Goal: Task Accomplishment & Management: Use online tool/utility

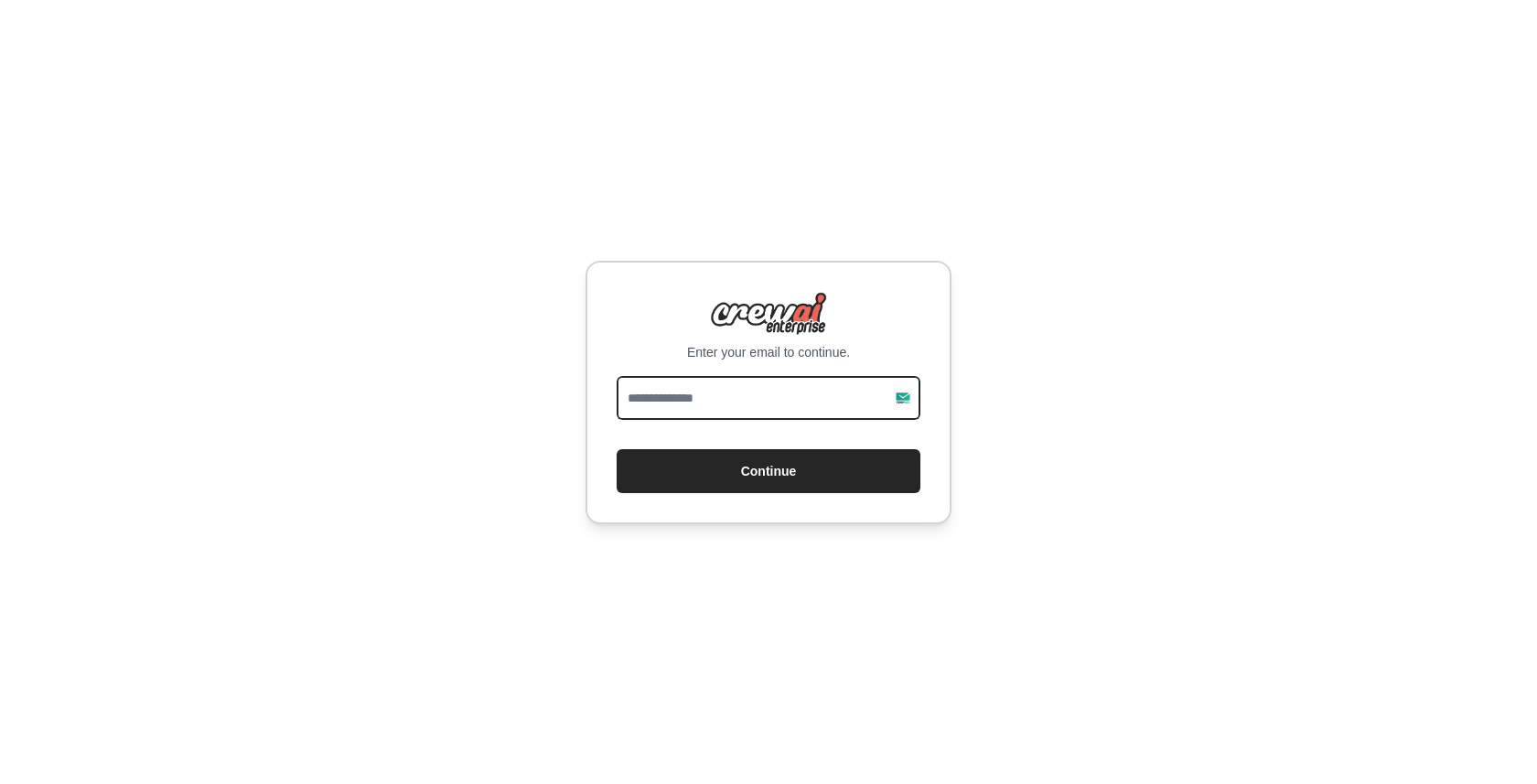
click at [732, 391] on input "email" at bounding box center [768, 398] width 303 height 44
click at [1002, 376] on div "Enter your email to continue. Continue" at bounding box center [768, 392] width 1537 height 784
click at [894, 402] on input "email" at bounding box center [768, 398] width 303 height 44
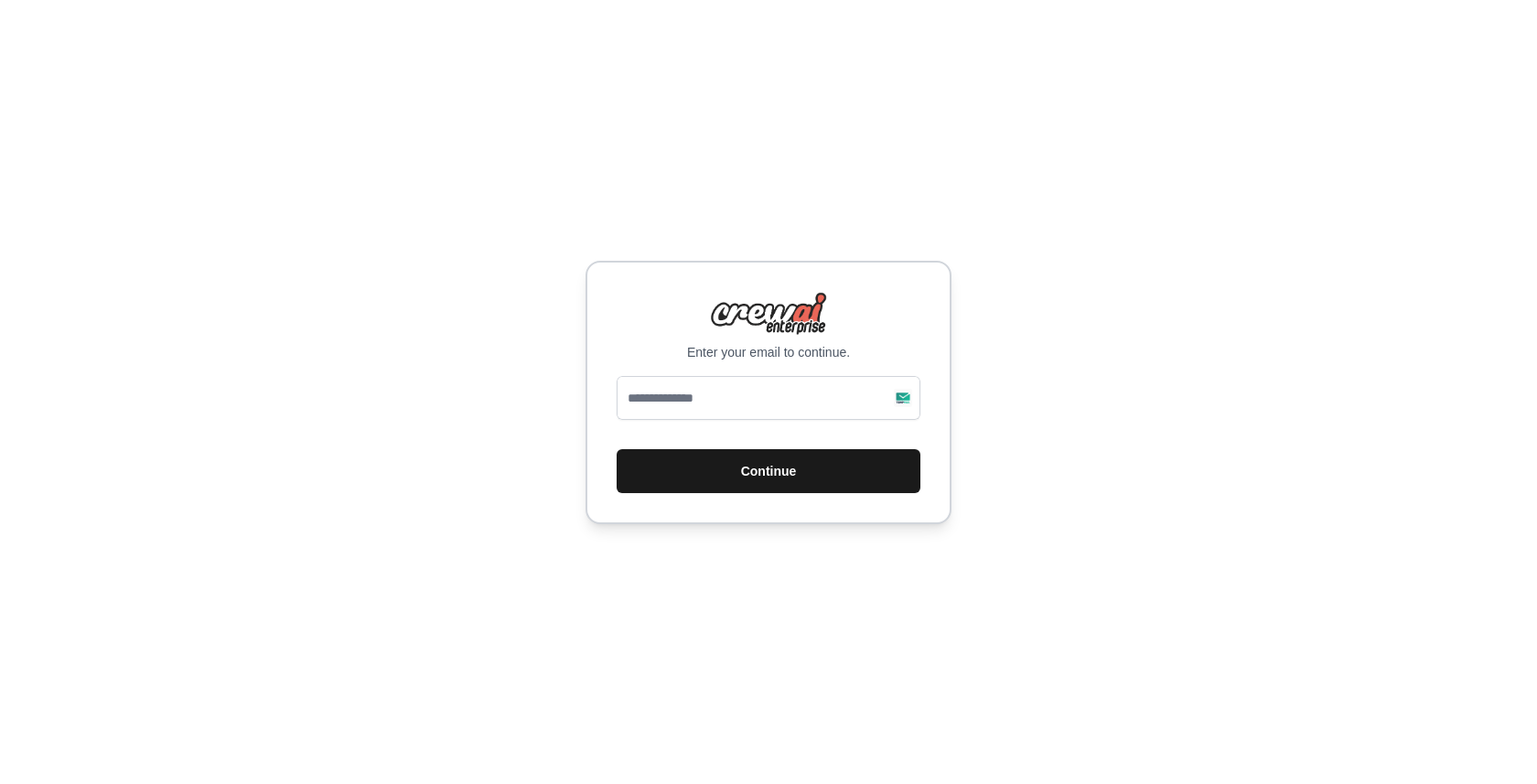
click at [686, 482] on button "Continue" at bounding box center [768, 470] width 303 height 44
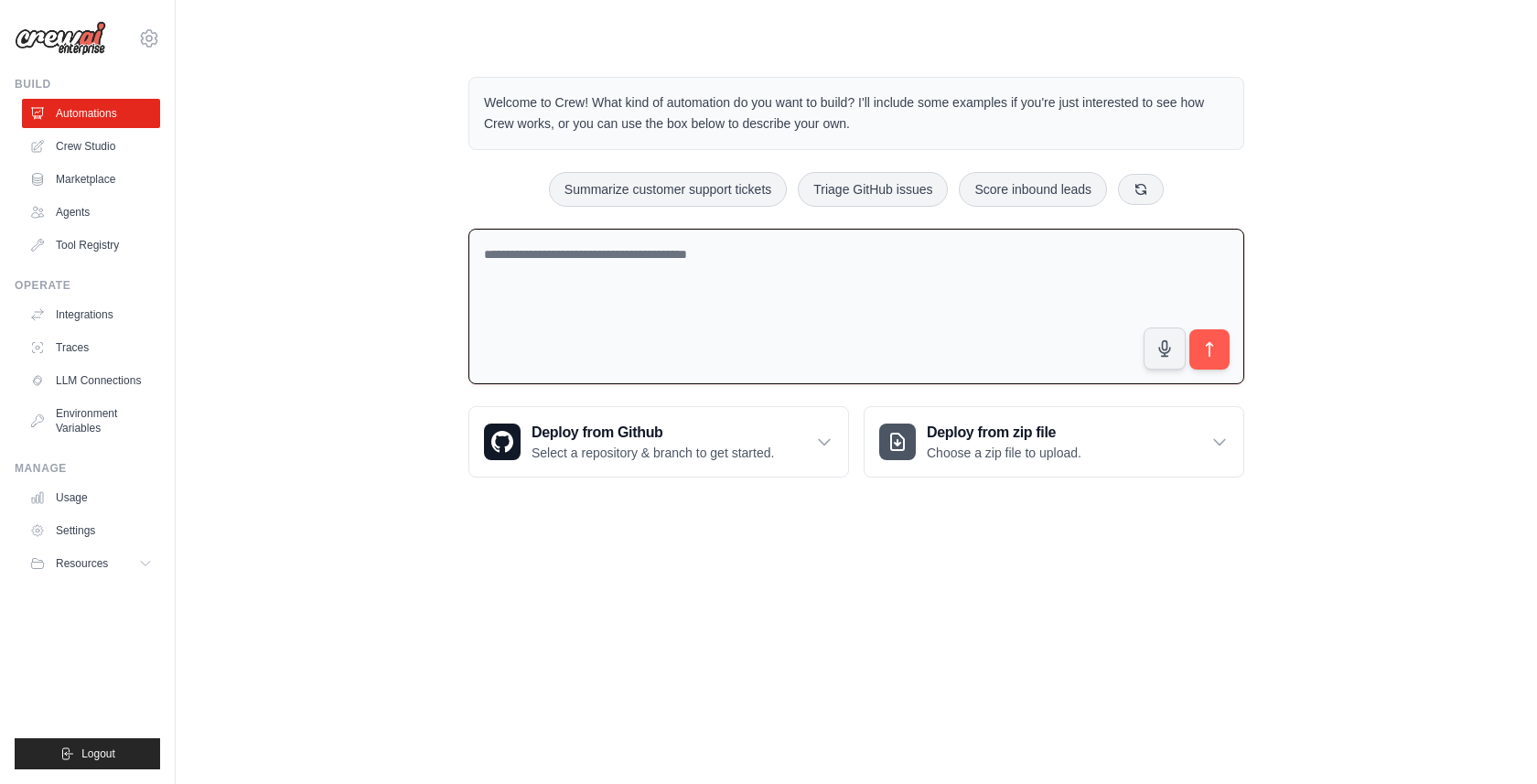
click at [809, 296] on textarea at bounding box center [856, 307] width 776 height 157
paste textarea "**********"
type textarea "**********"
paste textarea "**********"
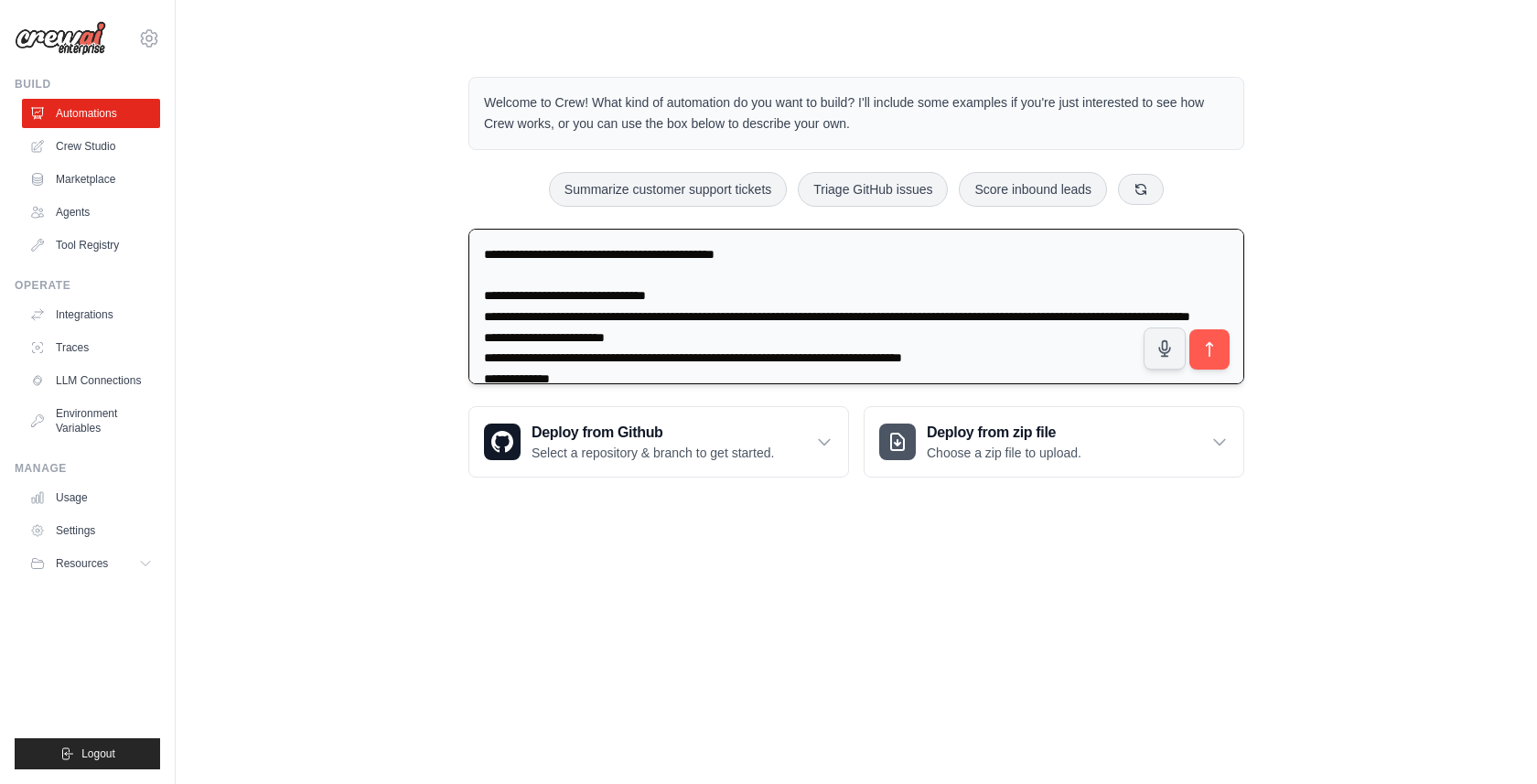
scroll to position [398, 0]
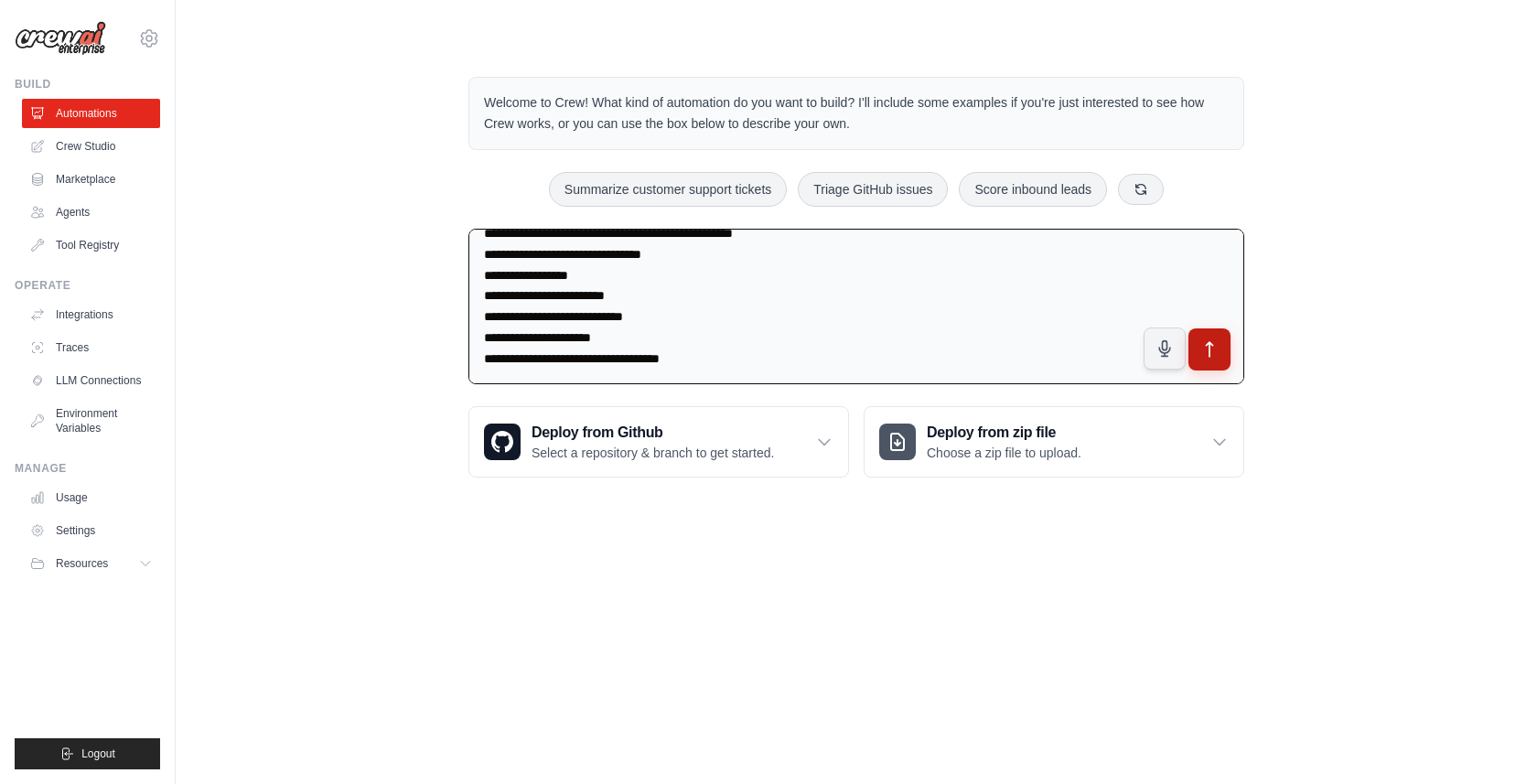
type textarea "**********"
click at [1213, 361] on button "submit" at bounding box center [1209, 349] width 42 height 42
click at [116, 148] on link "Crew Studio" at bounding box center [92, 146] width 138 height 29
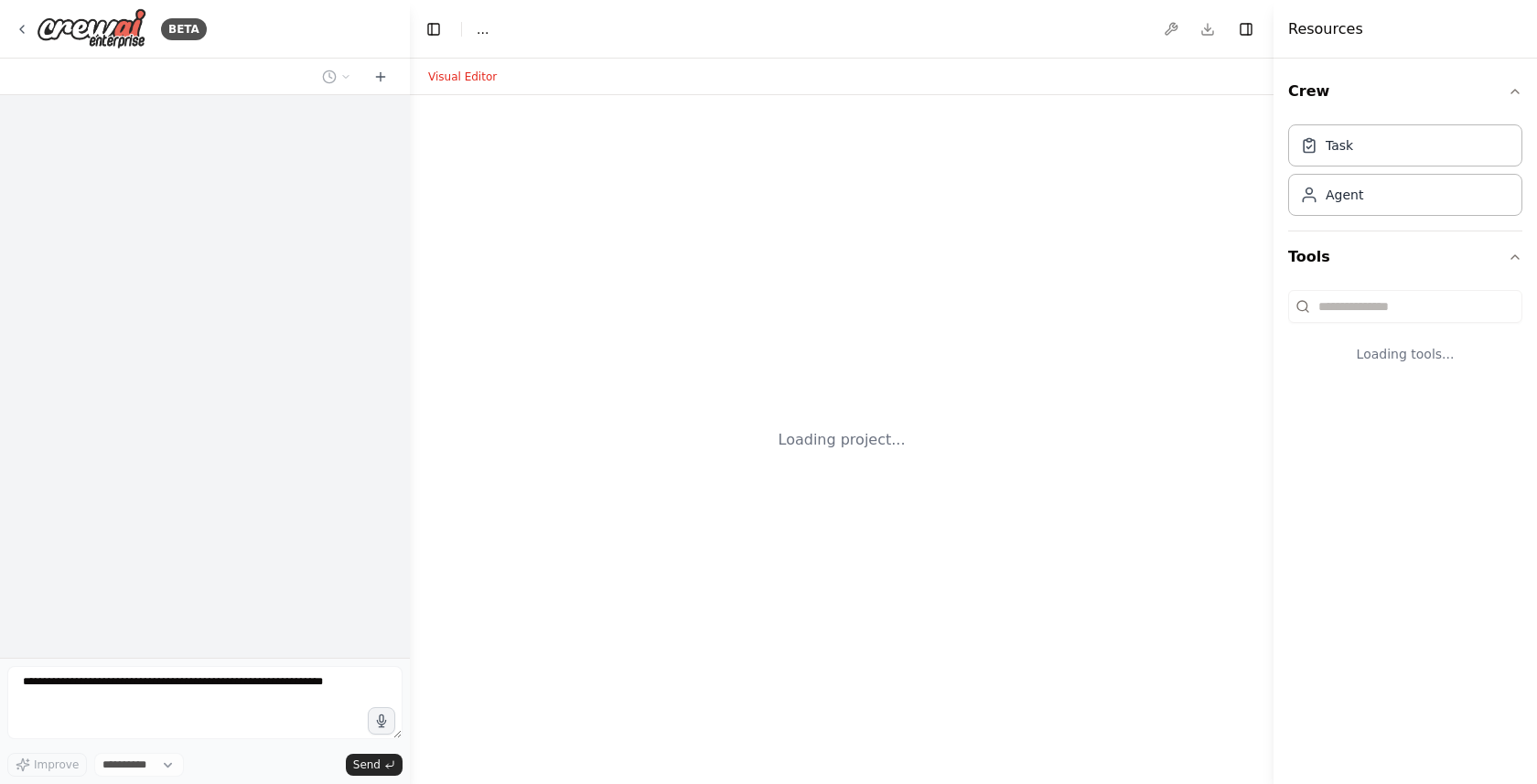
select select "****"
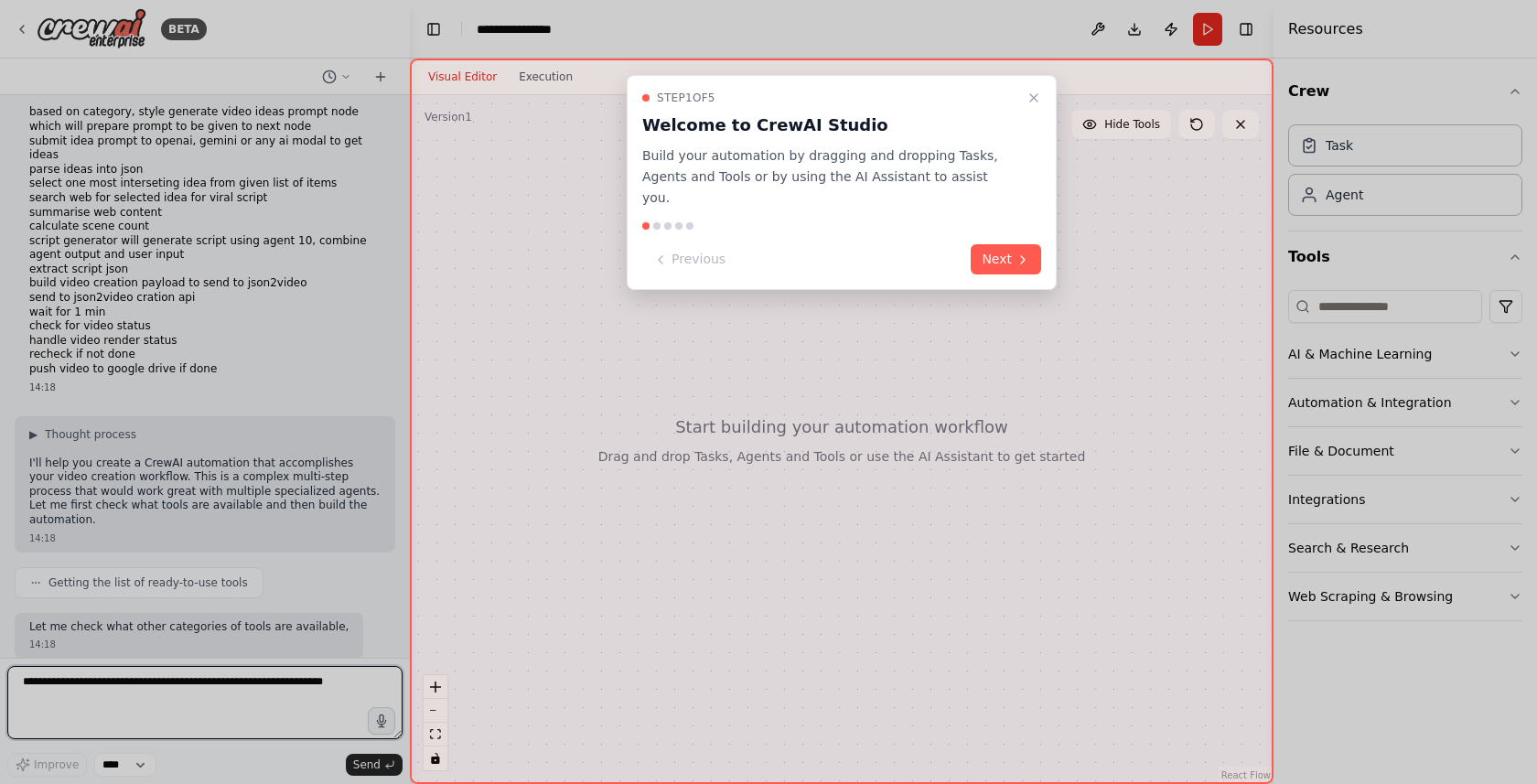
scroll to position [155, 0]
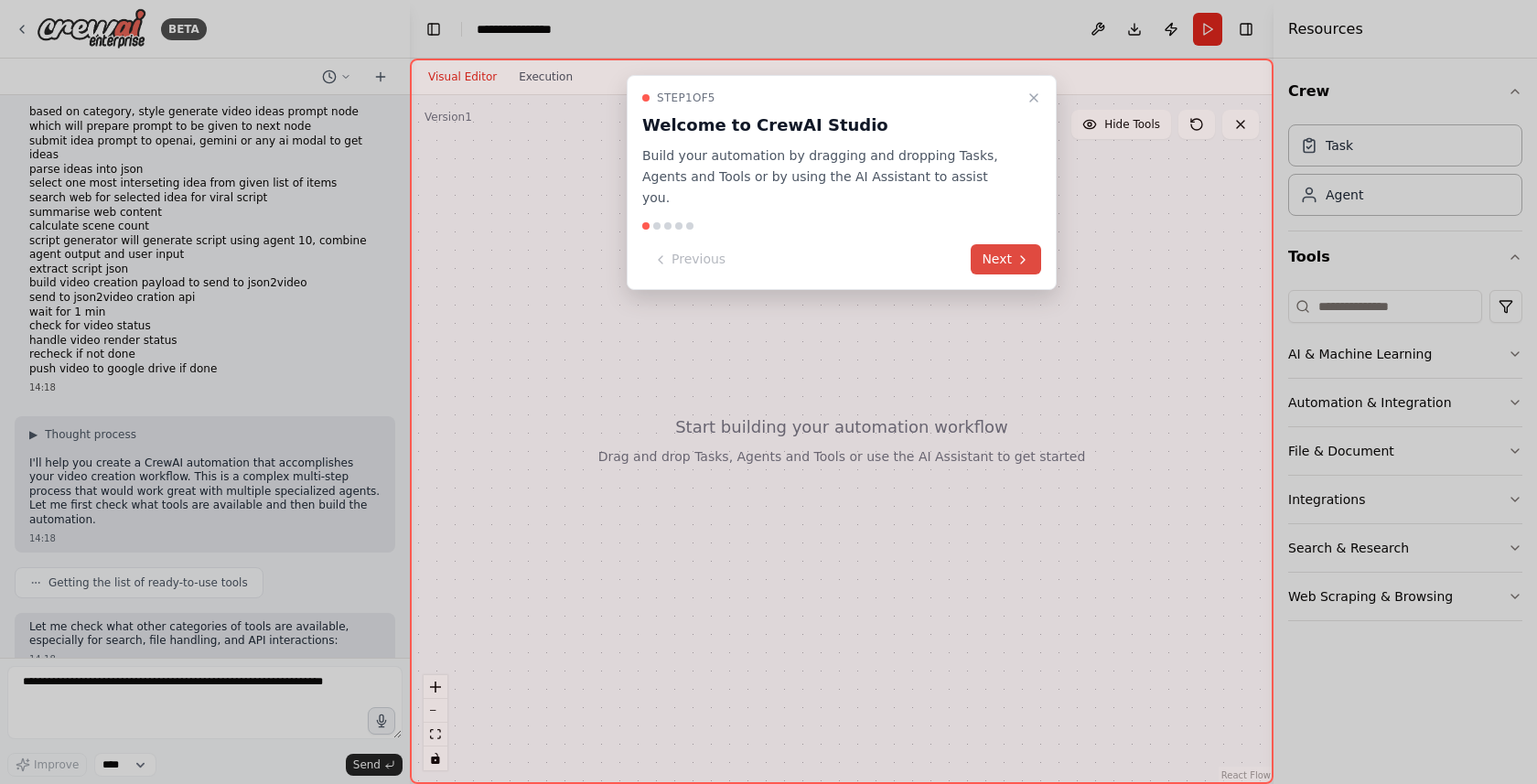
click at [997, 244] on button "Next" at bounding box center [1006, 259] width 70 height 30
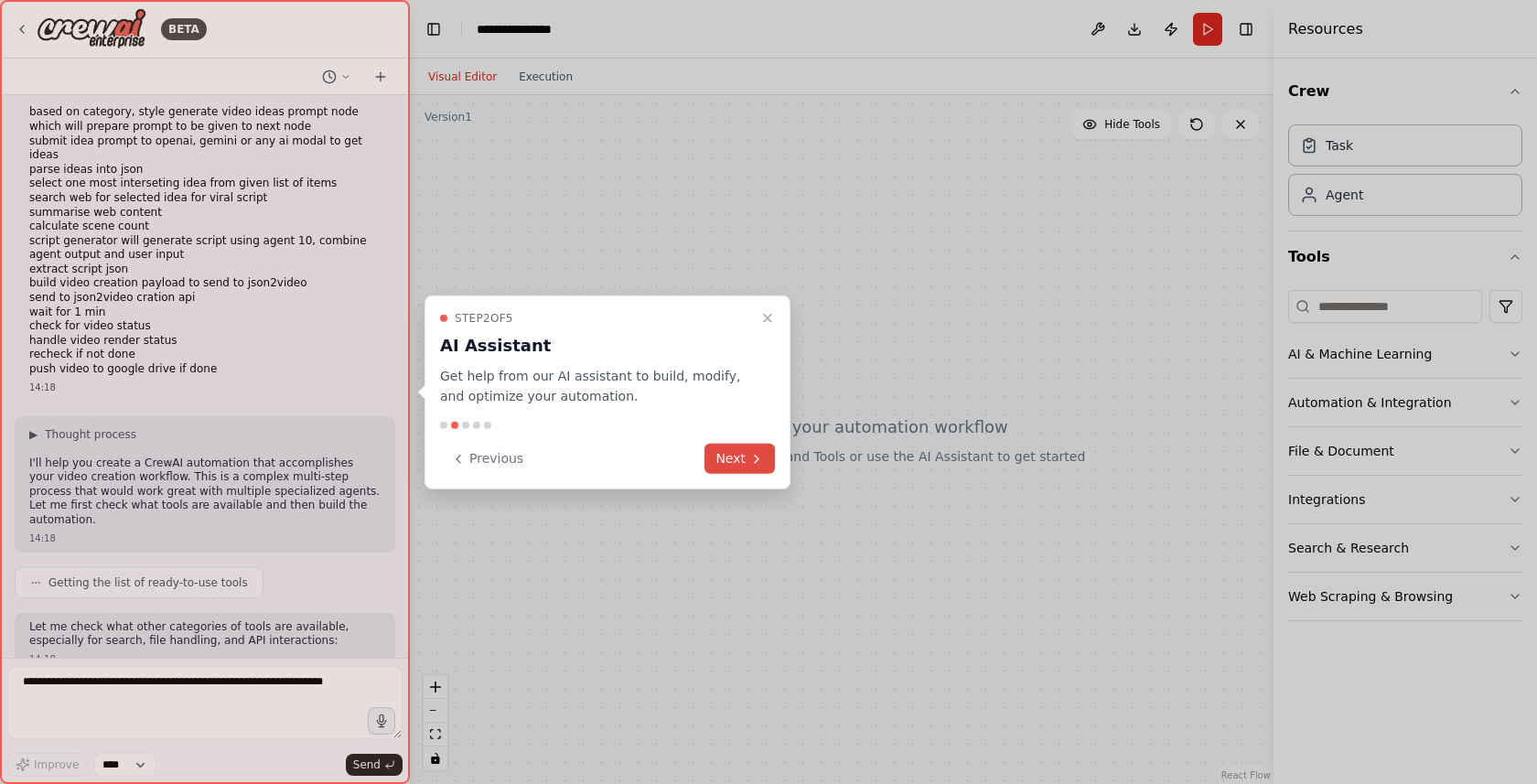
click at [727, 459] on button "Next" at bounding box center [740, 459] width 70 height 30
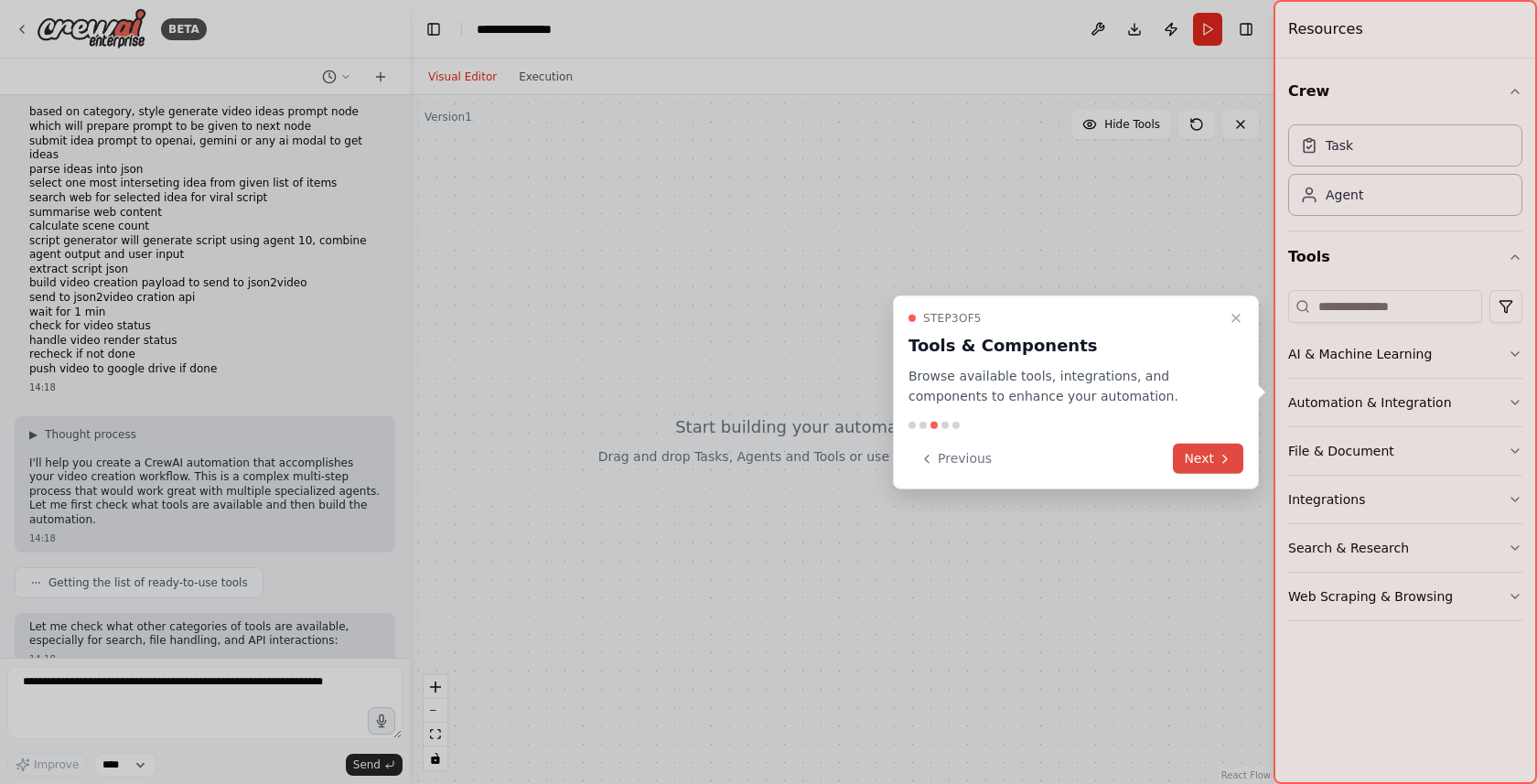
click at [1199, 458] on button "Next" at bounding box center [1208, 459] width 70 height 30
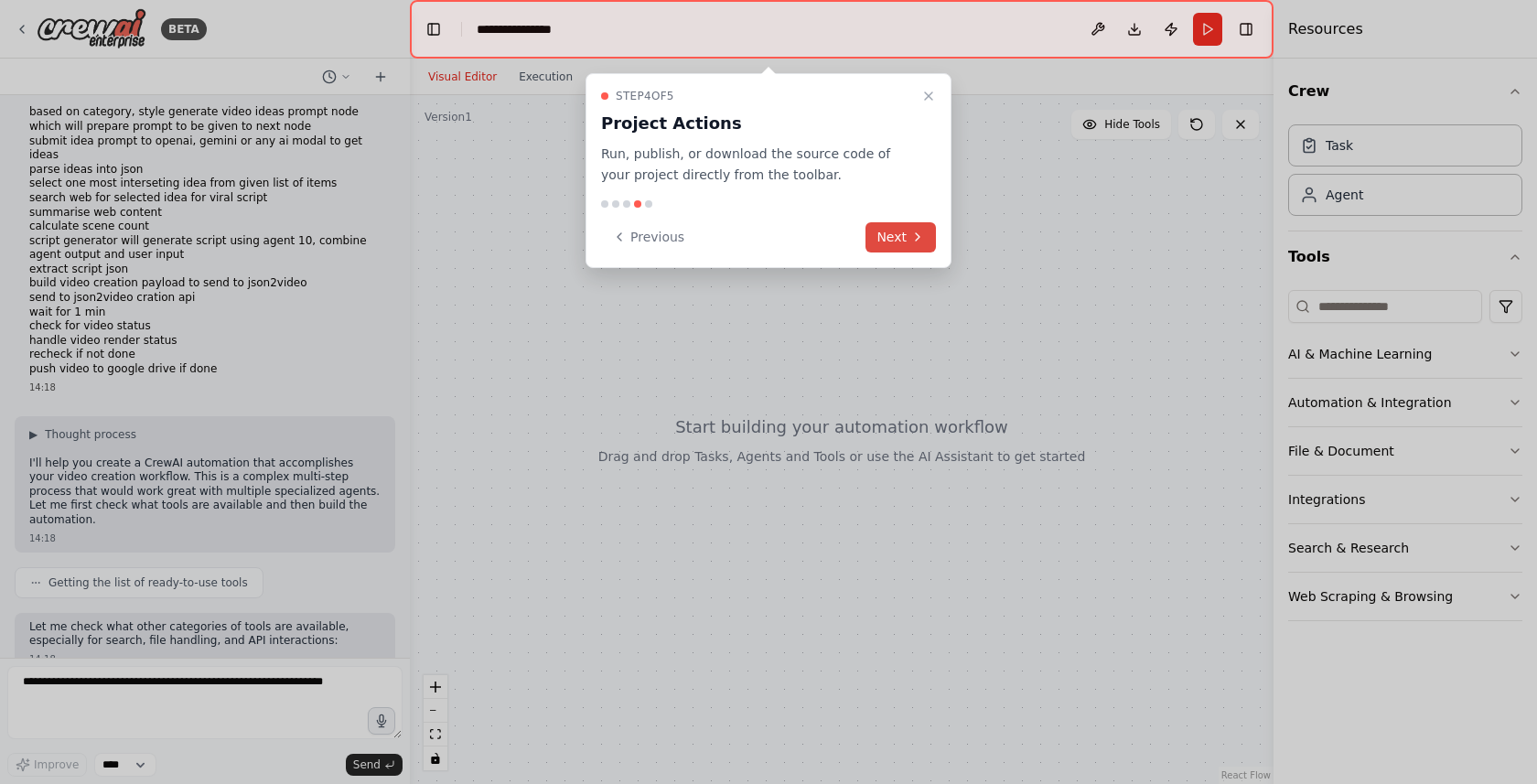
click at [905, 242] on button "Next" at bounding box center [900, 238] width 70 height 30
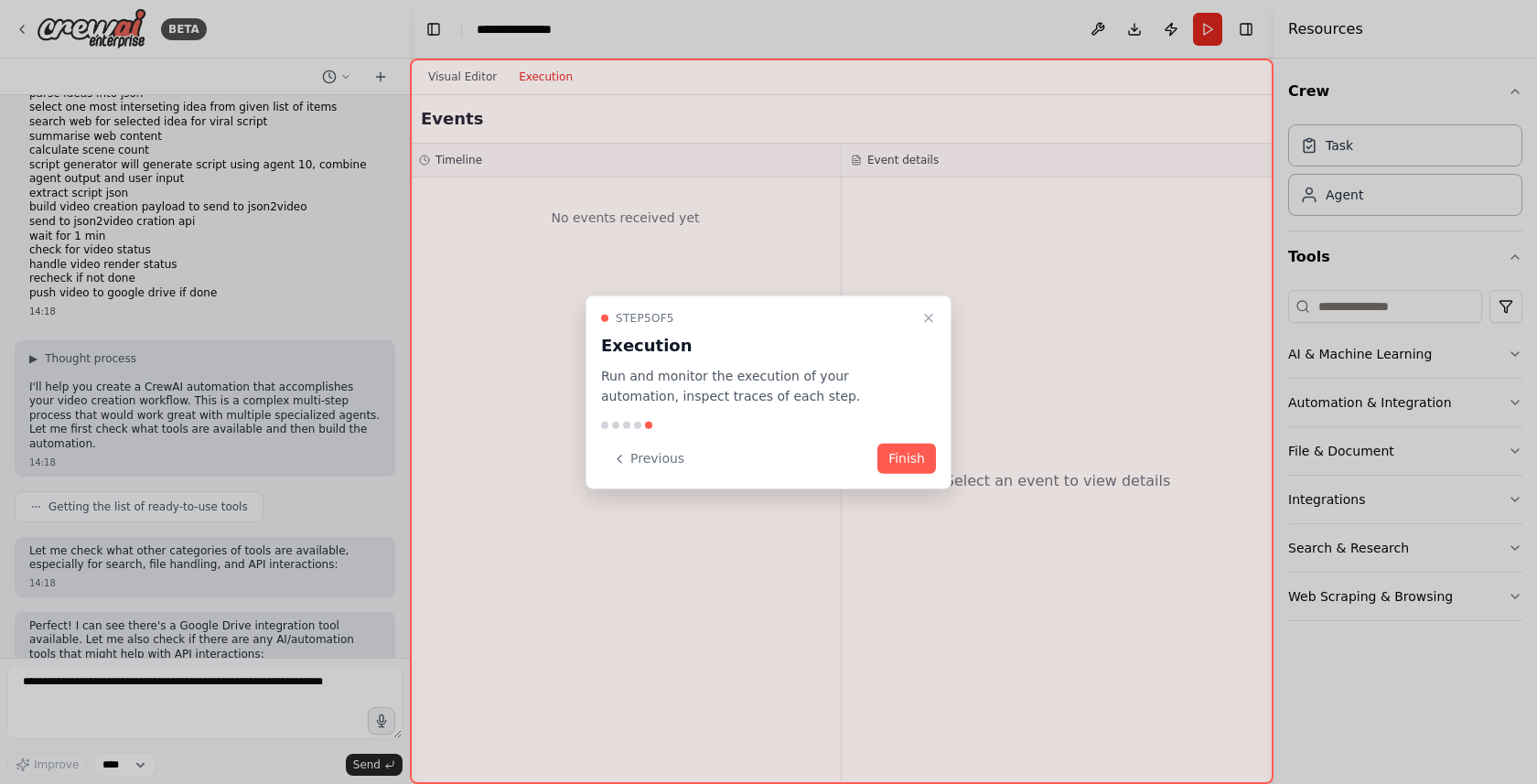
scroll to position [244, 0]
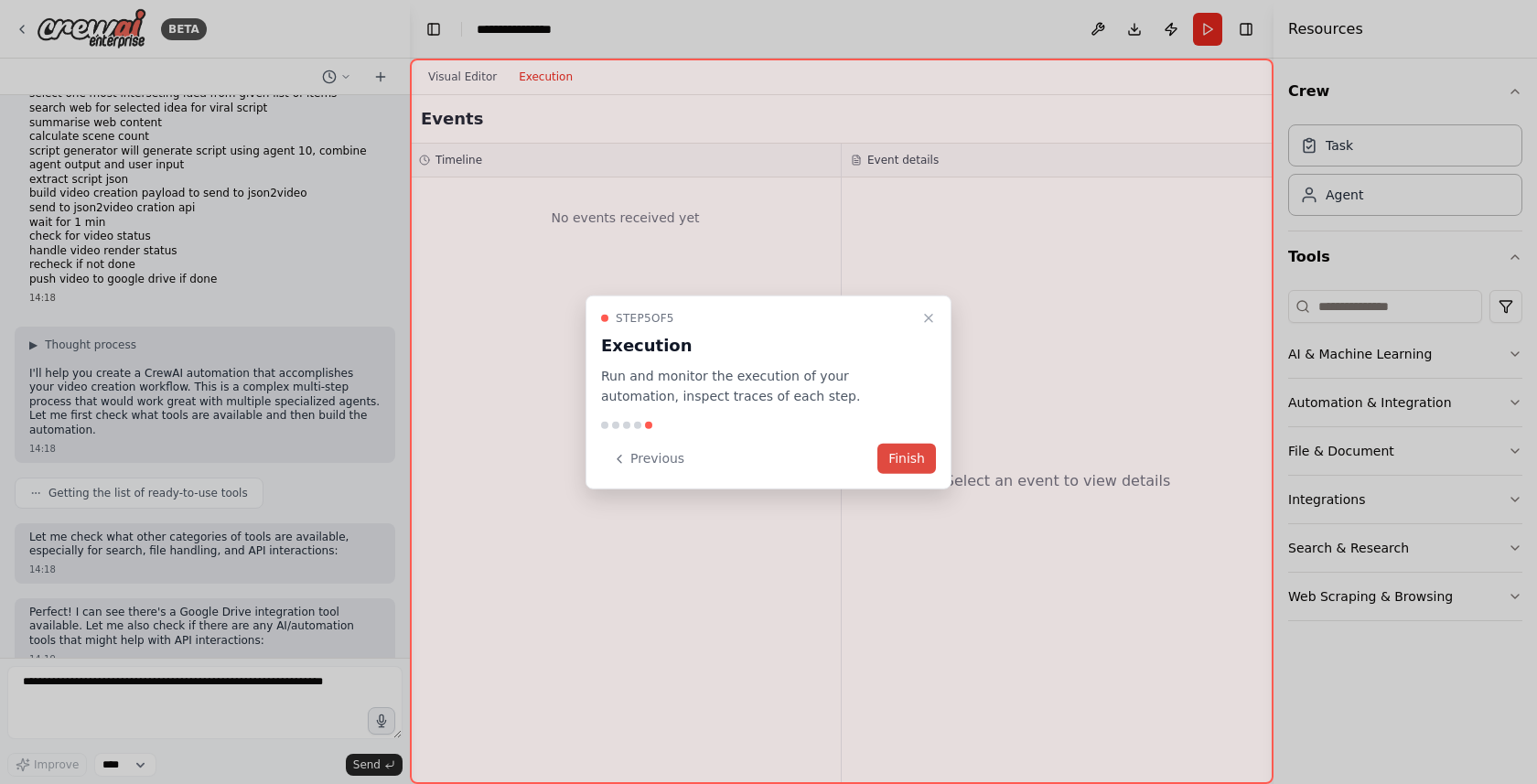
click at [892, 459] on button "Finish" at bounding box center [907, 459] width 59 height 30
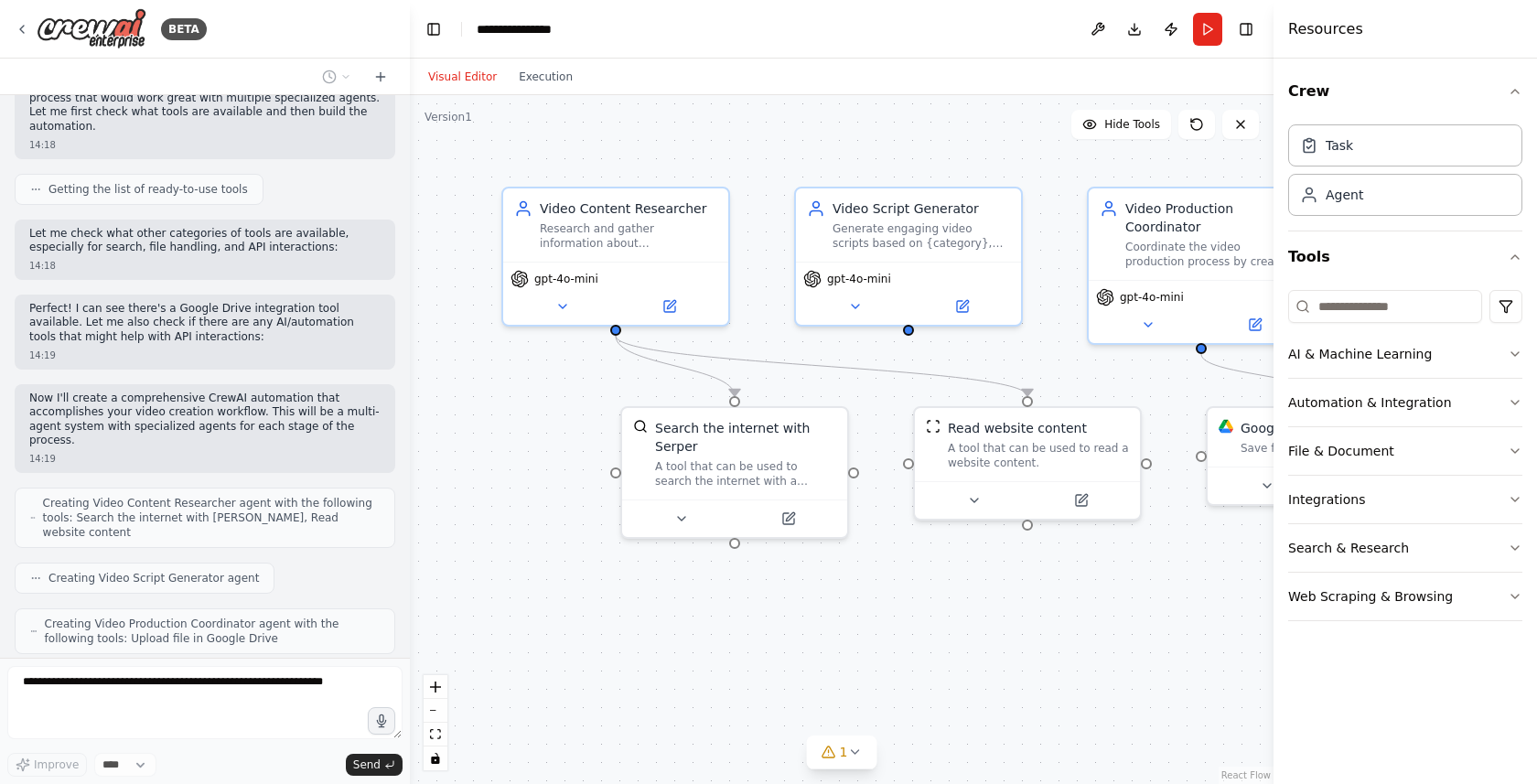
scroll to position [594, 0]
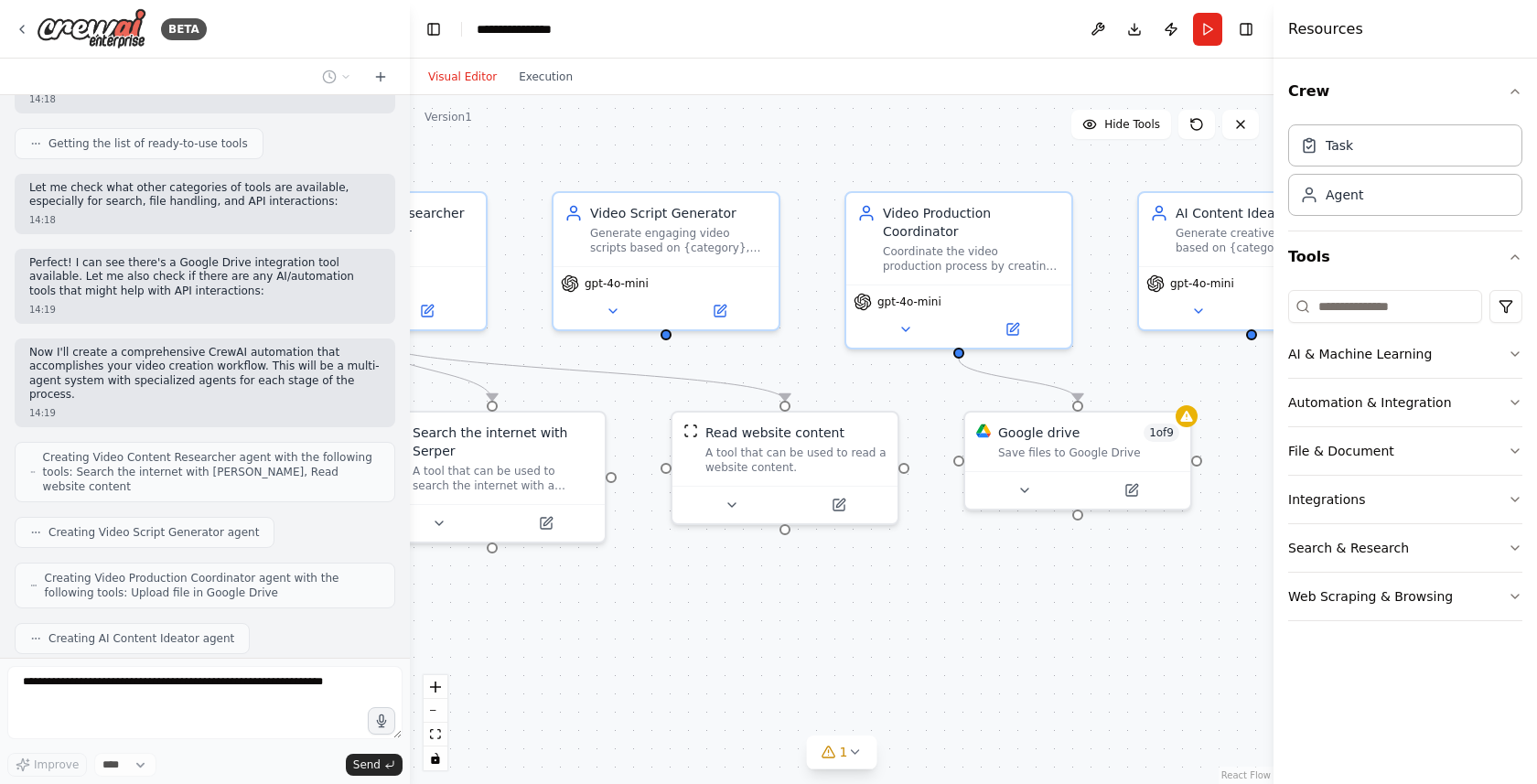
drag, startPoint x: 989, startPoint y: 589, endPoint x: 746, endPoint y: 593, distance: 243.0
click at [746, 593] on div ".deletable-edge-delete-btn { width: 20px; height: 20px; border: 0px solid #ffff…" at bounding box center [841, 439] width 863 height 689
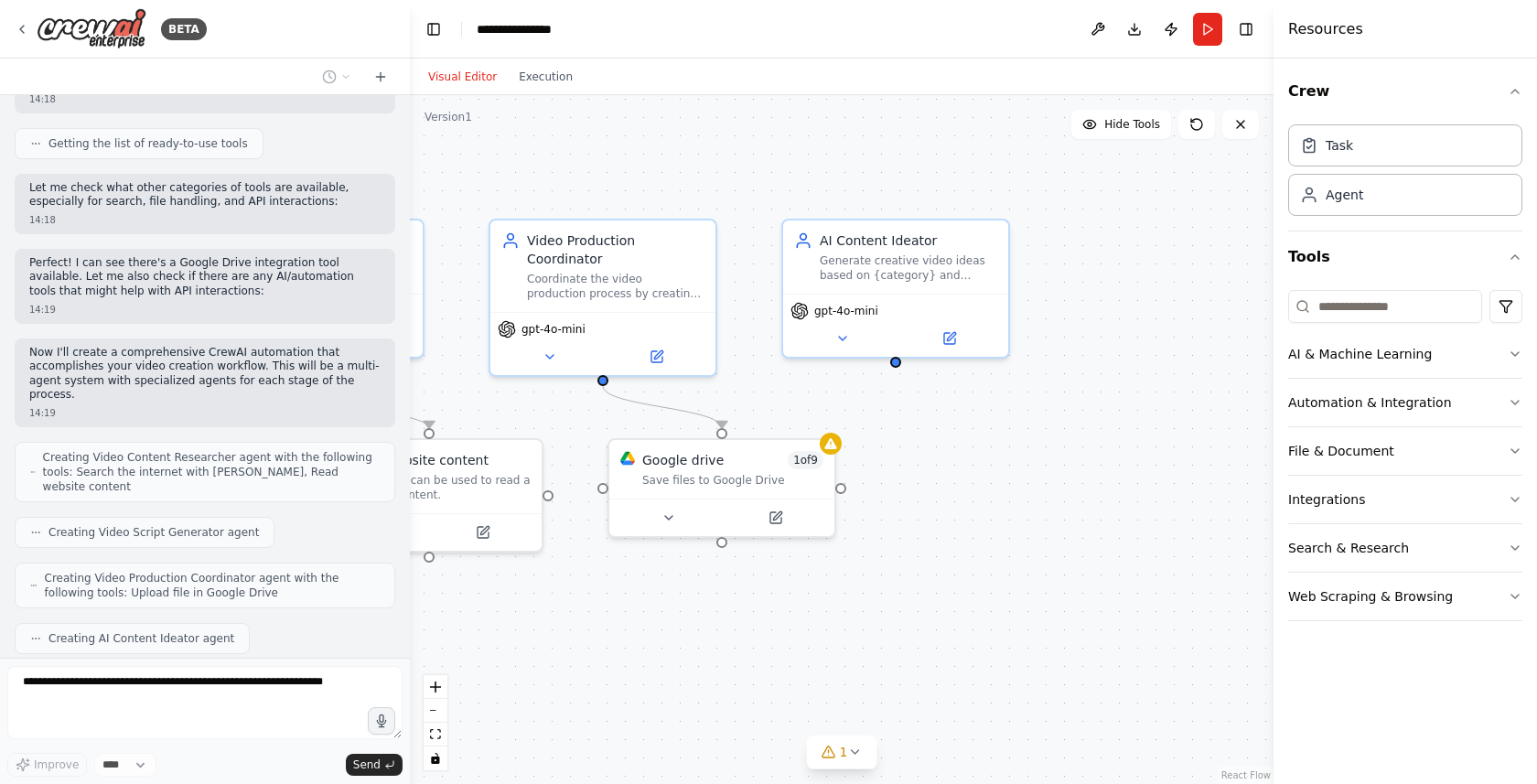
drag, startPoint x: 1070, startPoint y: 588, endPoint x: 711, endPoint y: 616, distance: 360.1
click at [711, 616] on div ".deletable-edge-delete-btn { width: 20px; height: 20px; border: 0px solid #ffff…" at bounding box center [841, 439] width 863 height 689
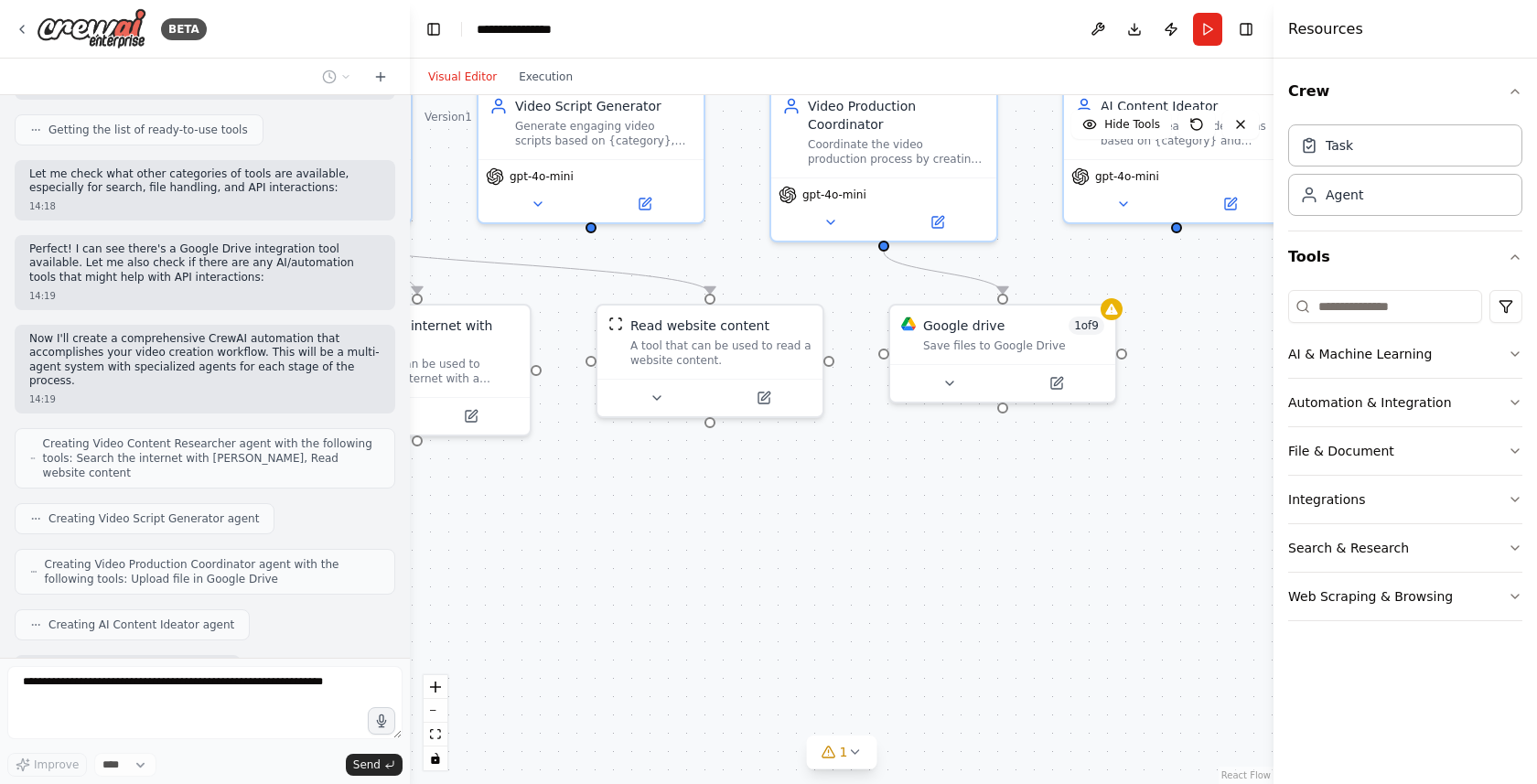
scroll to position [700, 0]
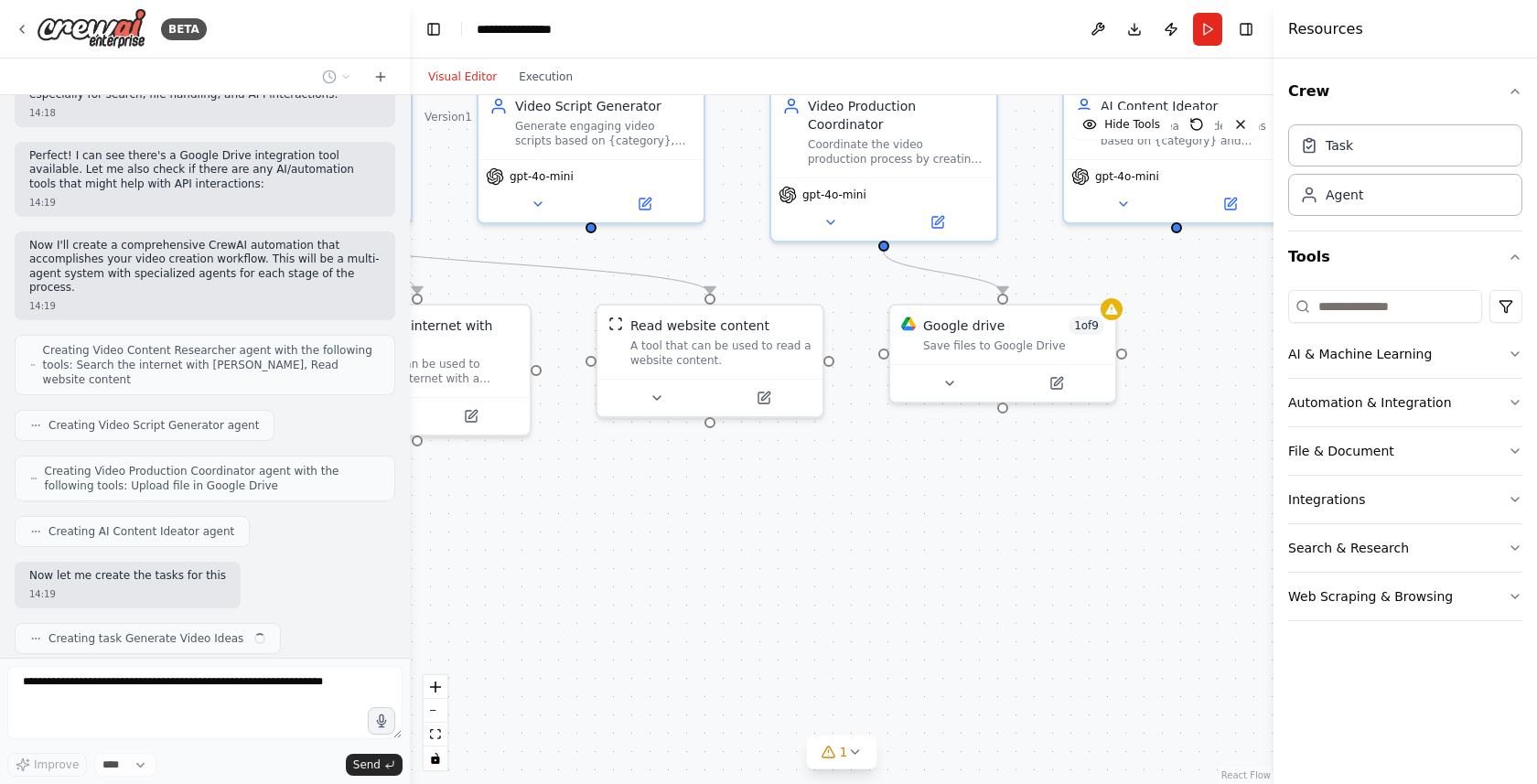
drag, startPoint x: 723, startPoint y: 621, endPoint x: 1008, endPoint y: 488, distance: 314.5
click at [1008, 488] on div ".deletable-edge-delete-btn { width: 20px; height: 20px; border: 0px solid #ffff…" at bounding box center [841, 439] width 863 height 689
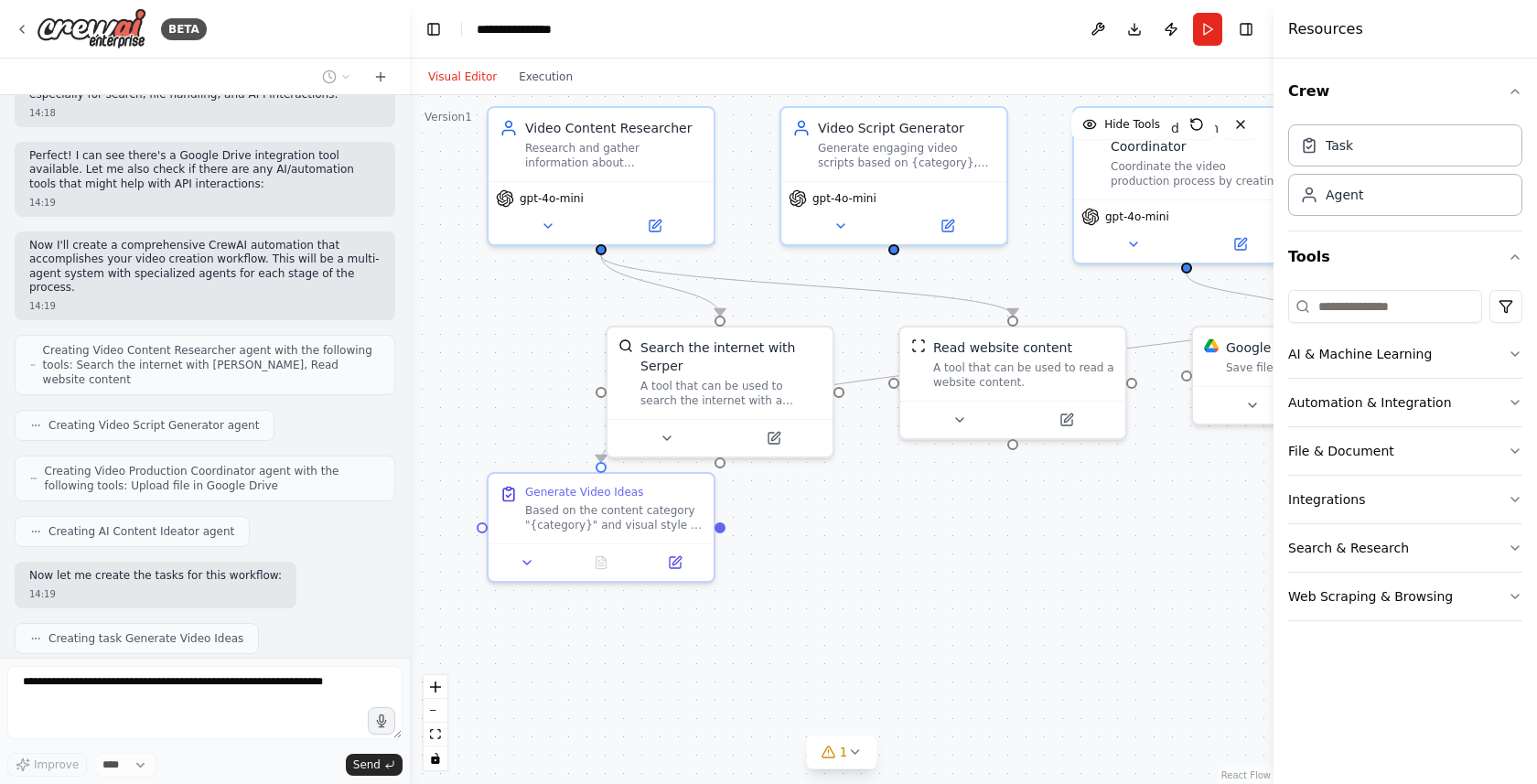
drag, startPoint x: 733, startPoint y: 531, endPoint x: 1035, endPoint y: 553, distance: 302.8
click at [1035, 553] on div ".deletable-edge-delete-btn { width: 20px; height: 20px; border: 0px solid #ffff…" at bounding box center [841, 439] width 863 height 689
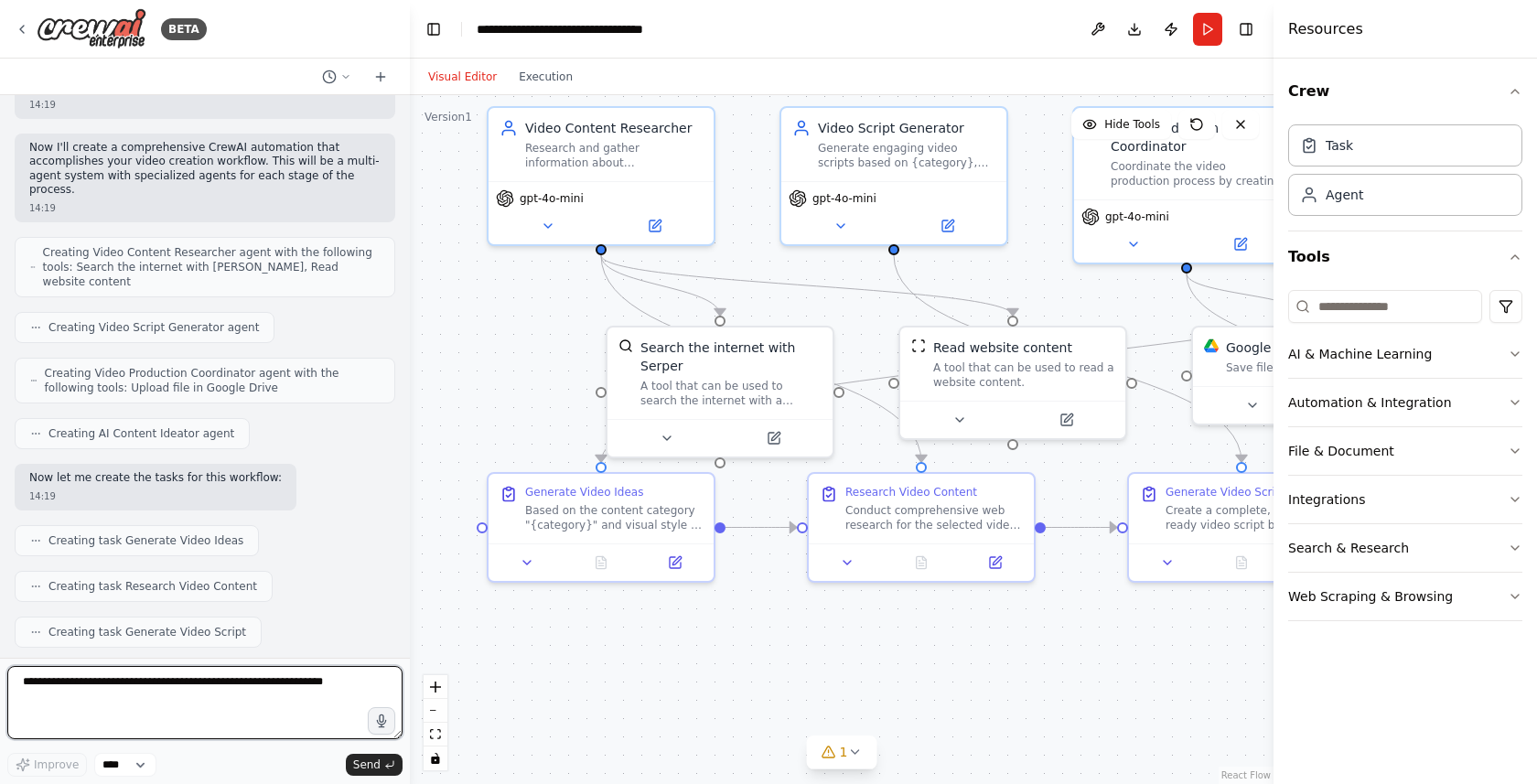
scroll to position [780, 0]
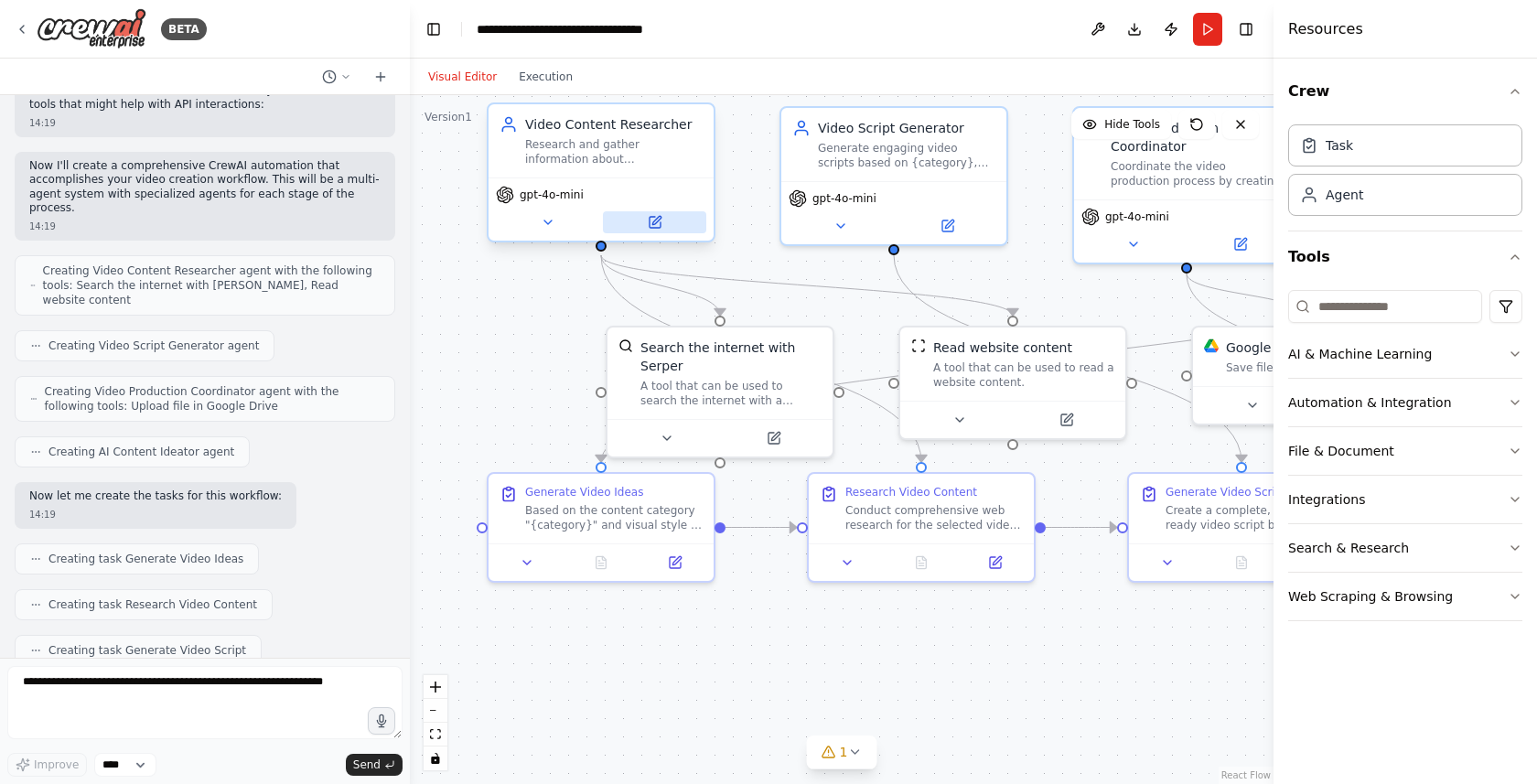
click at [642, 226] on button at bounding box center [654, 221] width 104 height 22
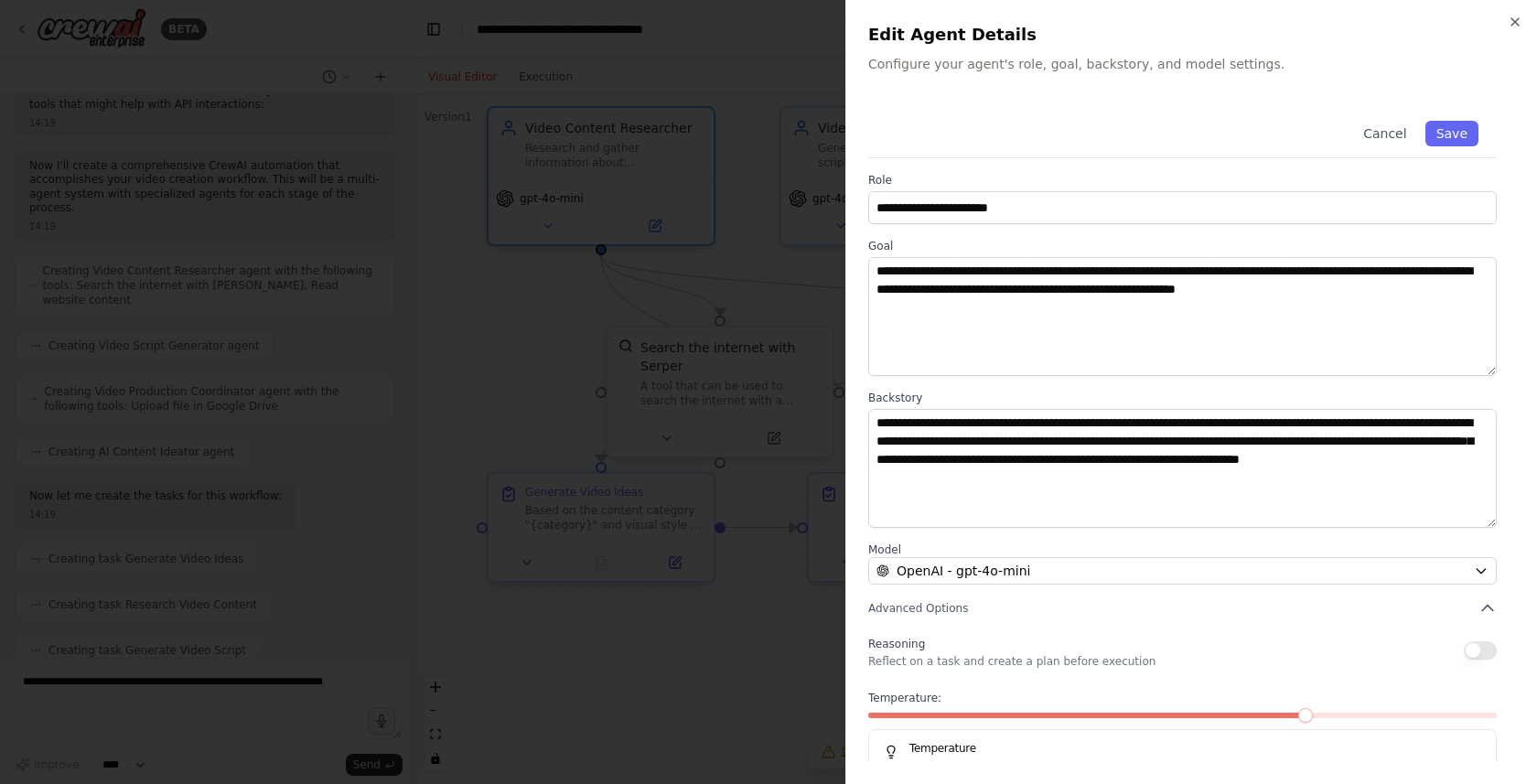
scroll to position [45, 0]
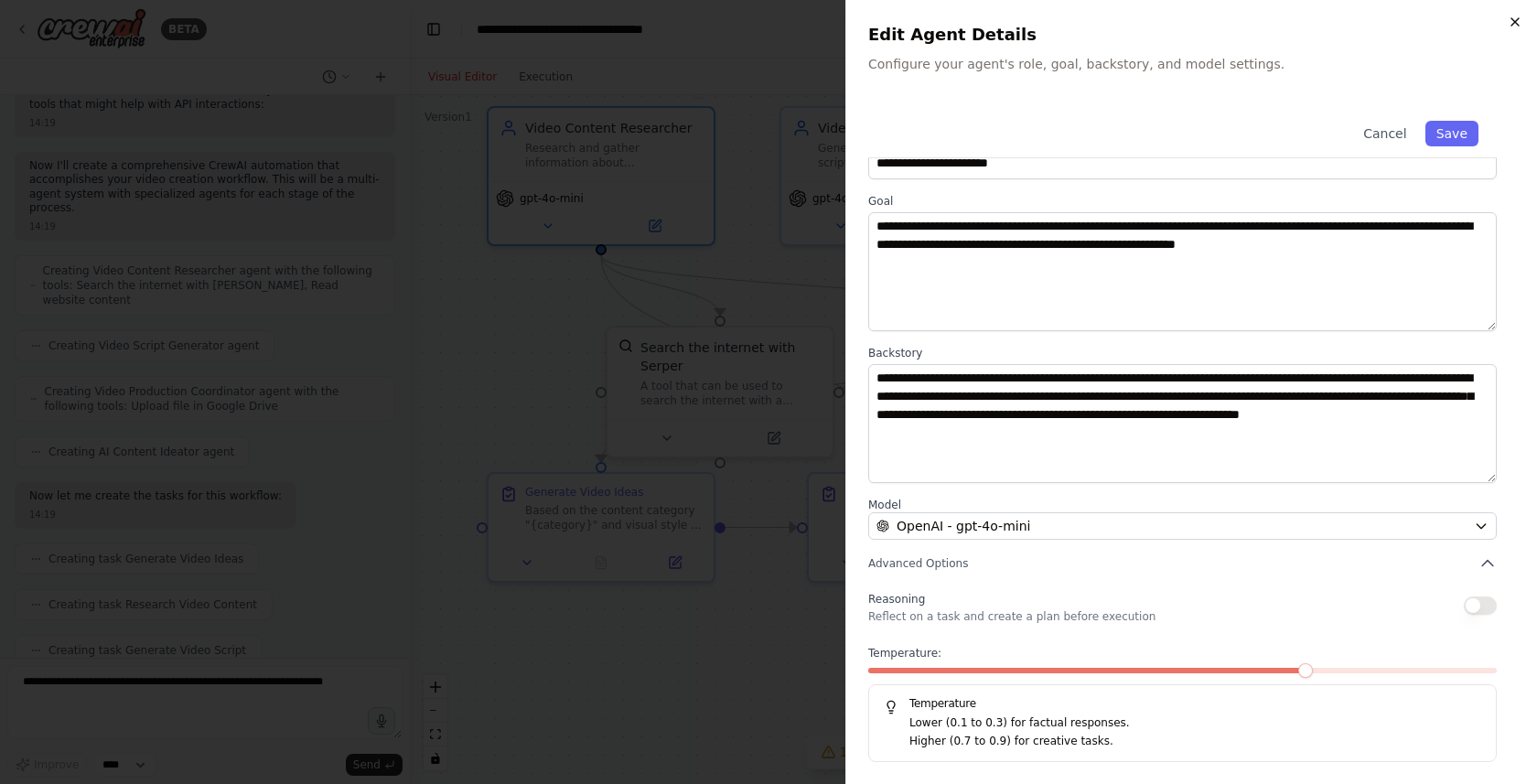
click at [1515, 15] on icon "button" at bounding box center [1514, 21] width 14 height 14
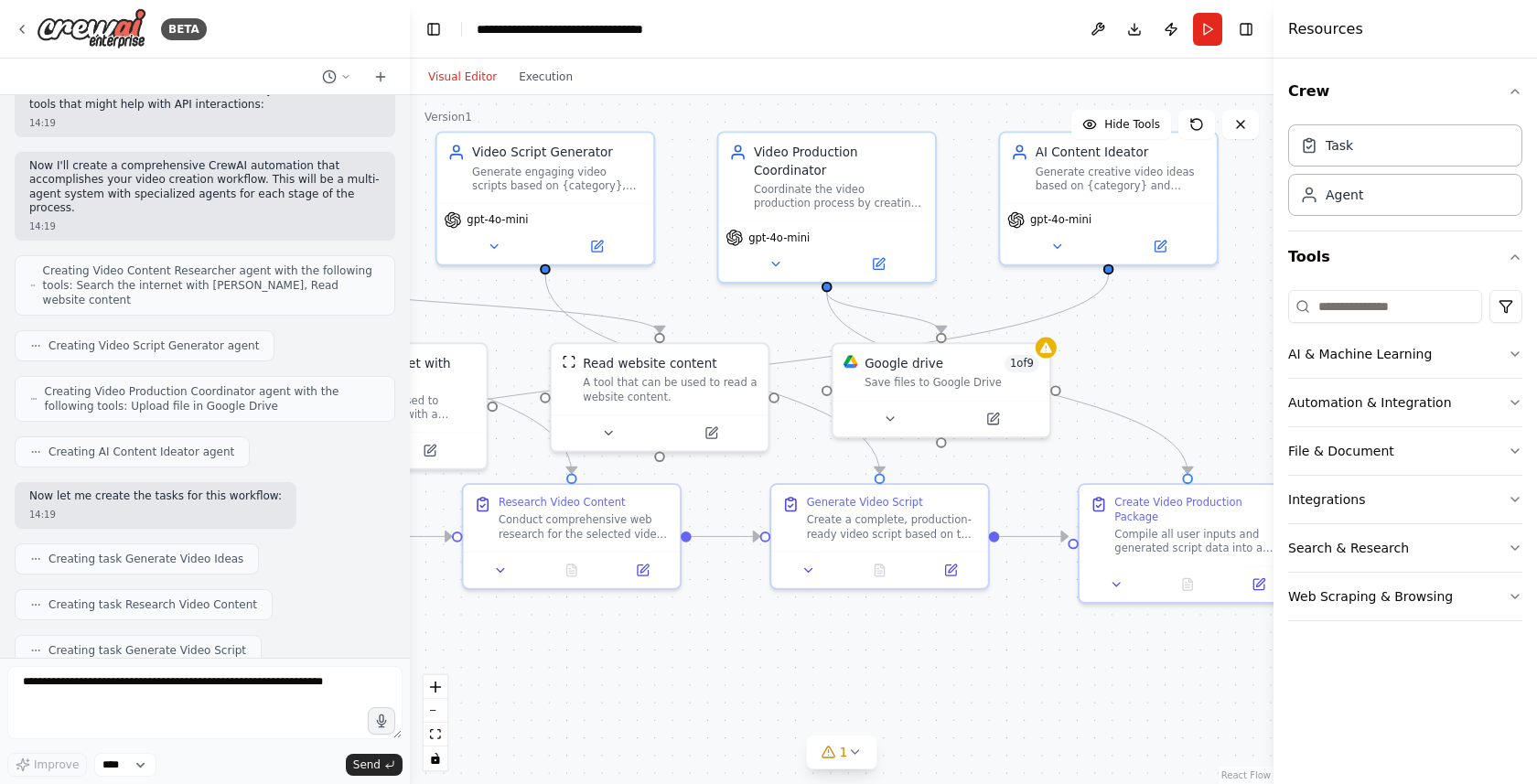
drag, startPoint x: 1111, startPoint y: 618, endPoint x: 739, endPoint y: 628, distance: 372.1
click at [739, 628] on div ".deletable-edge-delete-btn { width: 20px; height: 20px; border: 0px solid #ffff…" at bounding box center [841, 439] width 863 height 689
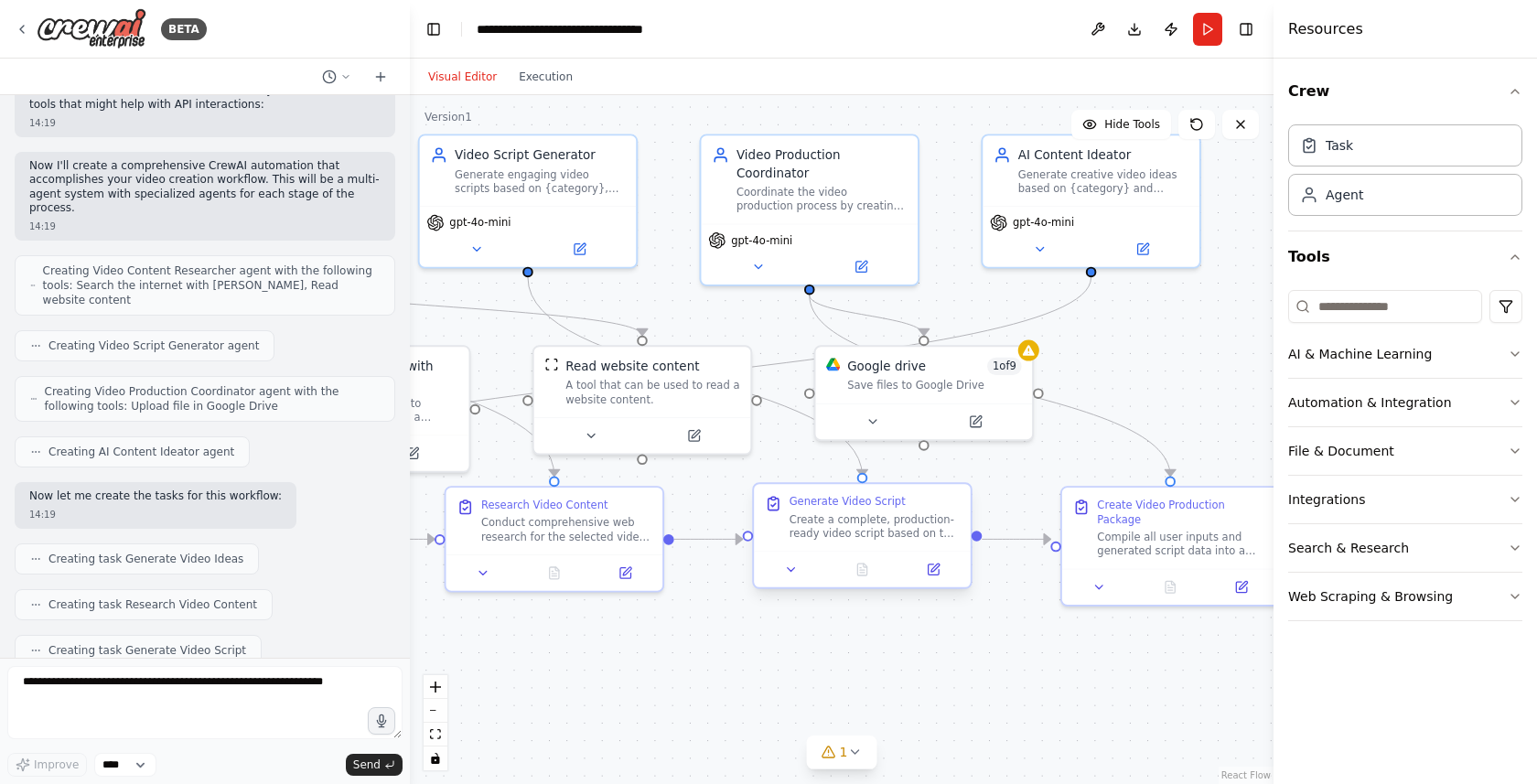
click at [917, 516] on div "Create a complete, production-ready video script based on the research findings…" at bounding box center [874, 526] width 171 height 29
click at [932, 570] on icon at bounding box center [935, 567] width 9 height 9
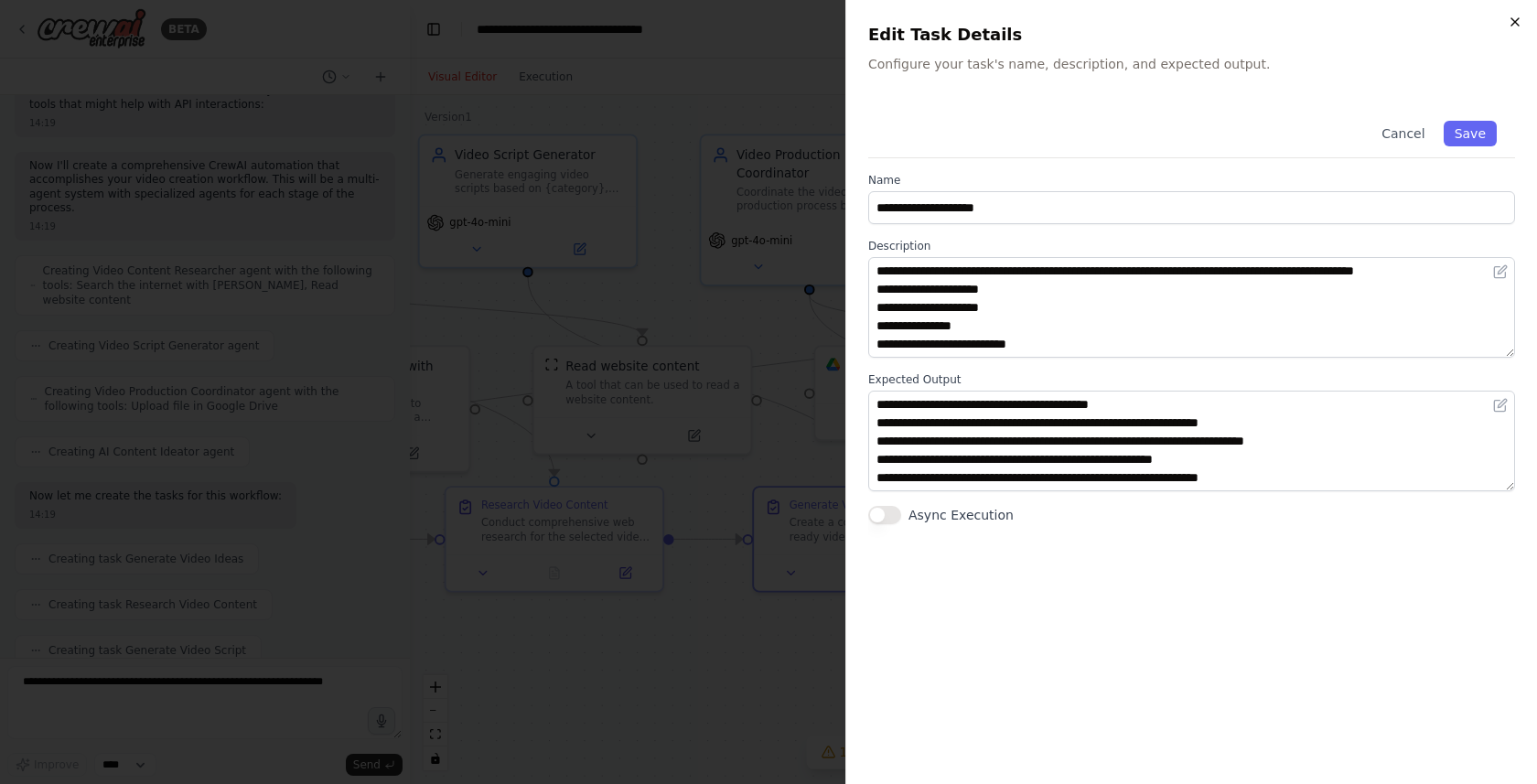
click at [1518, 19] on icon "button" at bounding box center [1514, 21] width 14 height 14
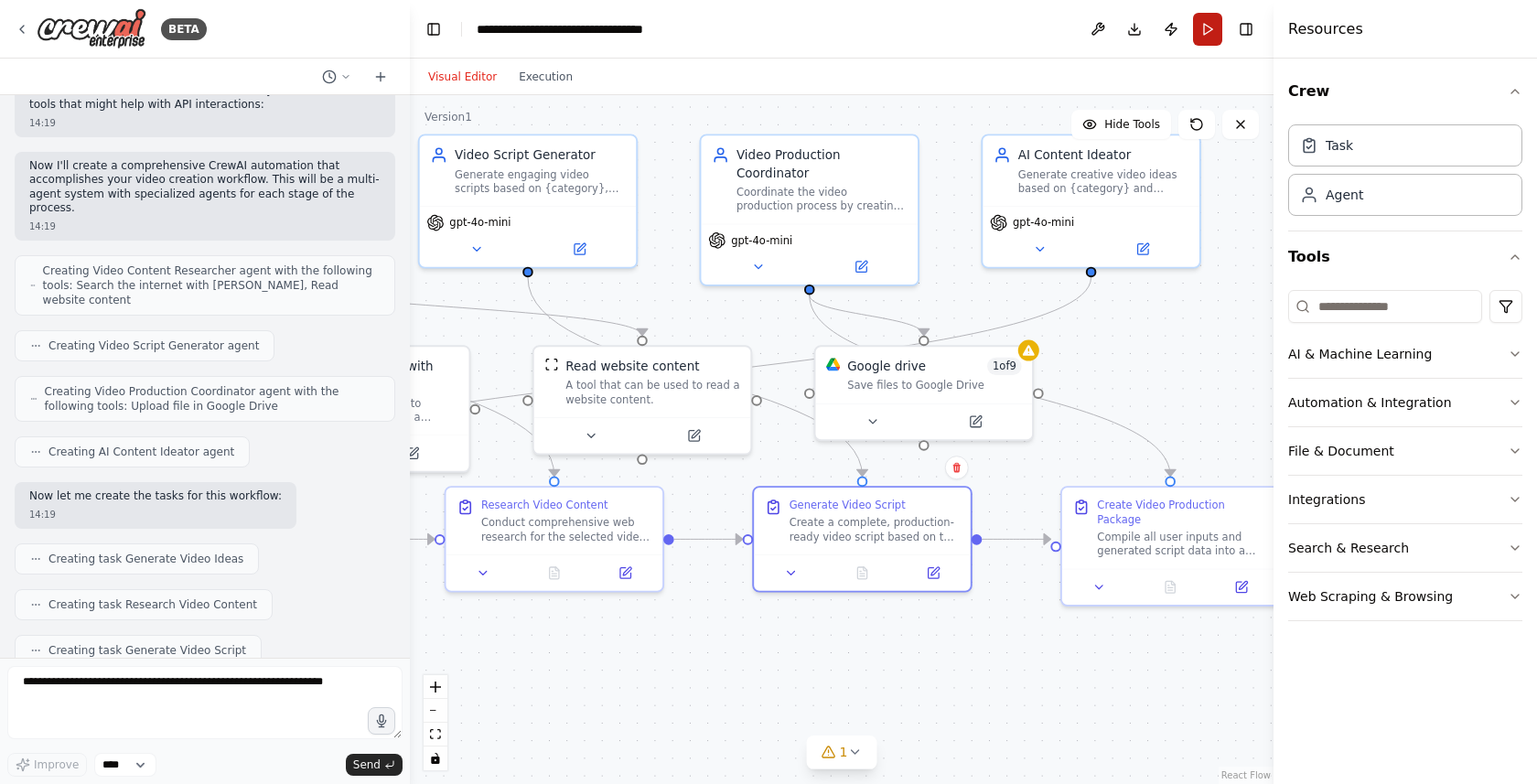
click at [1202, 33] on button "Run" at bounding box center [1207, 29] width 29 height 33
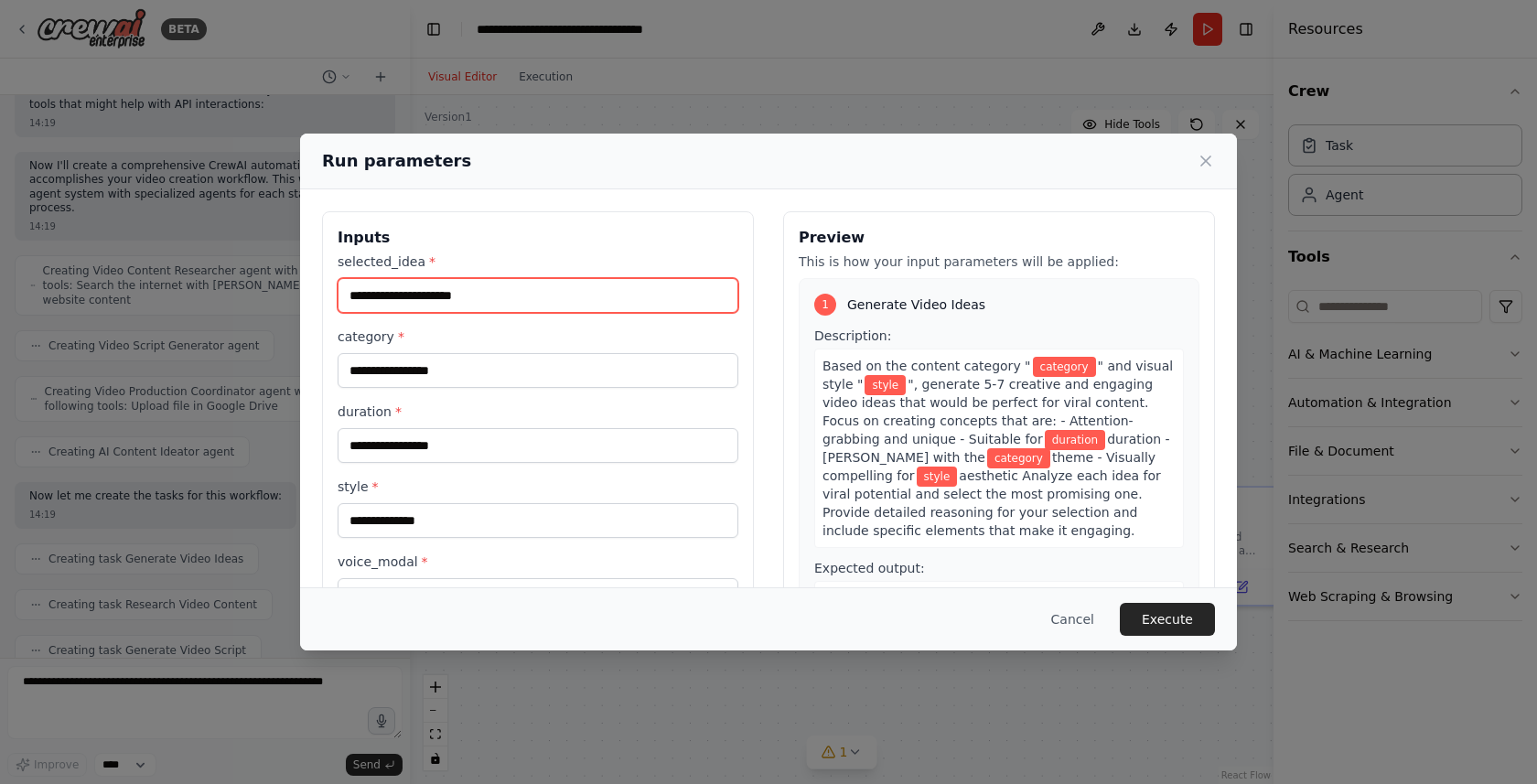
click at [584, 279] on input "selected_idea *" at bounding box center [537, 296] width 400 height 35
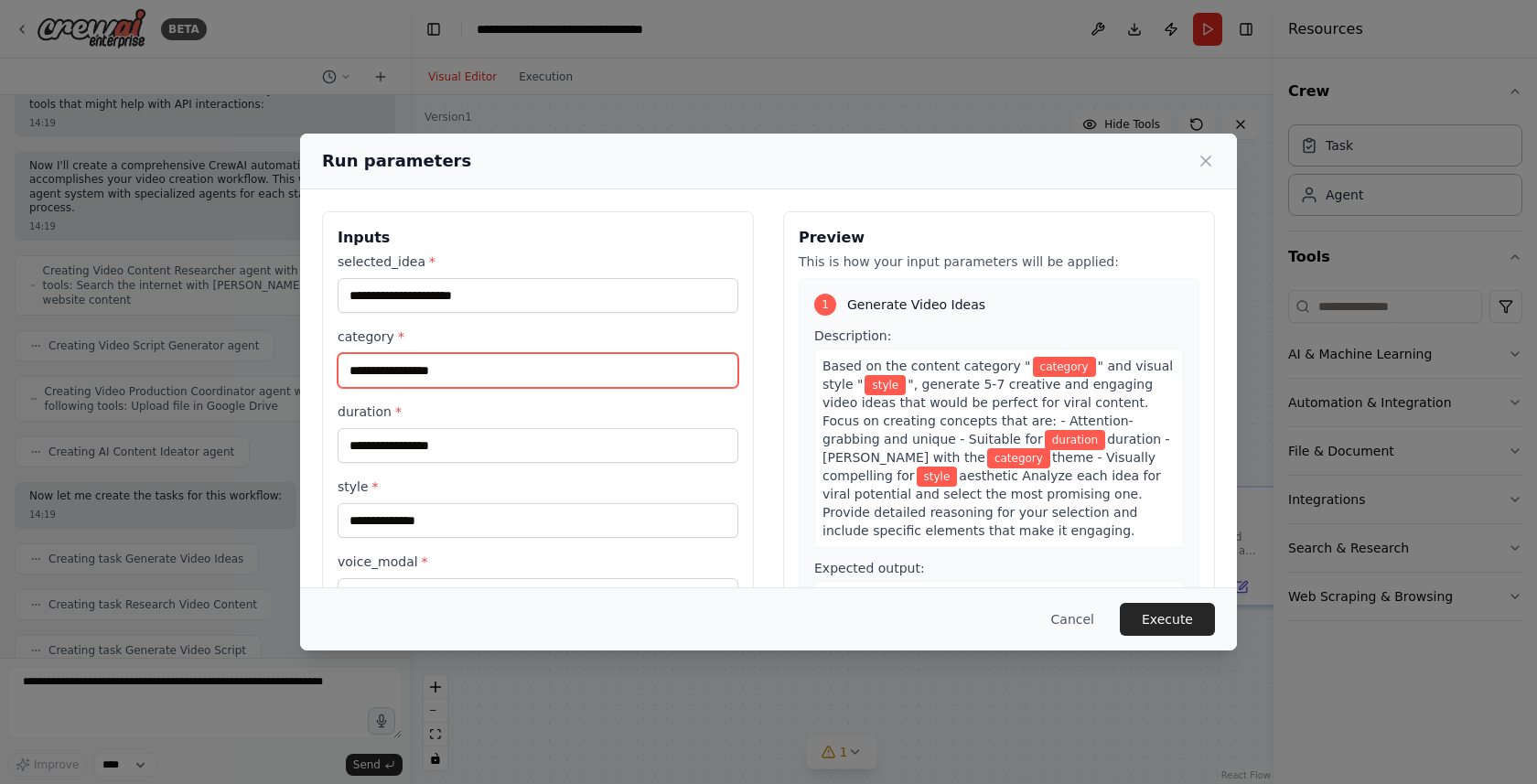
click at [497, 362] on input "category *" at bounding box center [537, 370] width 400 height 35
click at [584, 276] on div "selected_idea *" at bounding box center [537, 283] width 400 height 61
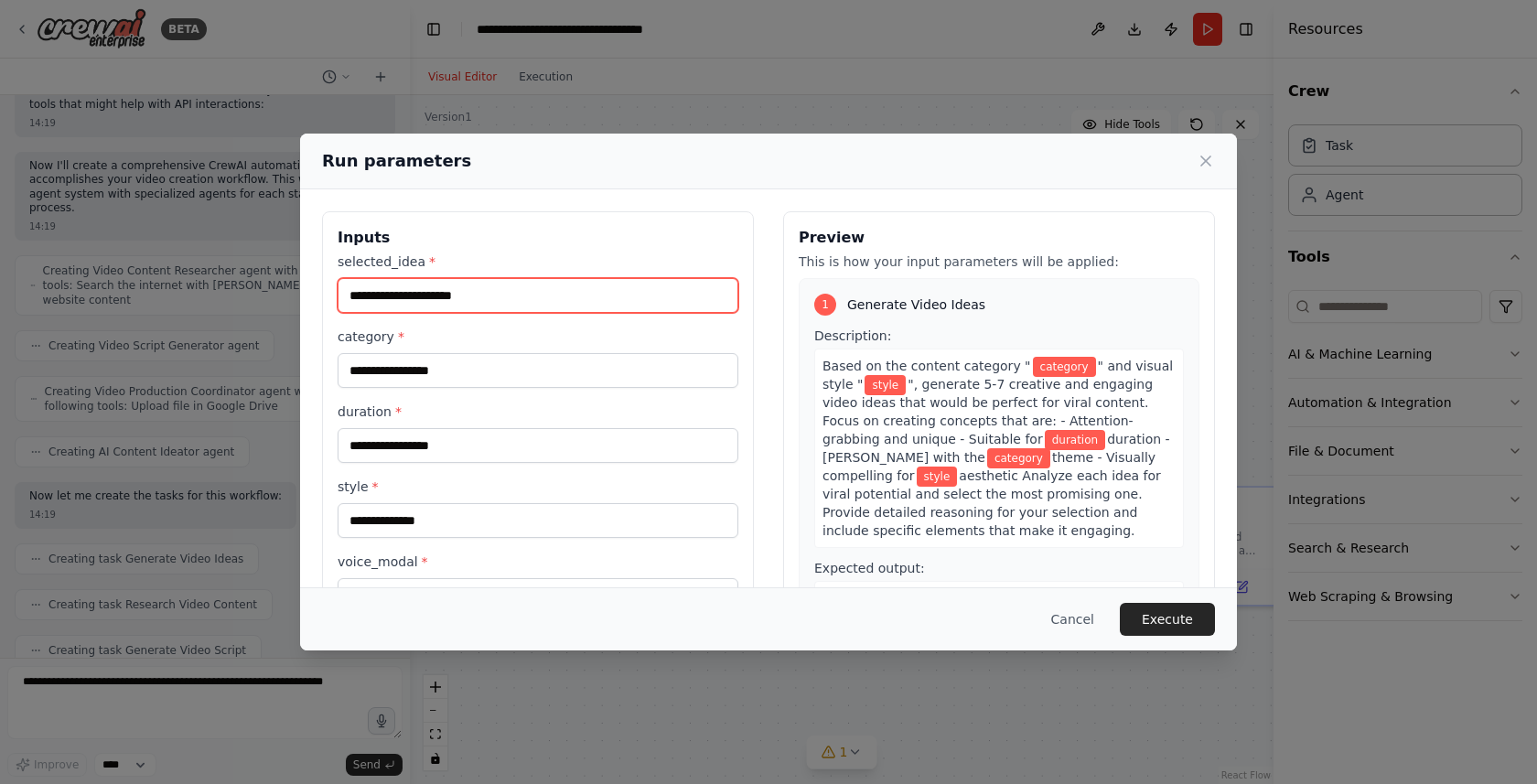
click at [586, 283] on input "selected_idea *" at bounding box center [537, 296] width 400 height 35
type input "*******"
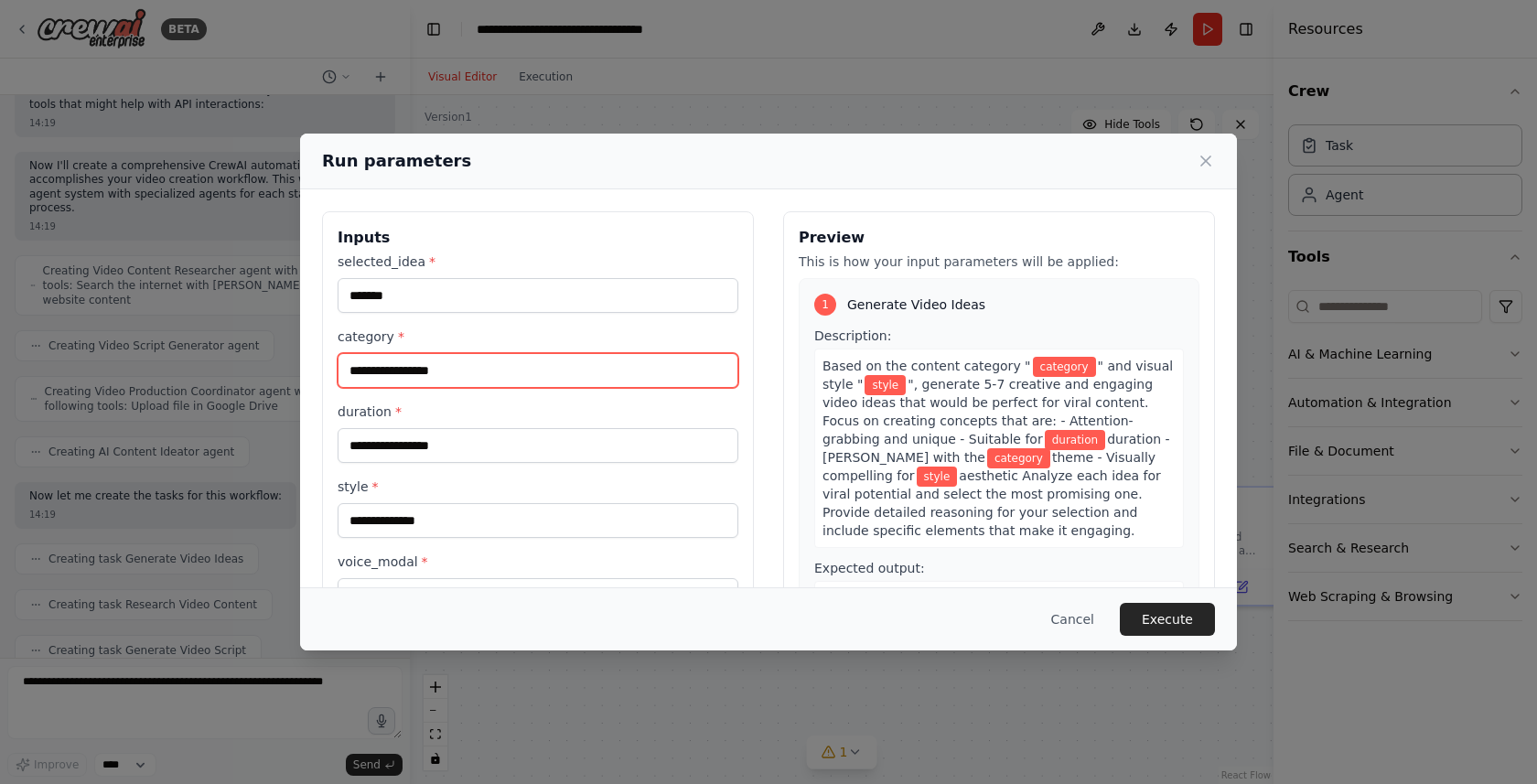
click at [490, 381] on input "category *" at bounding box center [537, 370] width 400 height 35
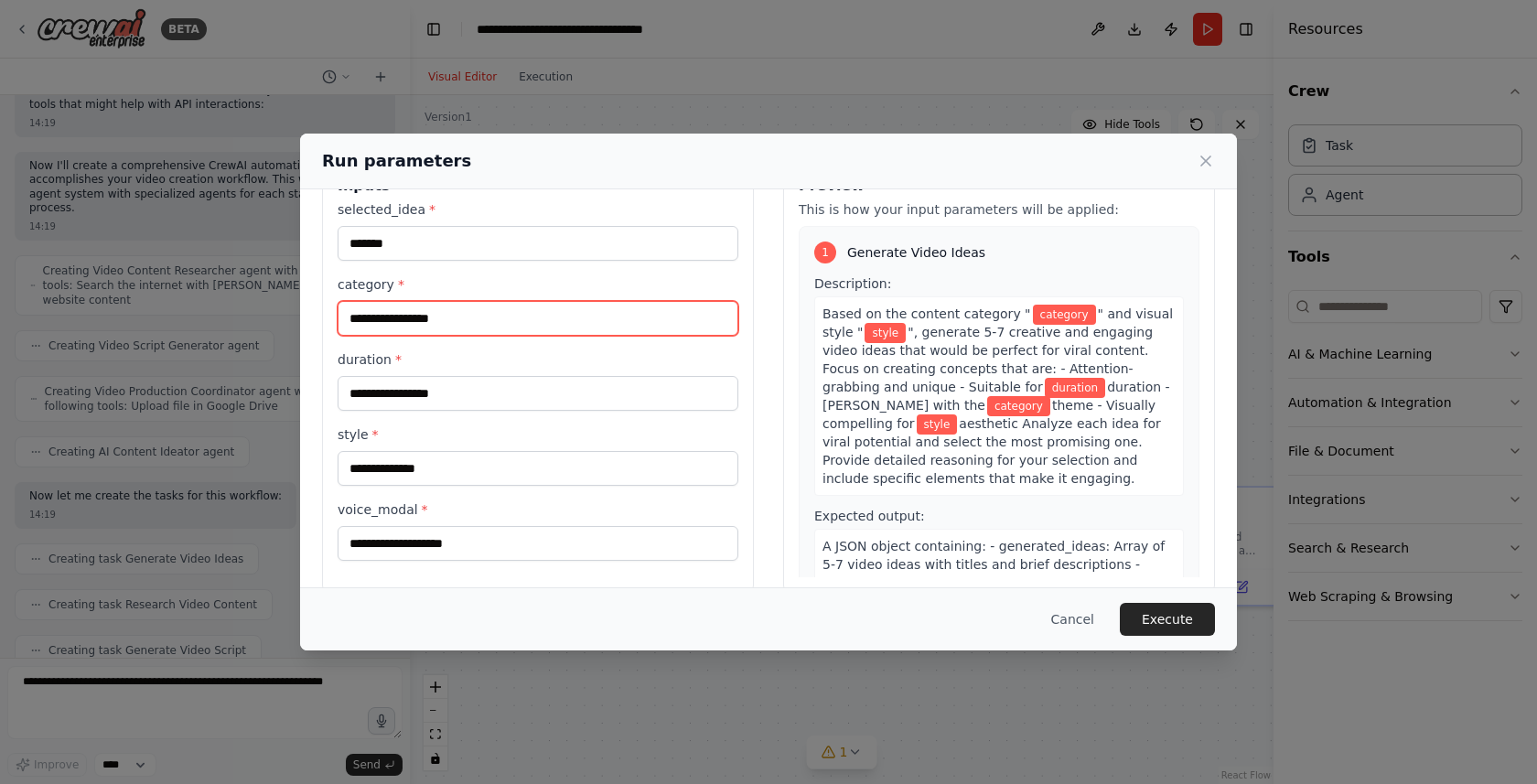
scroll to position [79, 0]
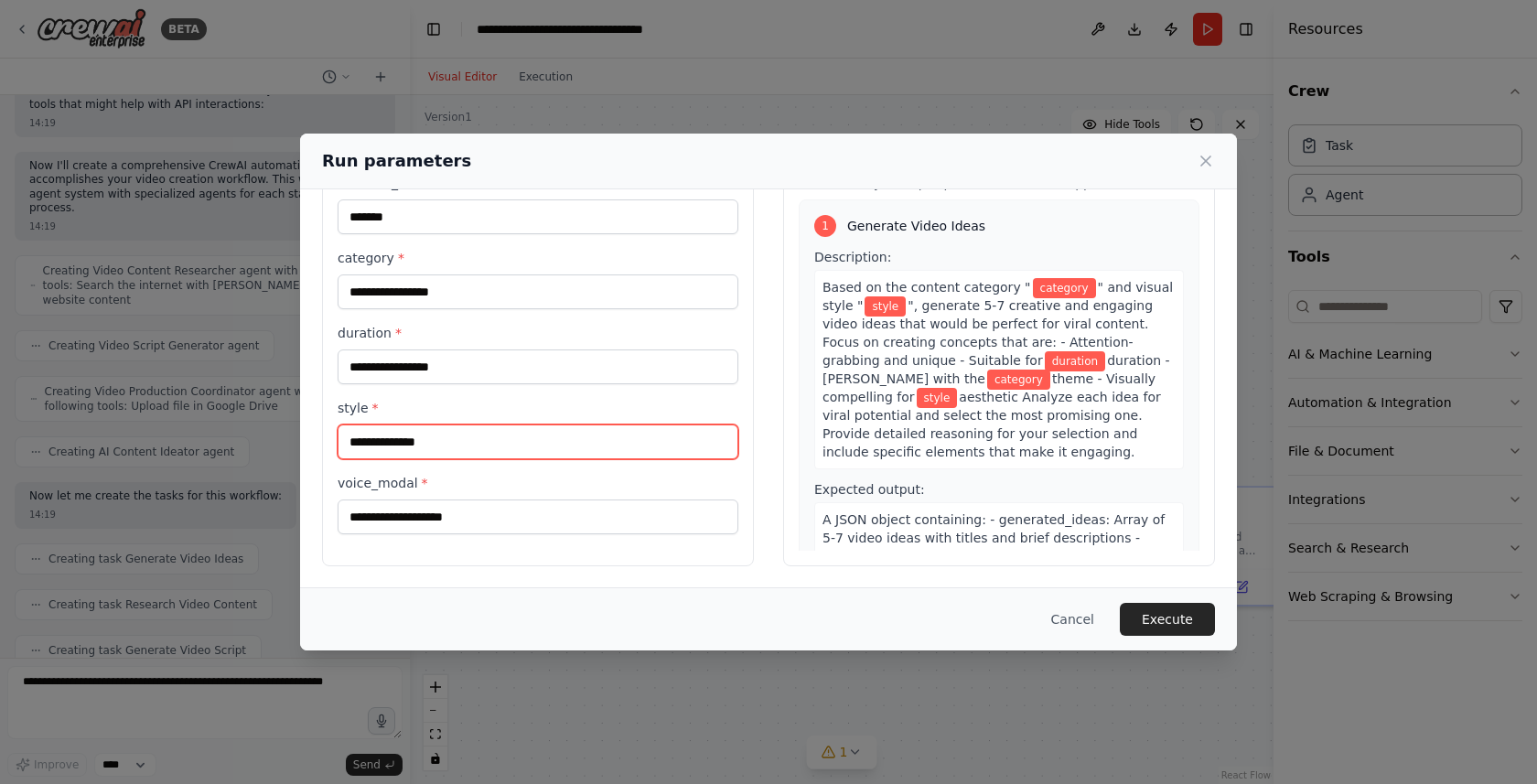
click at [455, 437] on input "style *" at bounding box center [537, 442] width 400 height 35
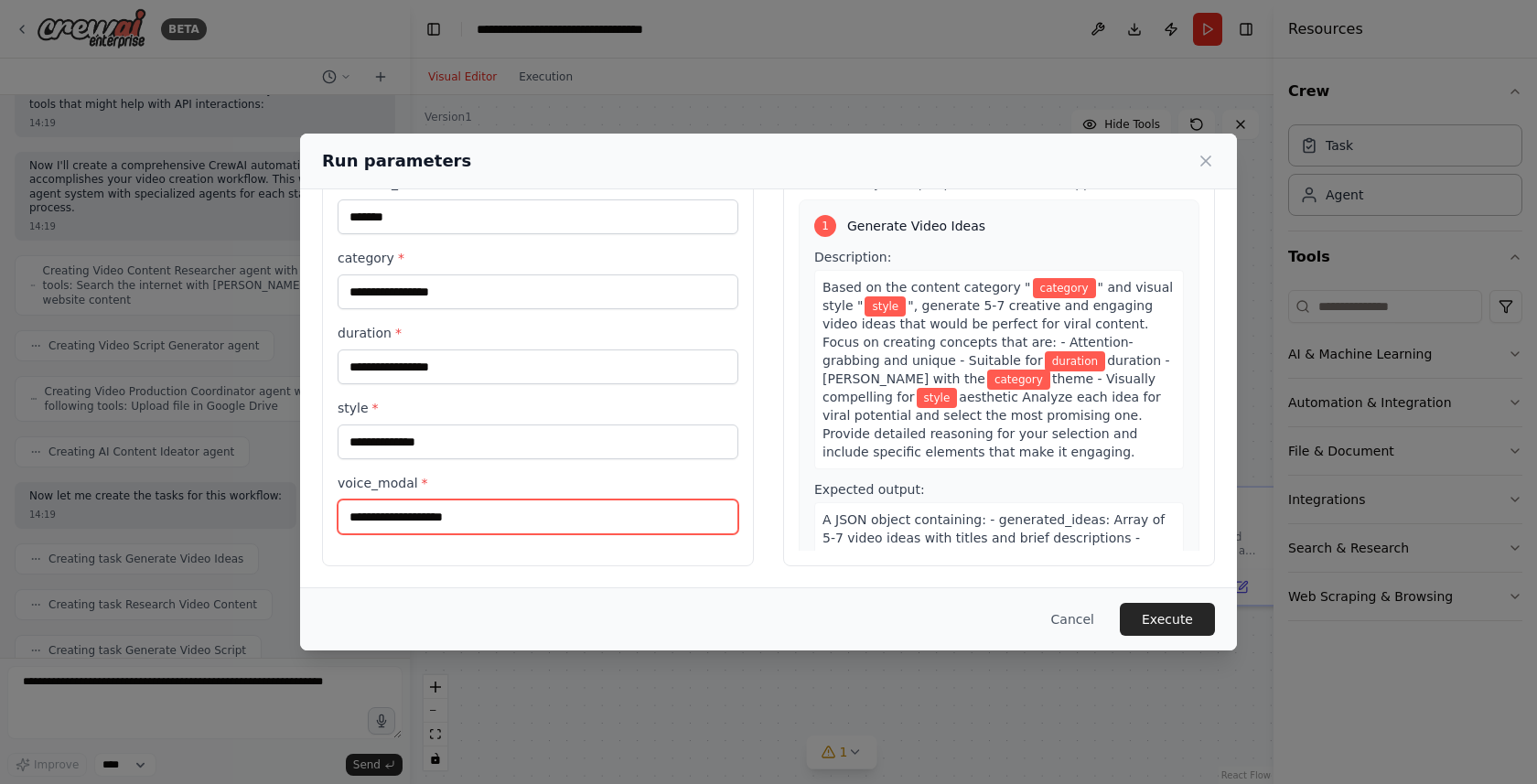
click at [455, 512] on input "voice_modal *" at bounding box center [537, 516] width 400 height 35
click at [1072, 616] on button "Cancel" at bounding box center [1072, 619] width 72 height 33
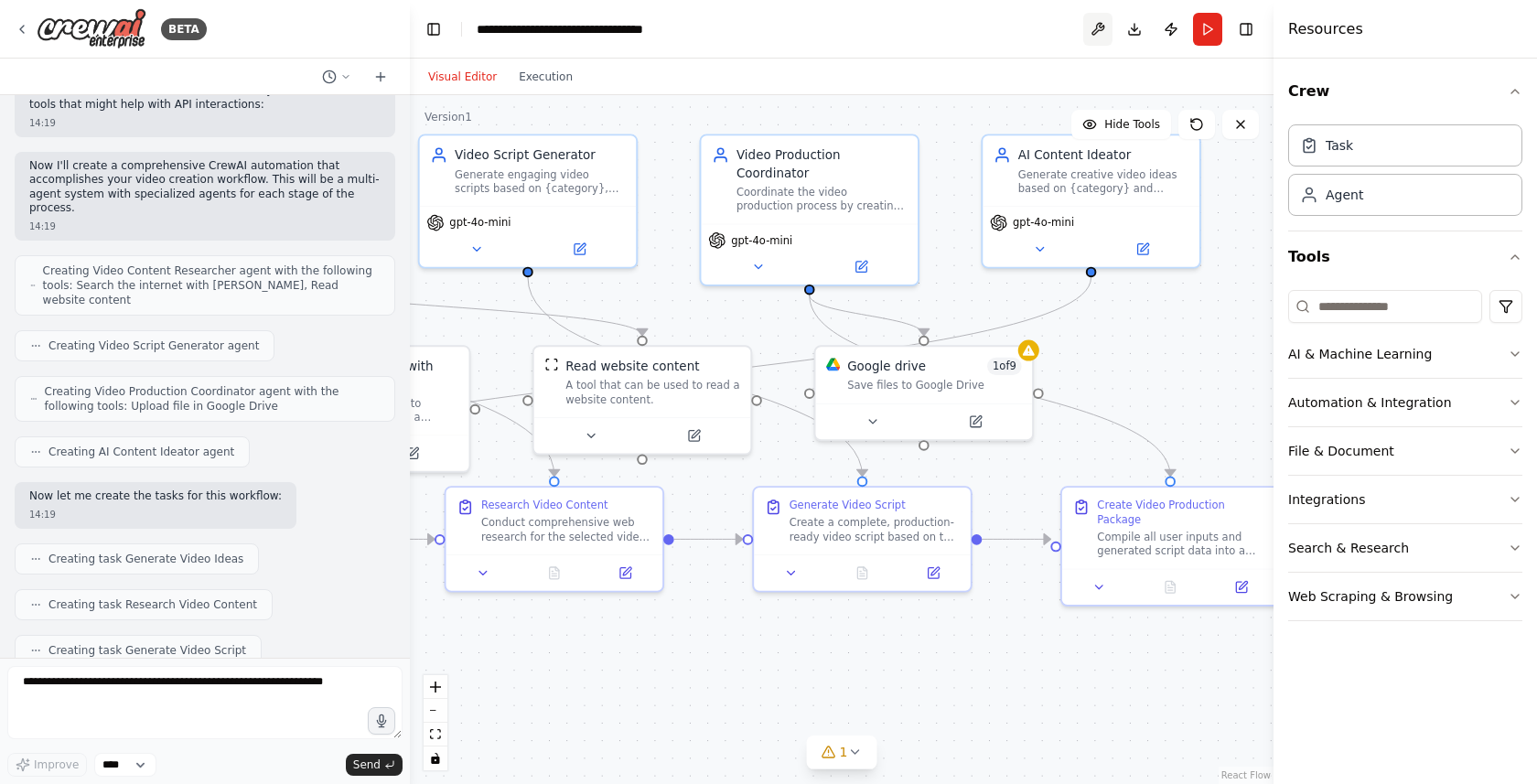
click at [1103, 29] on button at bounding box center [1097, 29] width 29 height 33
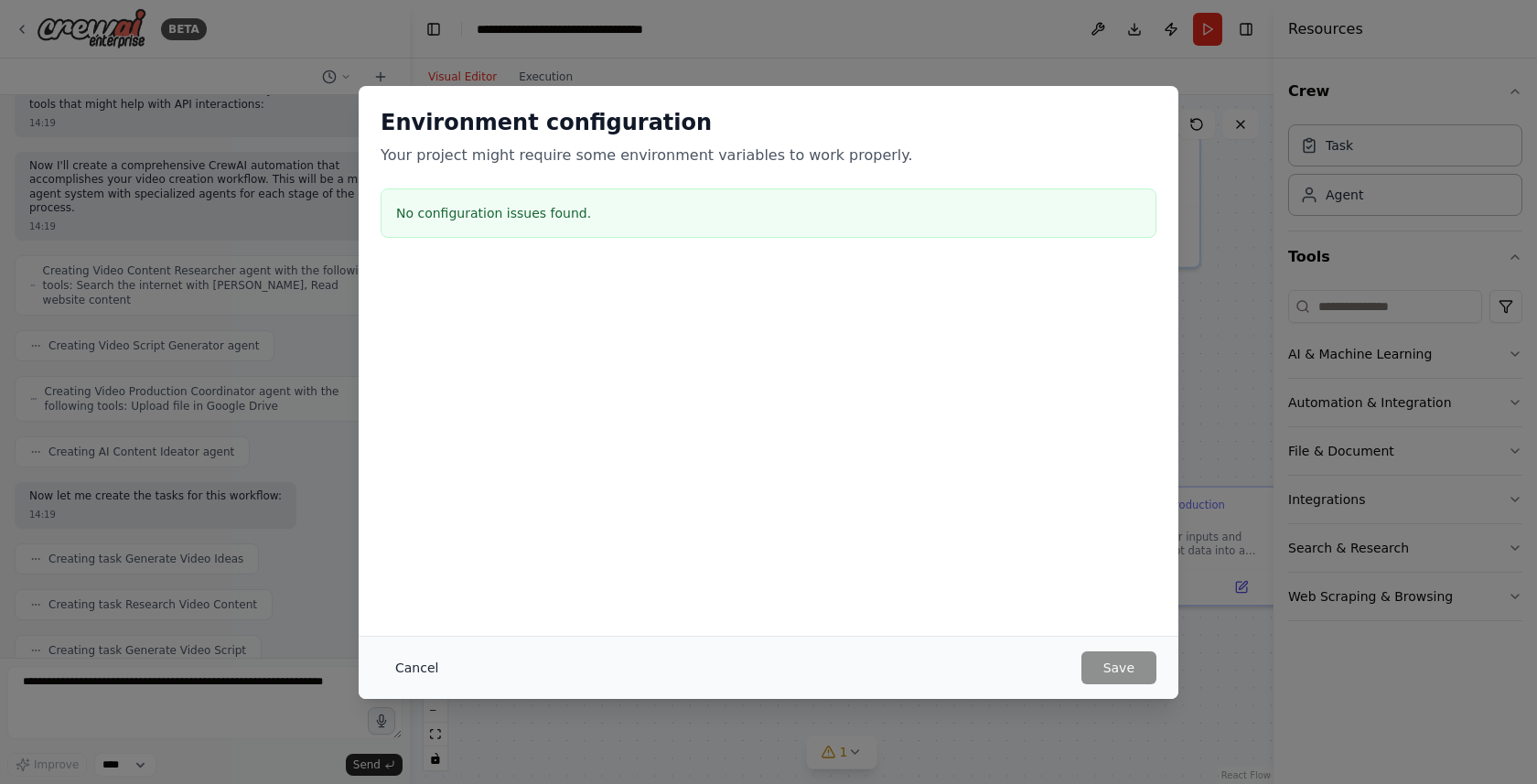
click at [414, 663] on button "Cancel" at bounding box center [416, 667] width 72 height 33
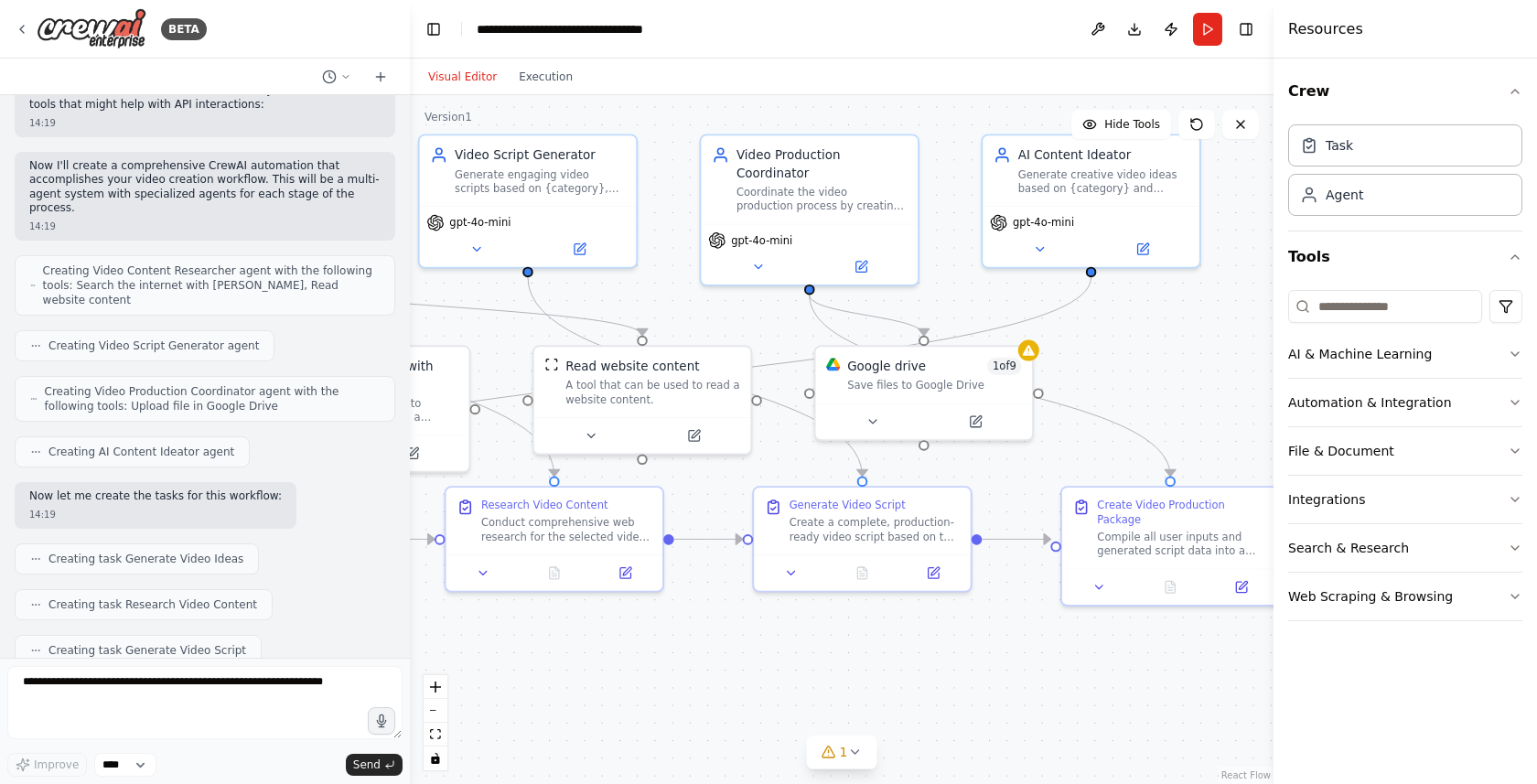
click at [133, 776] on form "Improve **** Send" at bounding box center [204, 720] width 410 height 126
click at [125, 770] on select "****" at bounding box center [125, 764] width 62 height 24
click at [855, 751] on icon at bounding box center [855, 752] width 8 height 4
click at [1122, 687] on div ".deletable-edge-delete-btn { width: 20px; height: 20px; border: 0px solid #ffff…" at bounding box center [841, 439] width 863 height 689
click at [25, 24] on icon at bounding box center [21, 29] width 14 height 14
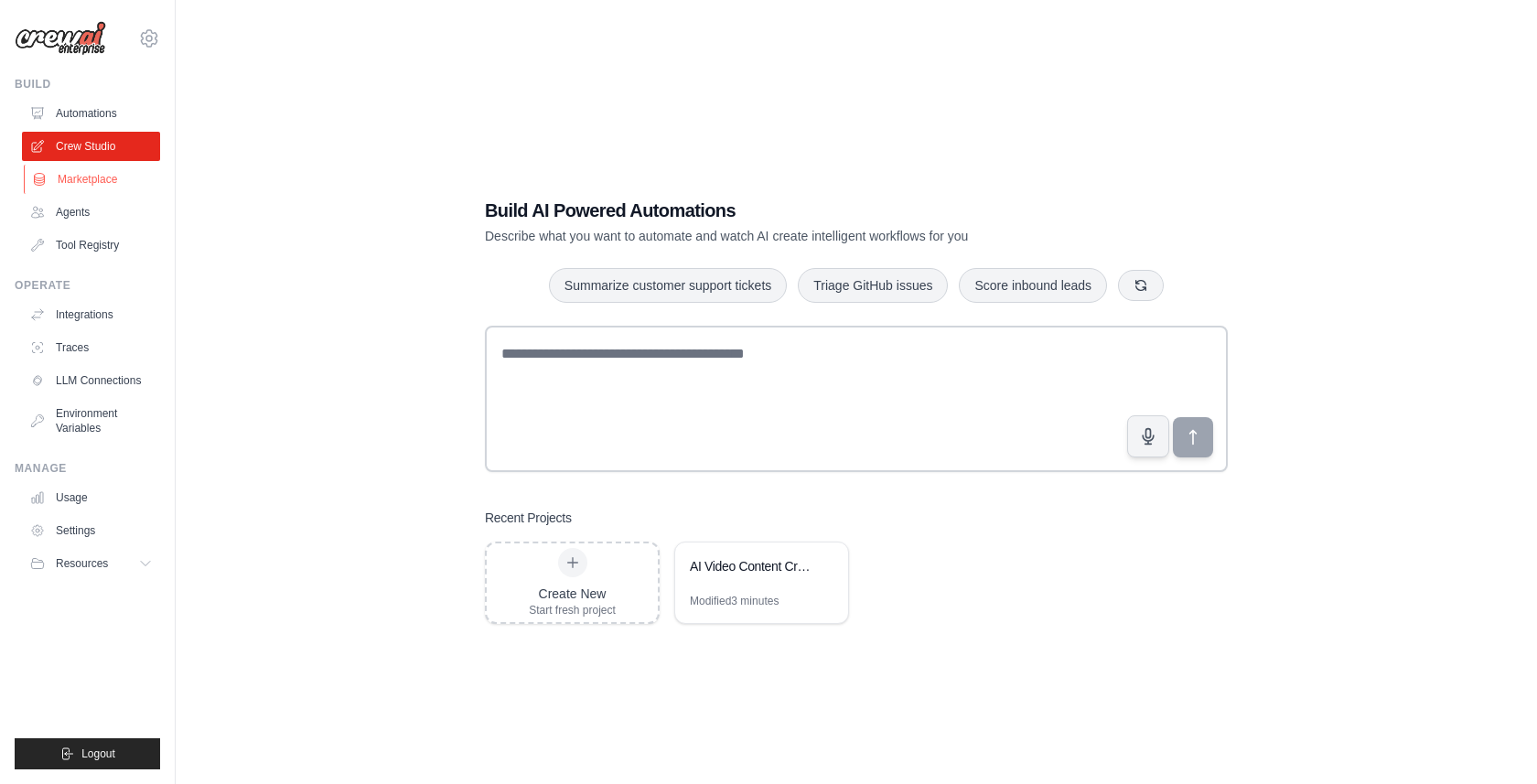
click at [94, 189] on link "Marketplace" at bounding box center [92, 179] width 138 height 29
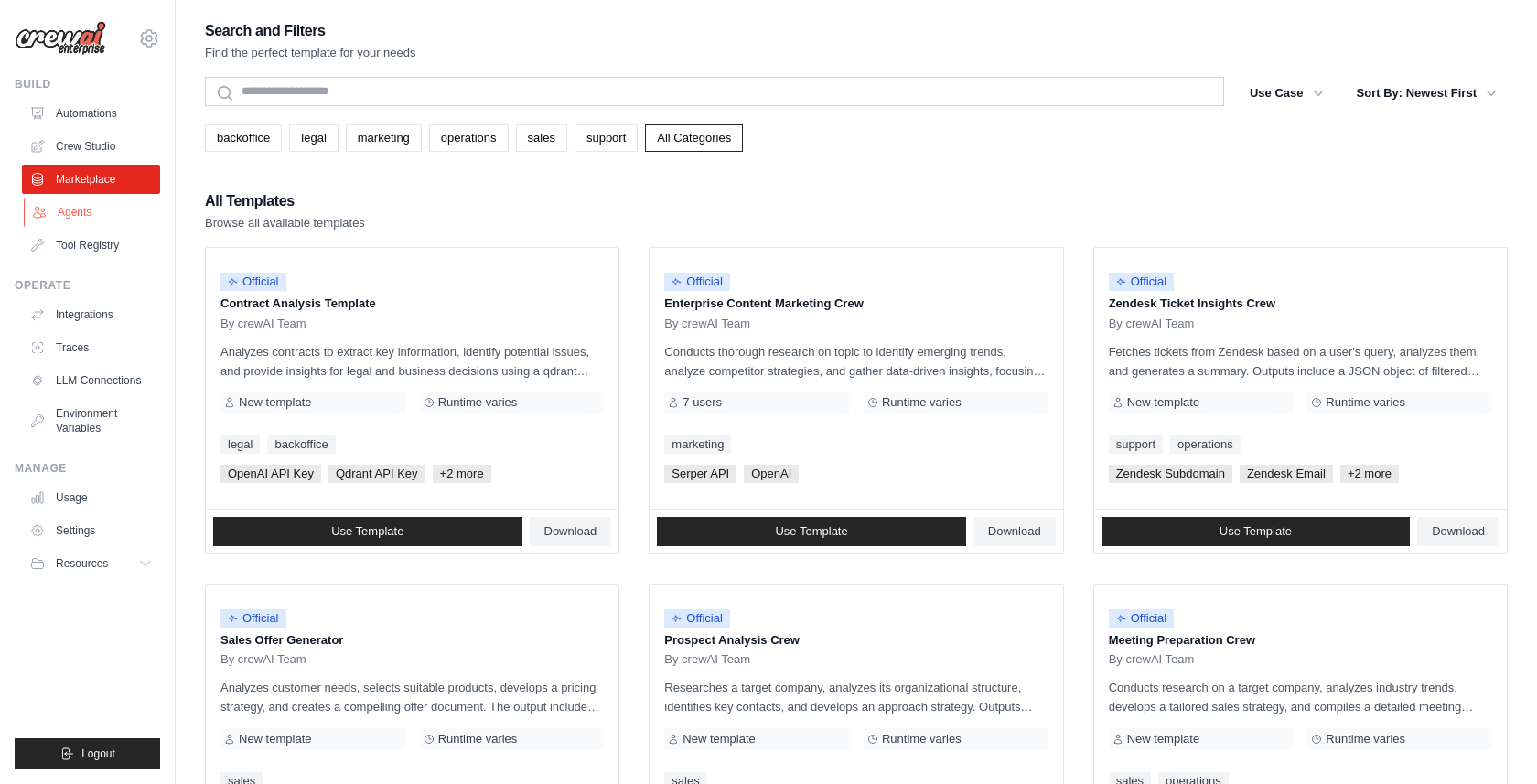
click at [96, 209] on link "Agents" at bounding box center [92, 212] width 138 height 29
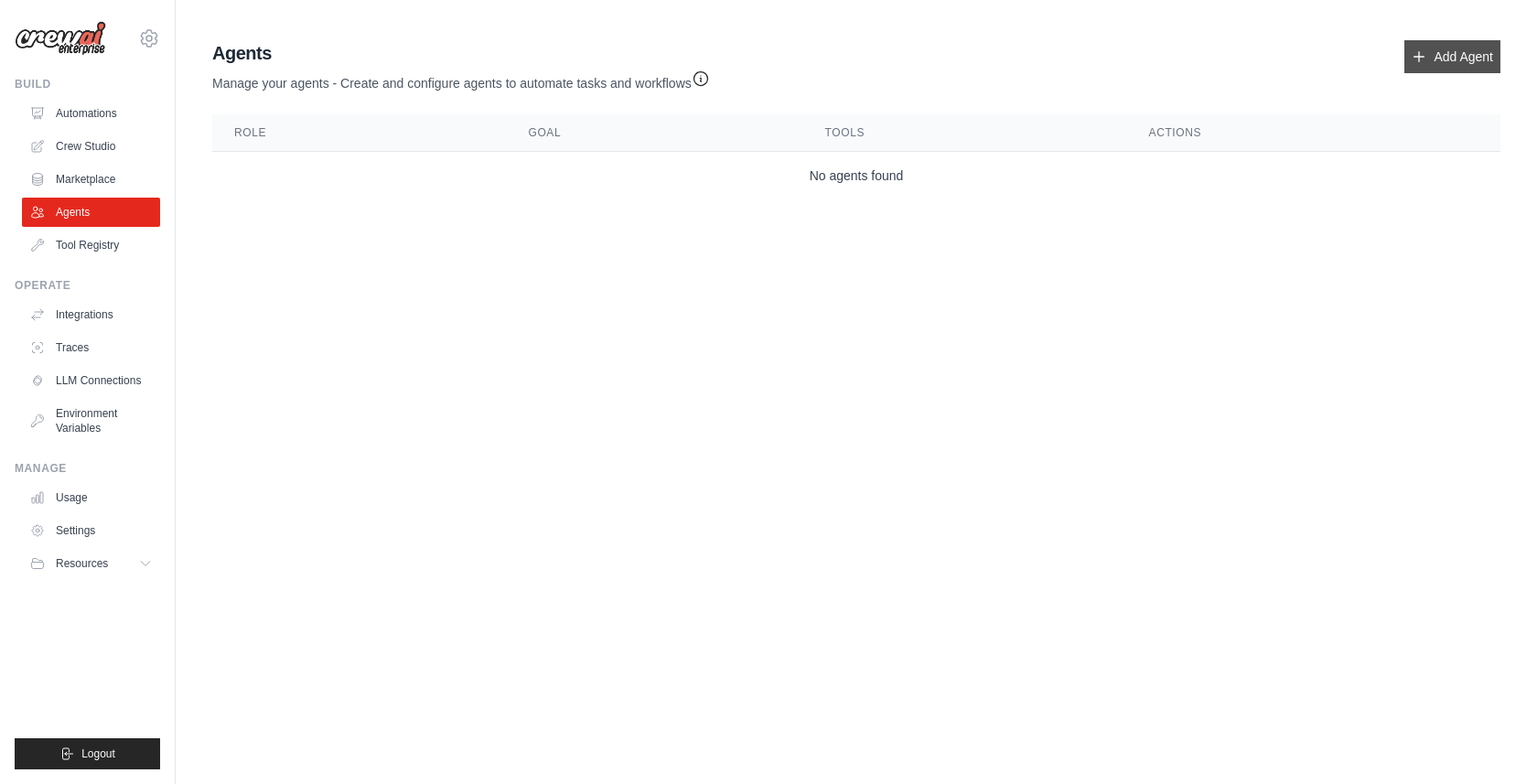
click at [1443, 49] on link "Add Agent" at bounding box center [1451, 56] width 96 height 33
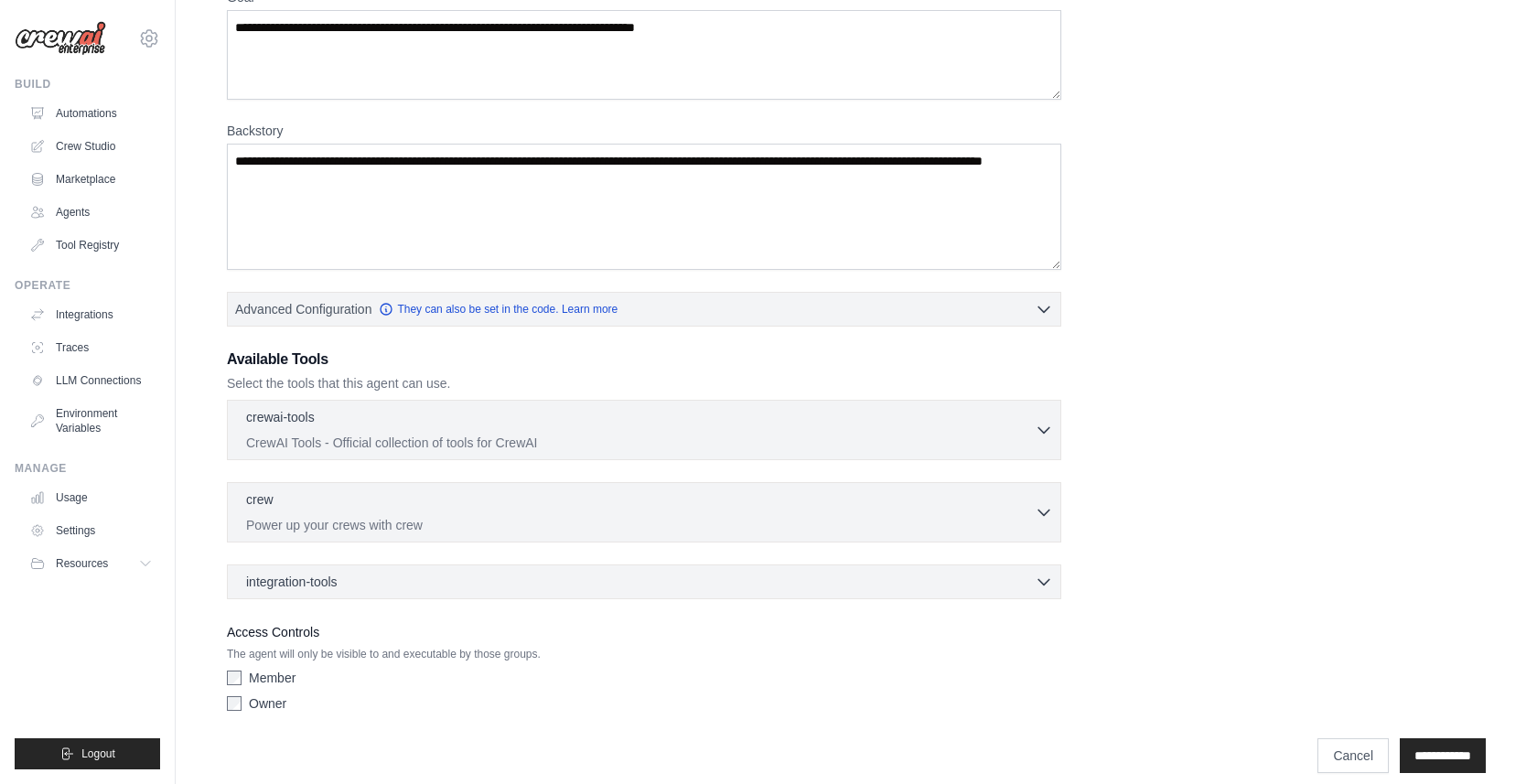
scroll to position [198, 0]
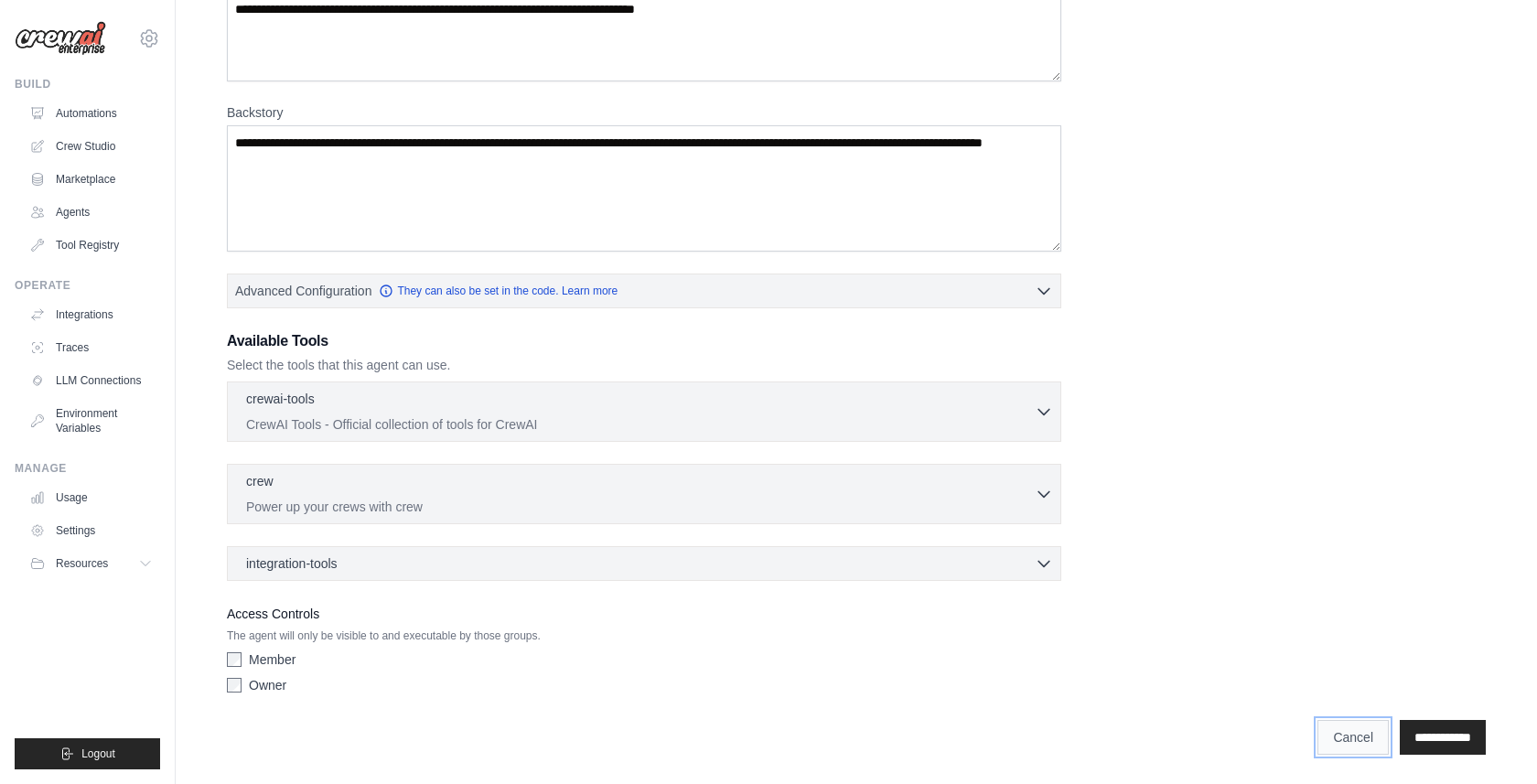
click at [1326, 742] on link "Cancel" at bounding box center [1353, 736] width 71 height 35
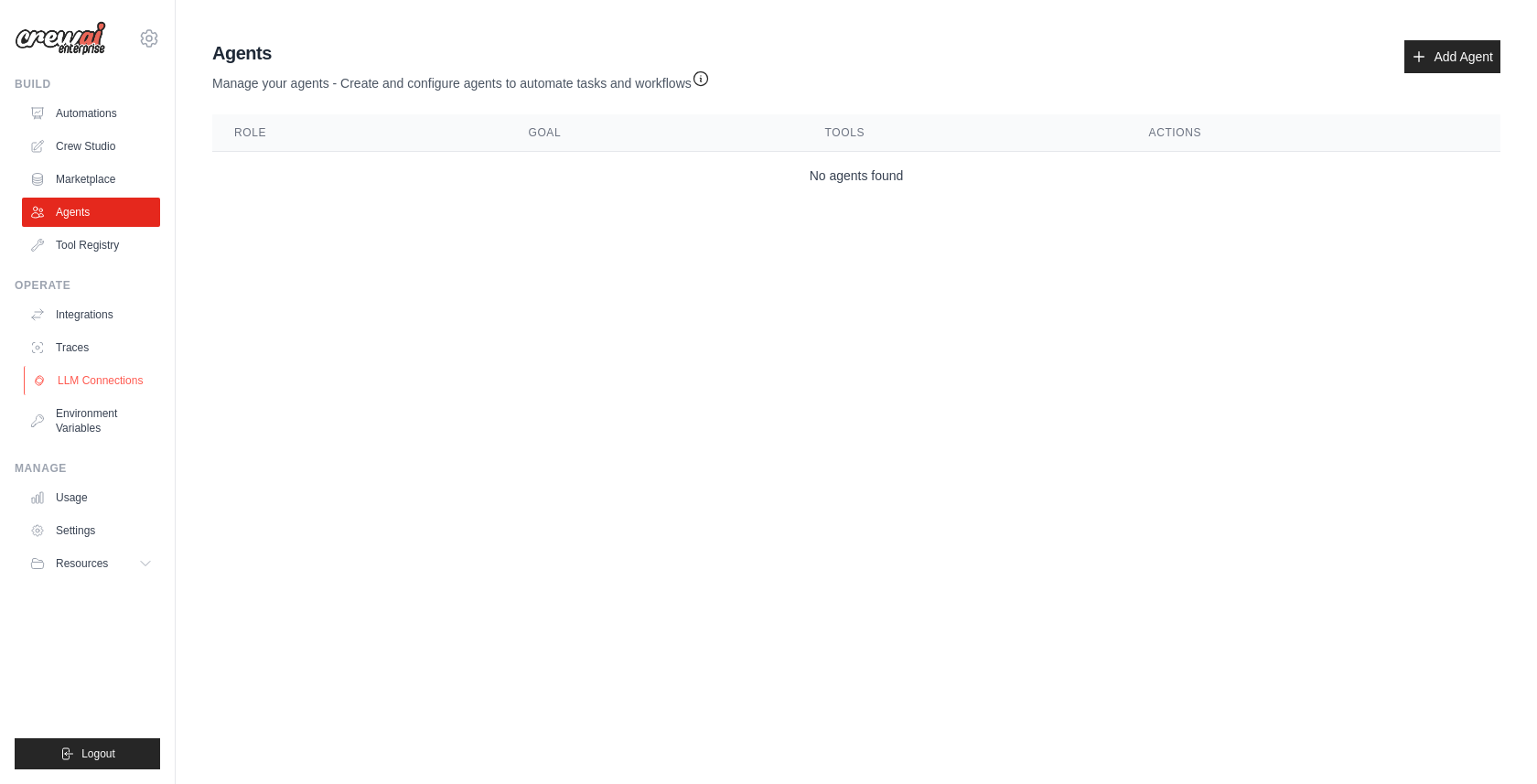
click at [90, 385] on link "LLM Connections" at bounding box center [92, 380] width 138 height 29
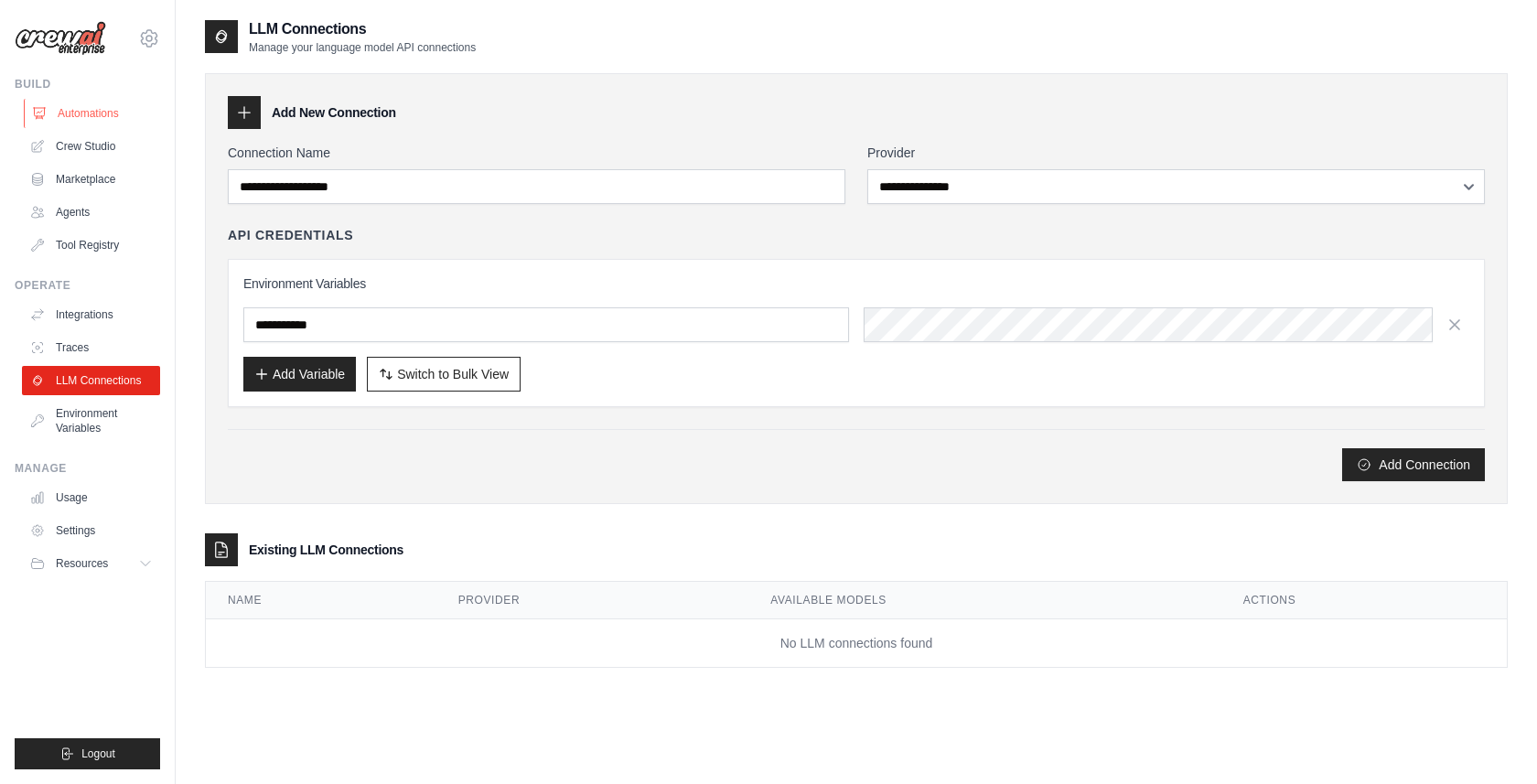
click at [73, 102] on link "Automations" at bounding box center [92, 113] width 138 height 29
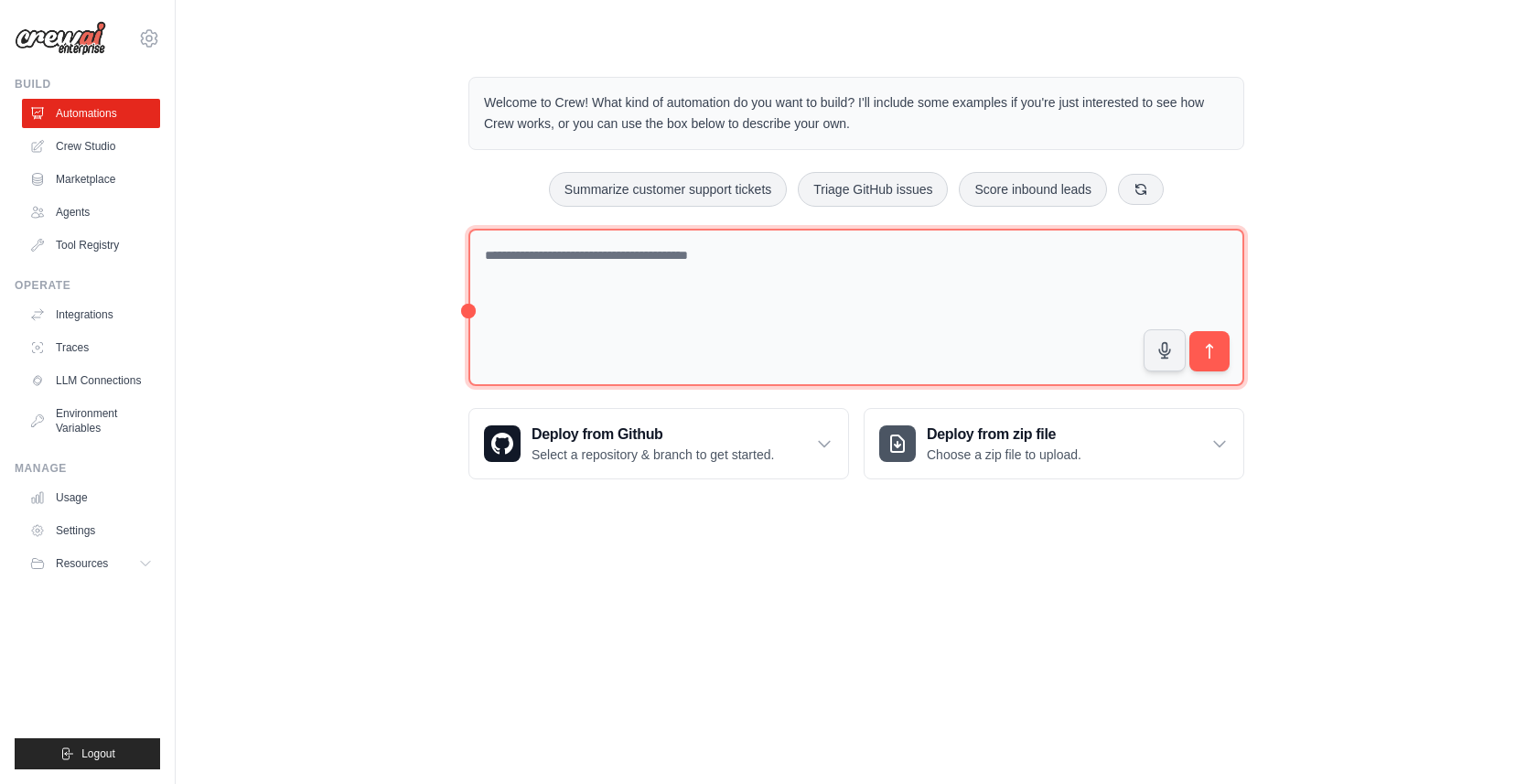
click at [749, 258] on textarea at bounding box center [856, 308] width 776 height 158
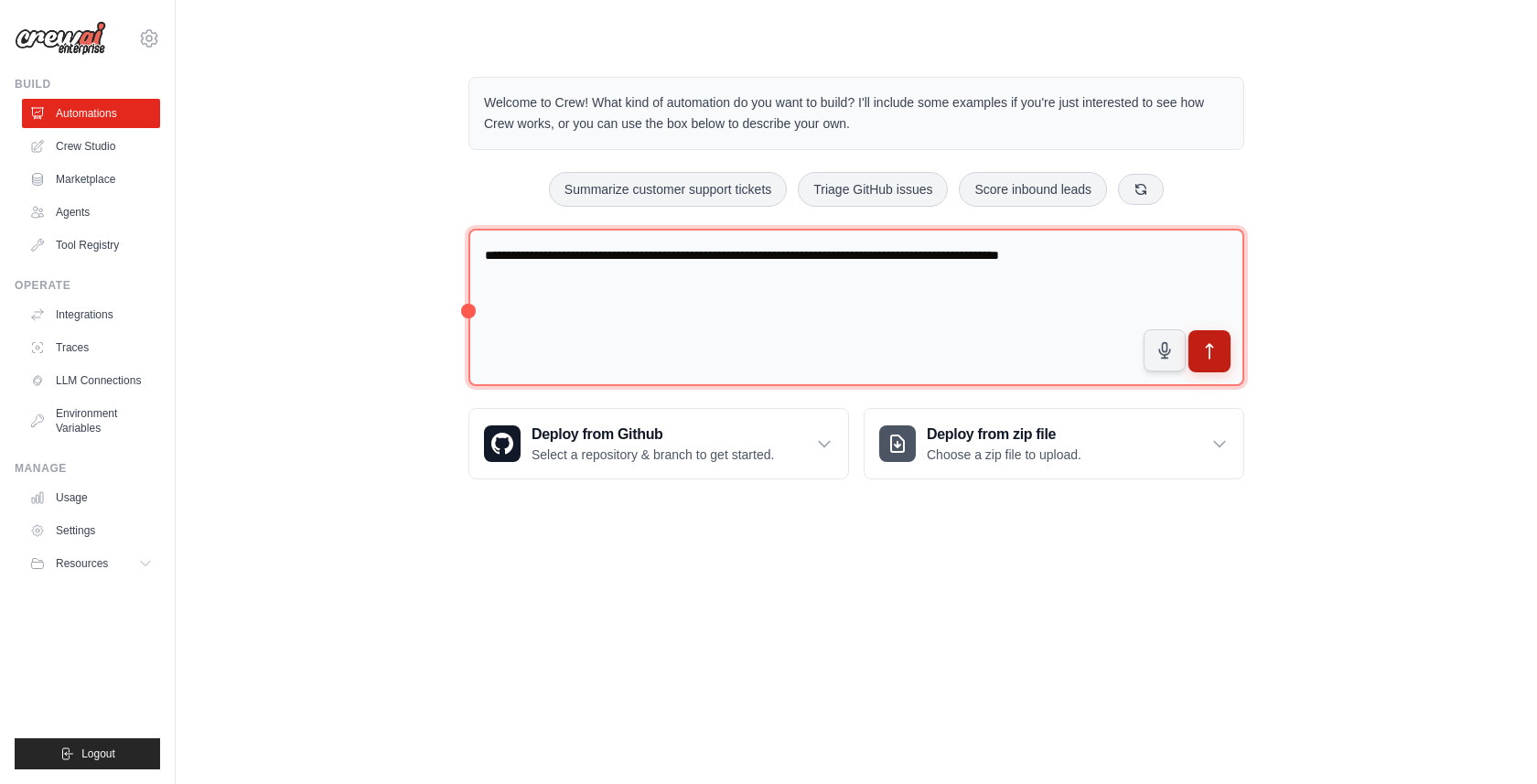
type textarea "**********"
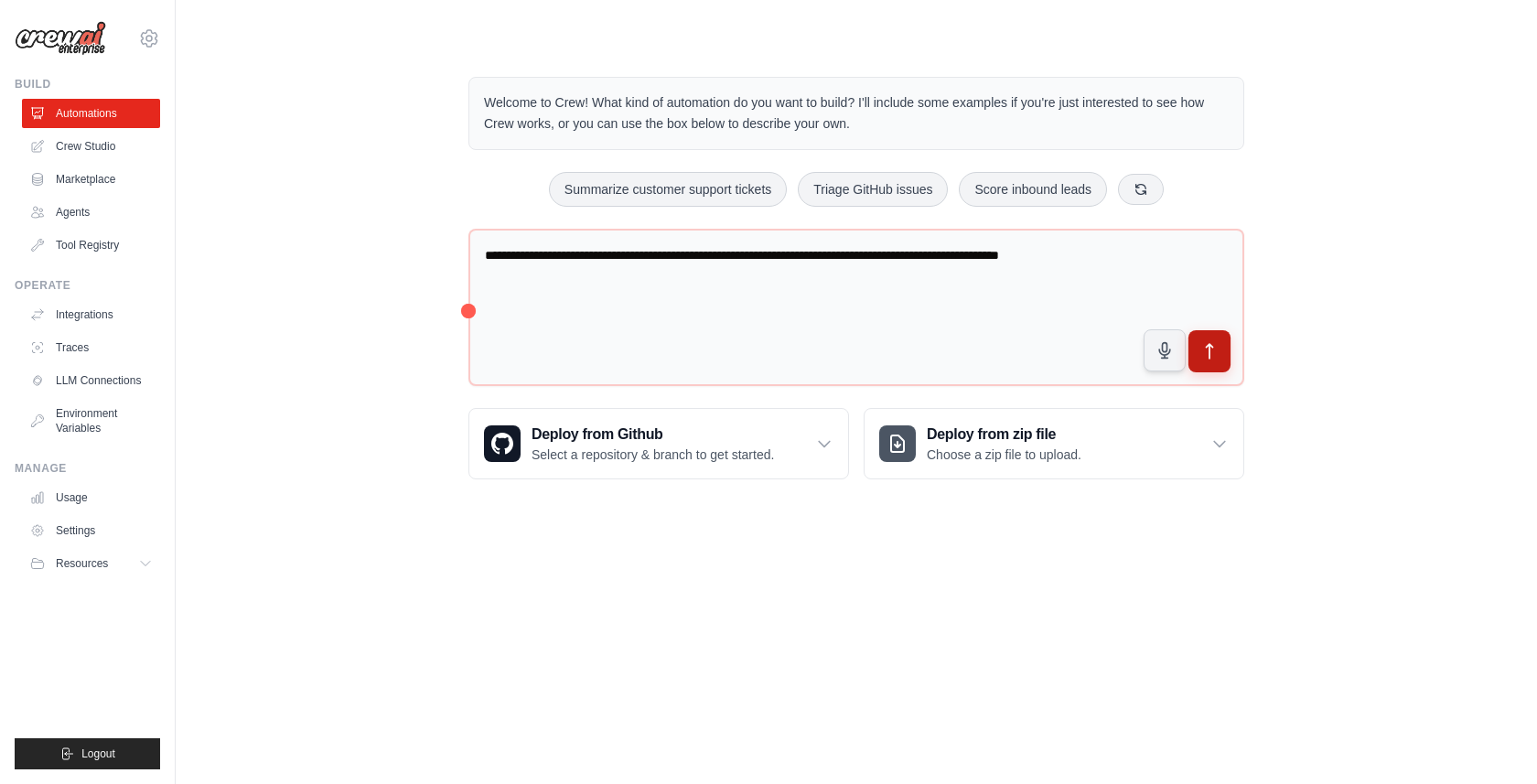
click at [1218, 345] on icon "submit" at bounding box center [1210, 352] width 19 height 19
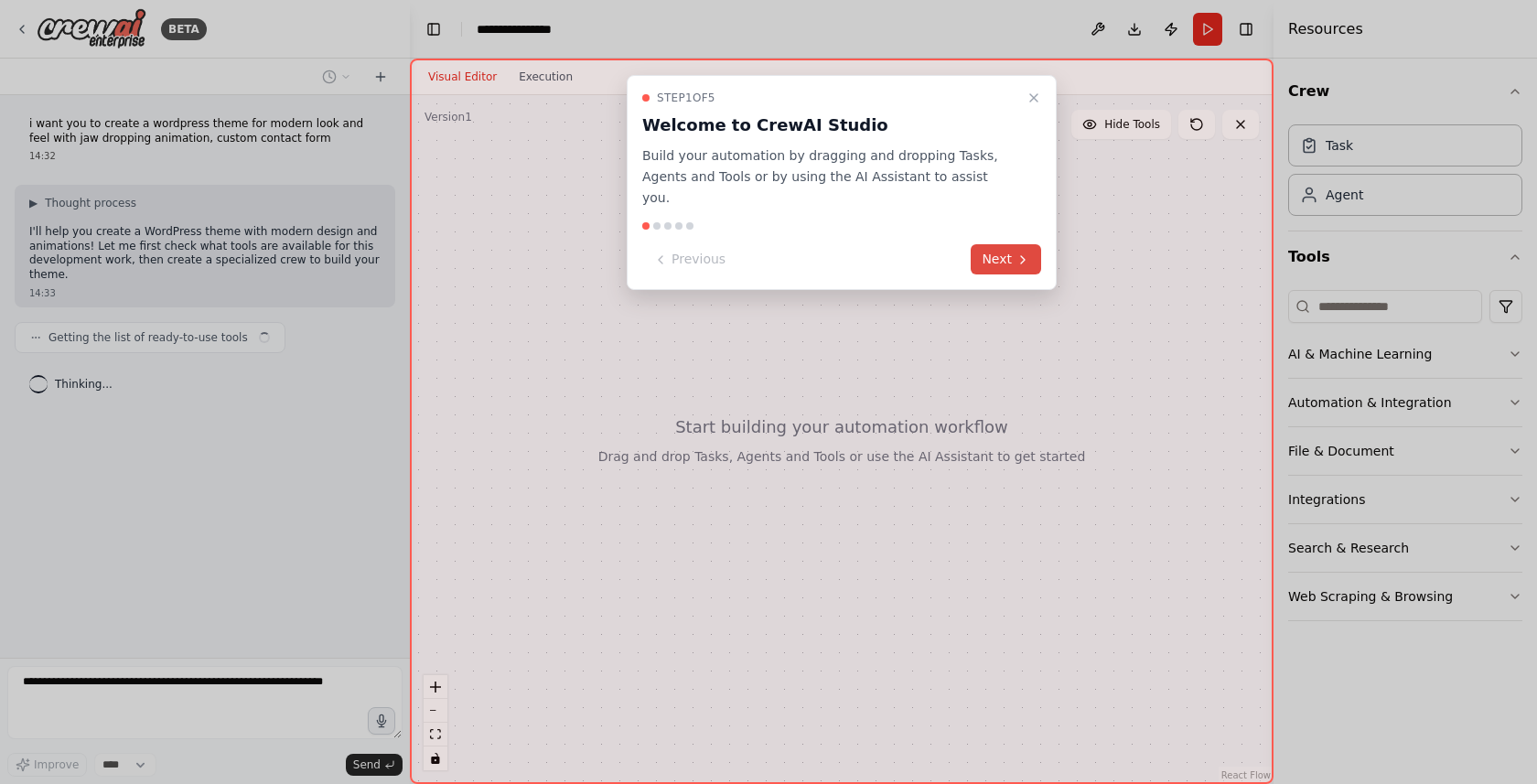
click at [1008, 244] on button "Next" at bounding box center [1006, 259] width 70 height 30
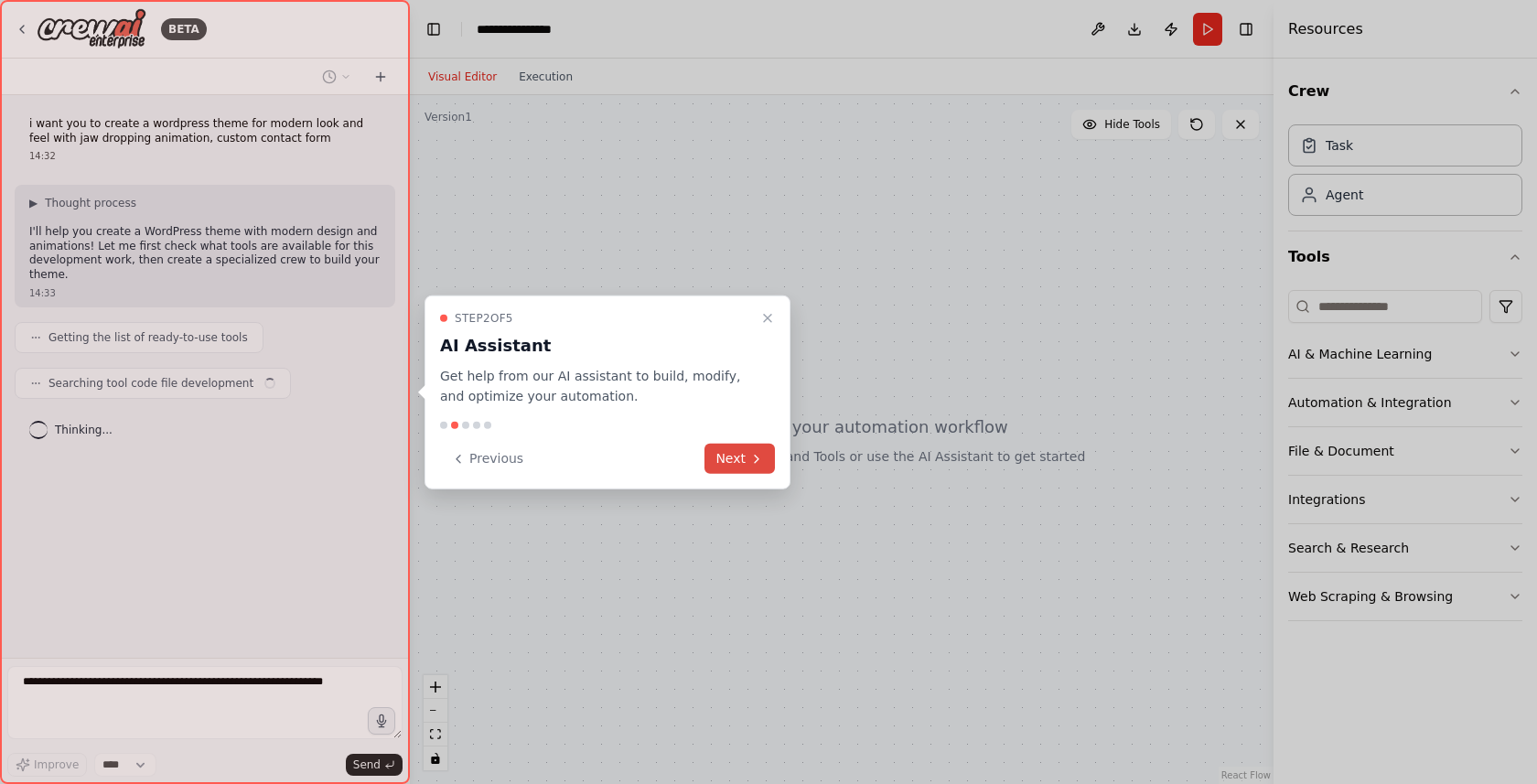
click at [744, 452] on button "Next" at bounding box center [740, 459] width 70 height 30
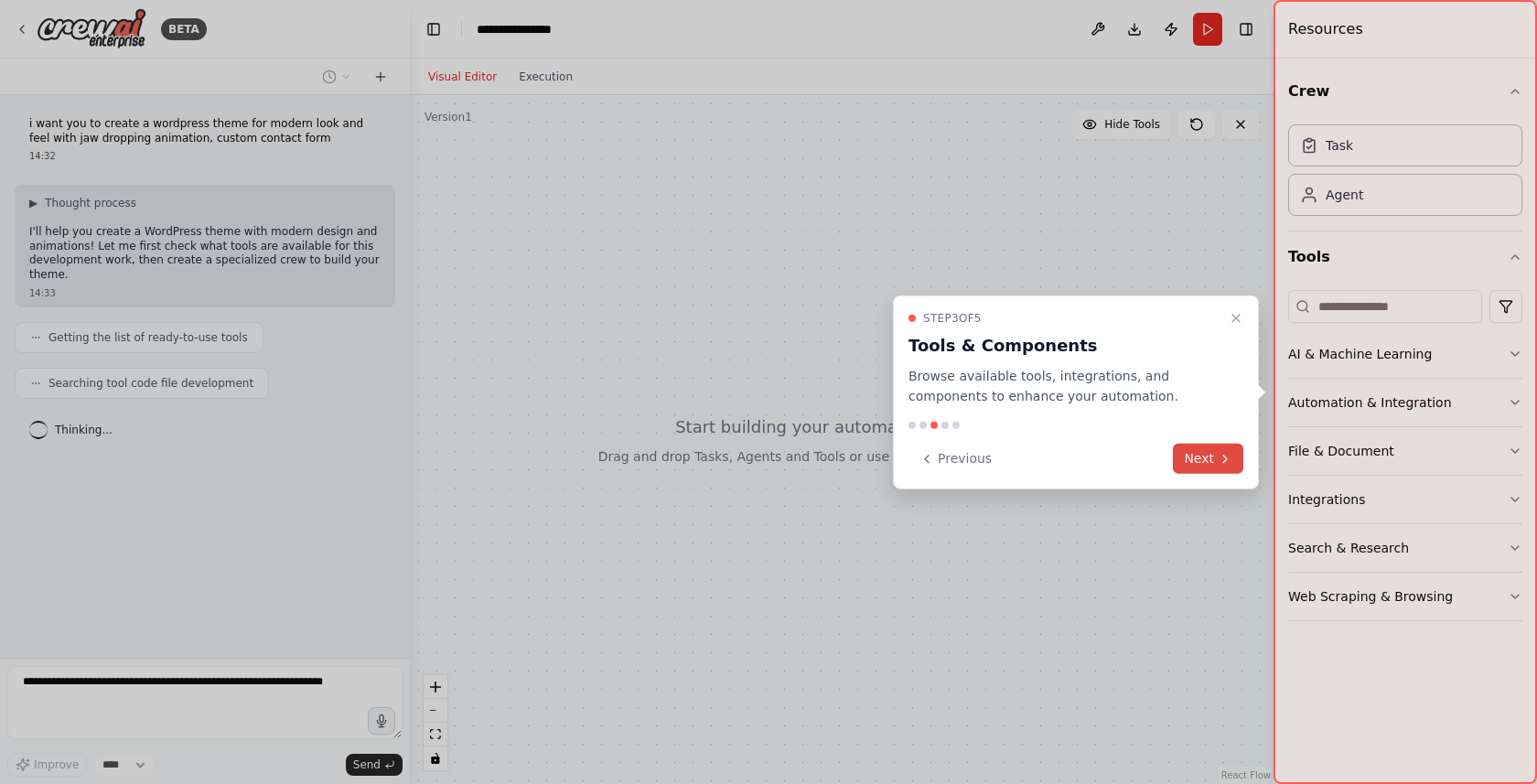
click at [1185, 458] on button "Next" at bounding box center [1208, 459] width 70 height 30
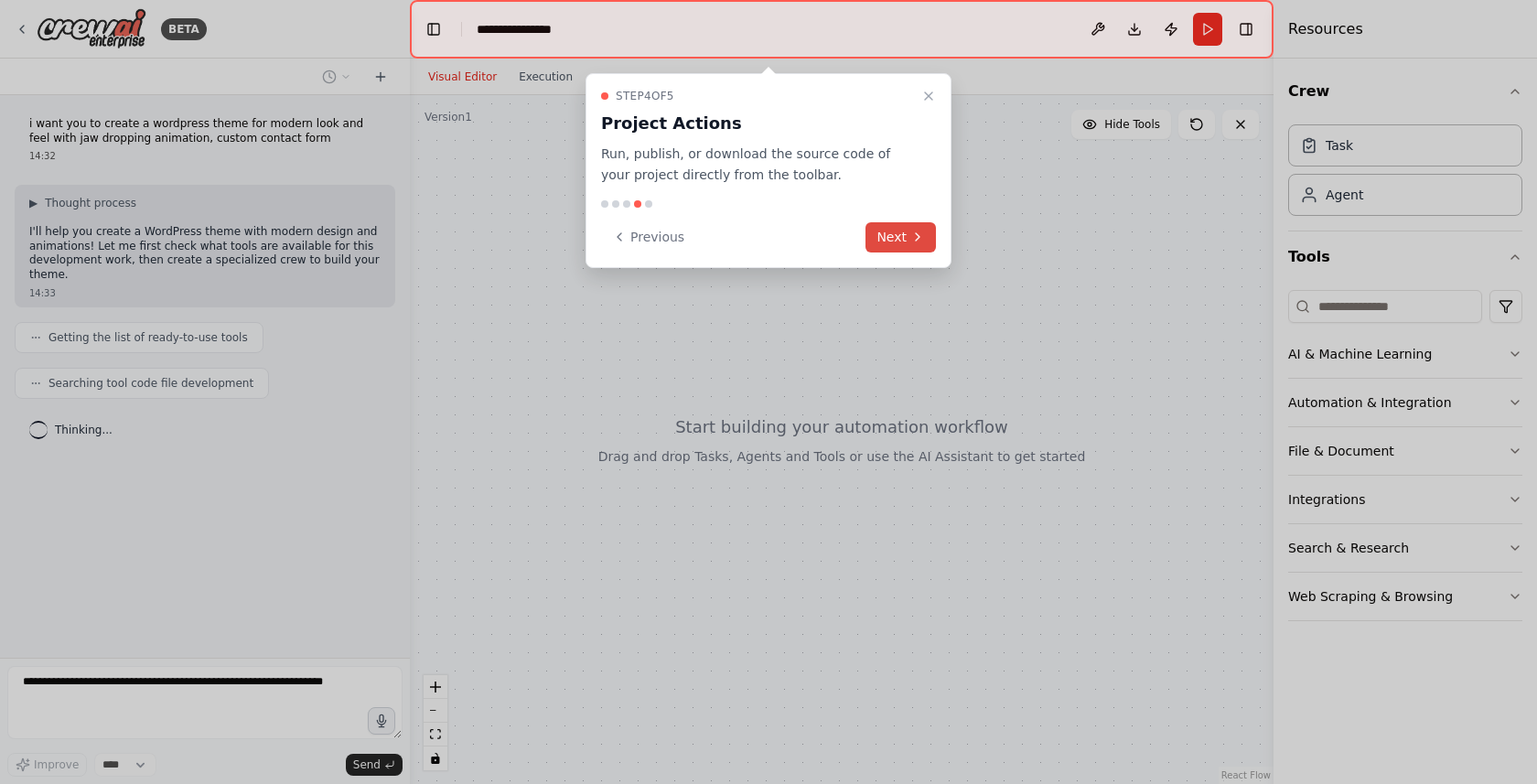
click at [893, 231] on button "Next" at bounding box center [900, 238] width 70 height 30
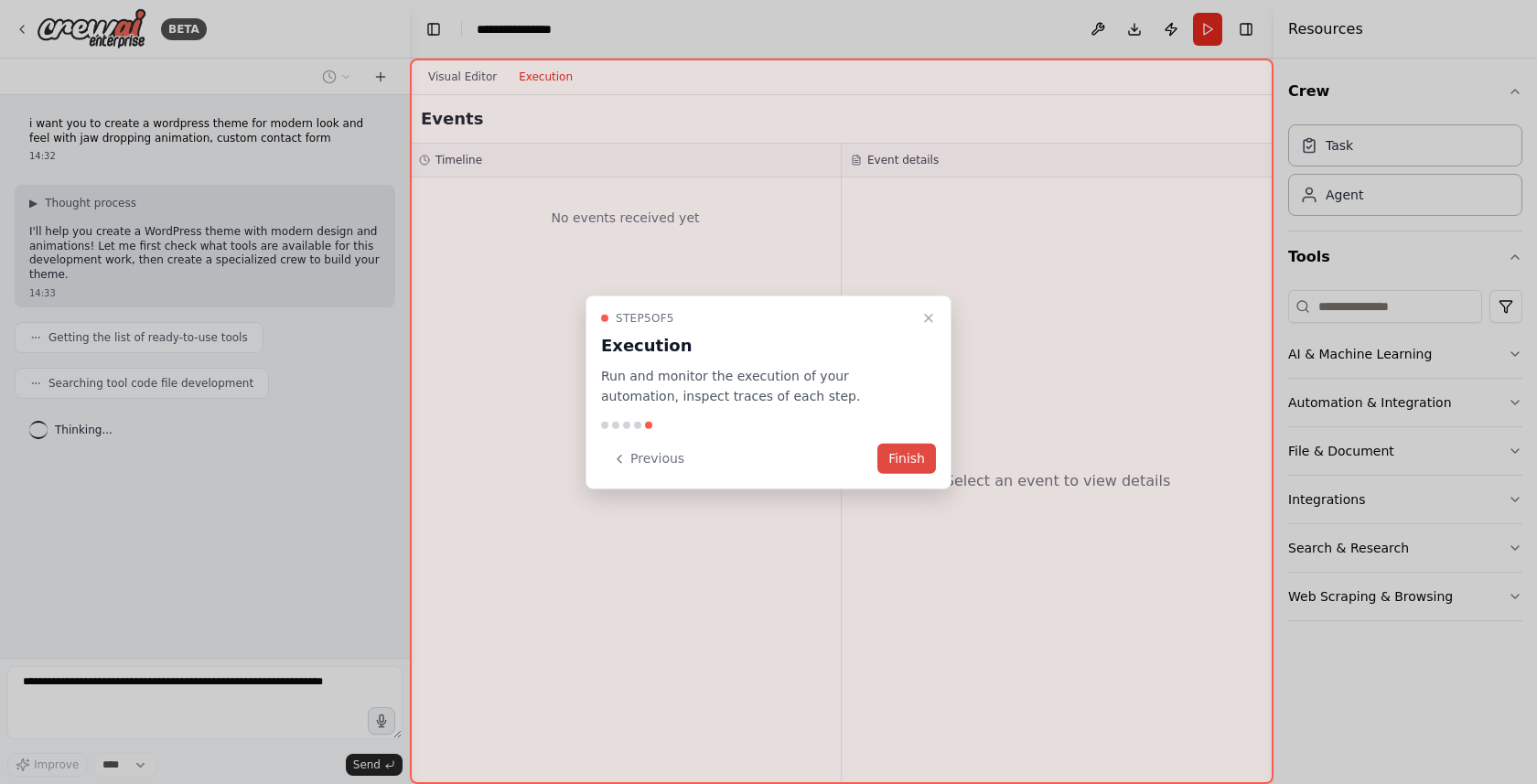
click at [904, 465] on button "Finish" at bounding box center [907, 459] width 59 height 30
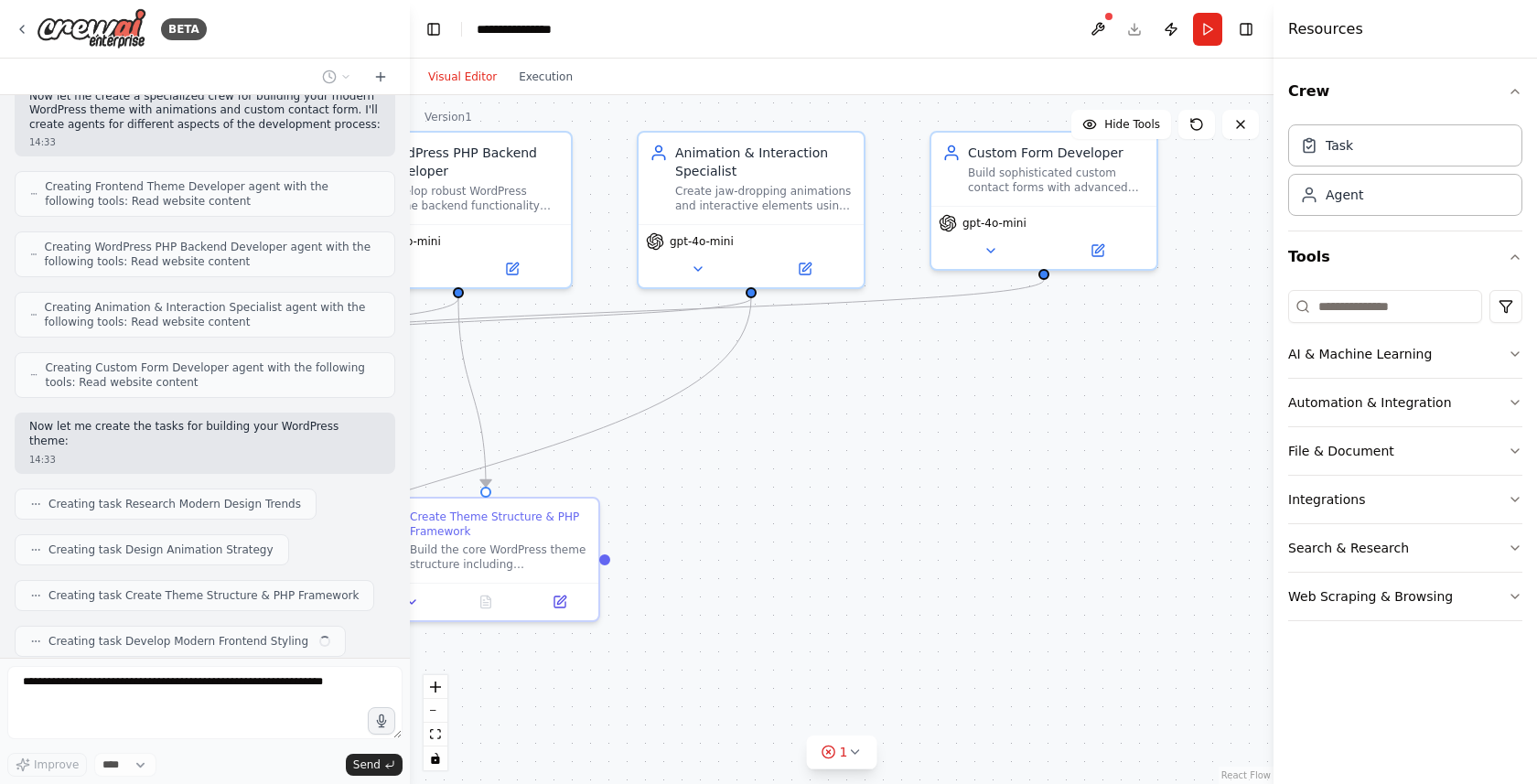
scroll to position [514, 0]
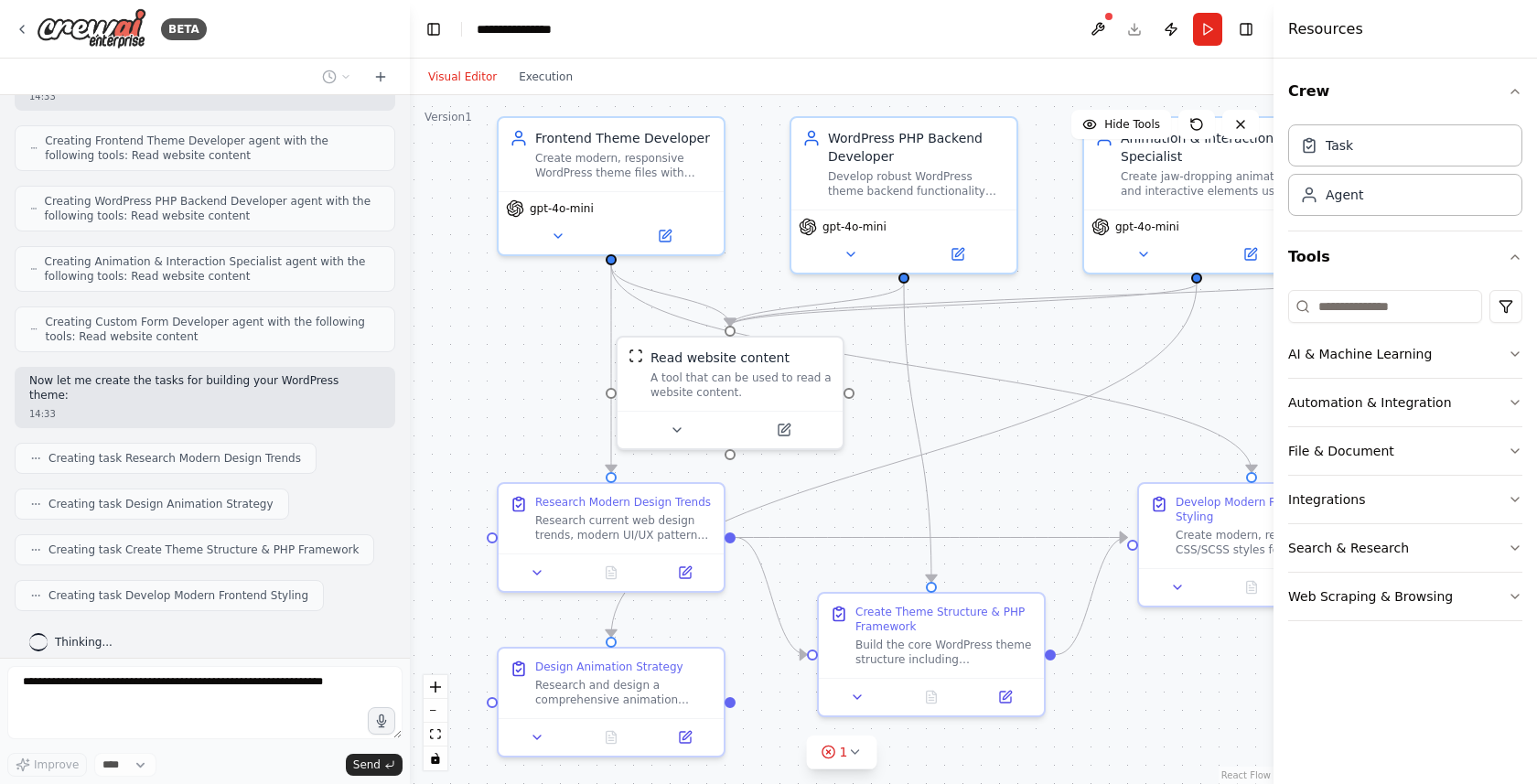
drag, startPoint x: 1113, startPoint y: 570, endPoint x: 1125, endPoint y: 500, distance: 71.0
click at [1125, 500] on div ".deletable-edge-delete-btn { width: 20px; height: 20px; border: 0px solid #ffff…" at bounding box center [841, 439] width 863 height 689
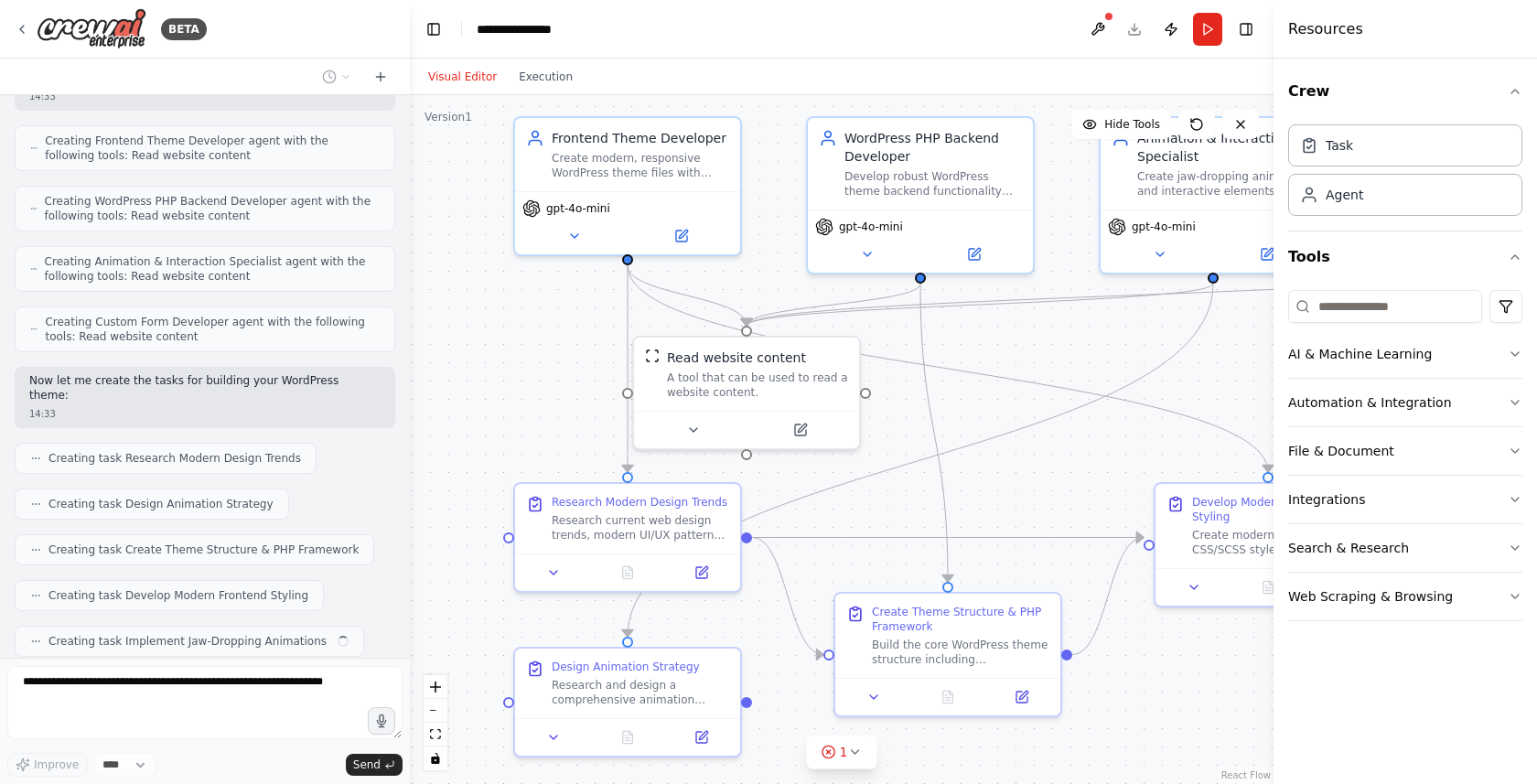
scroll to position [560, 0]
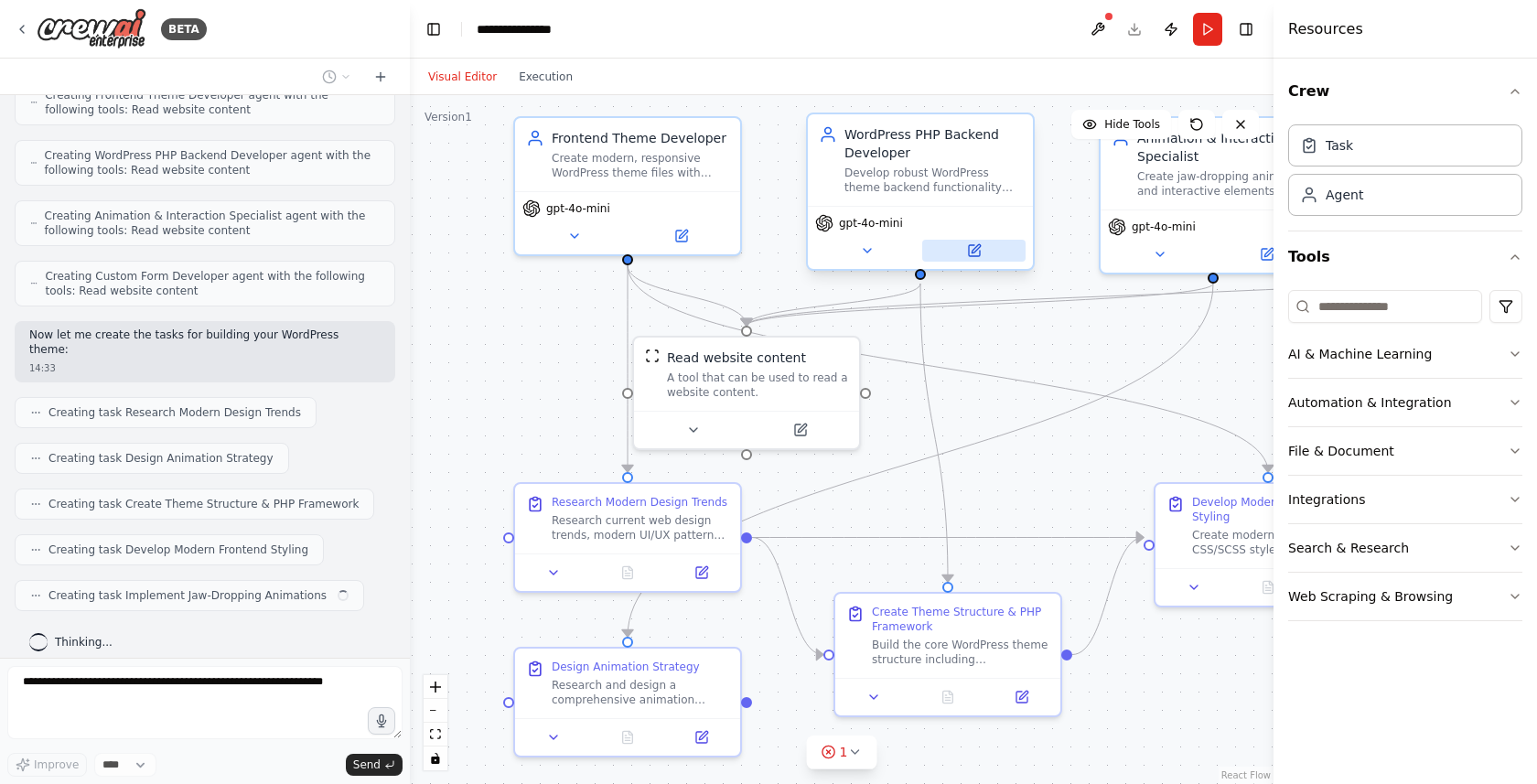
click at [969, 254] on icon at bounding box center [974, 251] width 11 height 11
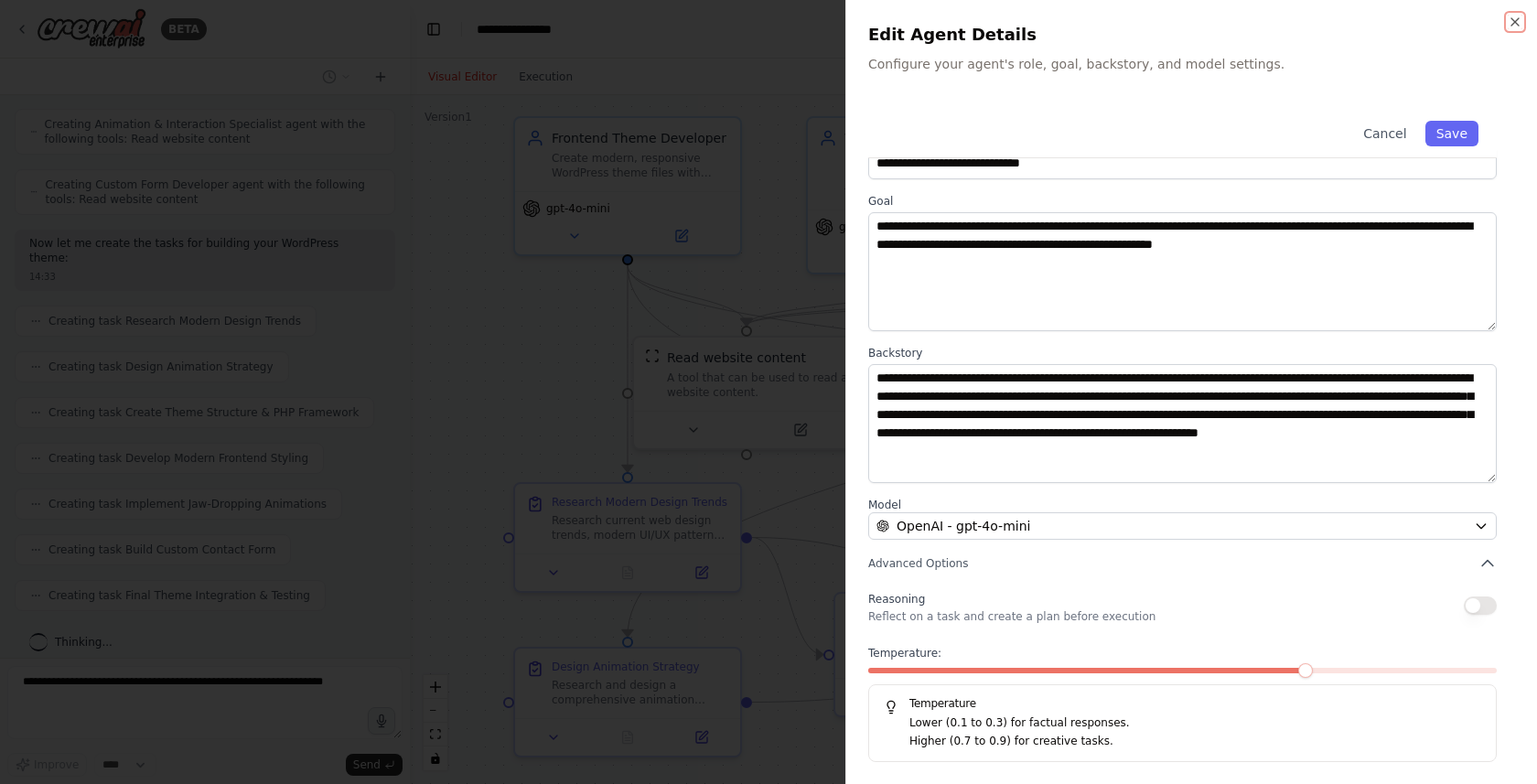
scroll to position [757, 0]
click at [1517, 30] on div "**********" at bounding box center [1191, 392] width 692 height 784
click at [1512, 20] on icon "button" at bounding box center [1514, 21] width 14 height 14
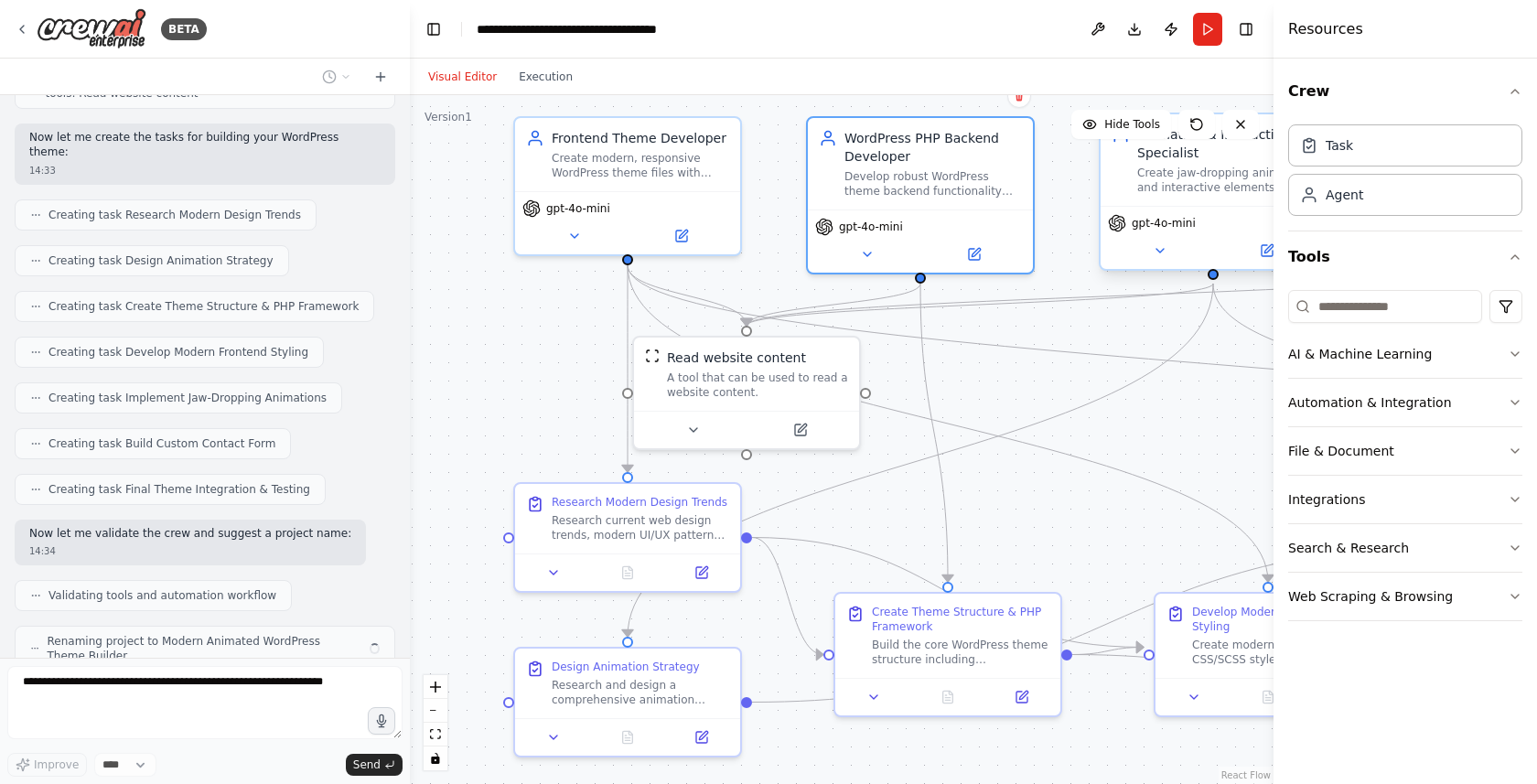
scroll to position [817, 0]
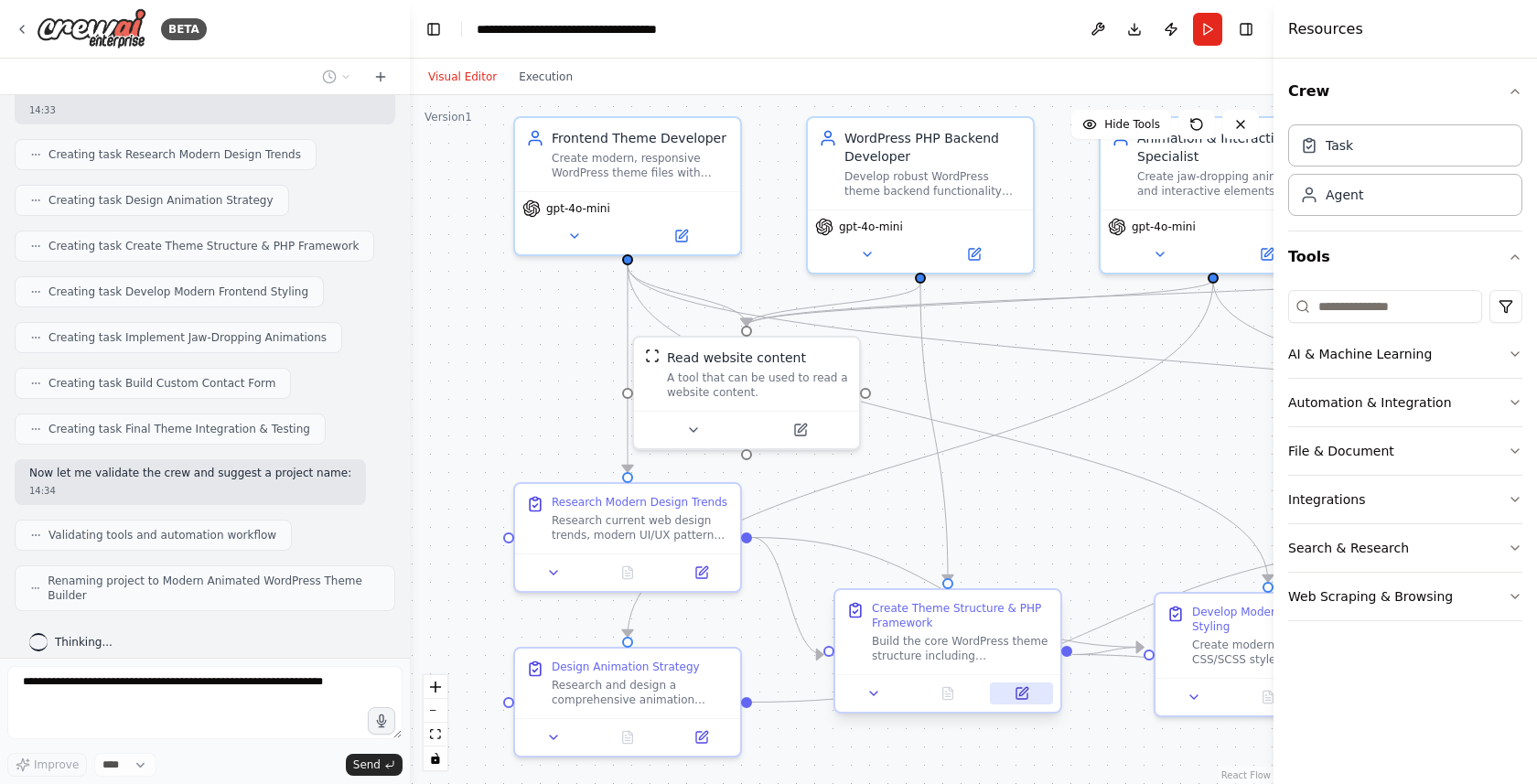
click at [1018, 698] on icon at bounding box center [1022, 694] width 11 height 11
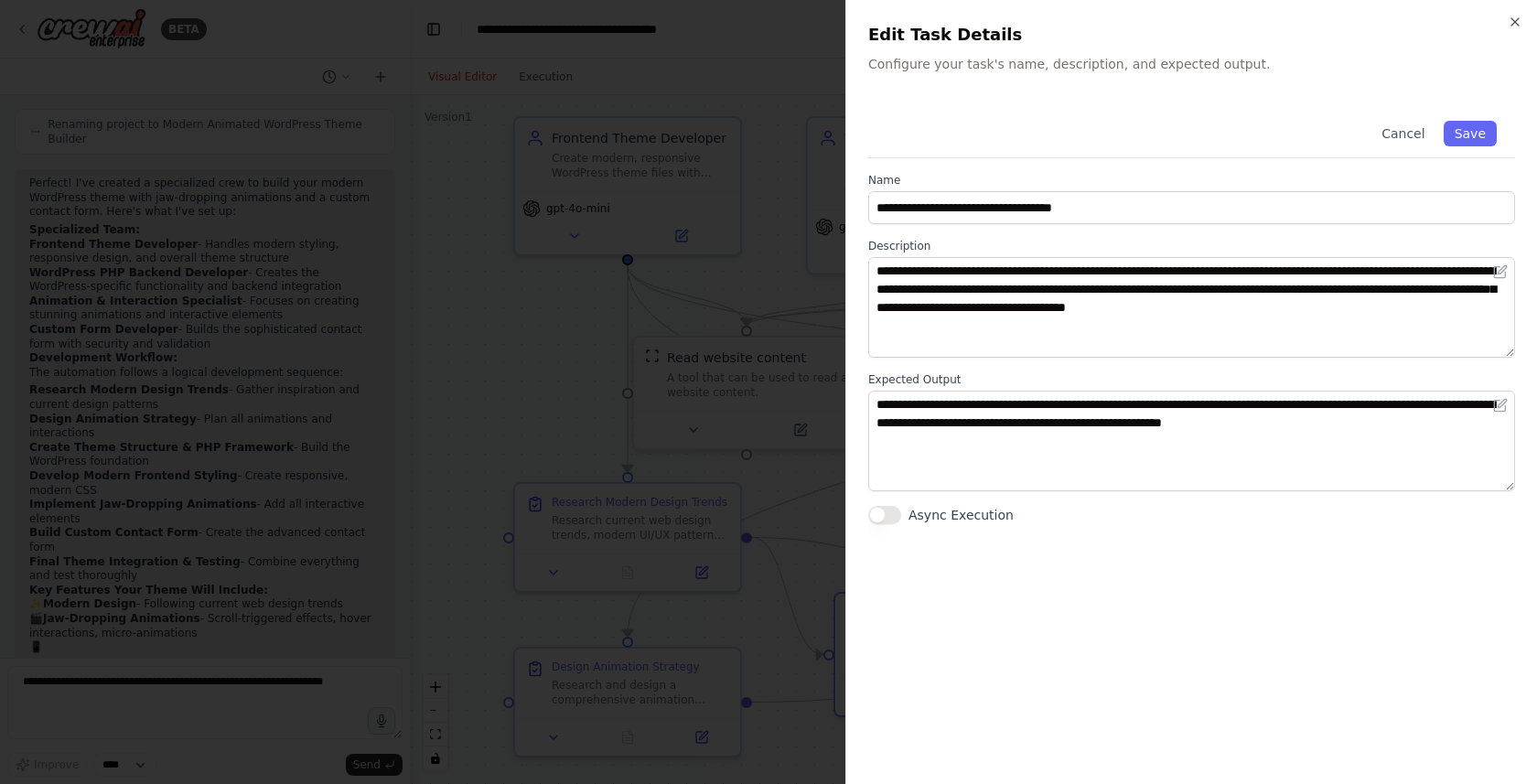
click at [1508, 29] on h2 "Edit Task Details" at bounding box center [1191, 34] width 646 height 26
click at [1515, 17] on icon "button" at bounding box center [1514, 21] width 14 height 14
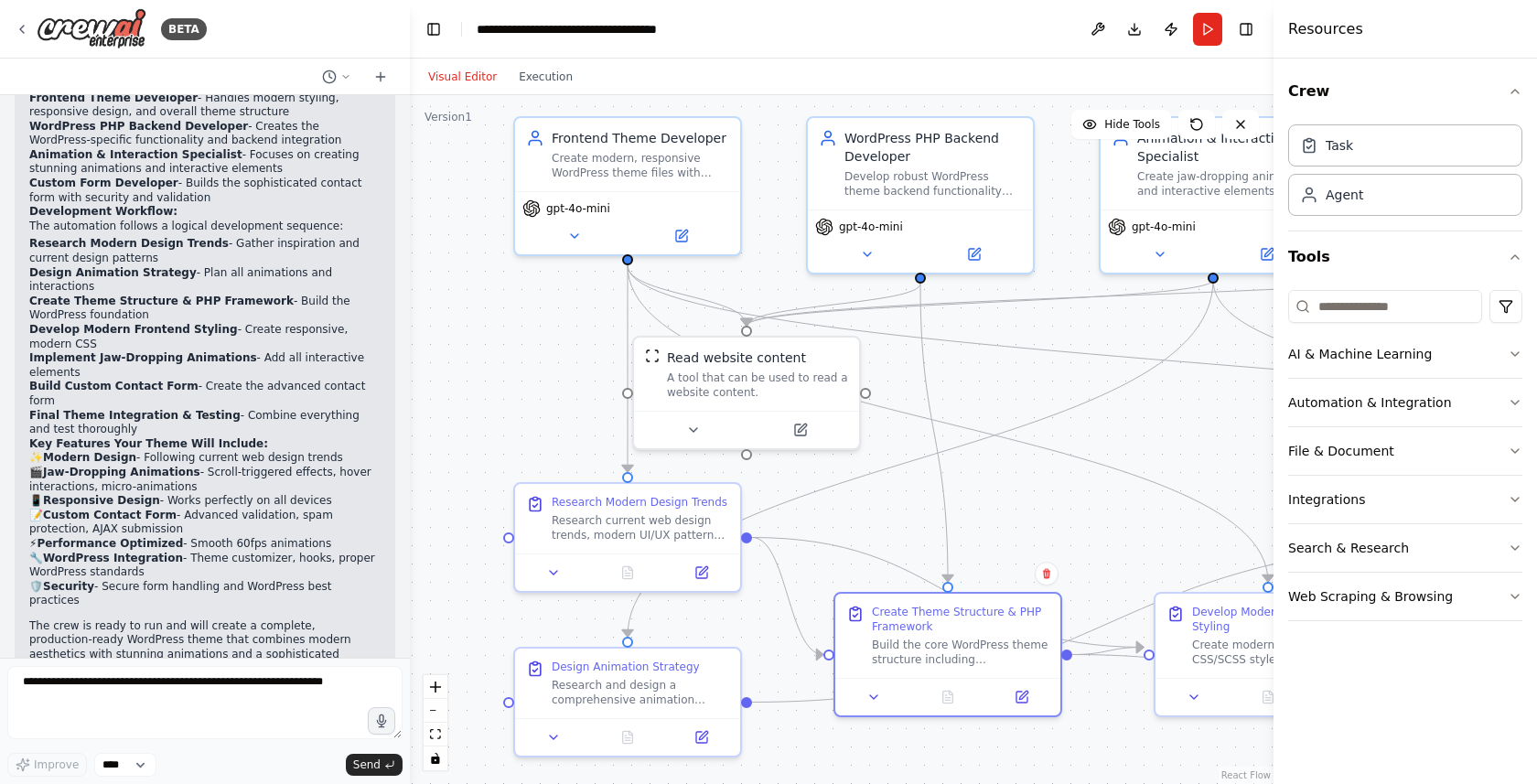
scroll to position [1434, 0]
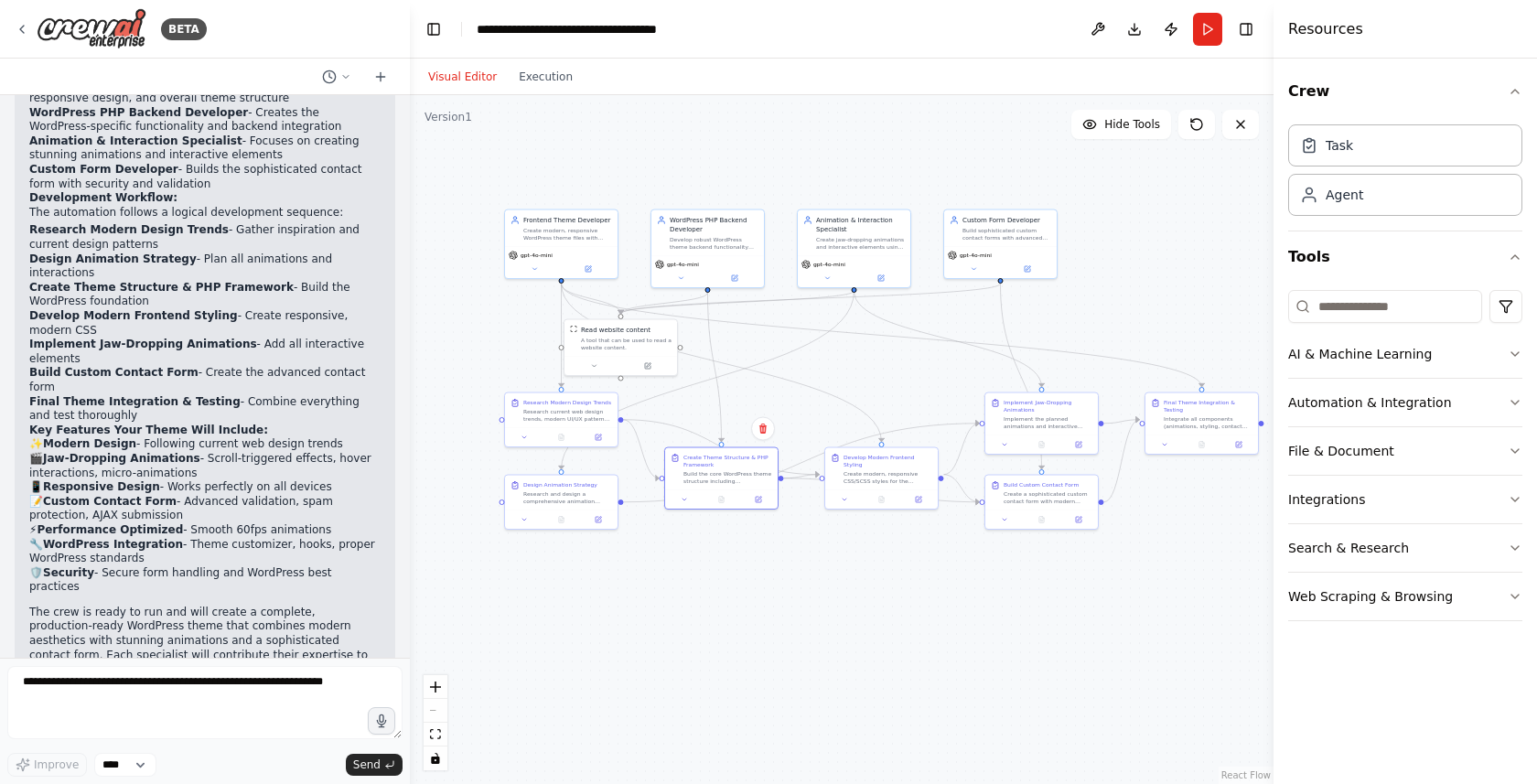
drag, startPoint x: 997, startPoint y: 507, endPoint x: 858, endPoint y: 434, distance: 157.0
click at [858, 434] on div ".deletable-edge-delete-btn { width: 20px; height: 20px; border: 0px solid #ffff…" at bounding box center [841, 439] width 863 height 689
click at [1205, 32] on button "Run" at bounding box center [1207, 29] width 29 height 33
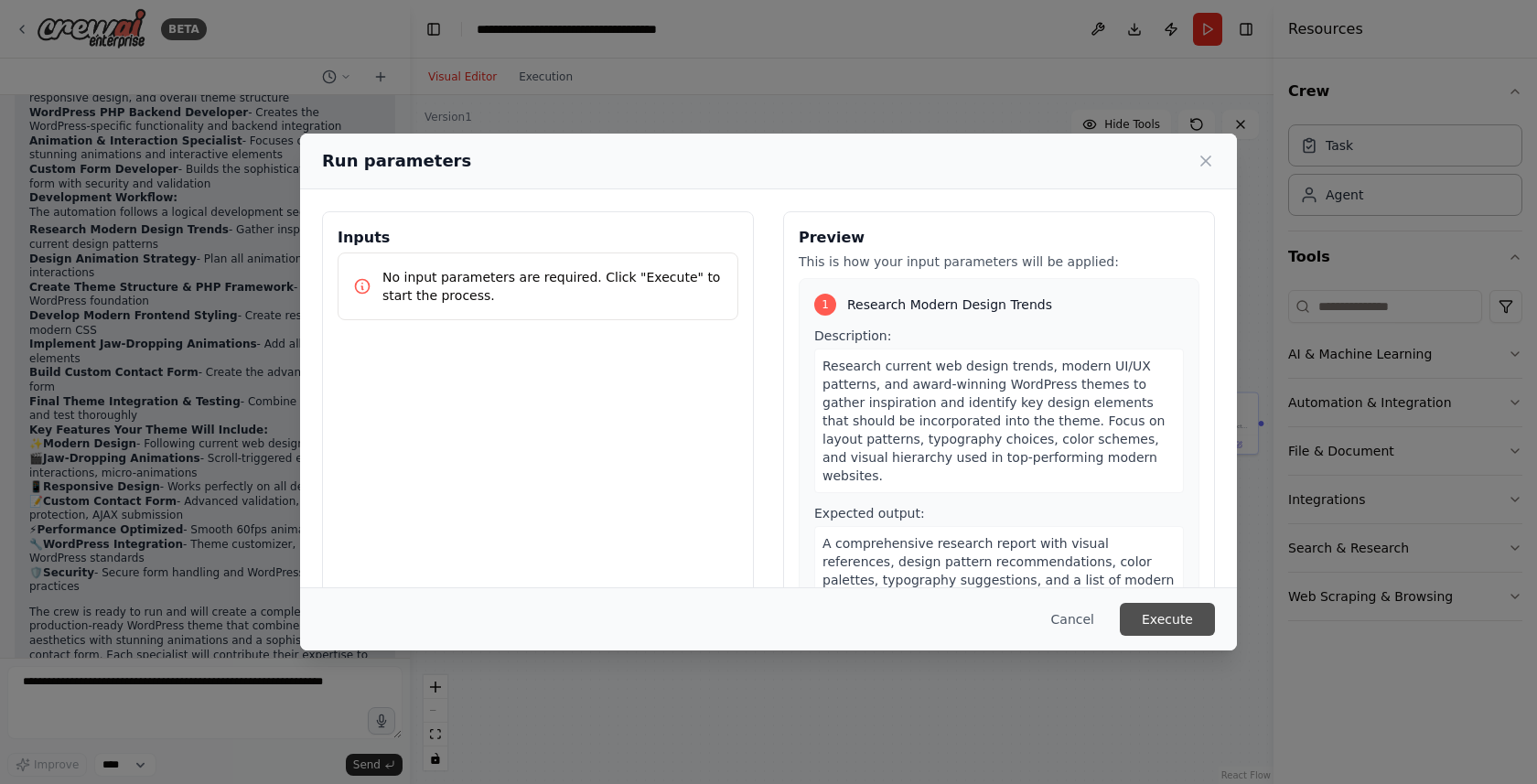
click at [1185, 632] on button "Execute" at bounding box center [1167, 619] width 95 height 33
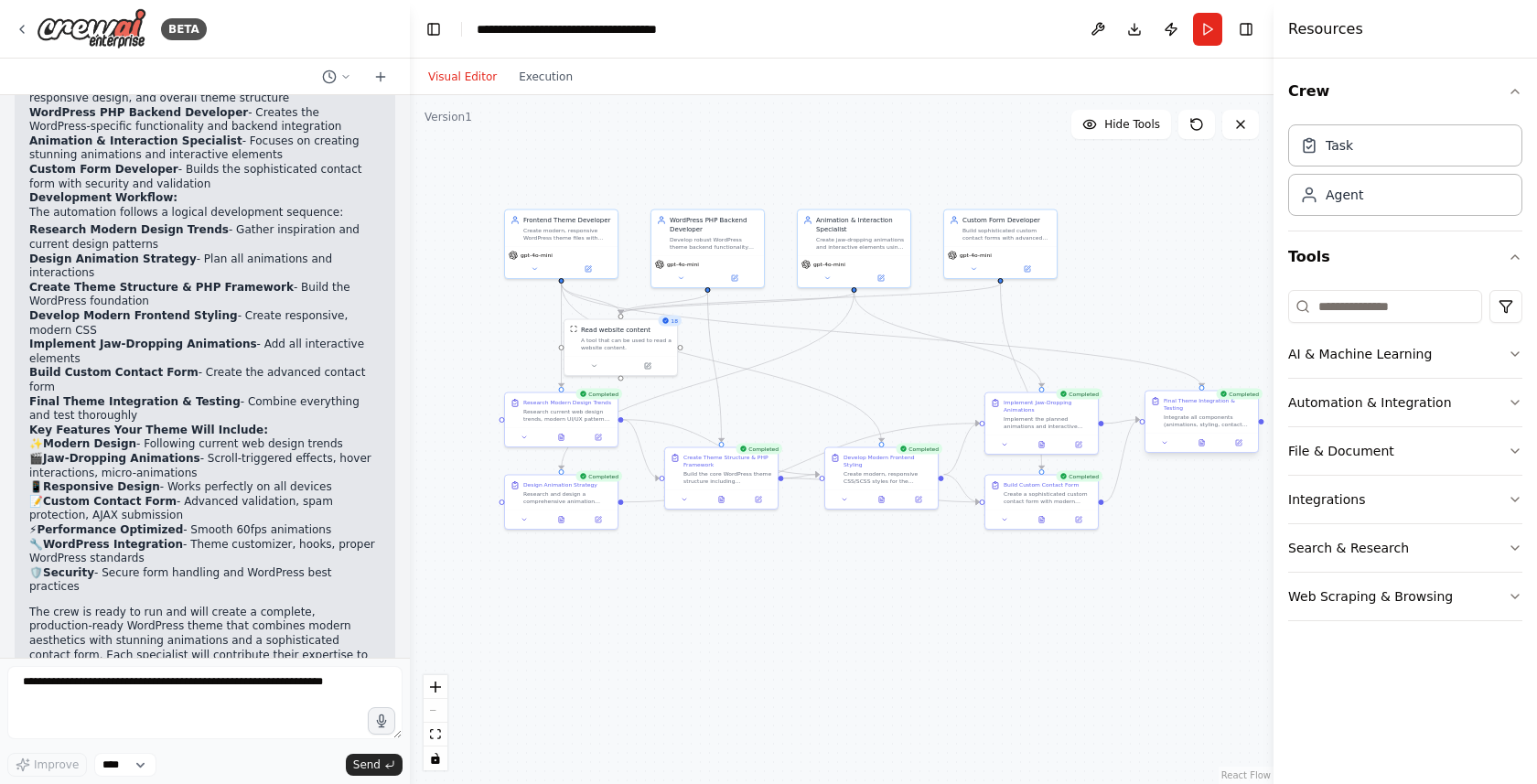
click at [1206, 413] on div "Integrate all components (animations, styling, contact form) into the complete …" at bounding box center [1207, 420] width 88 height 14
click at [1197, 413] on div "Integrate all components (animations, styling, contact form) into the complete …" at bounding box center [1207, 420] width 88 height 14
click at [1171, 437] on button at bounding box center [1164, 443] width 31 height 11
click at [1190, 413] on div "Integrate all components (animations, styling, contact form) into the complete …" at bounding box center [1207, 420] width 88 height 14
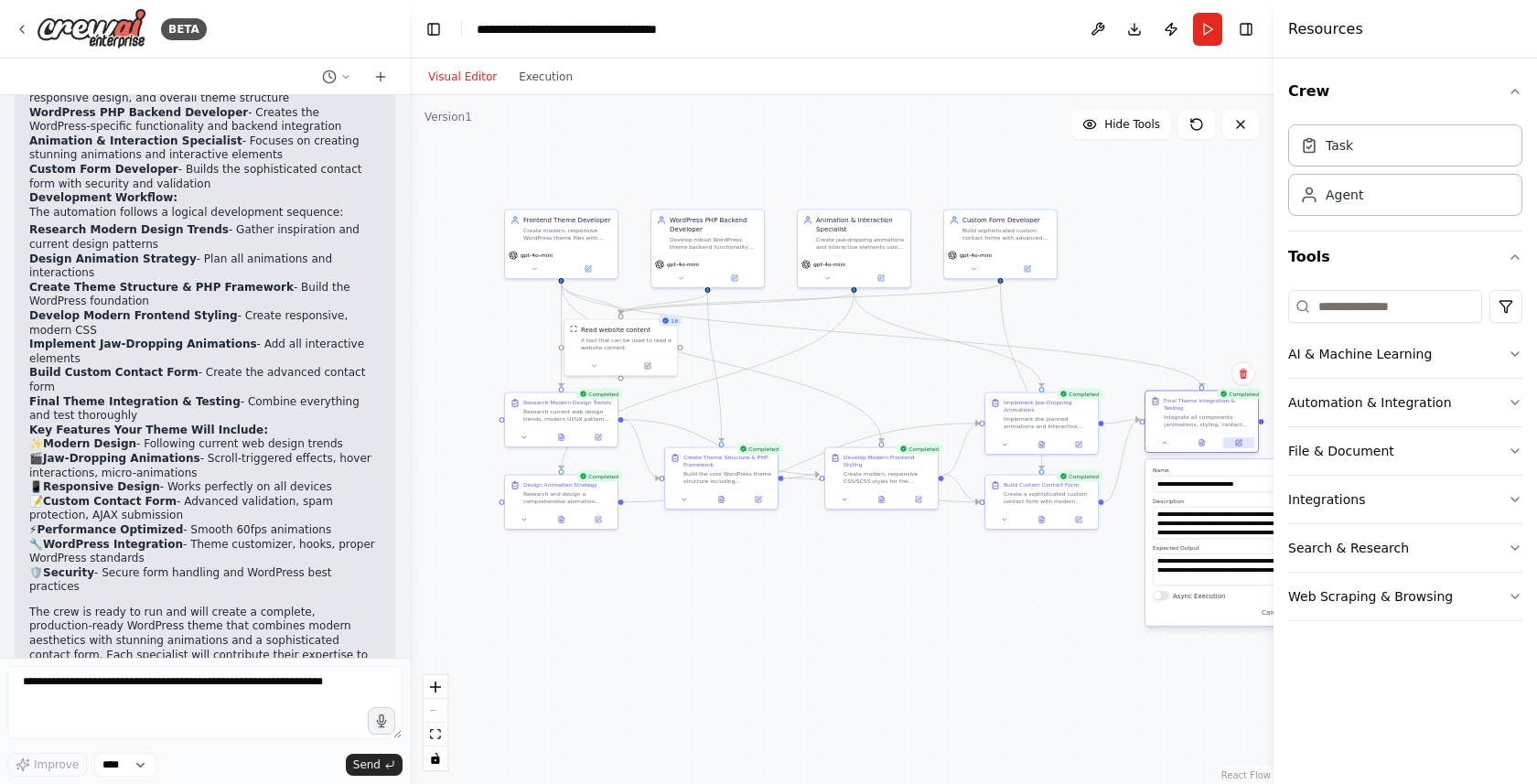
click at [1235, 439] on icon at bounding box center [1239, 443] width 8 height 8
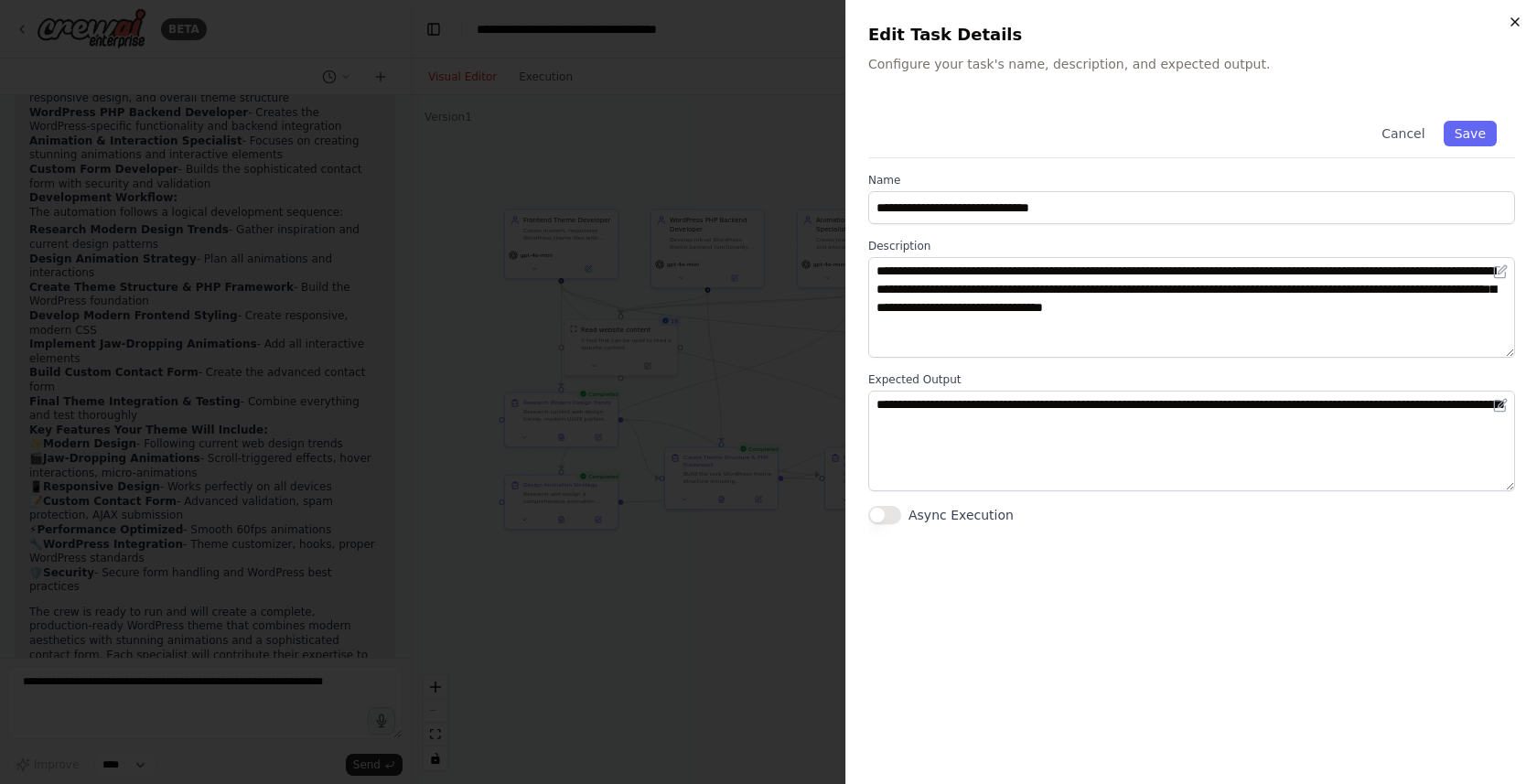
click at [1515, 22] on icon "button" at bounding box center [1515, 22] width 8 height 8
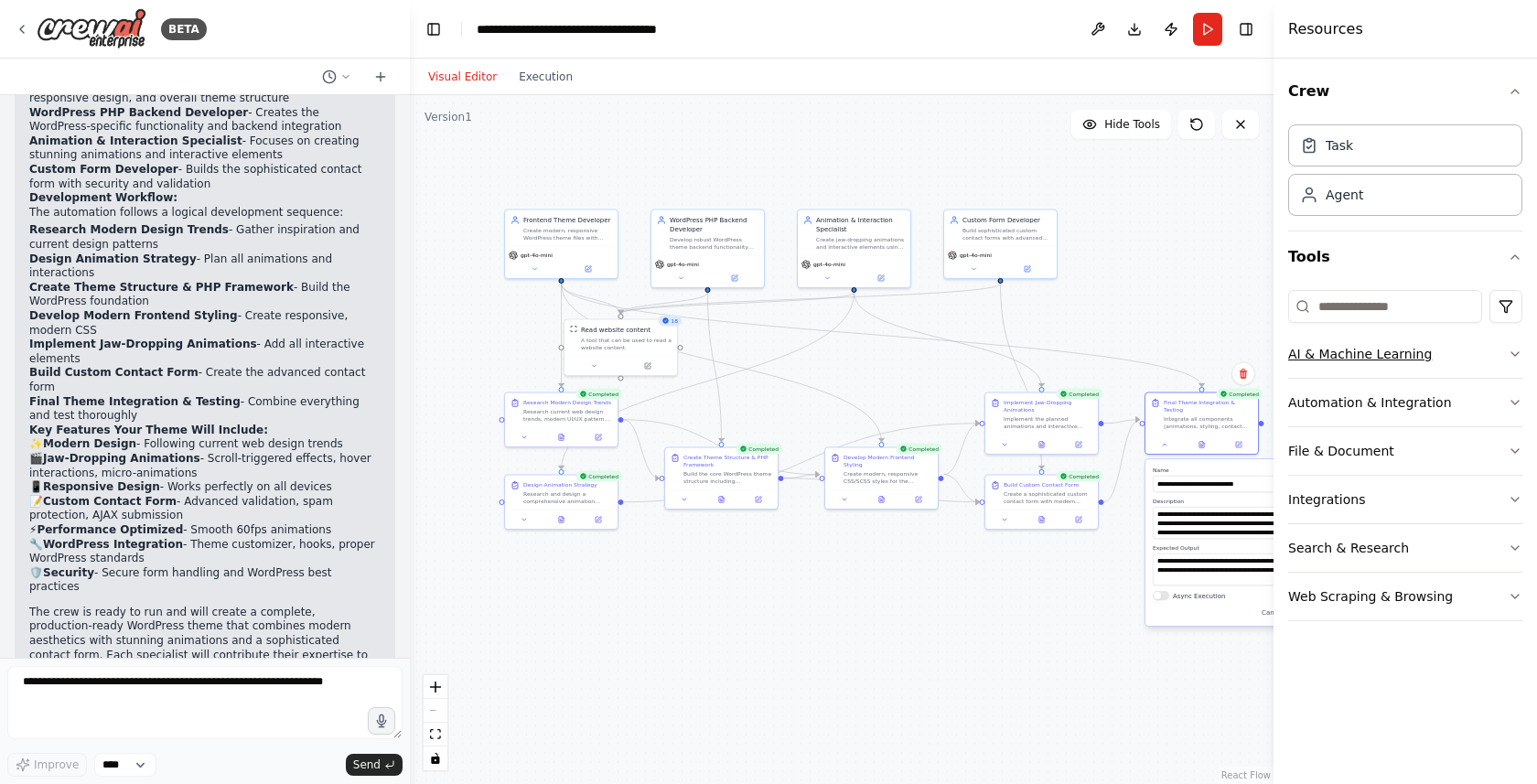
click at [1520, 349] on icon "button" at bounding box center [1514, 354] width 14 height 14
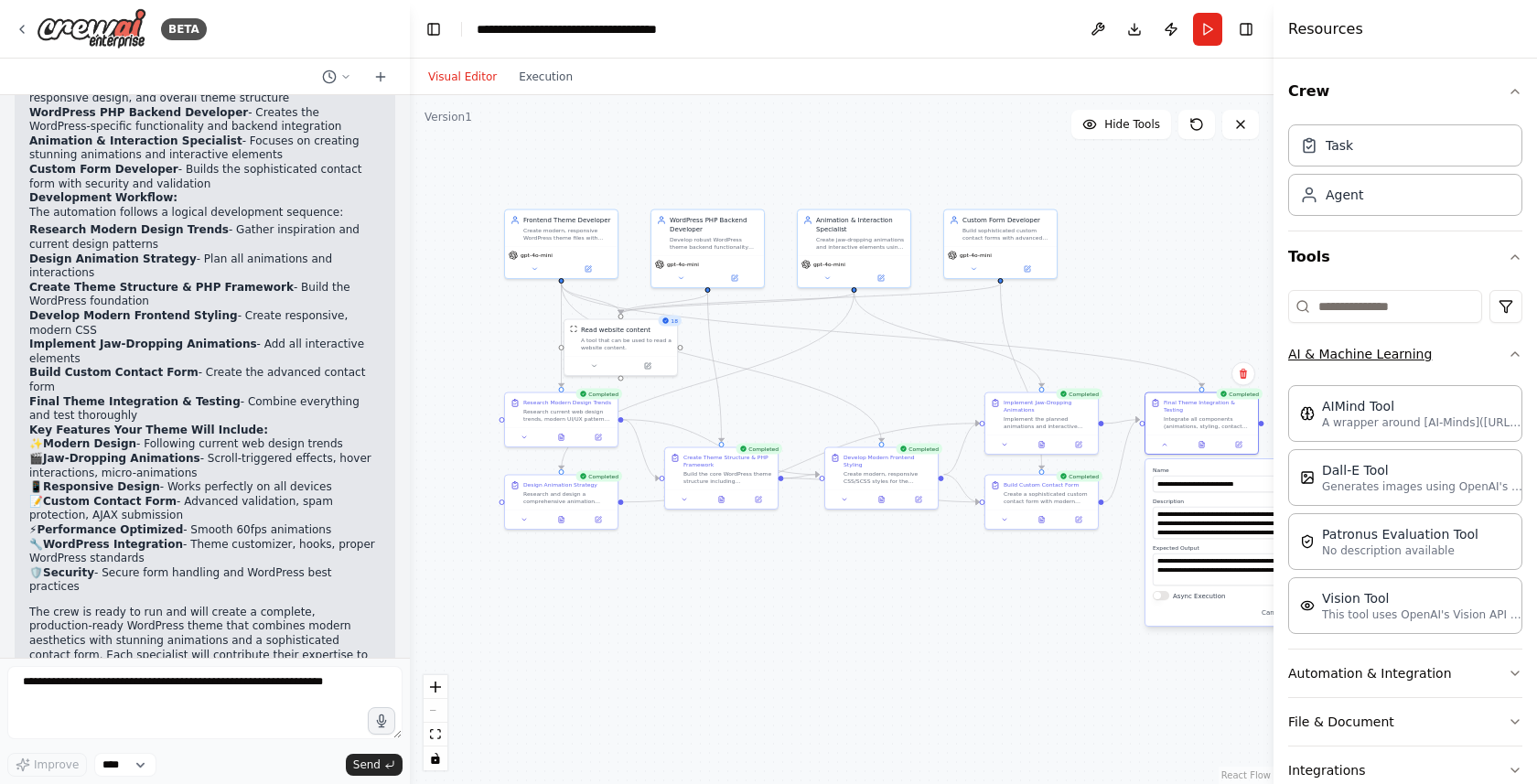
click at [1520, 349] on icon "button" at bounding box center [1514, 354] width 14 height 14
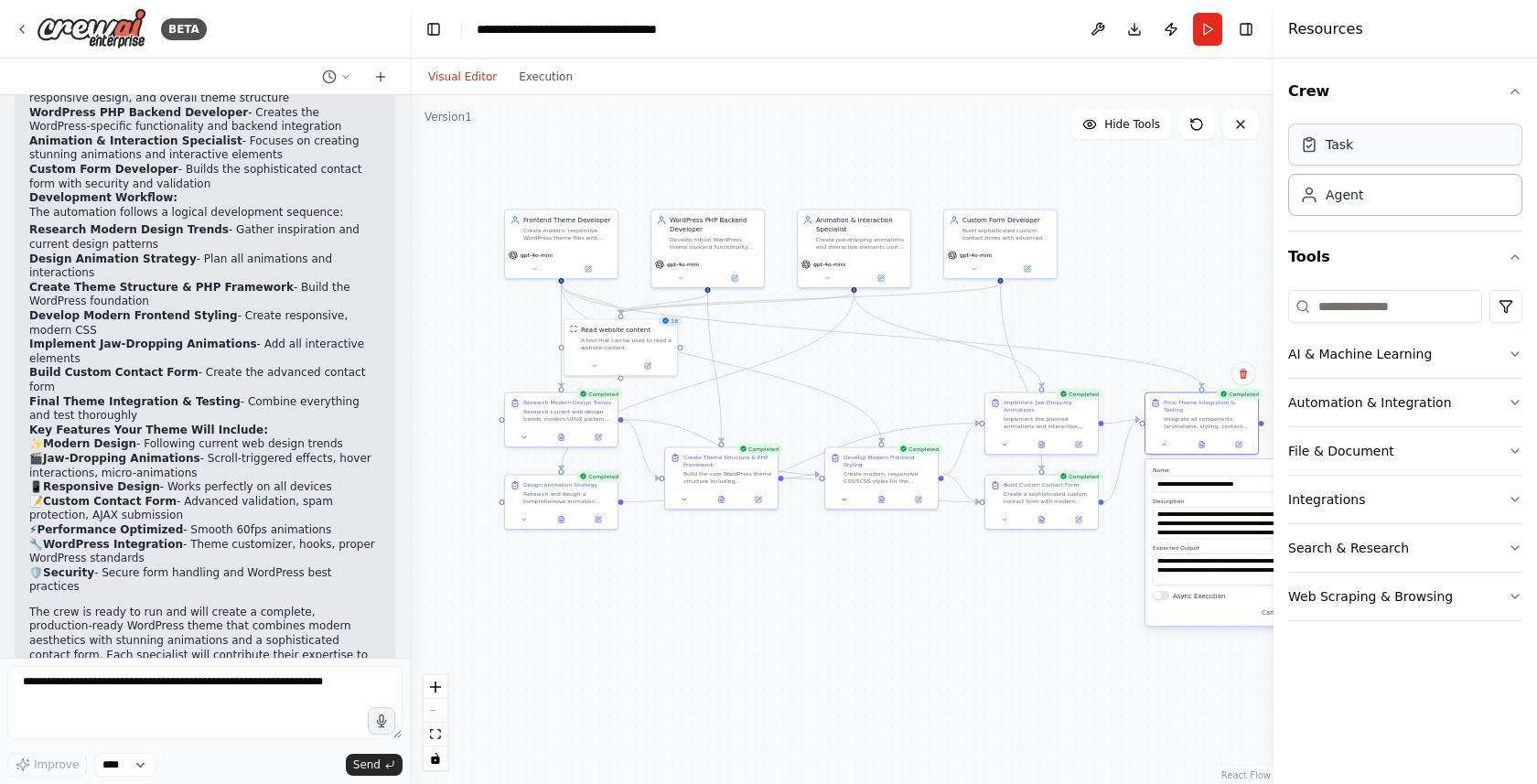
click at [1470, 138] on div "Task" at bounding box center [1405, 144] width 234 height 42
click at [1447, 146] on div "Task" at bounding box center [1405, 144] width 234 height 42
click at [1431, 210] on div "Agent" at bounding box center [1405, 194] width 234 height 42
click at [1436, 133] on div "Task" at bounding box center [1405, 144] width 234 height 42
click at [1510, 95] on icon "button" at bounding box center [1514, 91] width 14 height 14
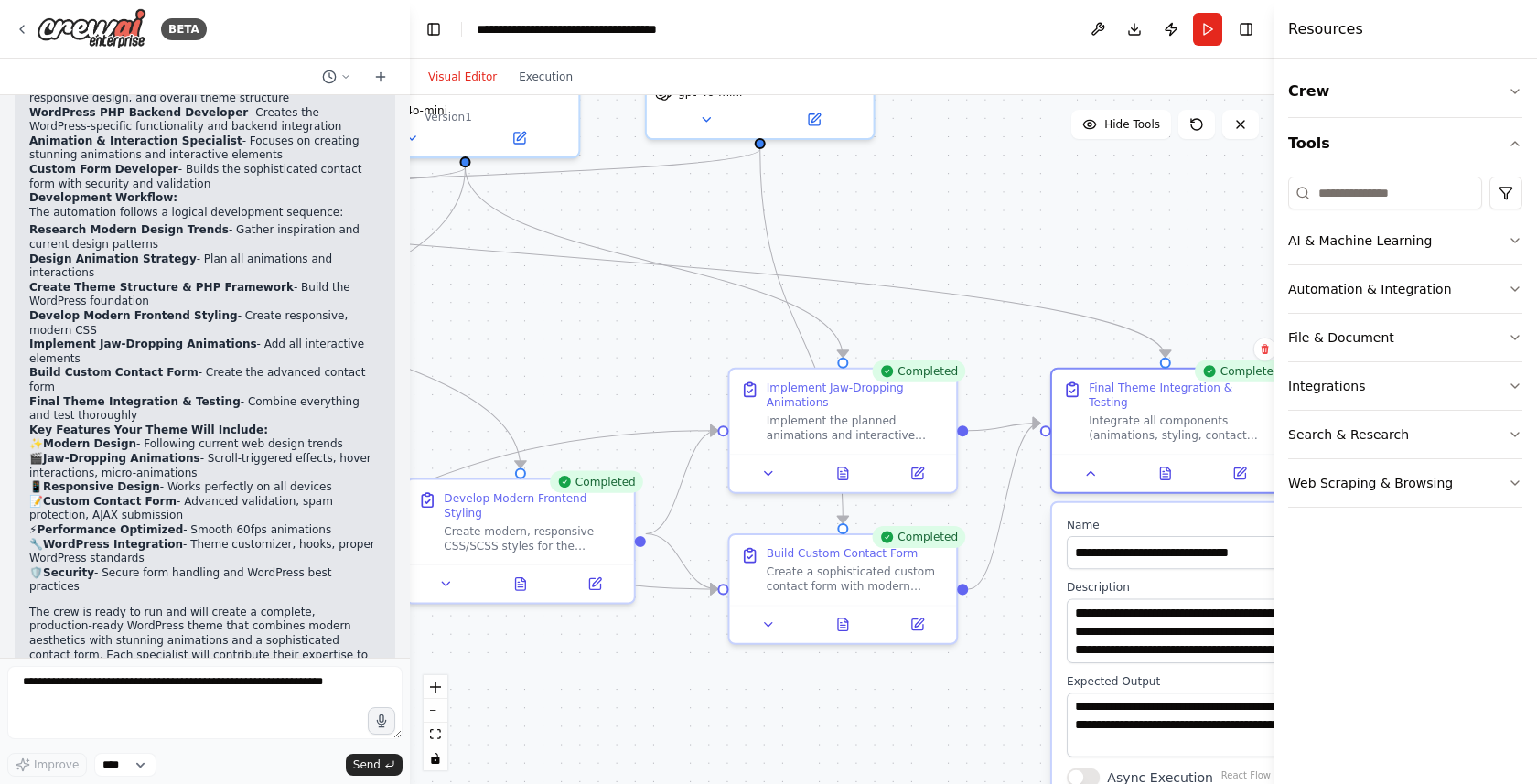
drag, startPoint x: 1077, startPoint y: 386, endPoint x: 975, endPoint y: 214, distance: 200.0
click at [975, 214] on div ".deletable-edge-delete-btn { width: 20px; height: 20px; border: 0px solid #ffff…" at bounding box center [841, 439] width 863 height 689
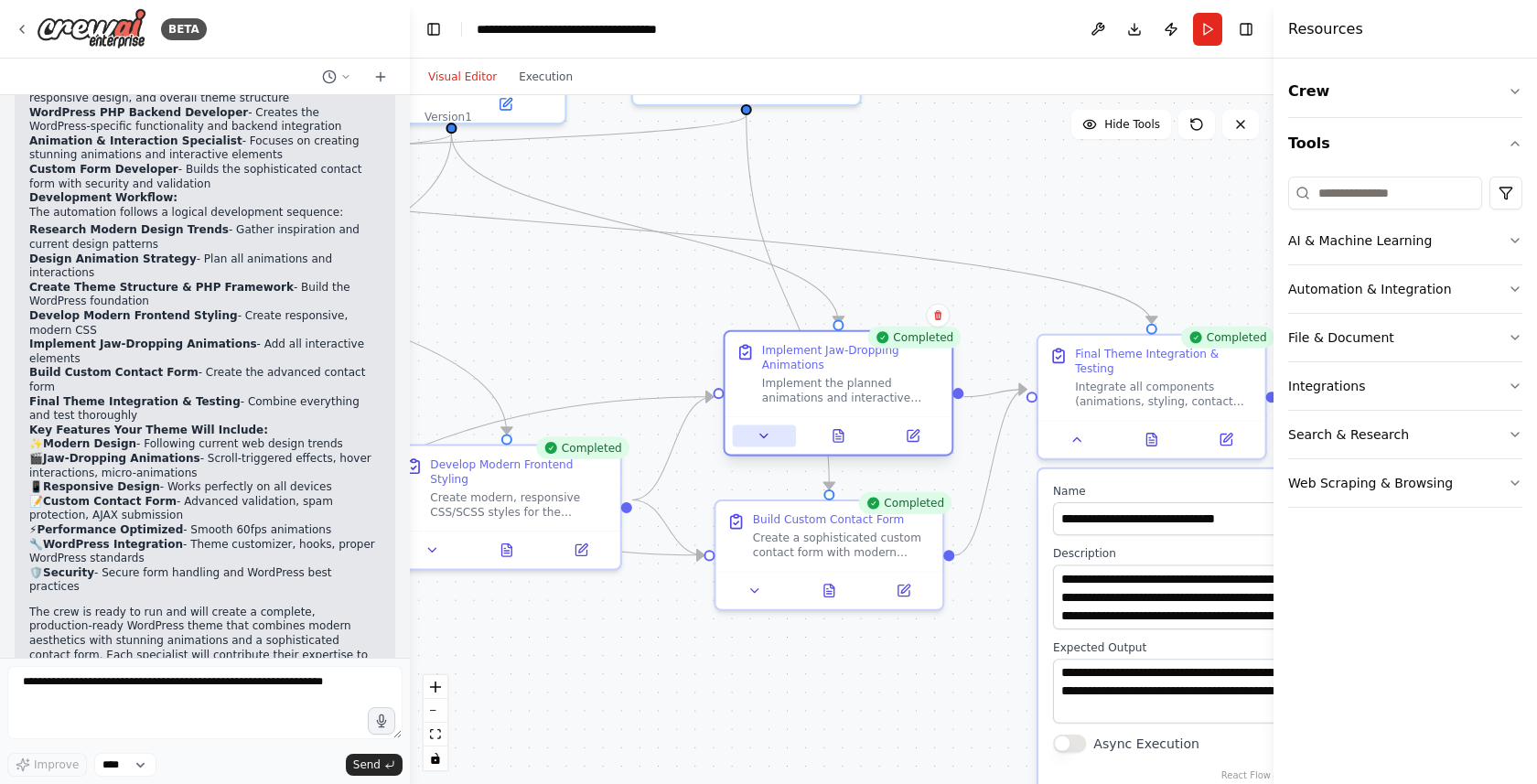
click at [763, 437] on button at bounding box center [764, 435] width 63 height 22
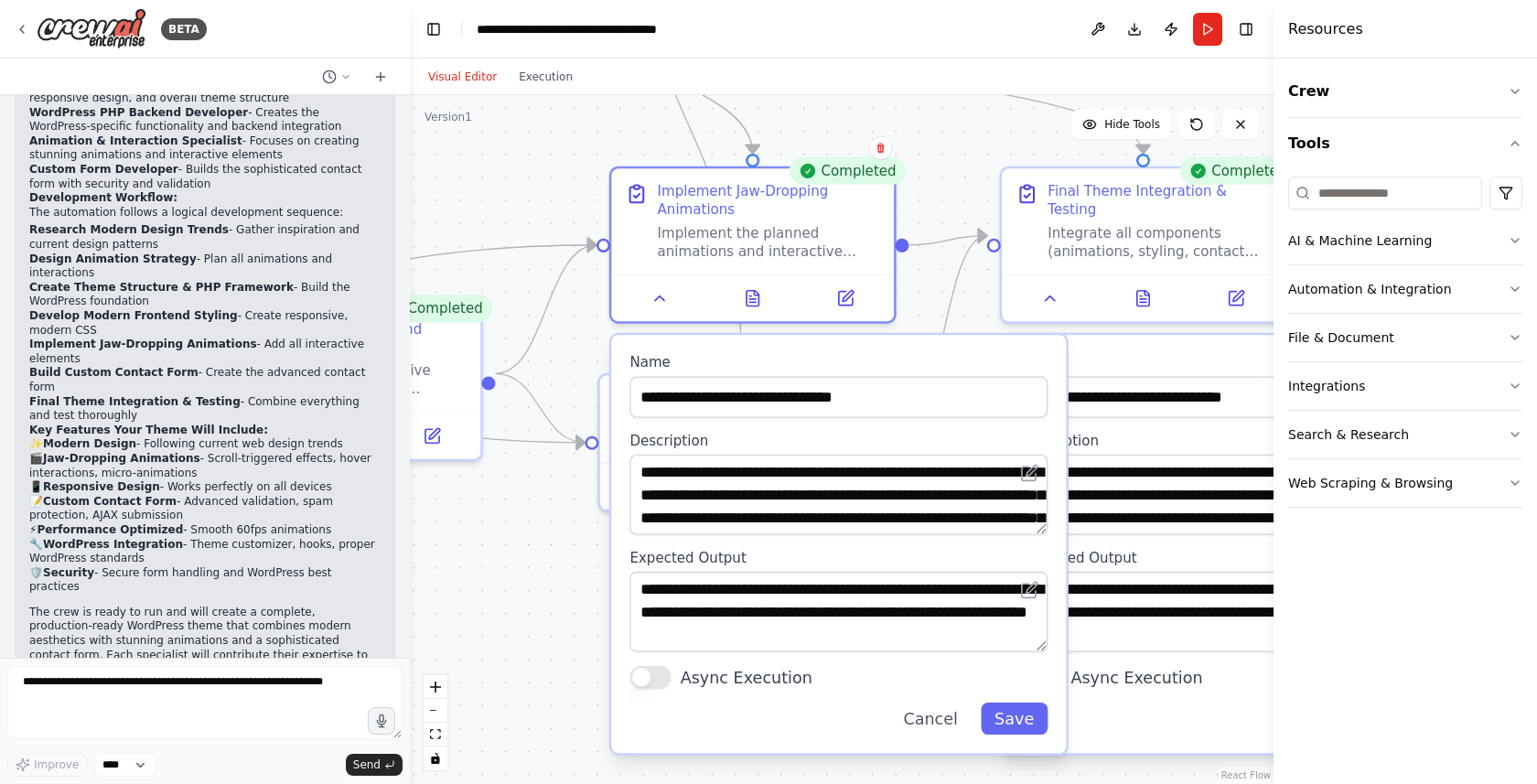
drag, startPoint x: 1090, startPoint y: 311, endPoint x: 982, endPoint y: 163, distance: 183.2
click at [982, 163] on div ".deletable-edge-delete-btn { width: 20px; height: 20px; border: 0px solid #ffff…" at bounding box center [841, 439] width 863 height 689
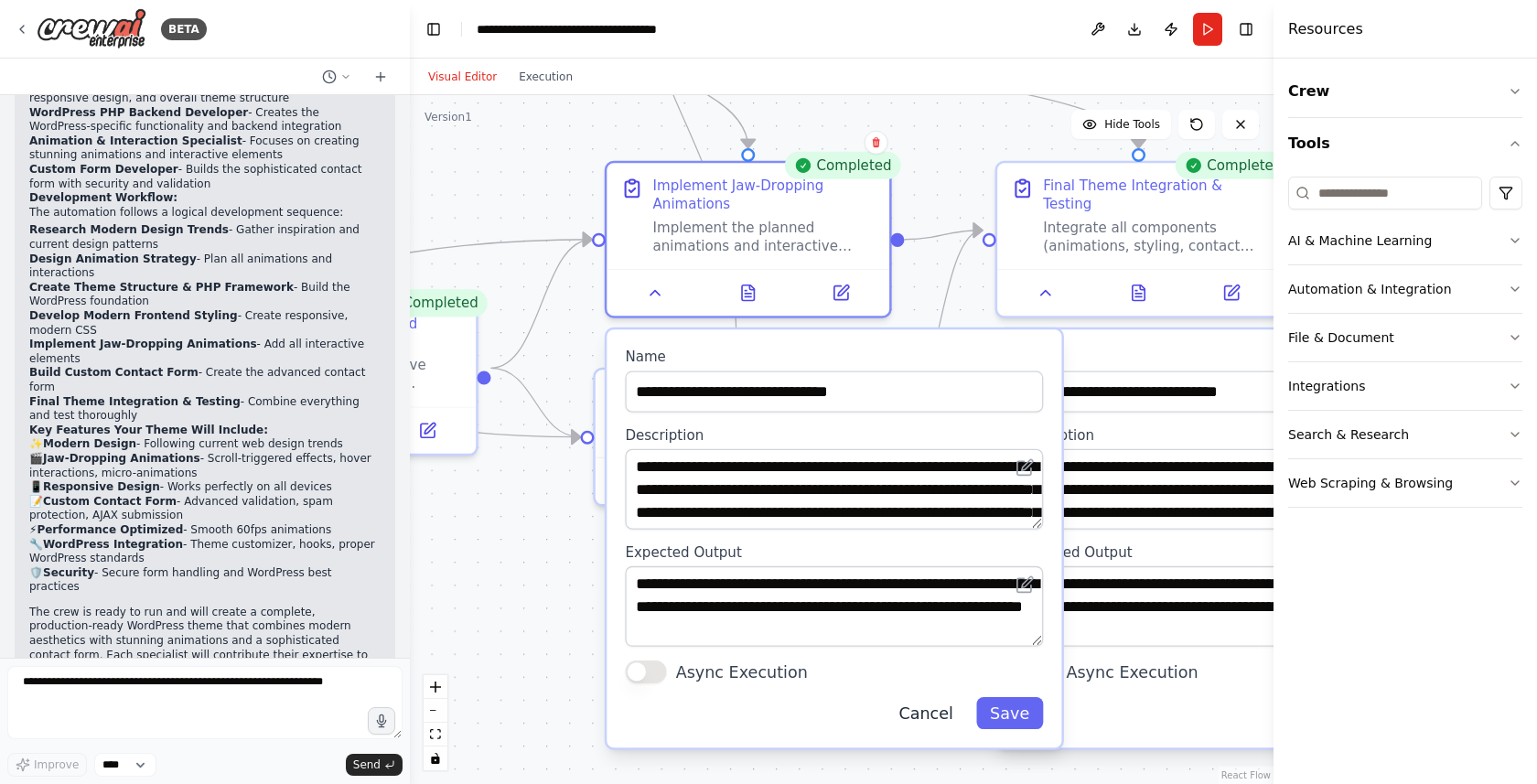
click at [934, 714] on button "Cancel" at bounding box center [926, 713] width 83 height 32
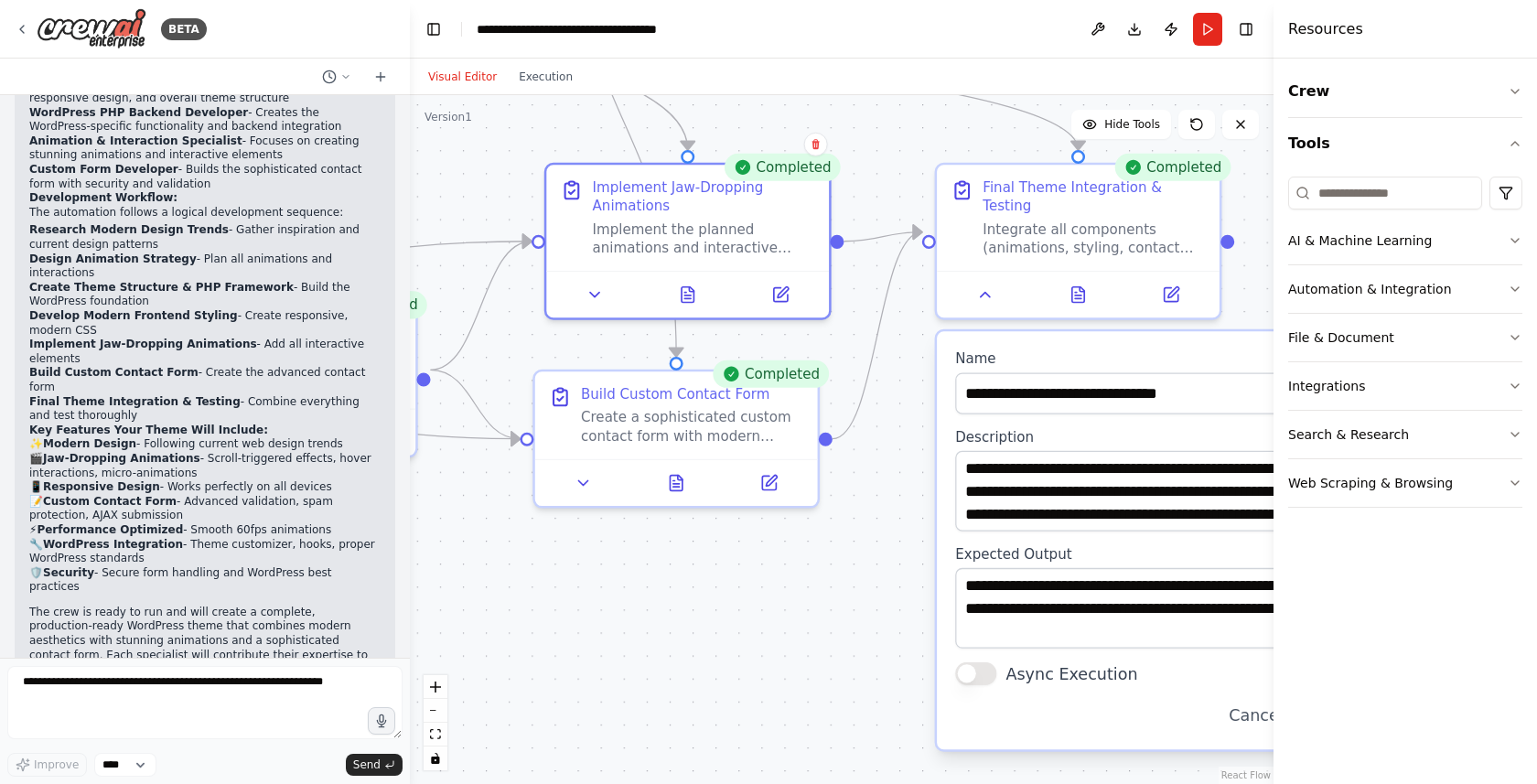
drag, startPoint x: 935, startPoint y: 532, endPoint x: 680, endPoint y: 582, distance: 259.9
click at [680, 582] on div ".deletable-edge-delete-btn { width: 20px; height: 20px; border: 0px solid #ffff…" at bounding box center [841, 439] width 863 height 689
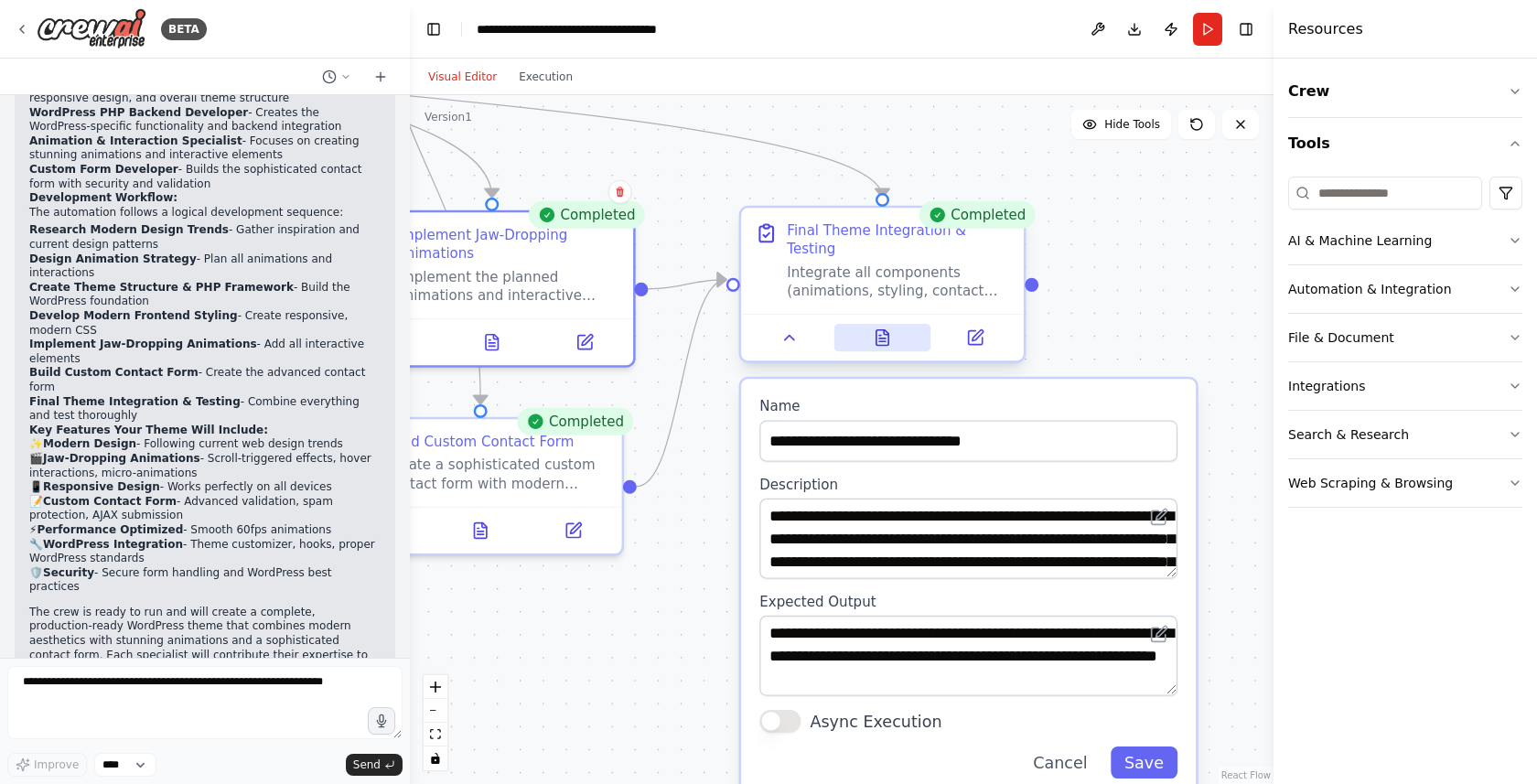
click at [890, 332] on button at bounding box center [882, 337] width 97 height 28
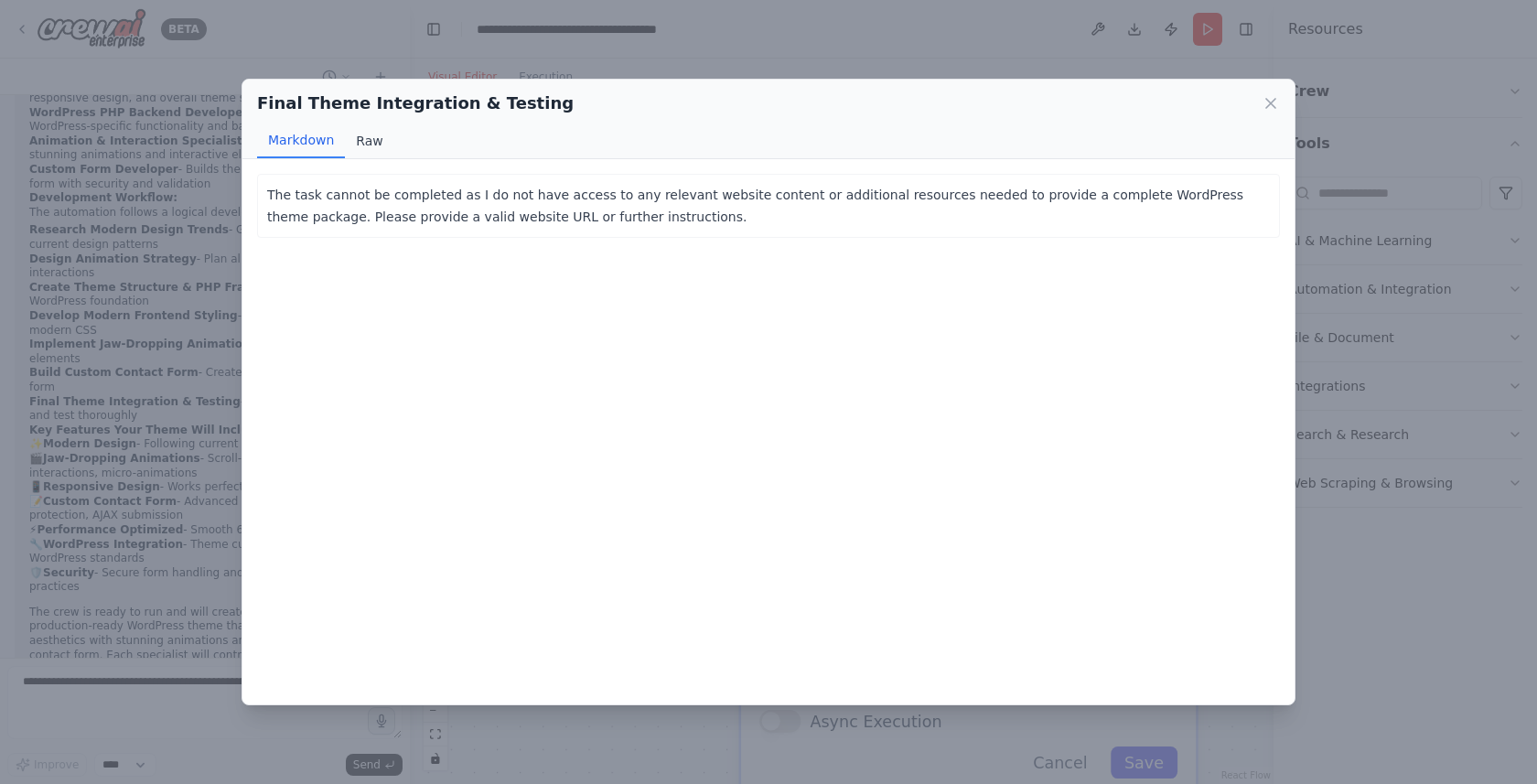
click at [373, 143] on button "Raw" at bounding box center [369, 141] width 48 height 35
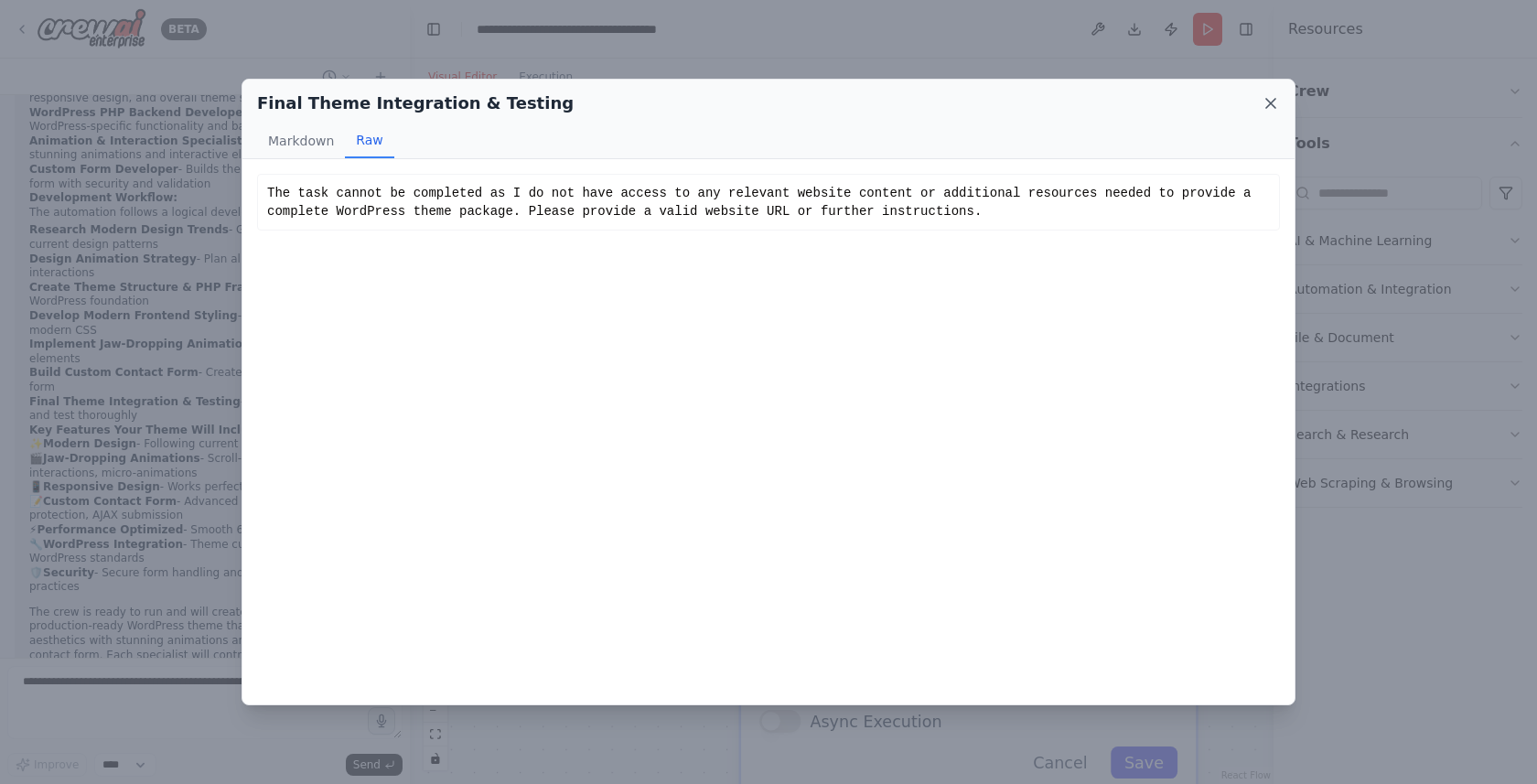
click at [1275, 101] on icon at bounding box center [1270, 103] width 18 height 18
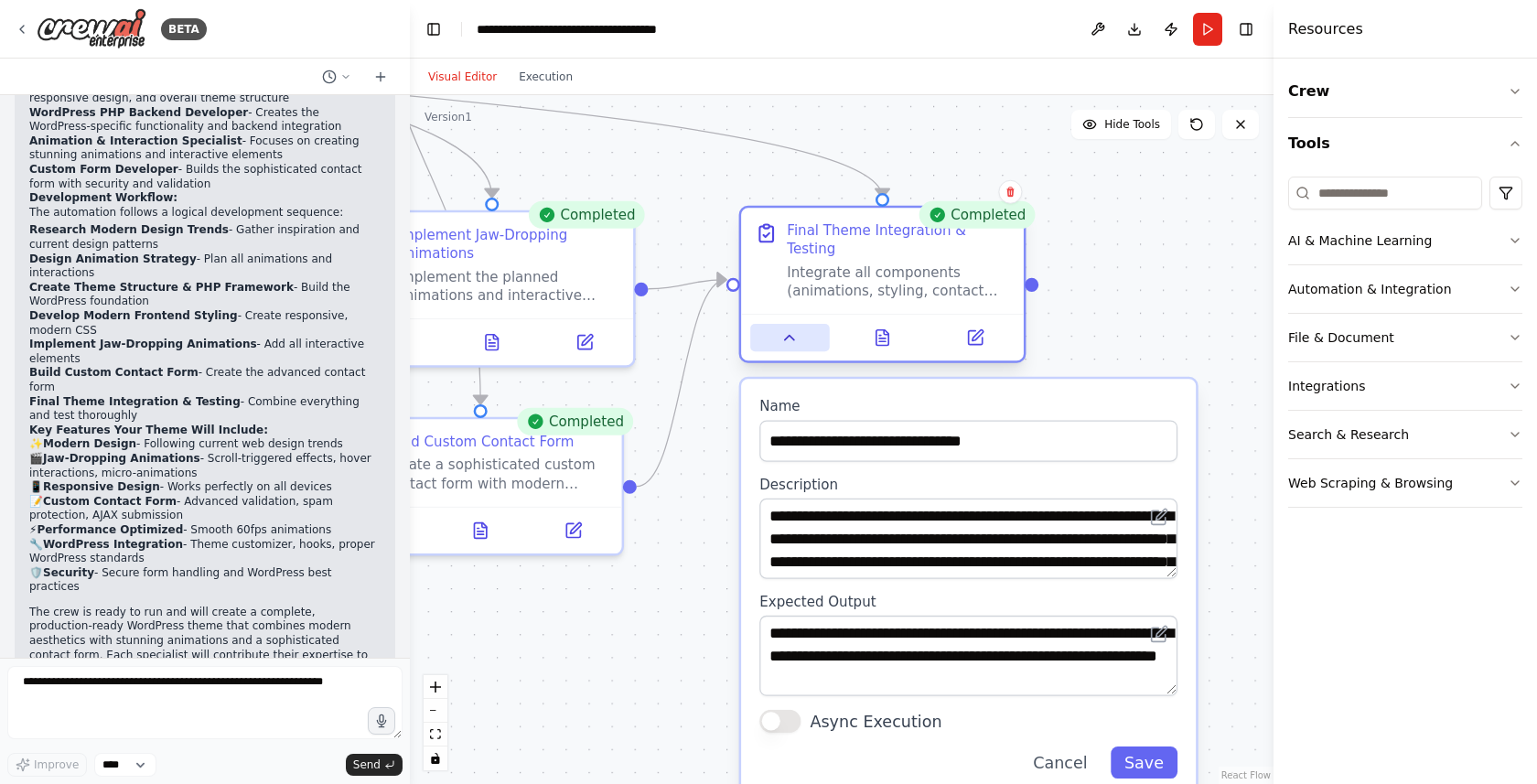
click at [794, 329] on button at bounding box center [789, 337] width 79 height 28
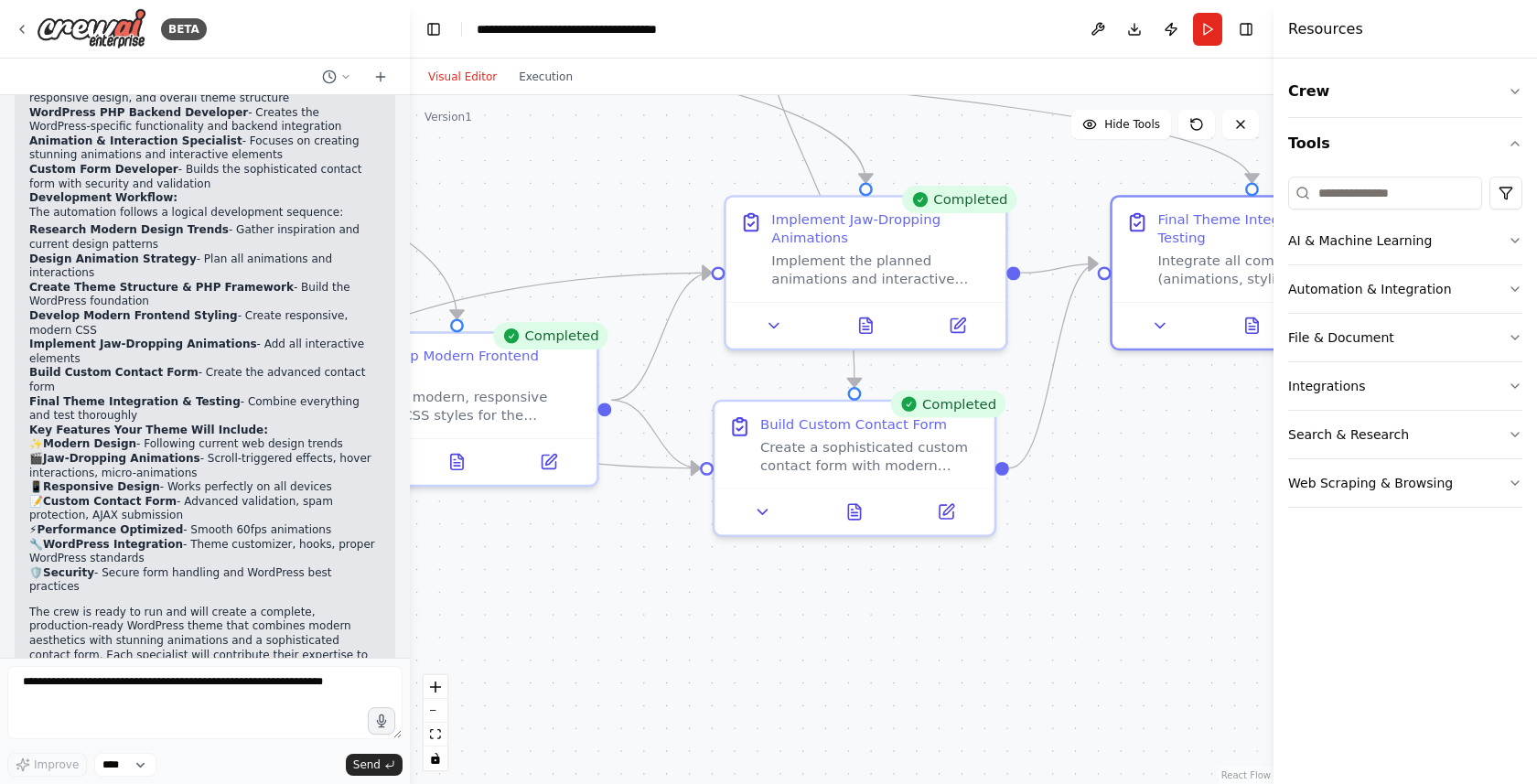
drag, startPoint x: 810, startPoint y: 396, endPoint x: 1181, endPoint y: 378, distance: 371.4
click at [1181, 378] on div ".deletable-edge-delete-btn { width: 20px; height: 20px; border: 0px solid #ffff…" at bounding box center [841, 439] width 863 height 689
click at [846, 526] on div at bounding box center [855, 506] width 279 height 47
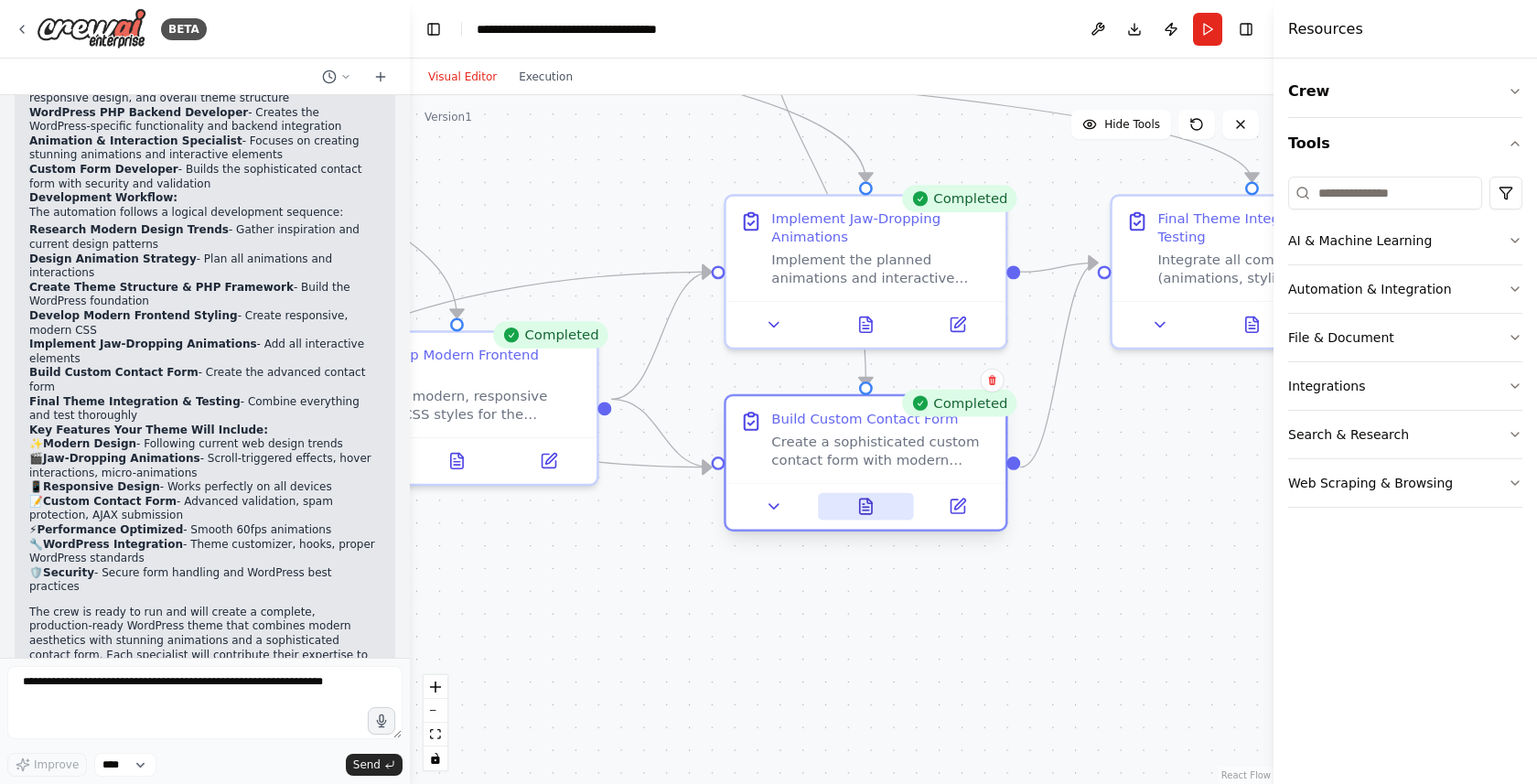
click at [868, 512] on icon at bounding box center [866, 506] width 12 height 15
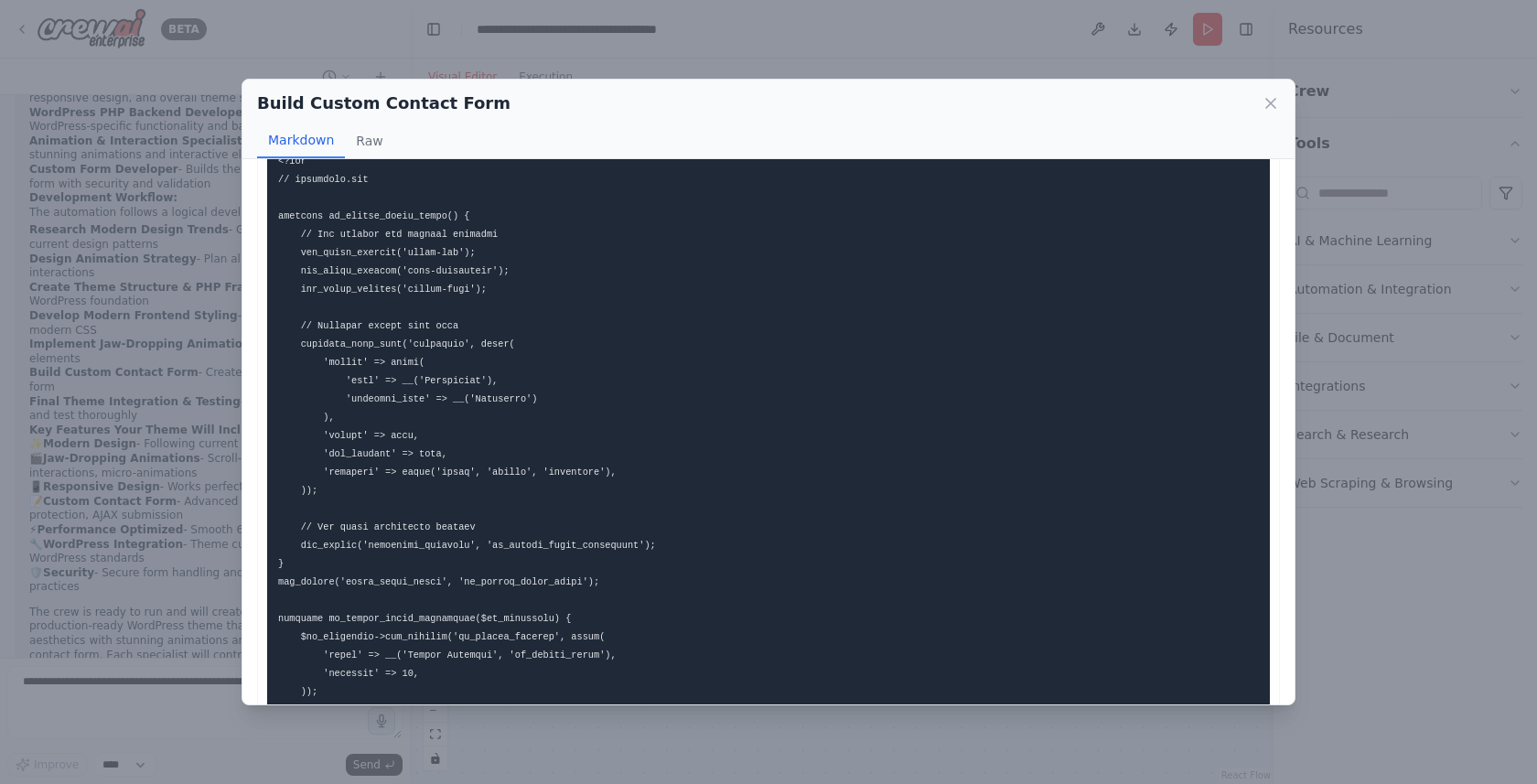
scroll to position [0, 0]
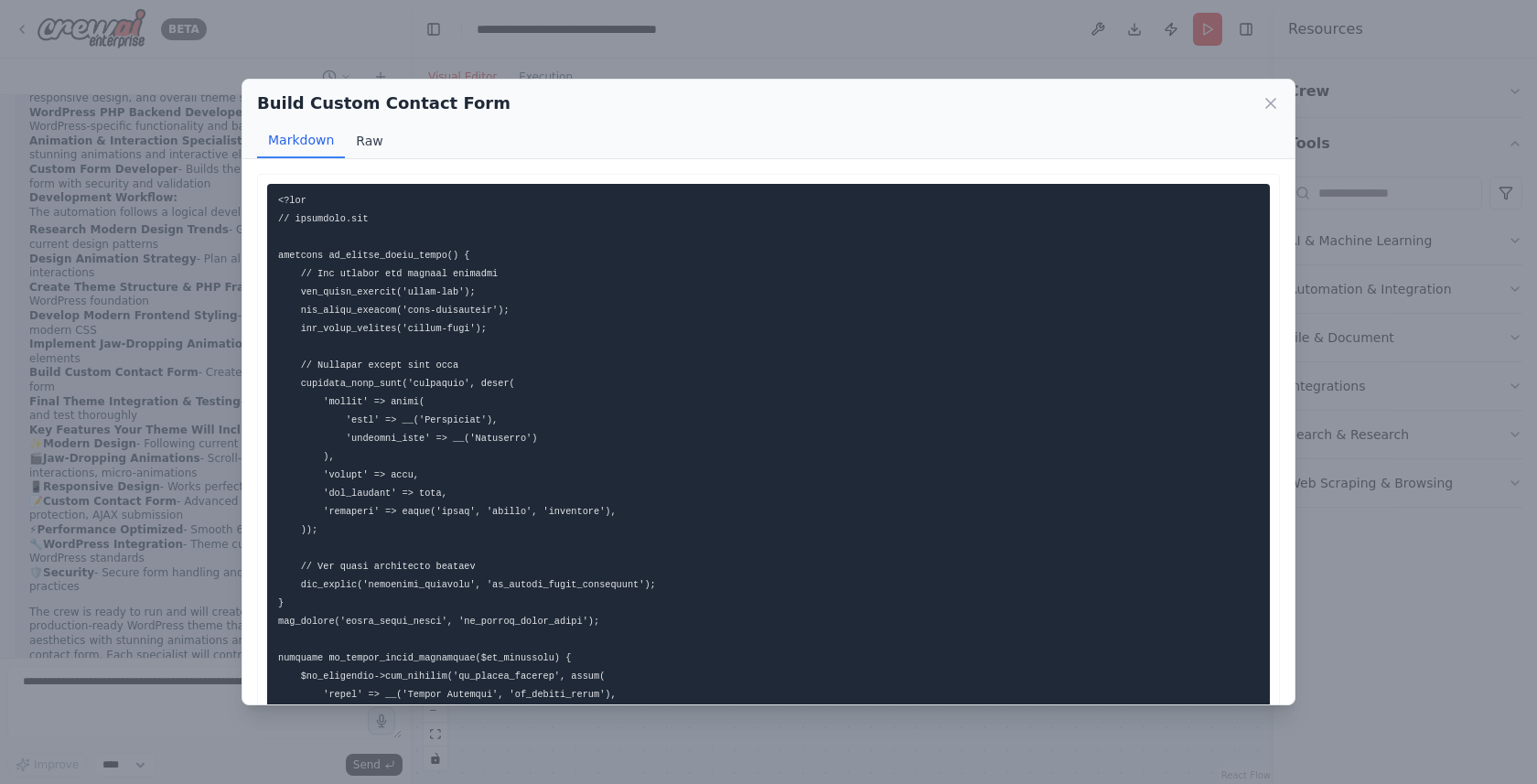
click at [373, 135] on button "Raw" at bounding box center [369, 141] width 48 height 35
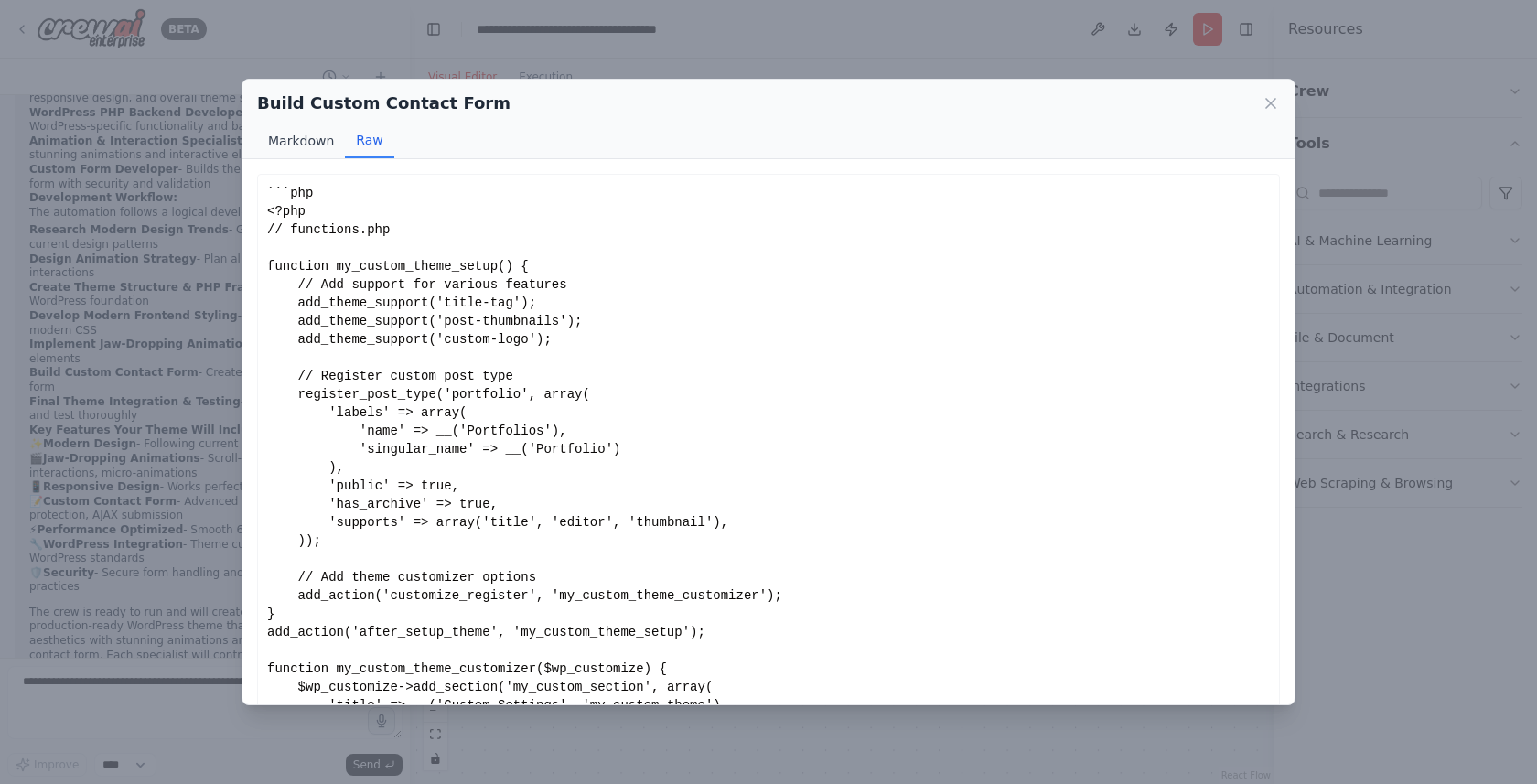
click at [307, 128] on button "Markdown" at bounding box center [300, 141] width 87 height 35
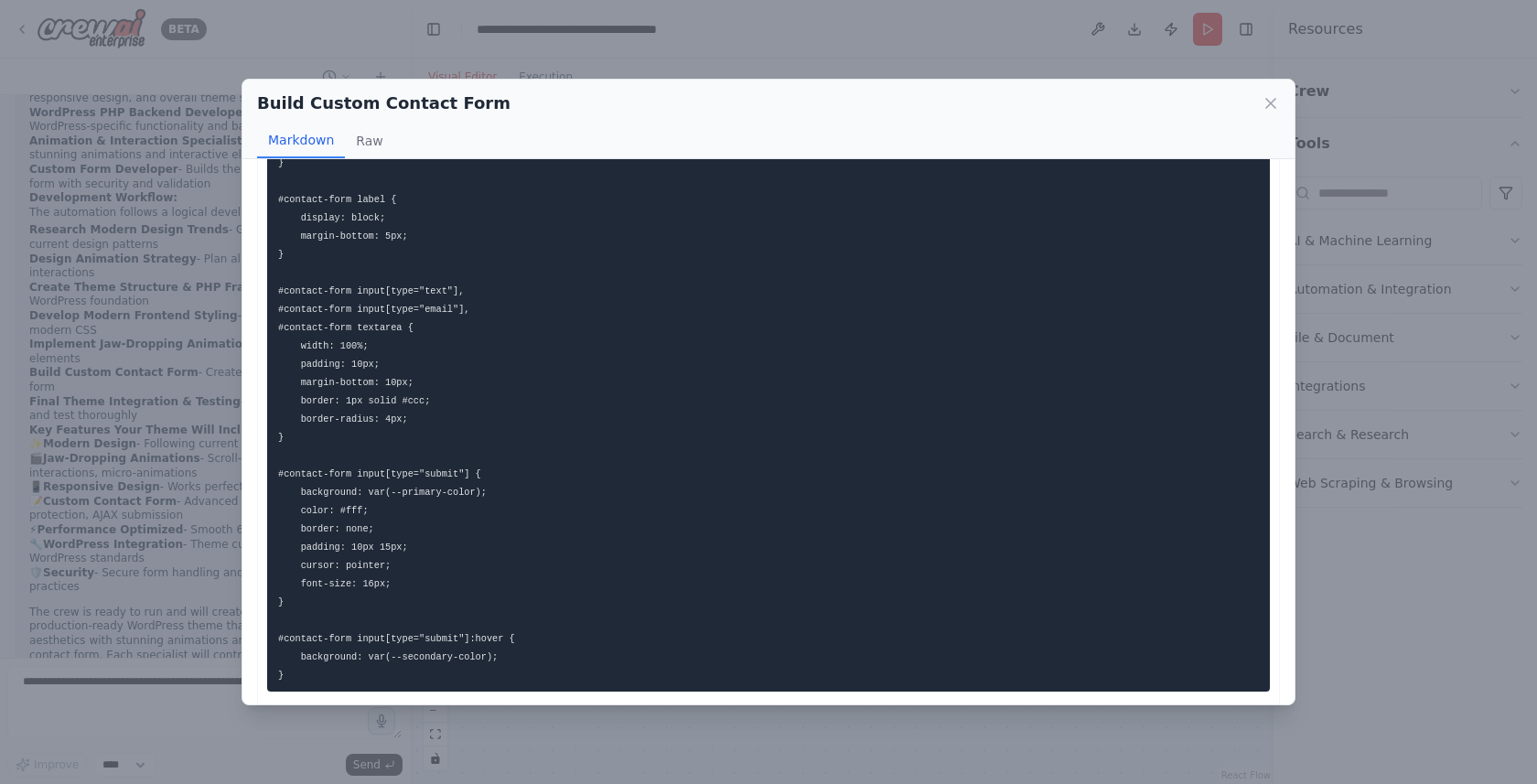
scroll to position [2426, 0]
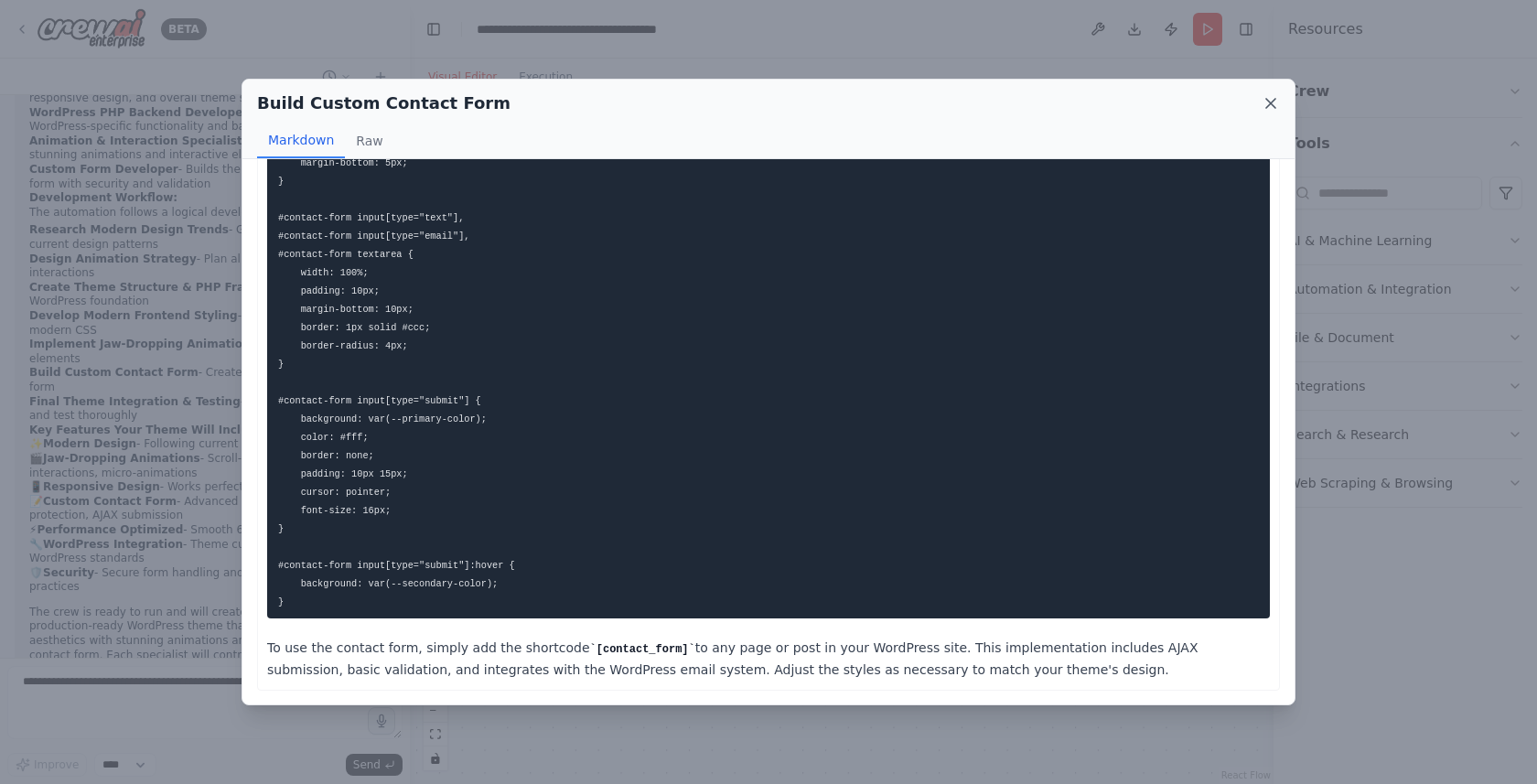
click at [1274, 105] on icon at bounding box center [1271, 104] width 10 height 10
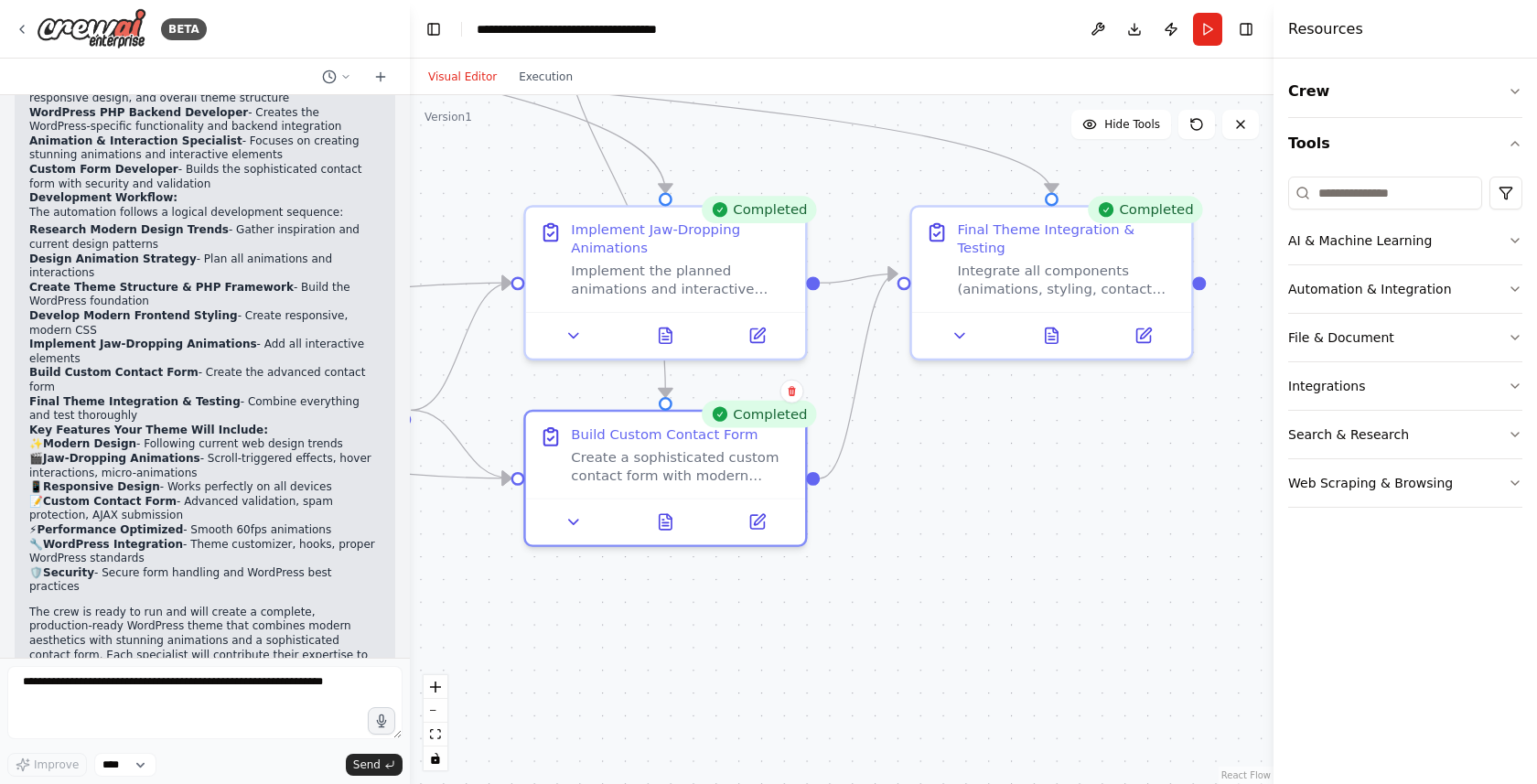
drag, startPoint x: 1179, startPoint y: 420, endPoint x: 980, endPoint y: 429, distance: 199.2
click at [980, 429] on div ".deletable-edge-delete-btn { width: 20px; height: 20px; border: 0px solid #ffff…" at bounding box center [841, 439] width 863 height 689
click at [669, 327] on icon at bounding box center [669, 325] width 5 height 5
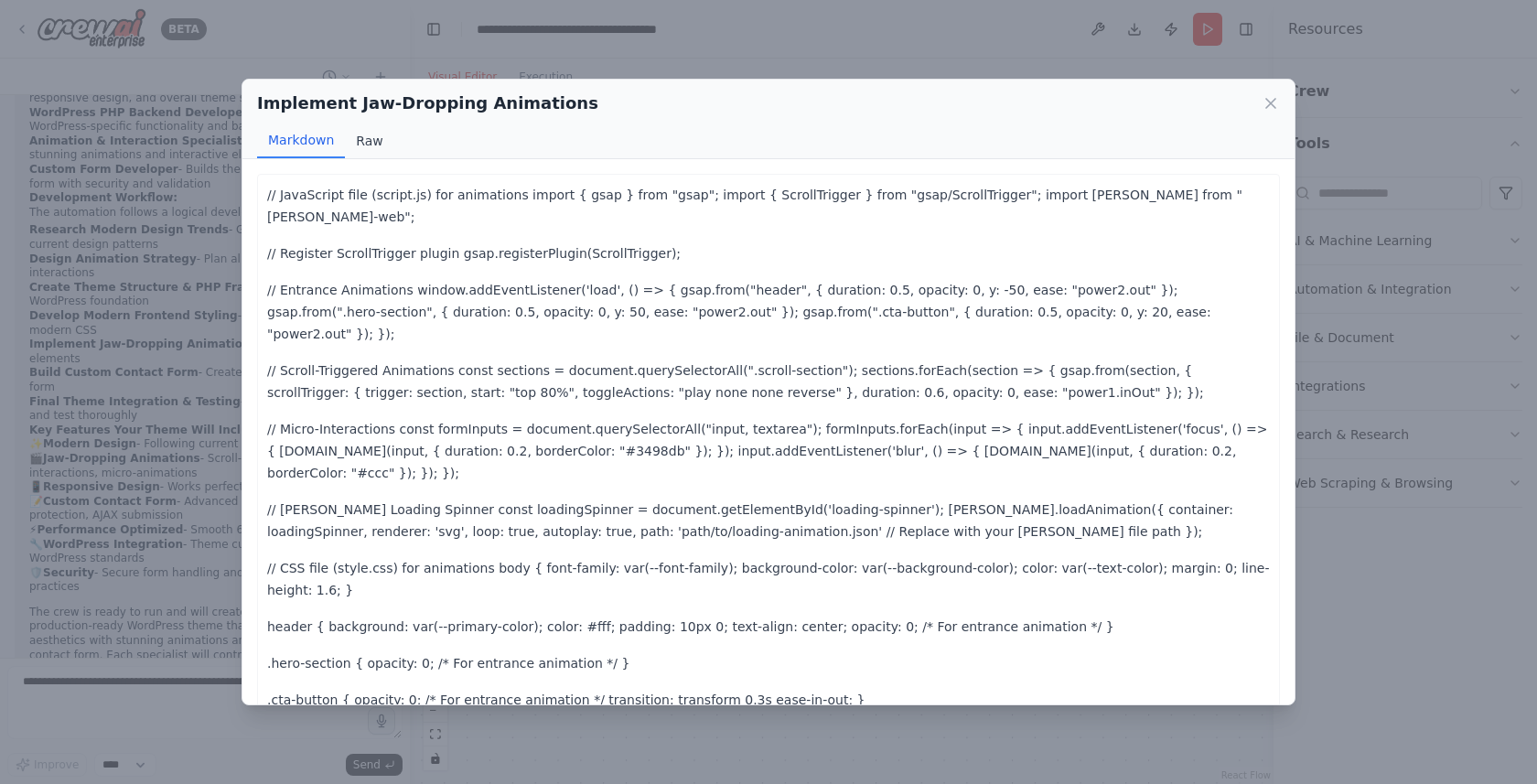
click at [377, 144] on button "Raw" at bounding box center [369, 141] width 48 height 35
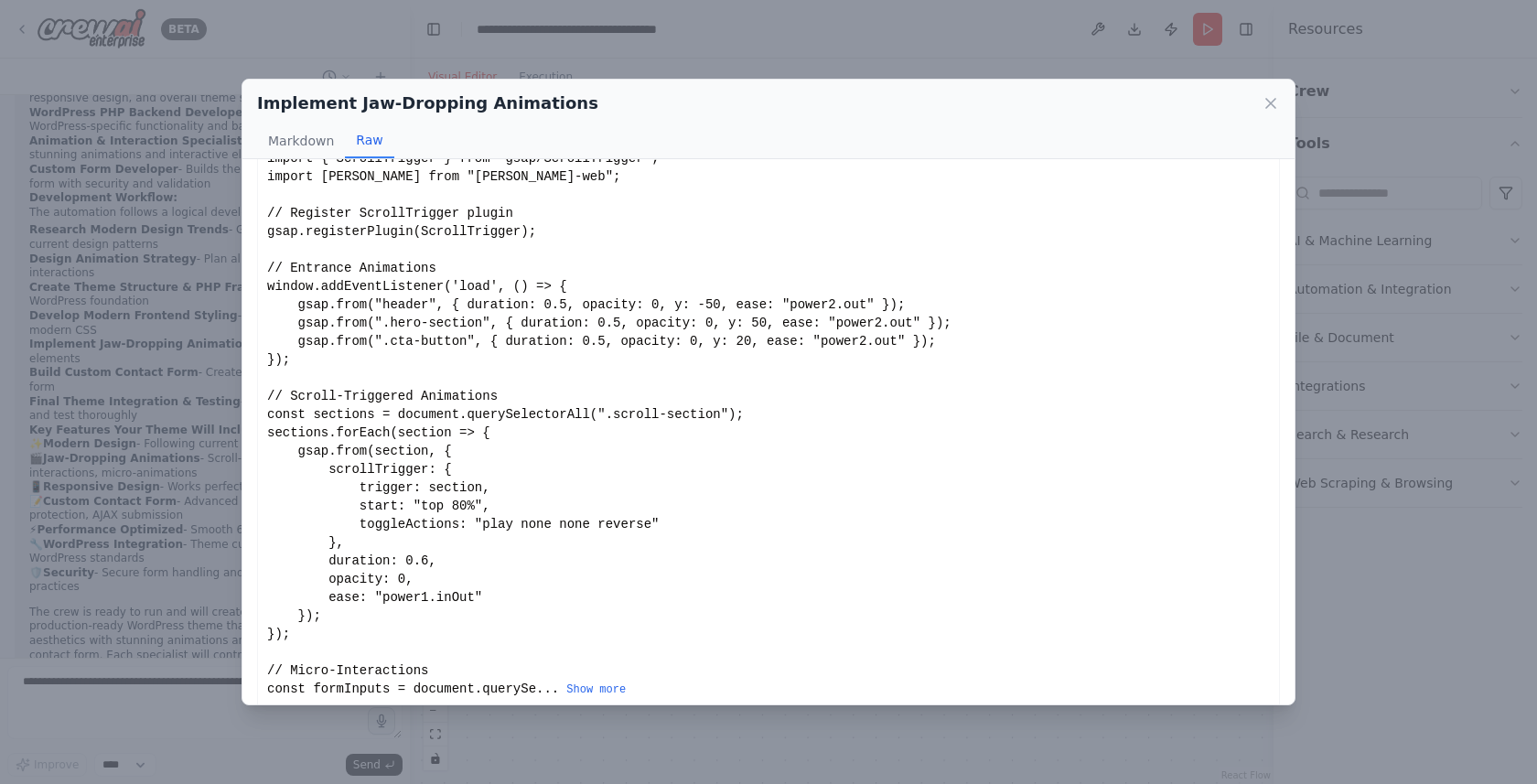
scroll to position [88, 0]
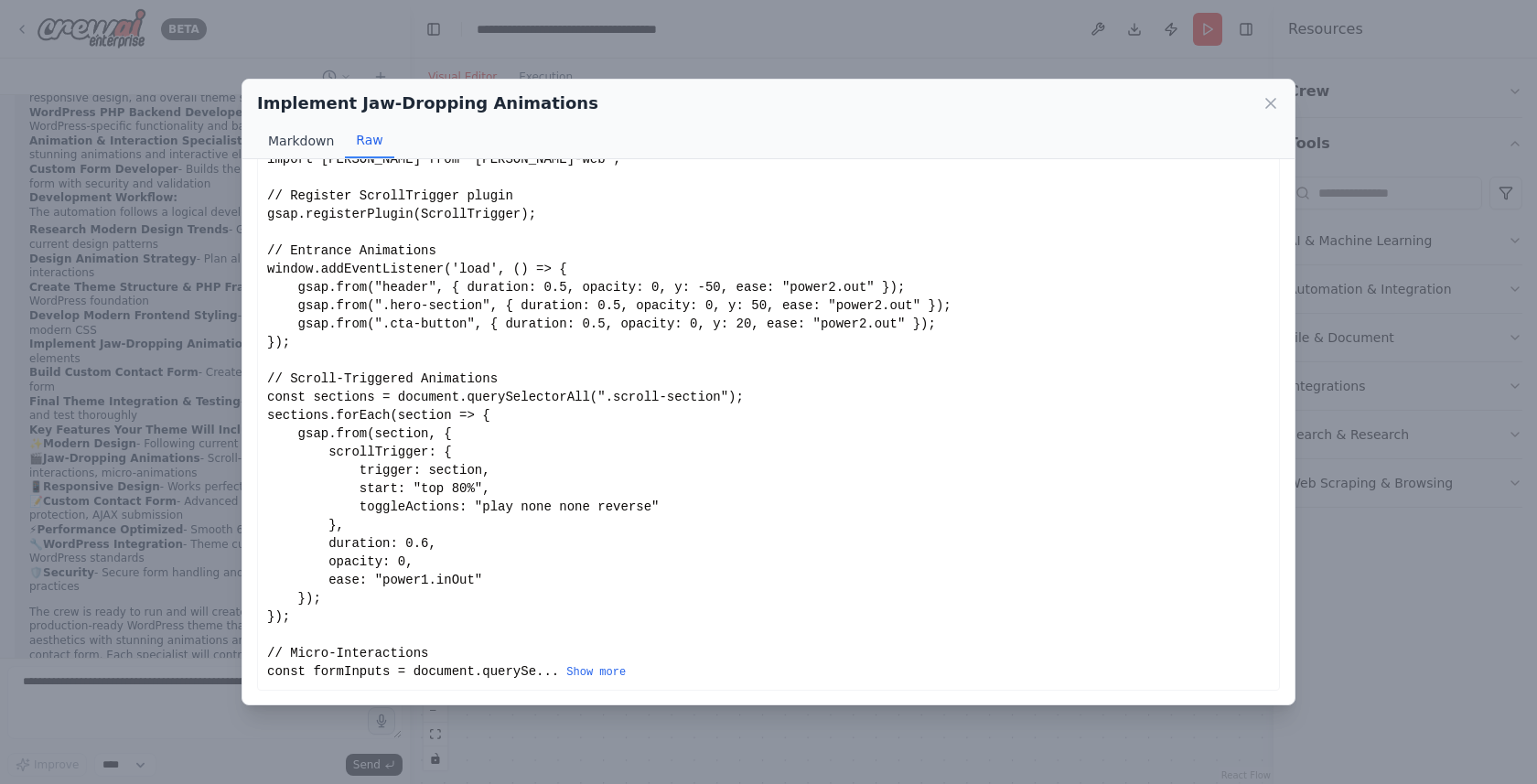
click at [298, 135] on button "Markdown" at bounding box center [300, 141] width 87 height 35
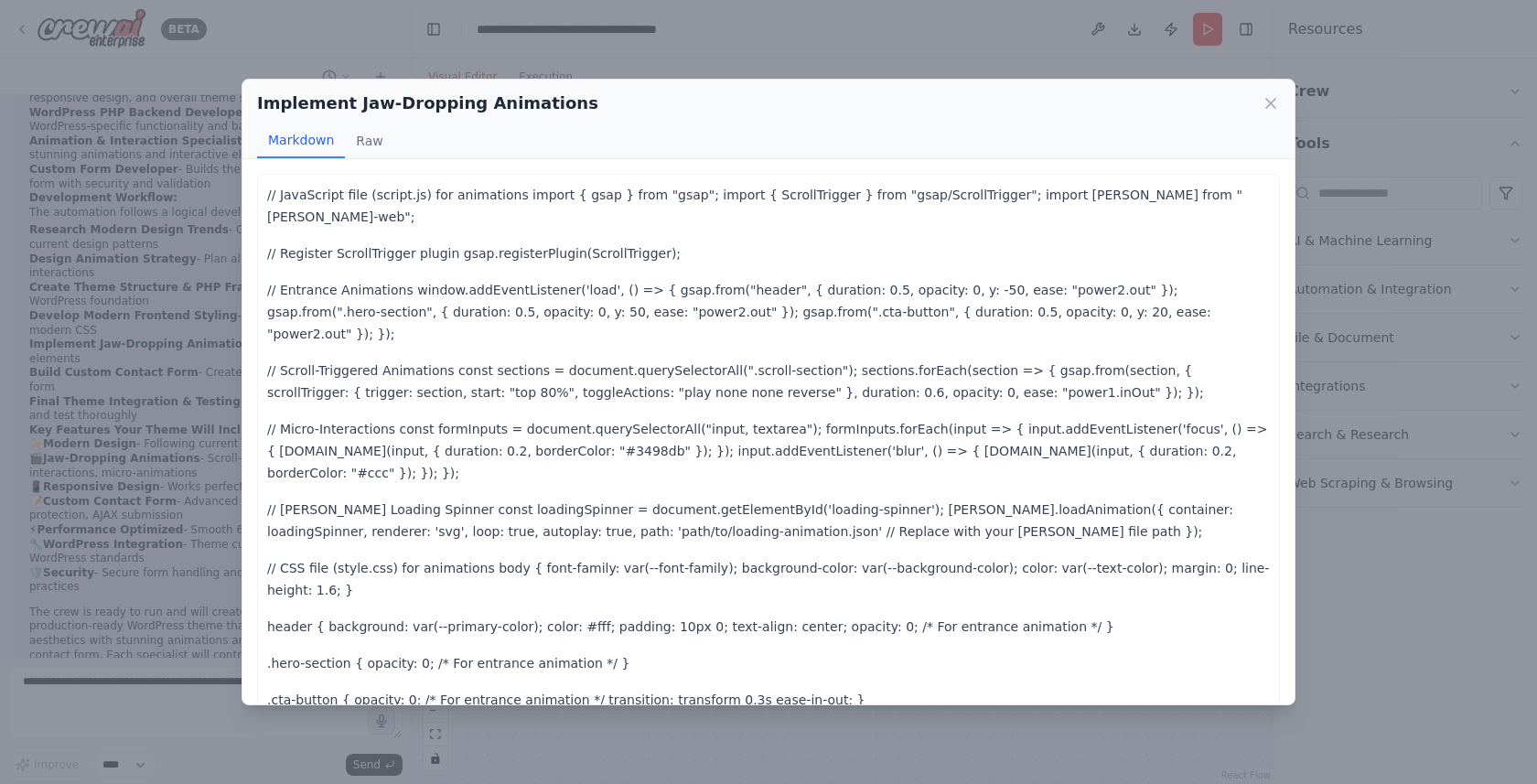
scroll to position [147, 0]
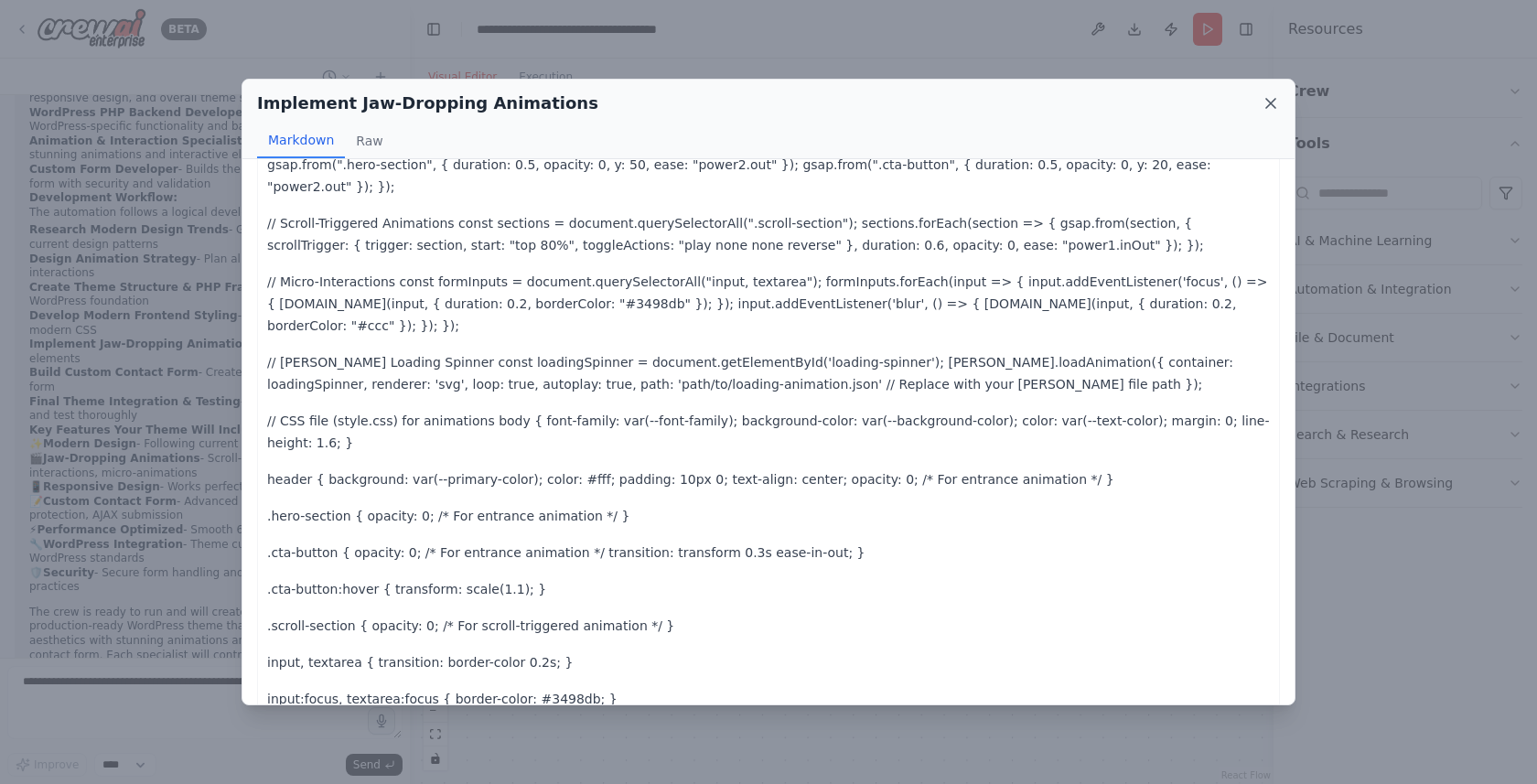
click at [1275, 100] on icon at bounding box center [1270, 103] width 18 height 18
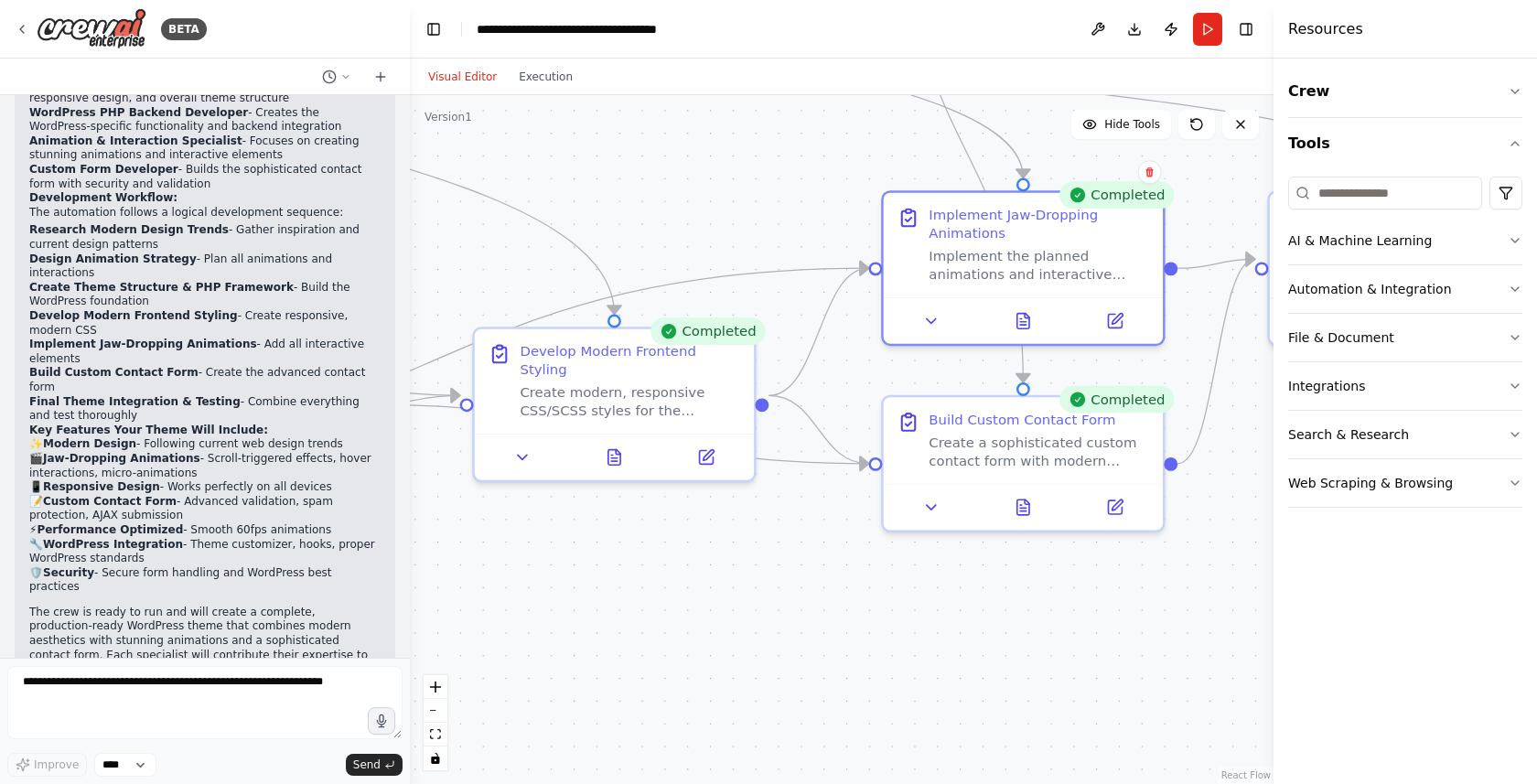
drag, startPoint x: 738, startPoint y: 590, endPoint x: 1092, endPoint y: 577, distance: 354.2
click at [1092, 577] on div ".deletable-edge-delete-btn { width: 20px; height: 20px; border: 0px solid #ffff…" at bounding box center [841, 439] width 863 height 689
click at [615, 447] on icon at bounding box center [612, 454] width 12 height 15
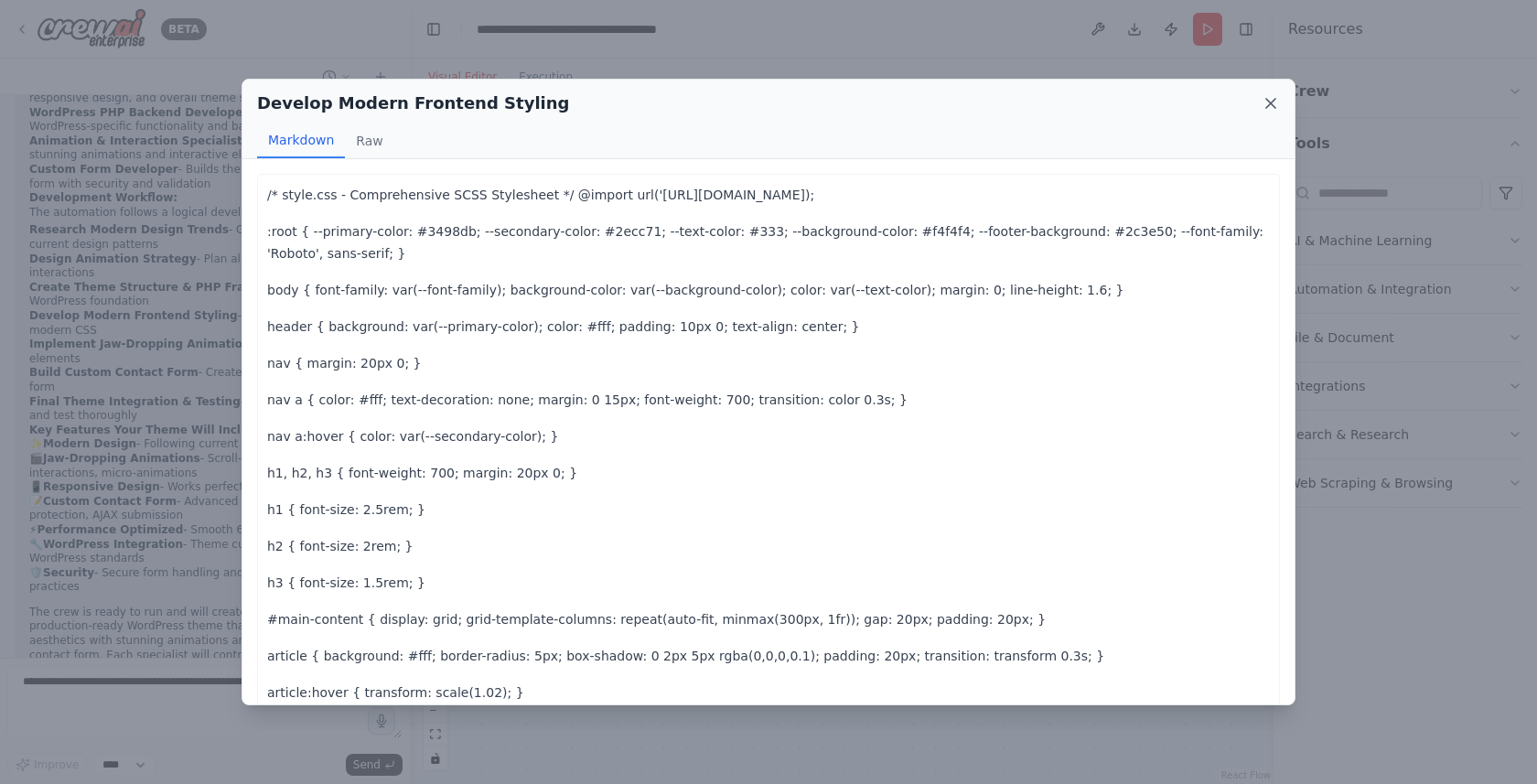
click at [1269, 108] on icon at bounding box center [1270, 103] width 18 height 18
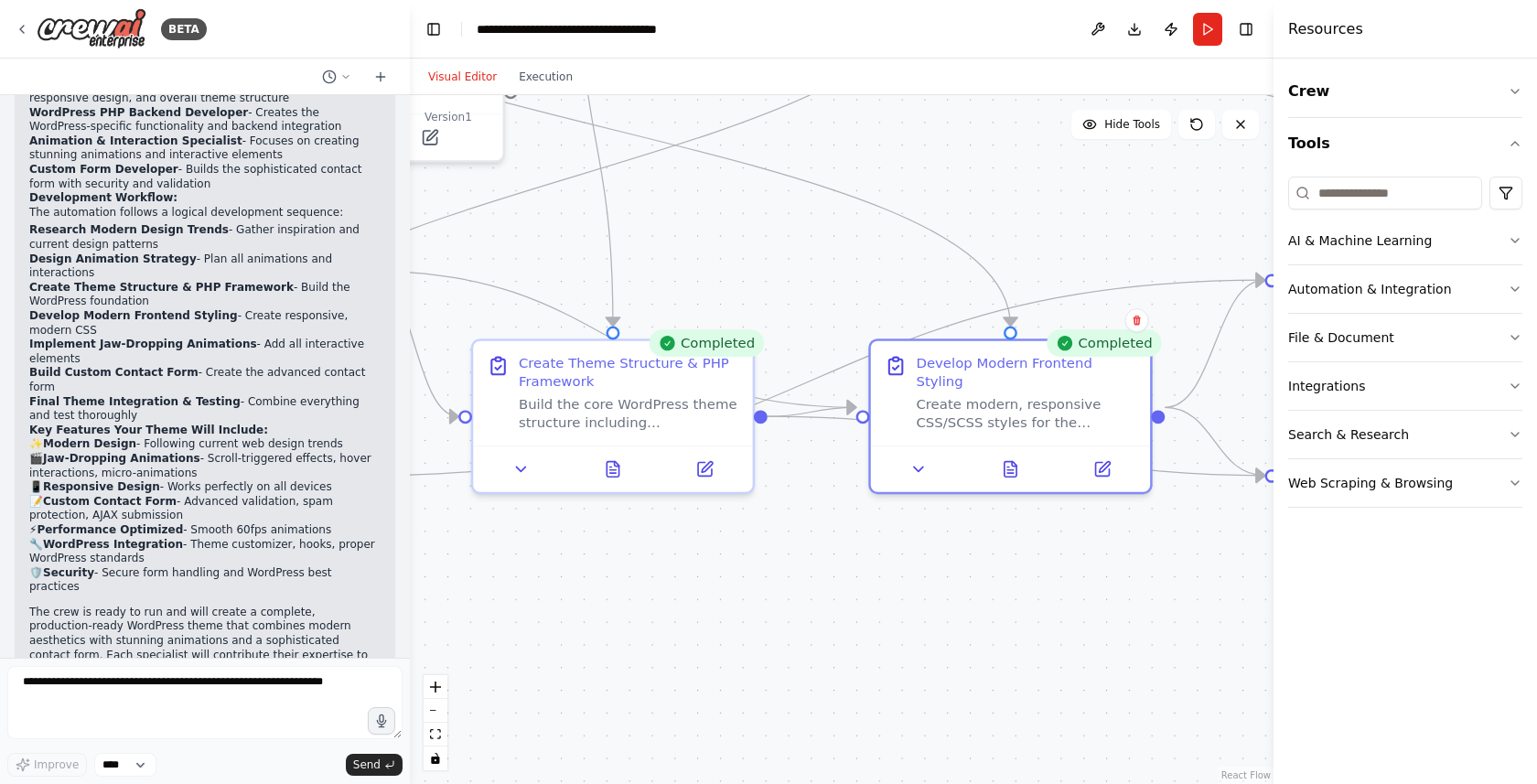
drag, startPoint x: 804, startPoint y: 219, endPoint x: 1201, endPoint y: 229, distance: 397.1
click at [1201, 229] on div ".deletable-edge-delete-btn { width: 20px; height: 20px; border: 0px solid #ffff…" at bounding box center [841, 439] width 863 height 689
click at [608, 473] on button at bounding box center [610, 463] width 96 height 28
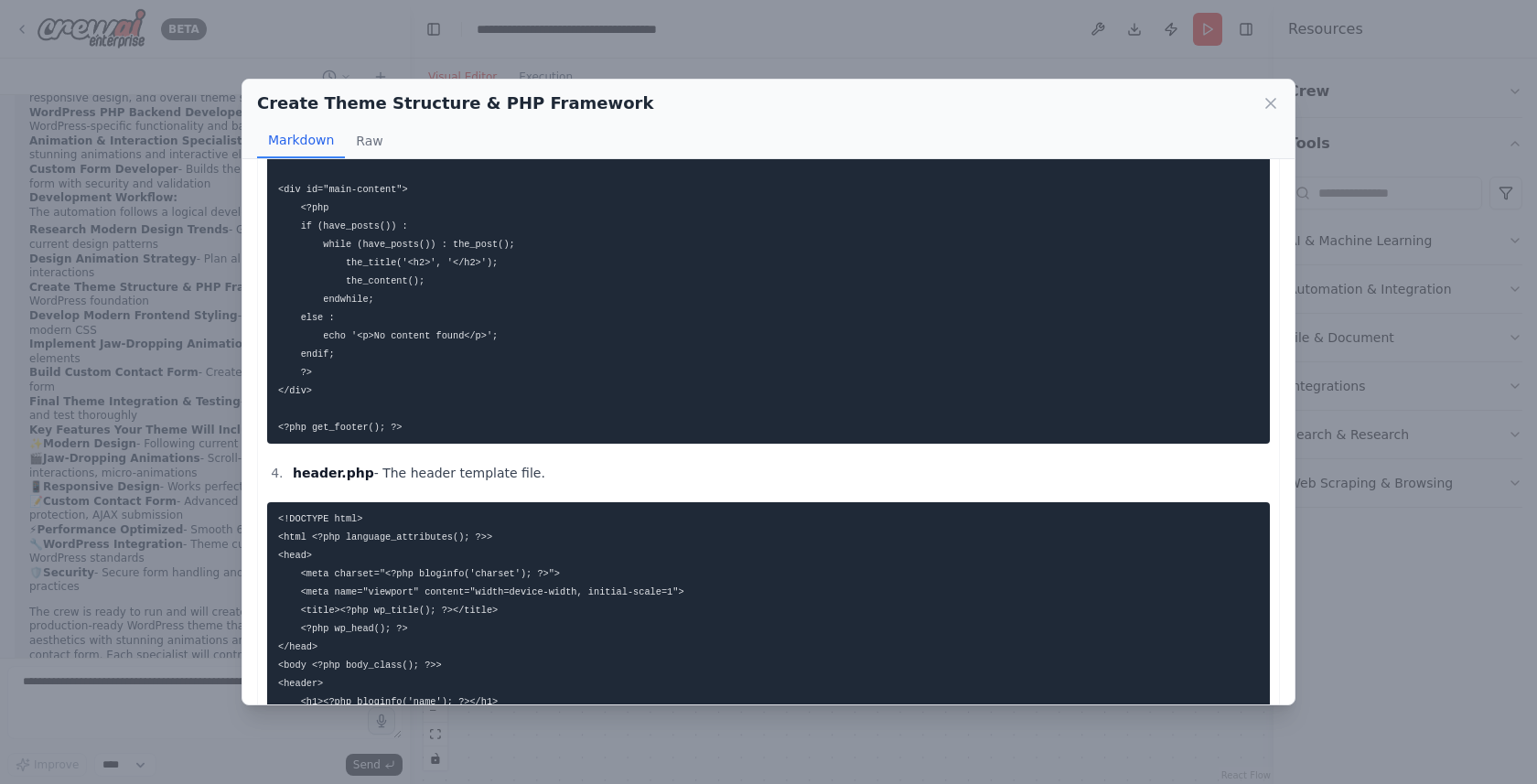
scroll to position [1779, 0]
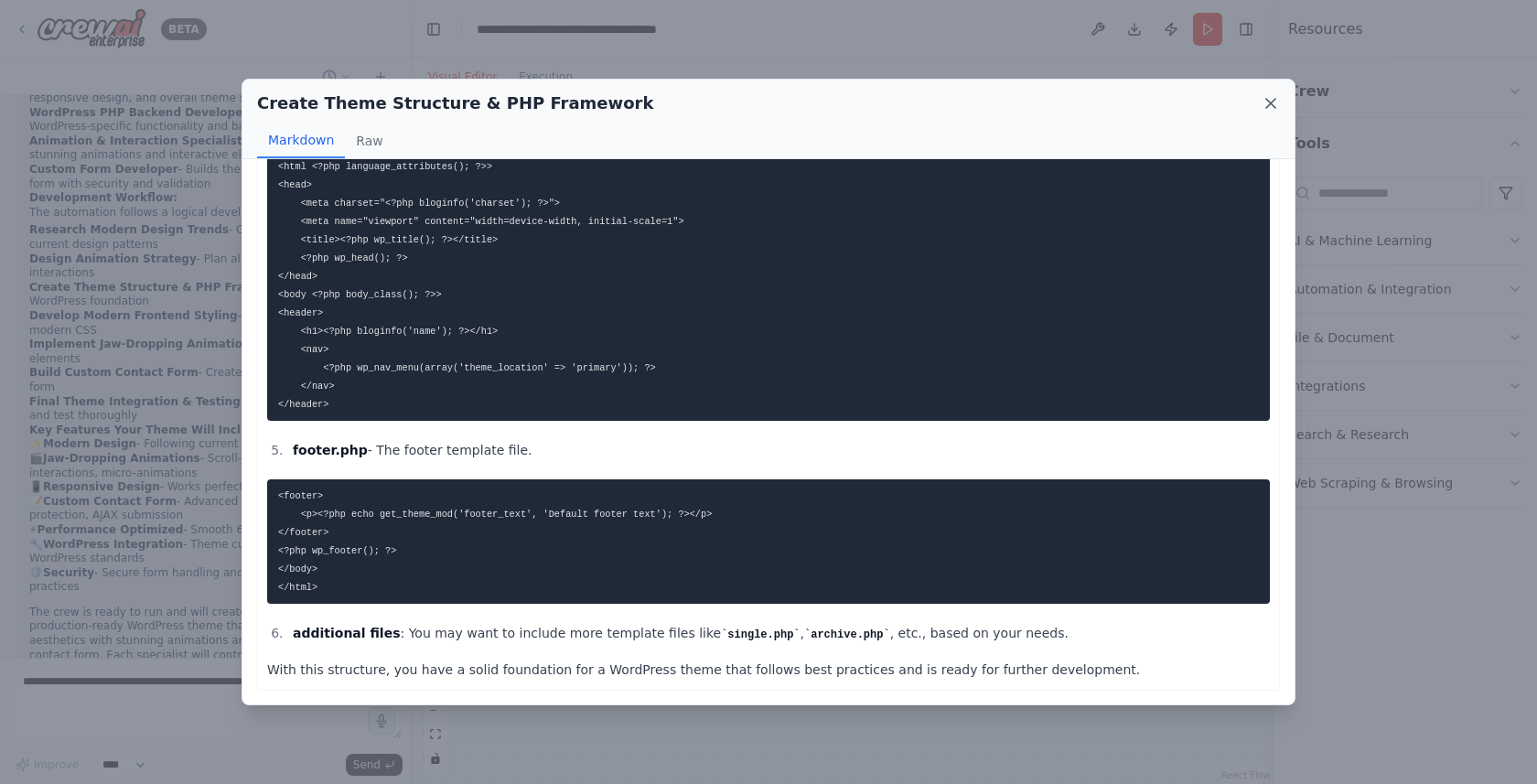
click at [1274, 104] on icon at bounding box center [1270, 103] width 18 height 18
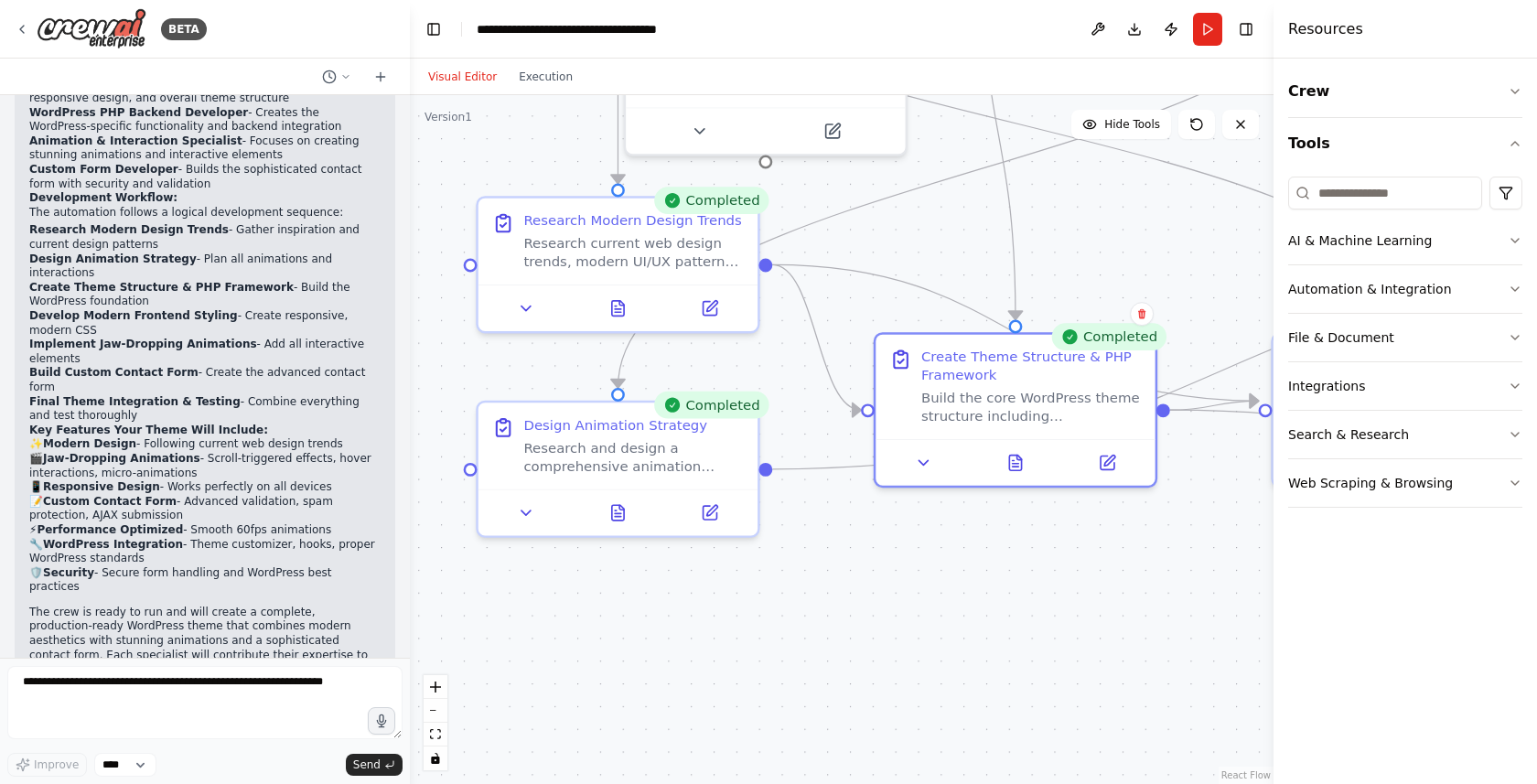
drag, startPoint x: 725, startPoint y: 240, endPoint x: 1129, endPoint y: 235, distance: 404.0
click at [1129, 235] on div ".deletable-edge-delete-btn { width: 20px; height: 20px; border: 0px solid #ffff…" at bounding box center [841, 439] width 863 height 689
click at [619, 519] on button at bounding box center [618, 508] width 96 height 28
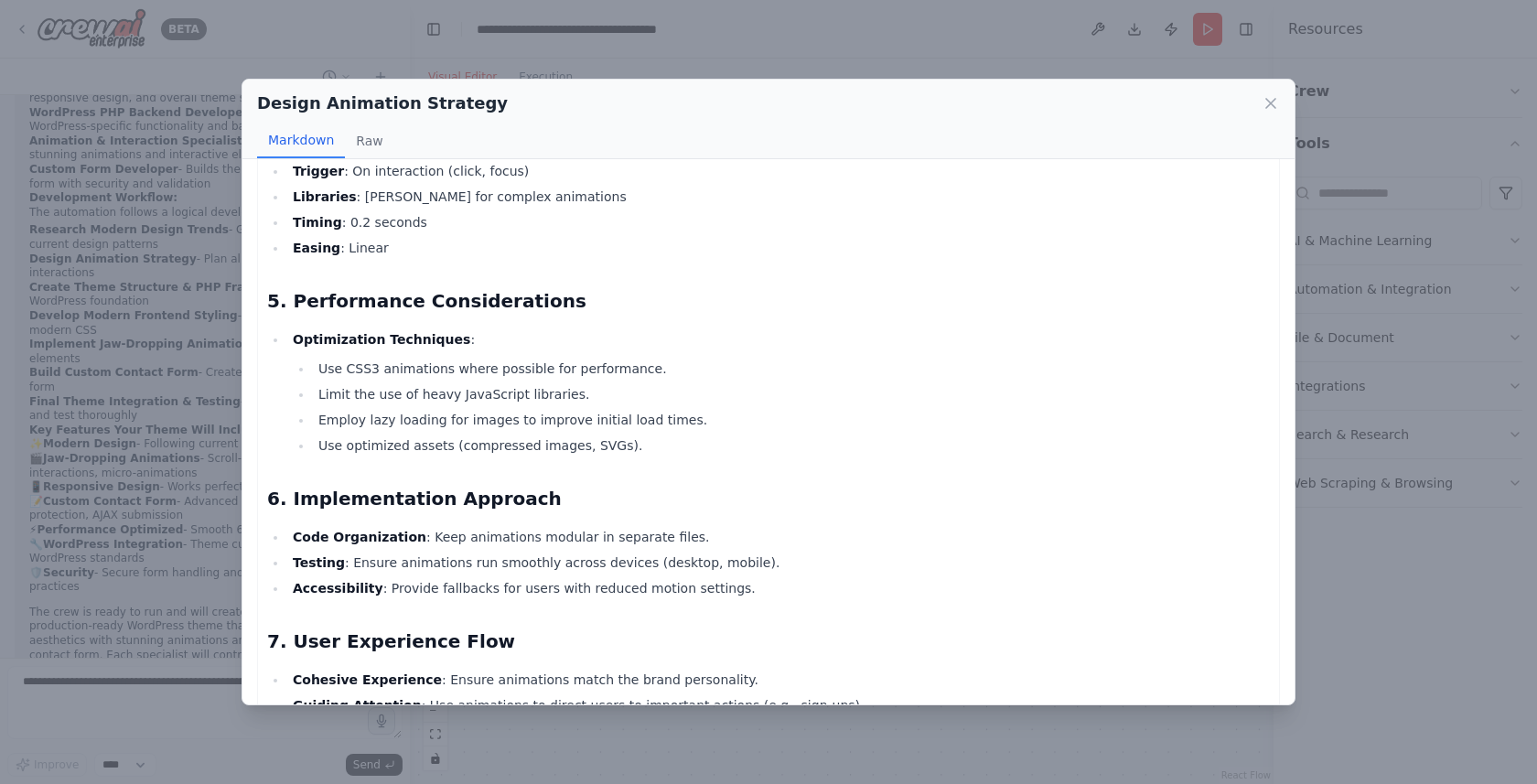
scroll to position [956, 0]
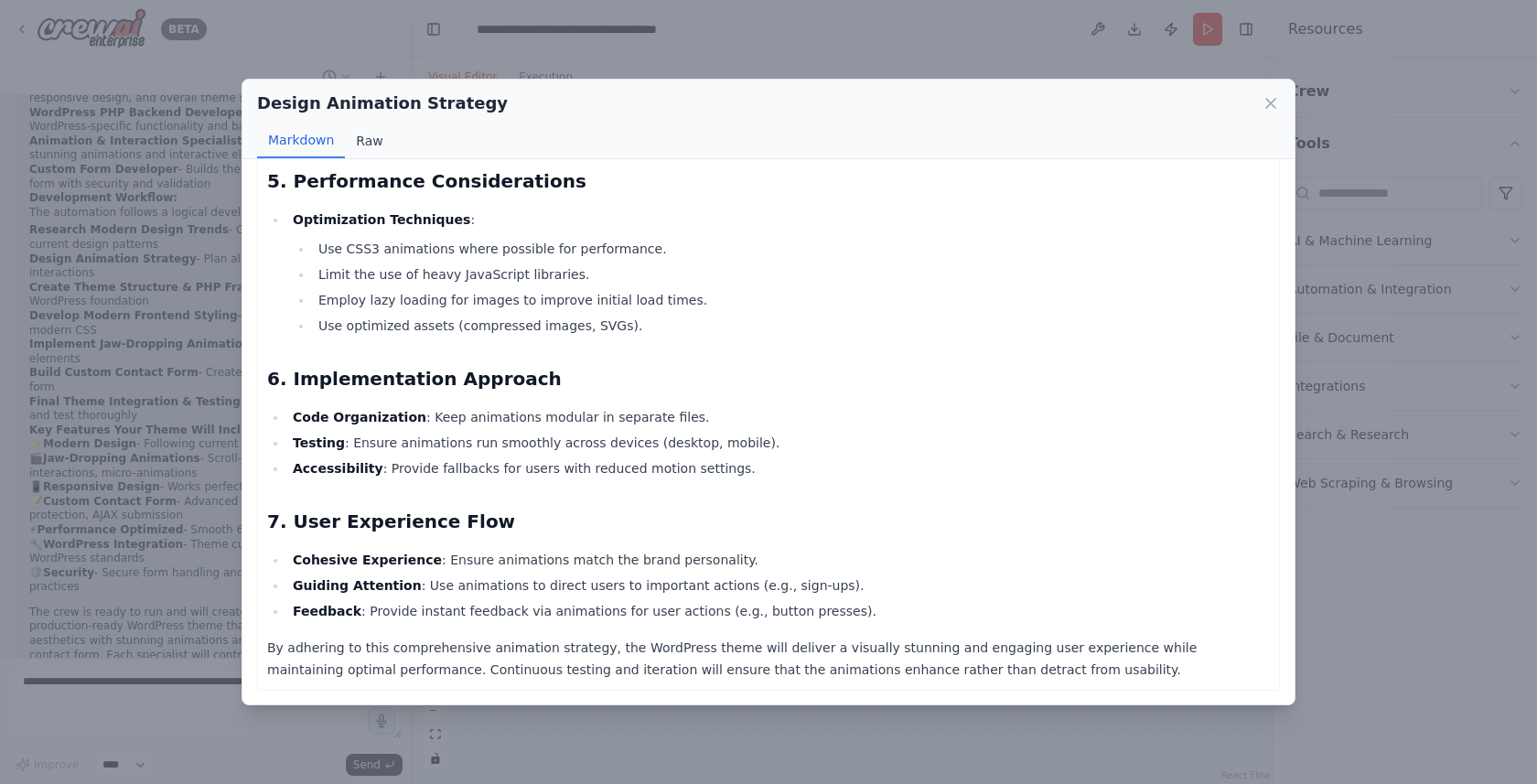
click at [374, 133] on button "Raw" at bounding box center [369, 141] width 48 height 35
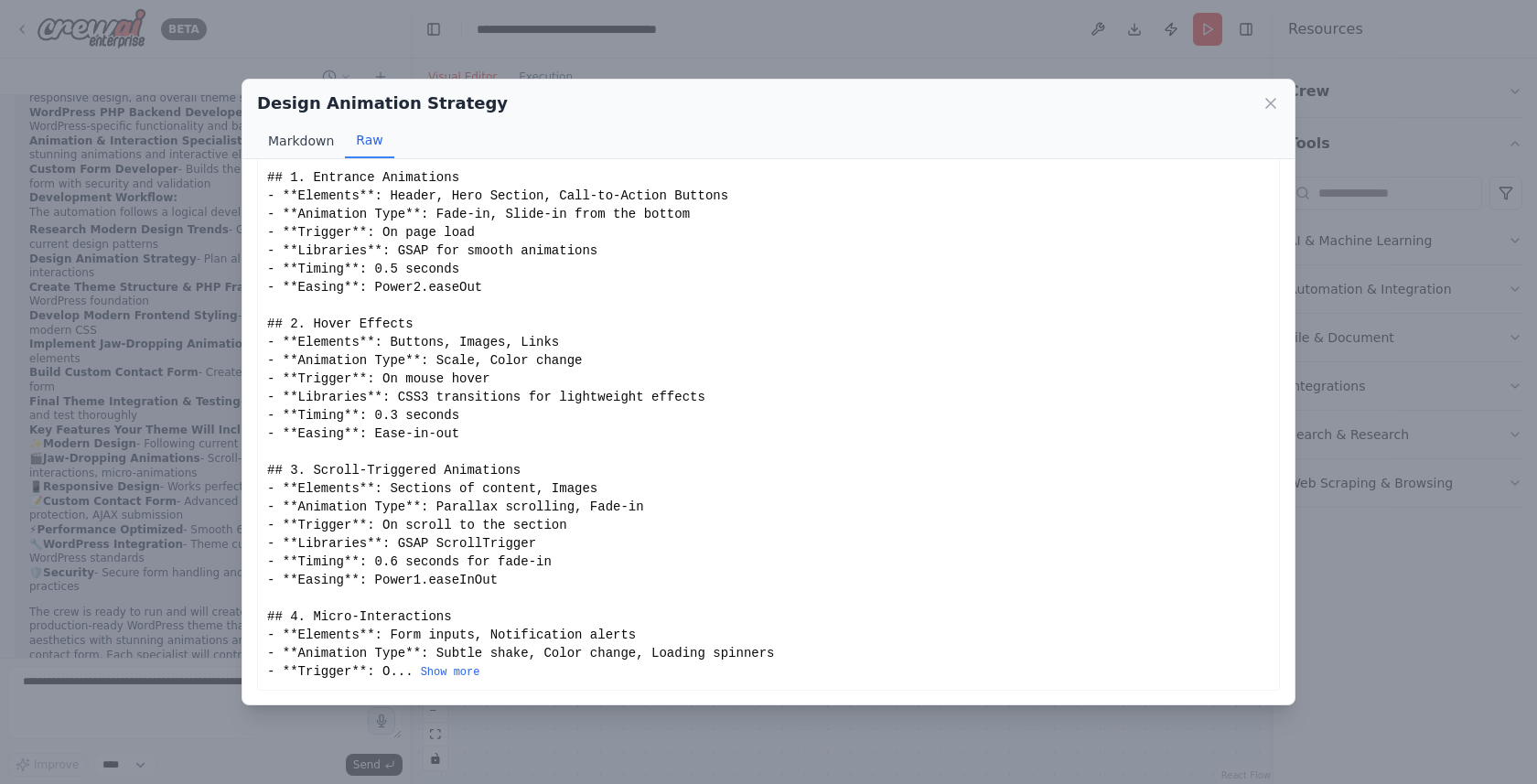
click at [313, 153] on button "Markdown" at bounding box center [300, 141] width 87 height 35
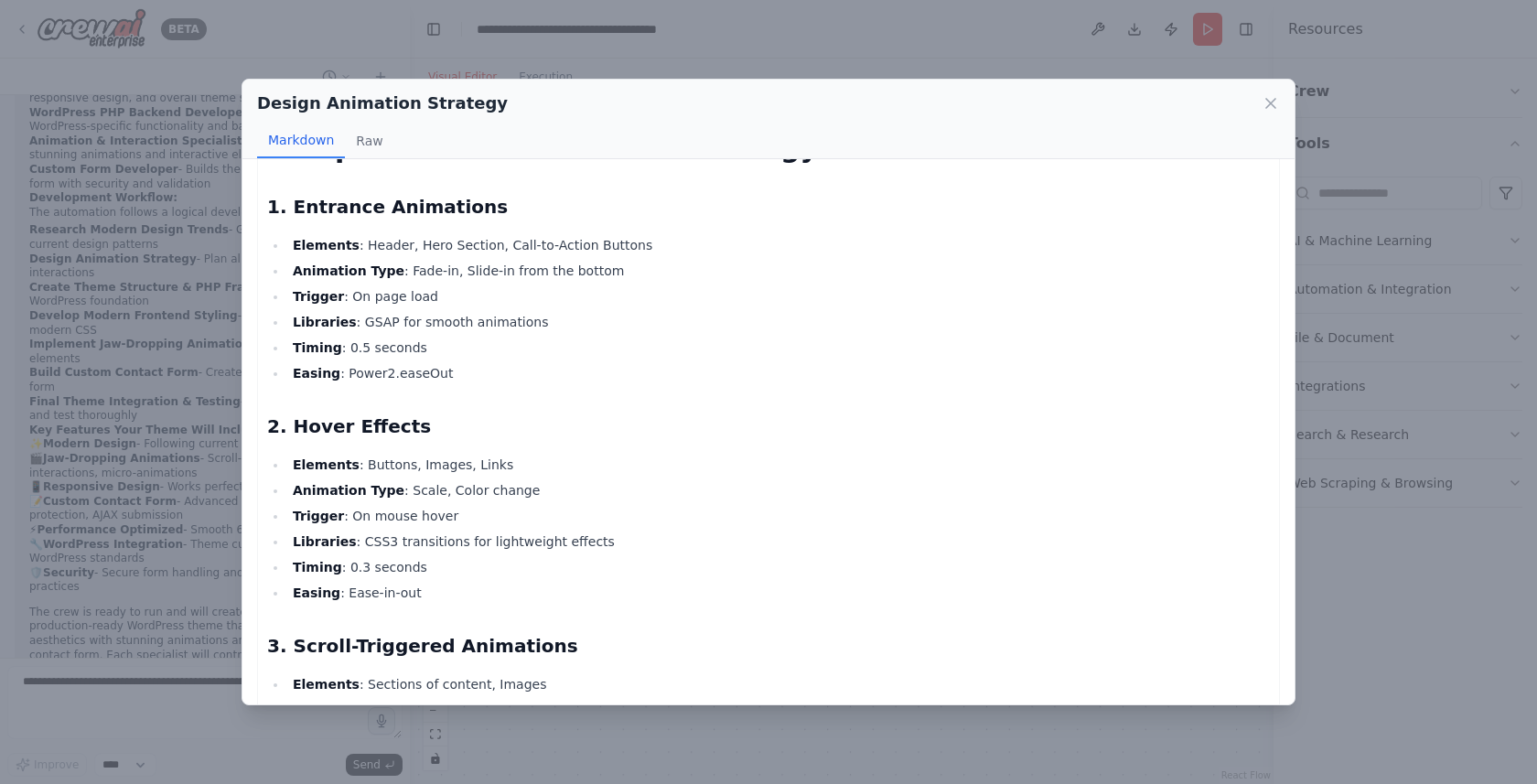
scroll to position [0, 0]
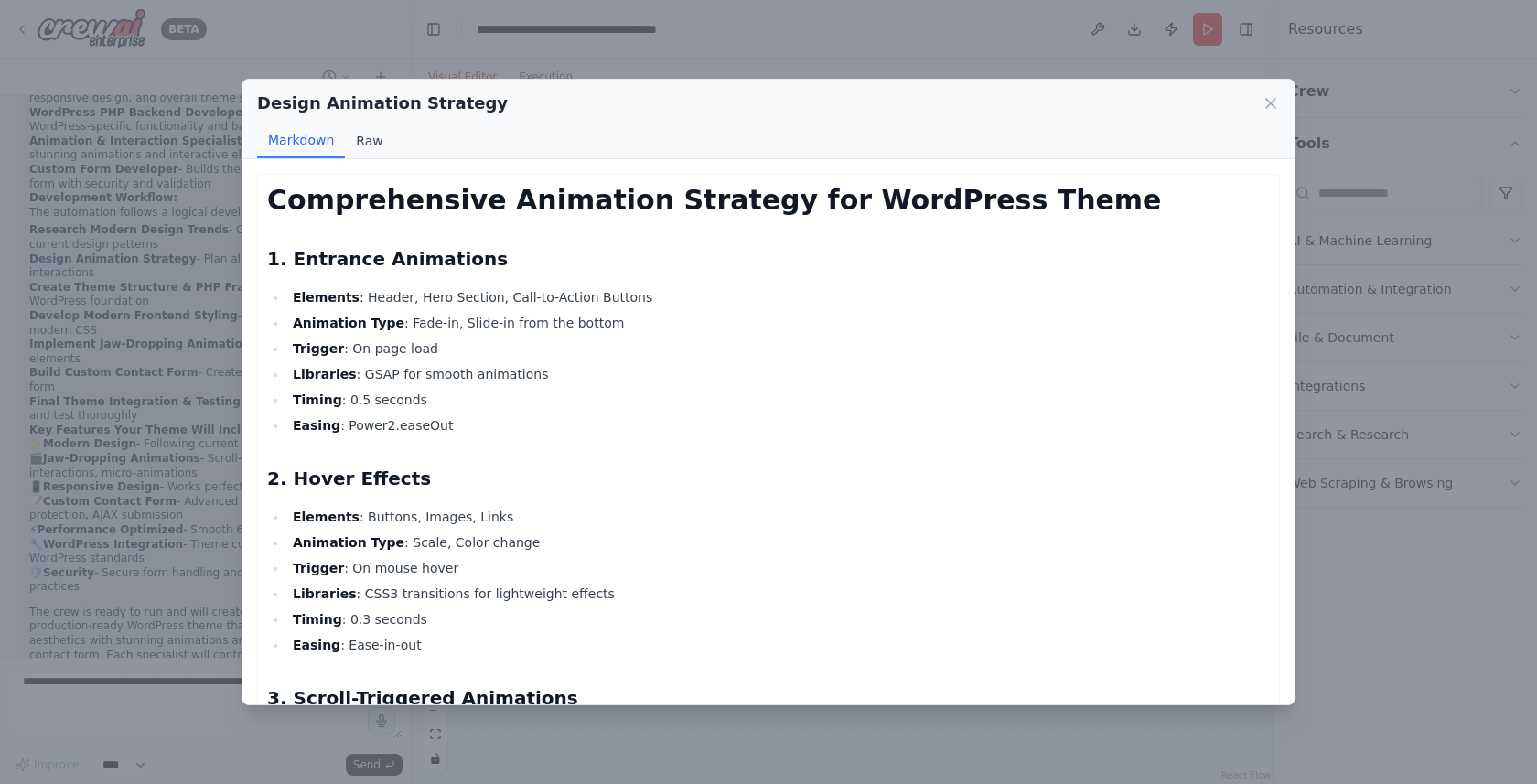
click at [365, 136] on button "Raw" at bounding box center [369, 141] width 48 height 35
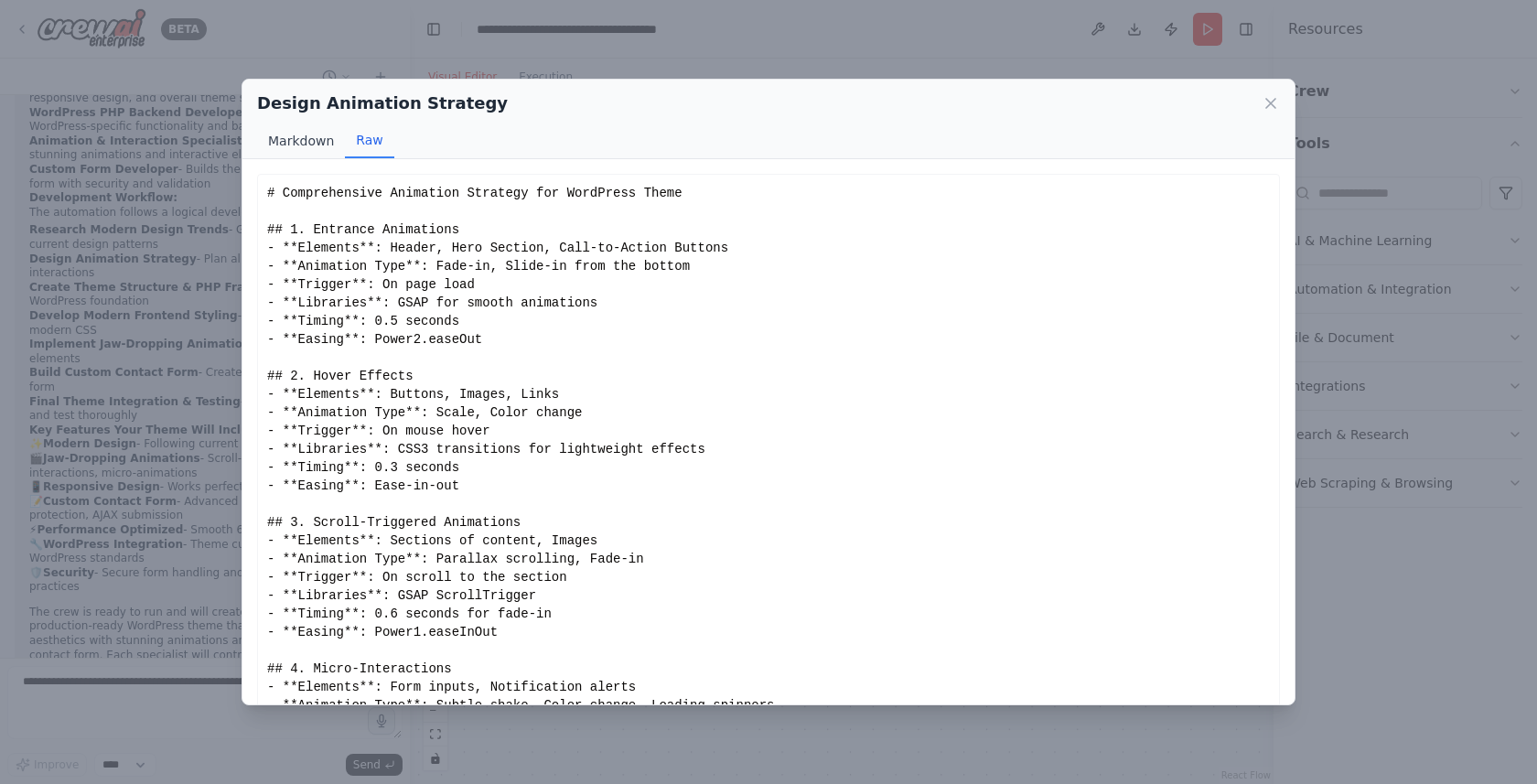
click at [302, 143] on button "Markdown" at bounding box center [300, 141] width 87 height 35
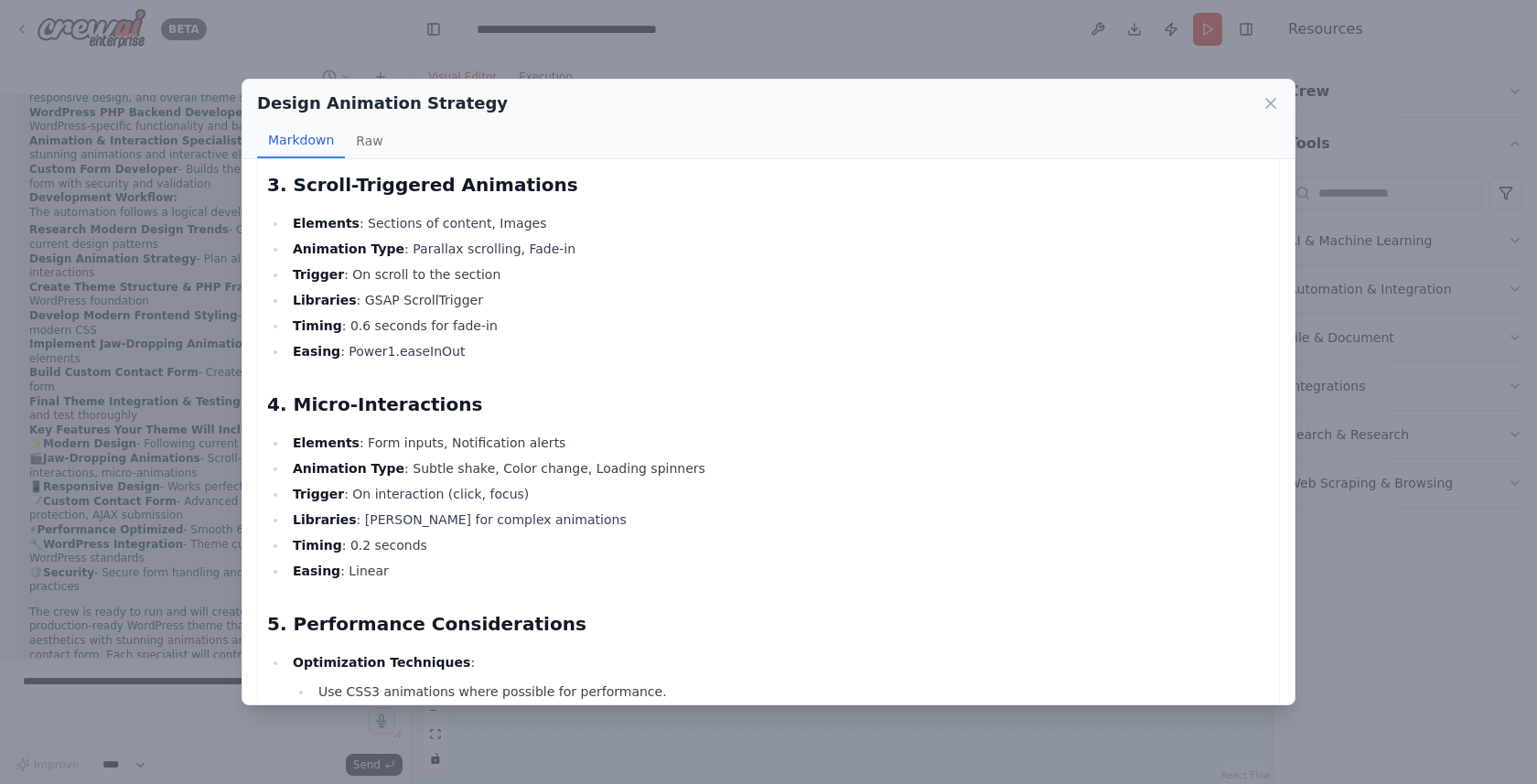
scroll to position [956, 0]
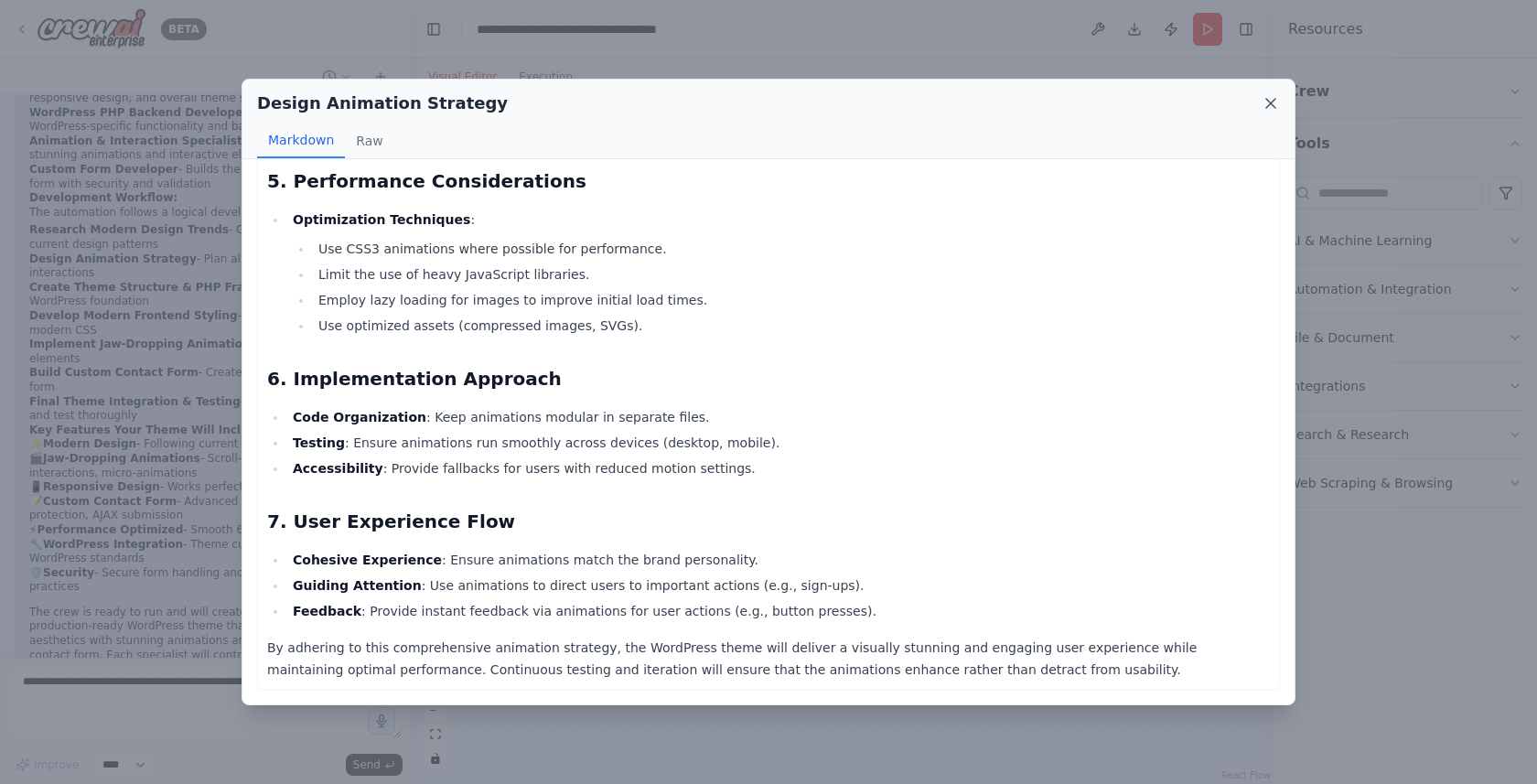
click at [1265, 106] on icon at bounding box center [1270, 103] width 18 height 18
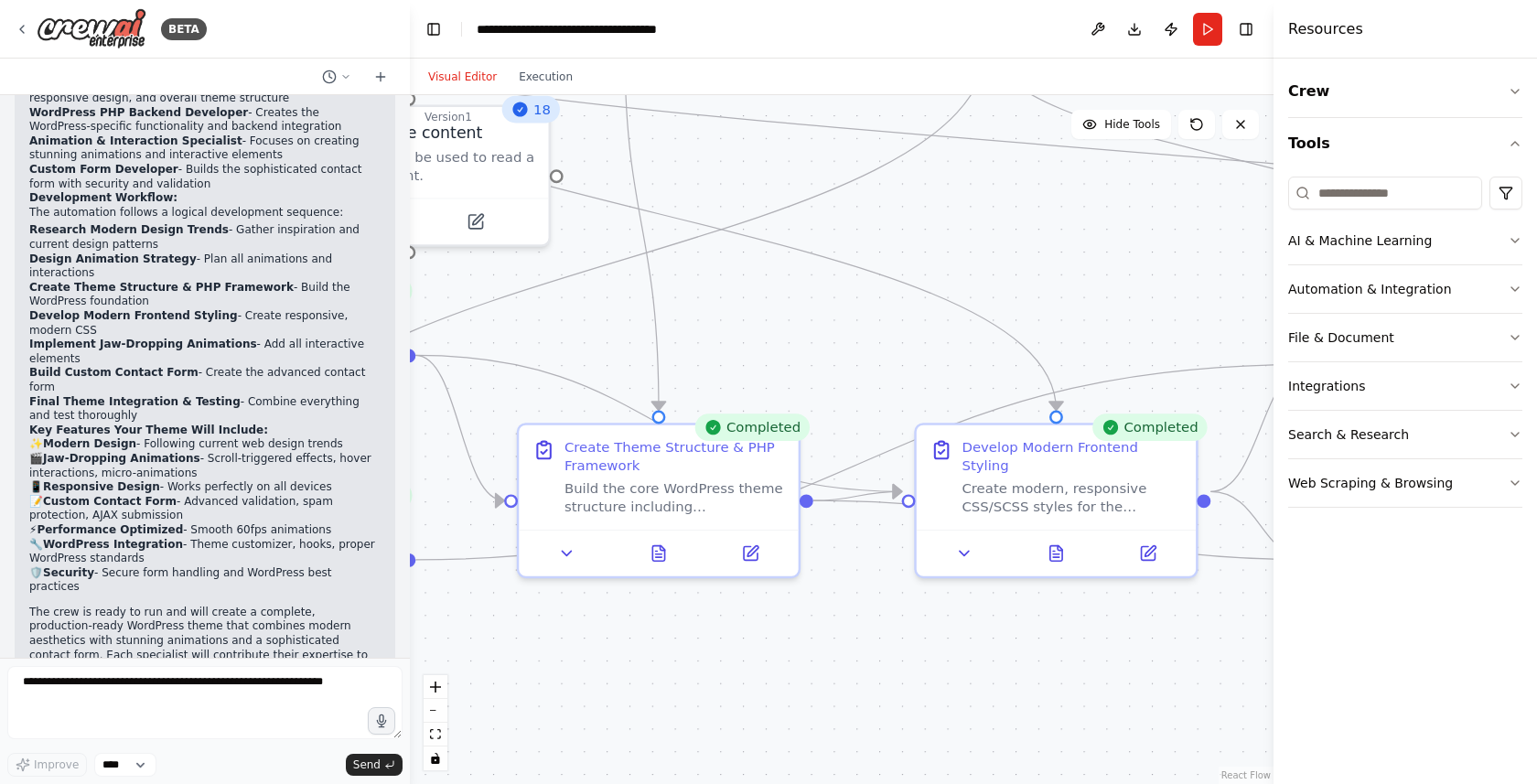
drag, startPoint x: 968, startPoint y: 534, endPoint x: 611, endPoint y: 624, distance: 368.2
click at [611, 624] on div ".deletable-edge-delete-btn { width: 20px; height: 20px; border: 0px solid #ffff…" at bounding box center [841, 439] width 863 height 689
click at [1058, 542] on icon at bounding box center [1056, 549] width 12 height 15
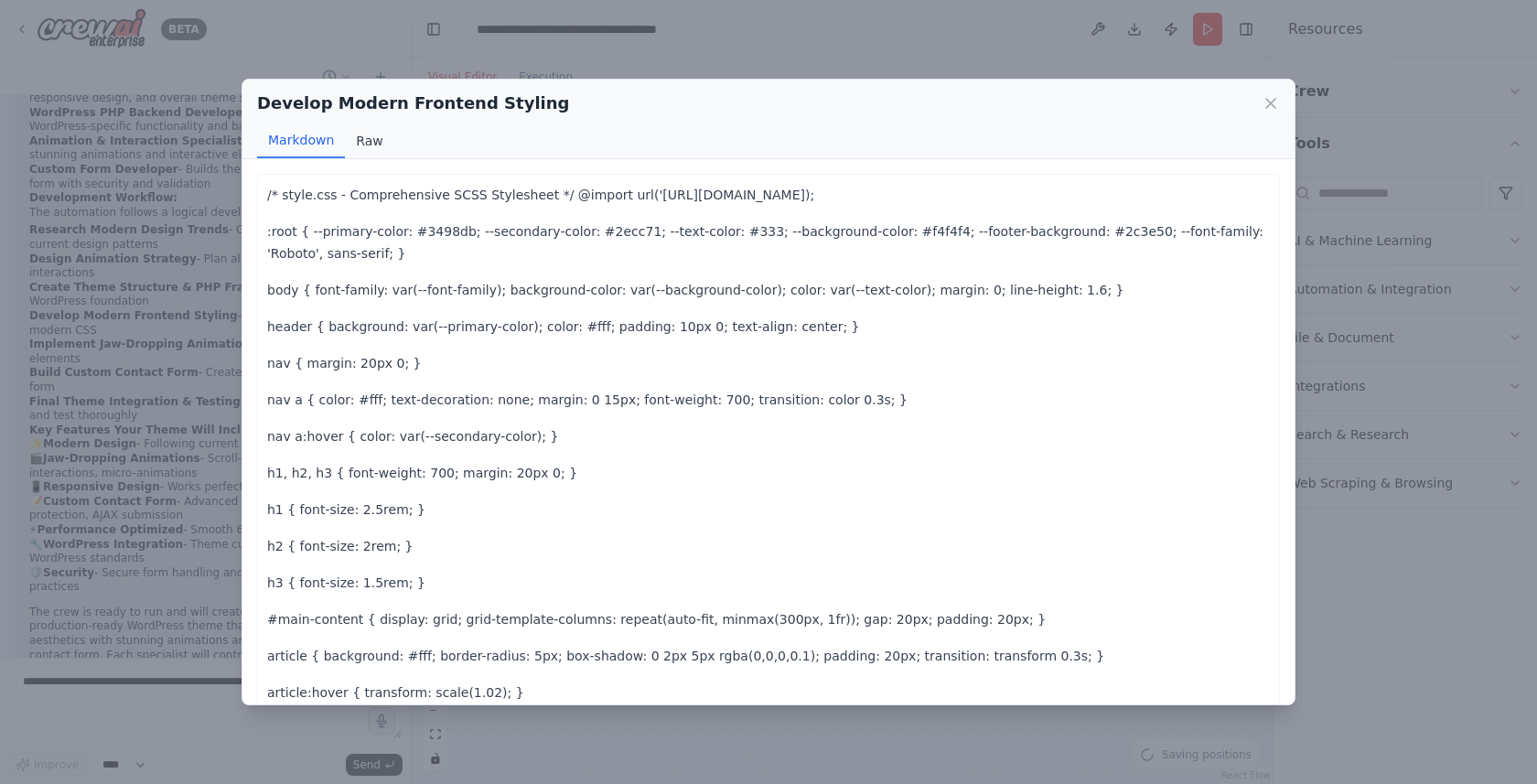
click at [356, 140] on button "Raw" at bounding box center [369, 141] width 48 height 35
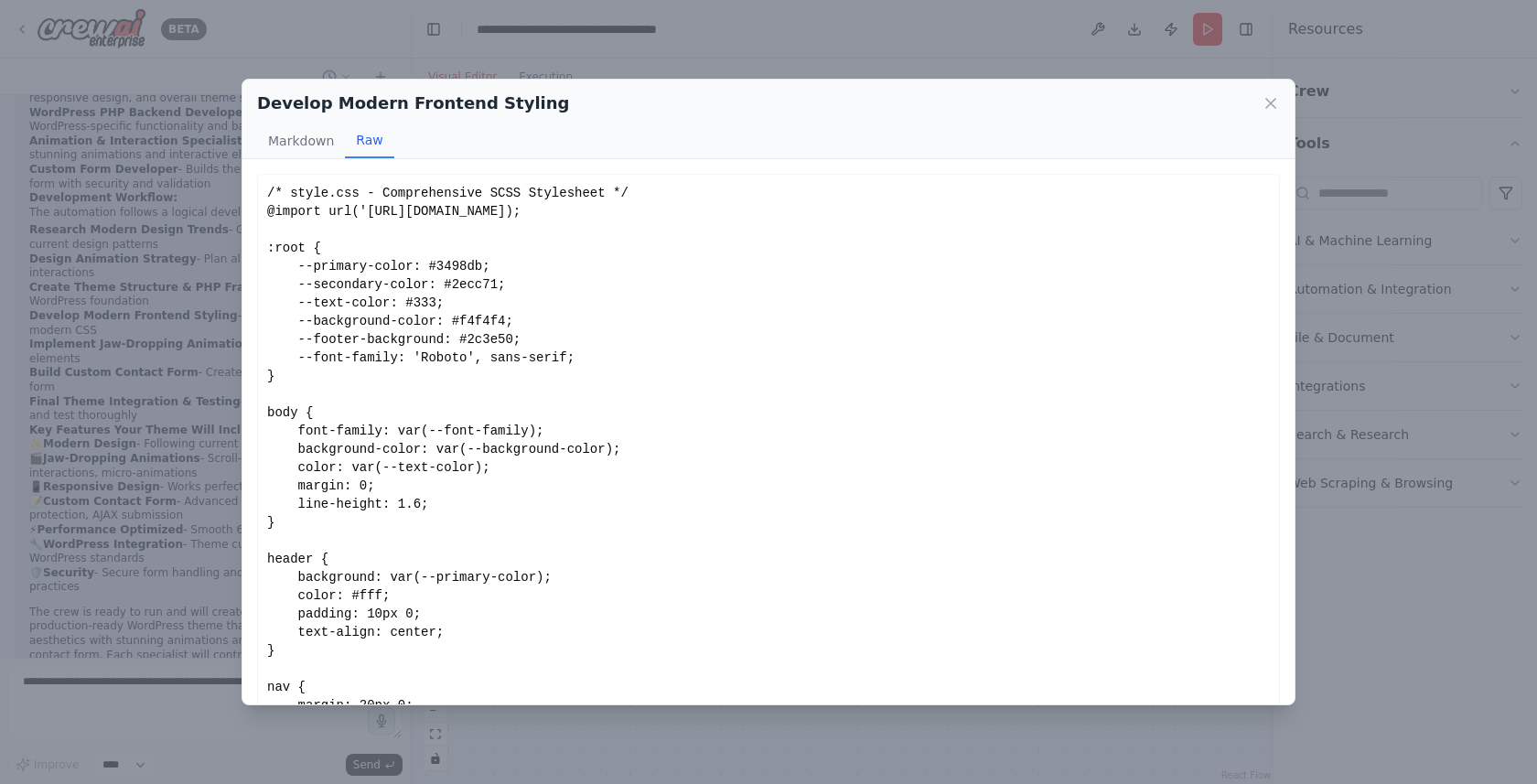
scroll to position [638, 0]
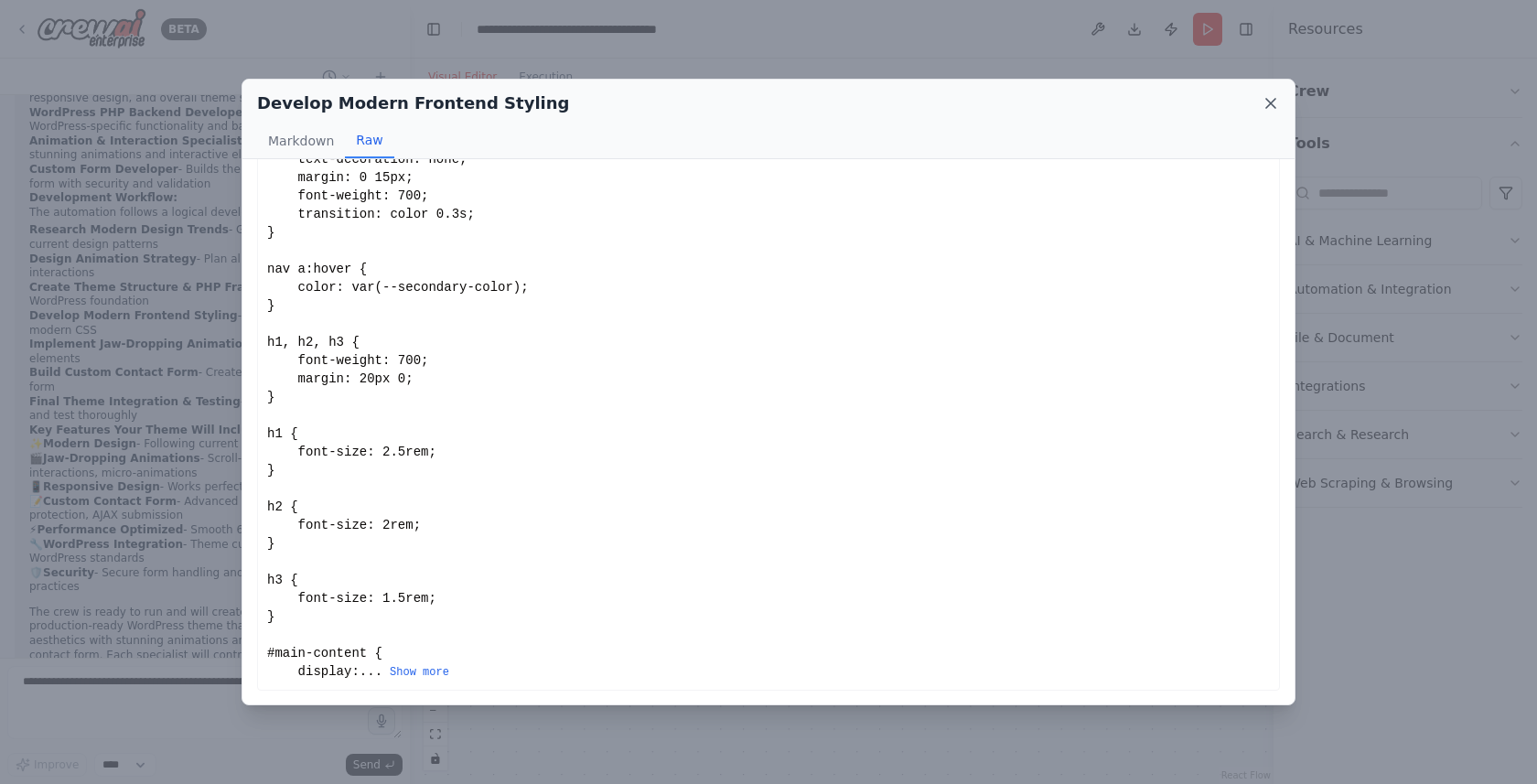
click at [1265, 100] on icon at bounding box center [1270, 103] width 18 height 18
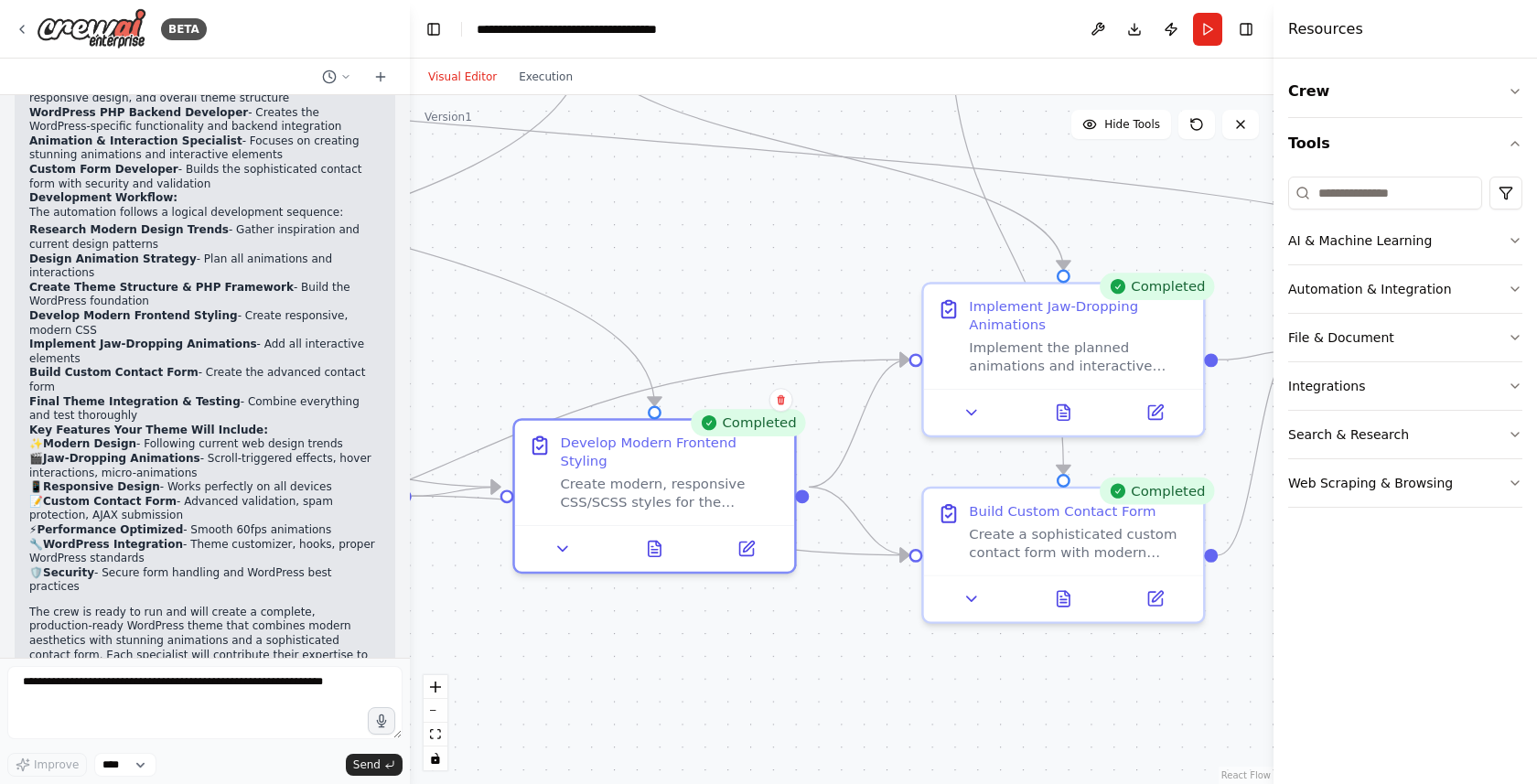
drag, startPoint x: 1120, startPoint y: 311, endPoint x: 721, endPoint y: 305, distance: 399.0
click at [721, 305] on div ".deletable-edge-delete-btn { width: 20px; height: 20px; border: 0px solid #ffff…" at bounding box center [841, 439] width 863 height 689
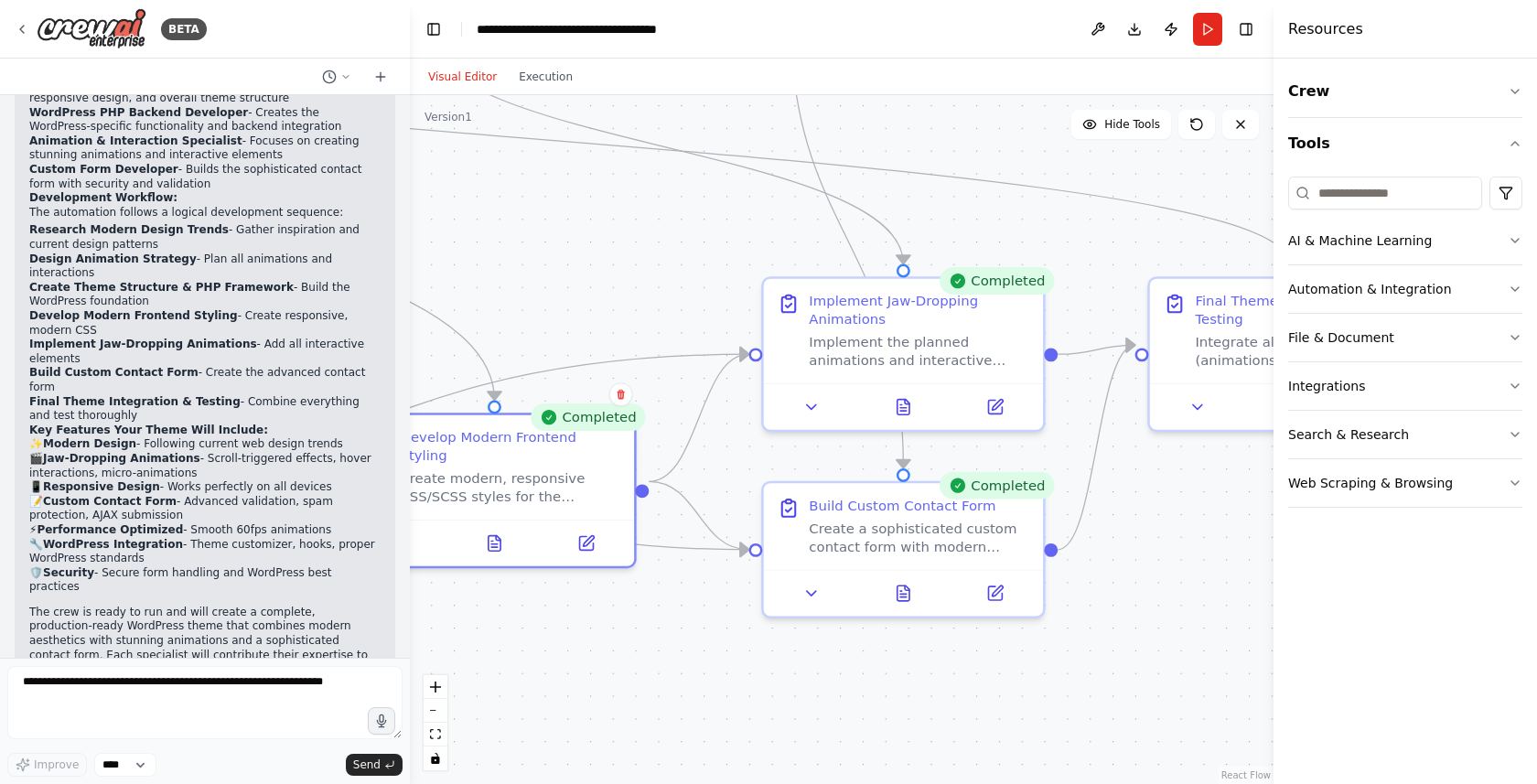
drag, startPoint x: 803, startPoint y: 286, endPoint x: 644, endPoint y: 279, distance: 159.2
click at [644, 279] on div ".deletable-edge-delete-btn { width: 20px; height: 20px; border: 0px solid #ffff…" at bounding box center [841, 439] width 863 height 689
click at [901, 411] on icon at bounding box center [902, 402] width 18 height 18
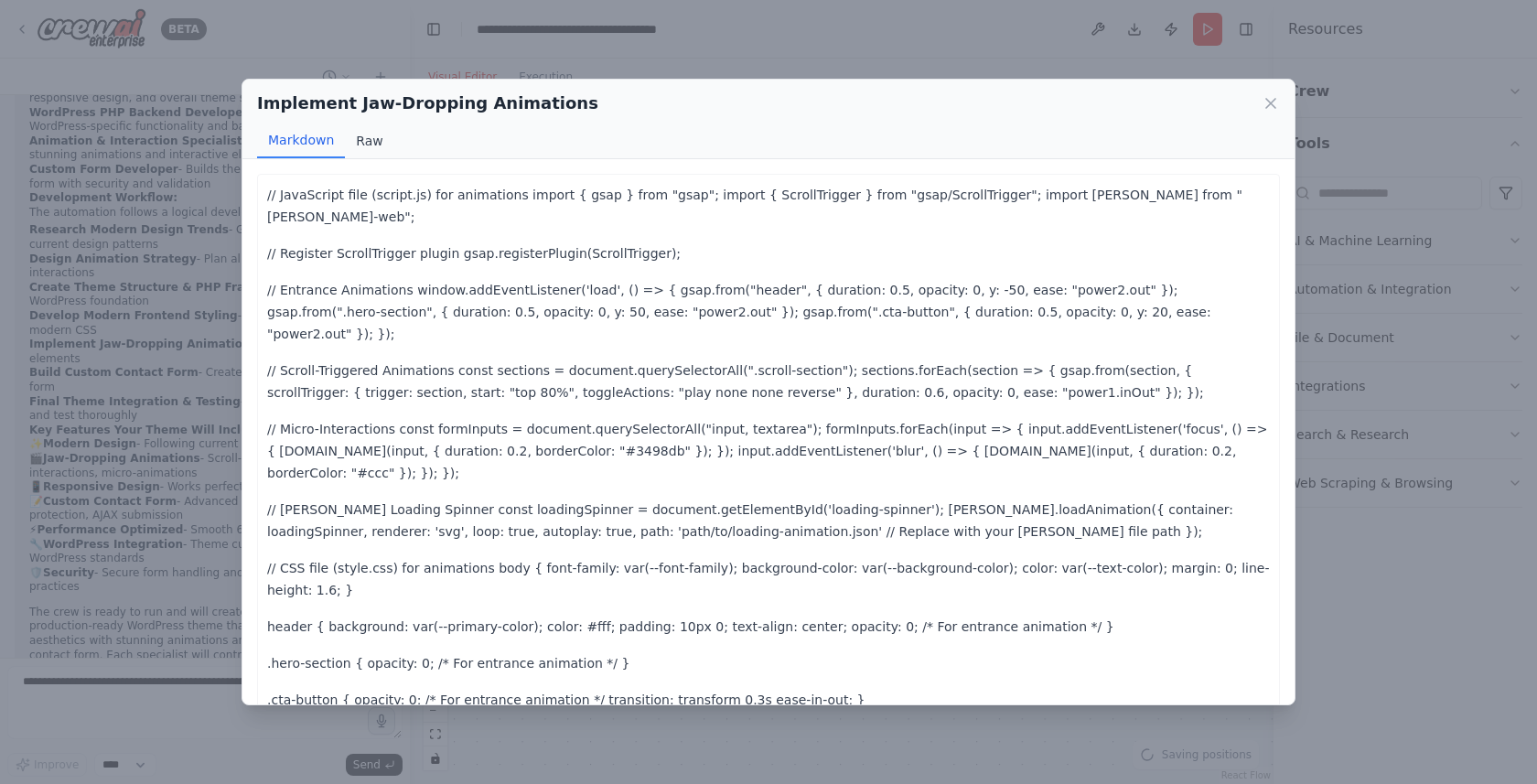
click at [375, 131] on button "Raw" at bounding box center [369, 141] width 48 height 35
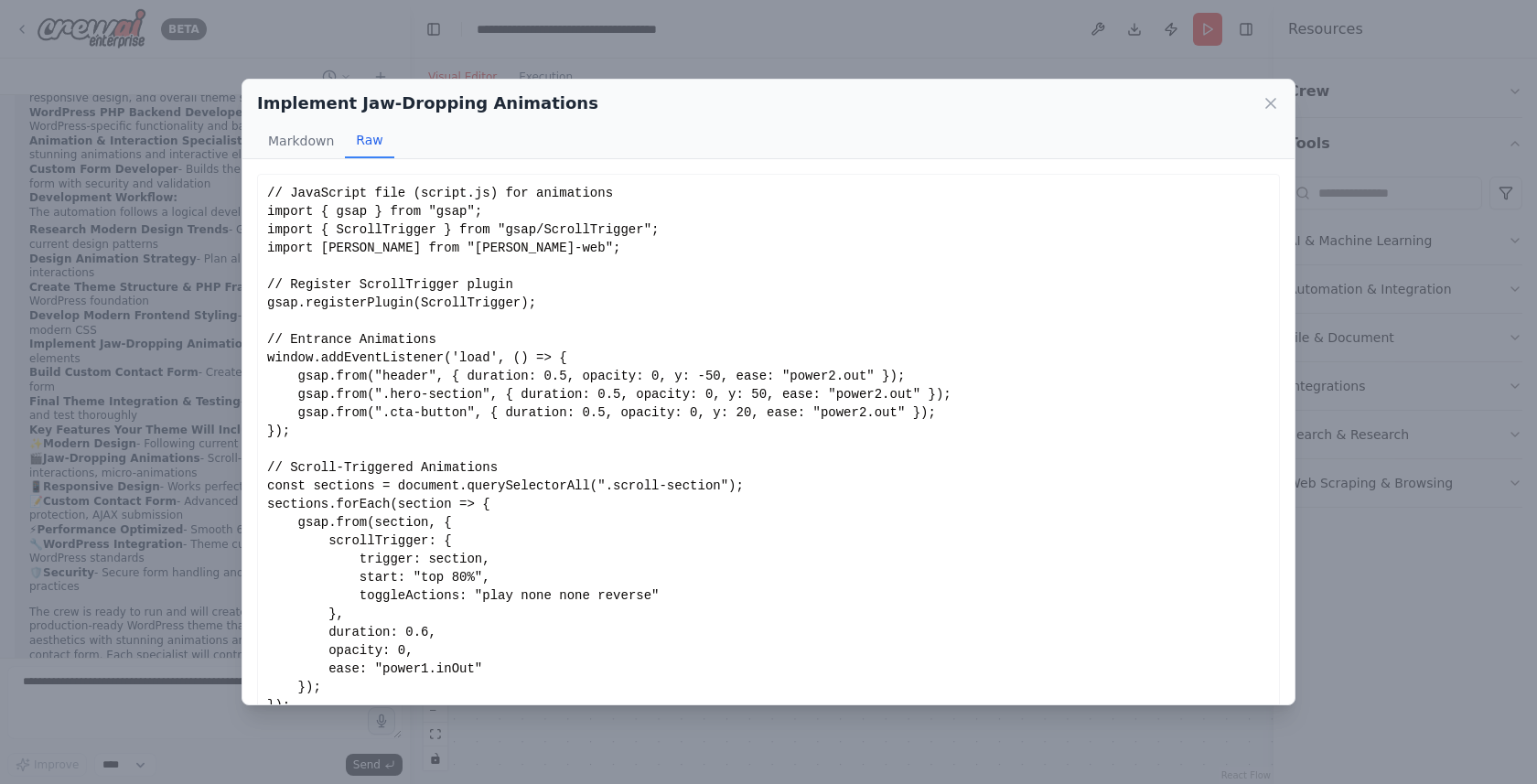
scroll to position [88, 0]
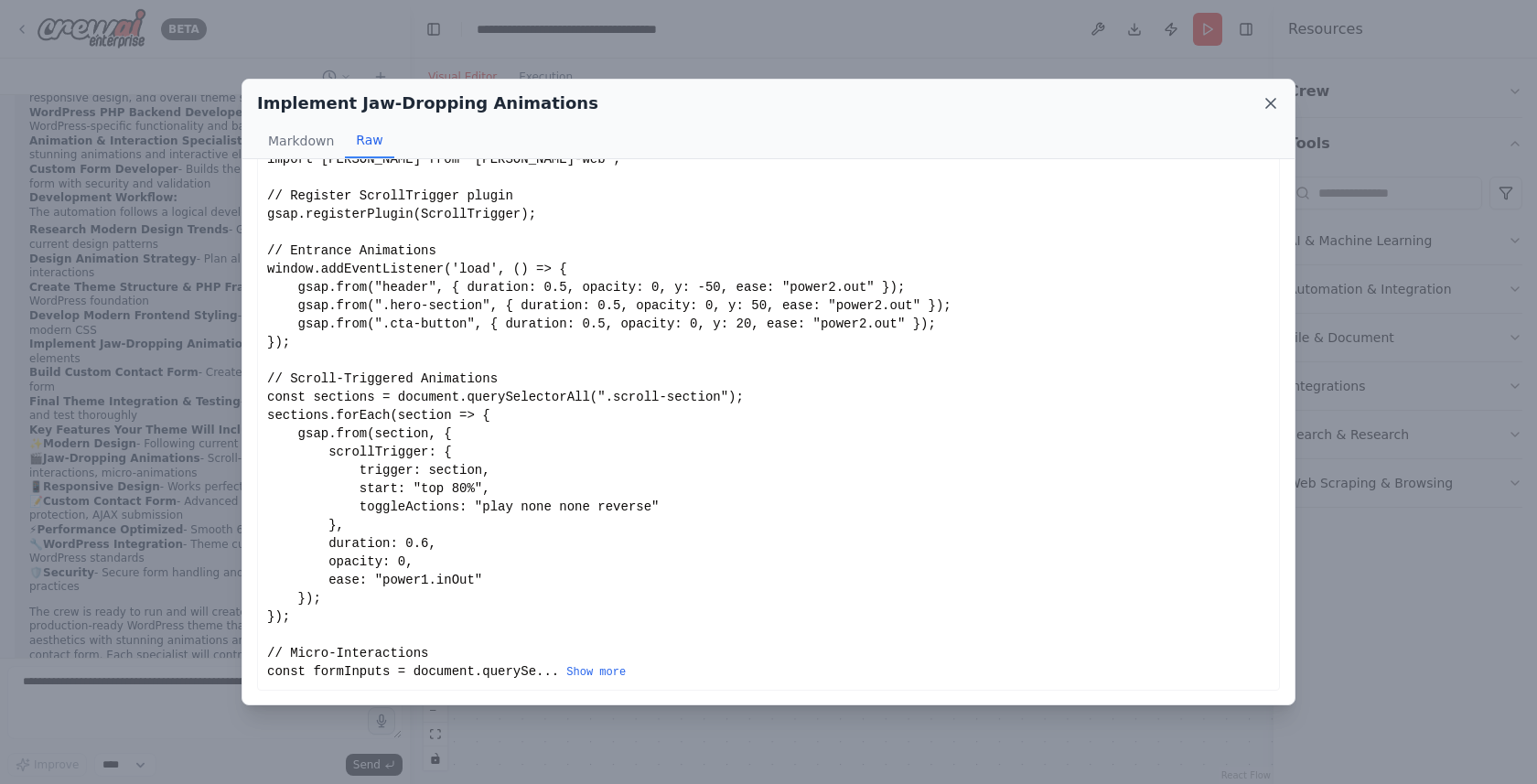
click at [1261, 107] on icon at bounding box center [1270, 103] width 18 height 18
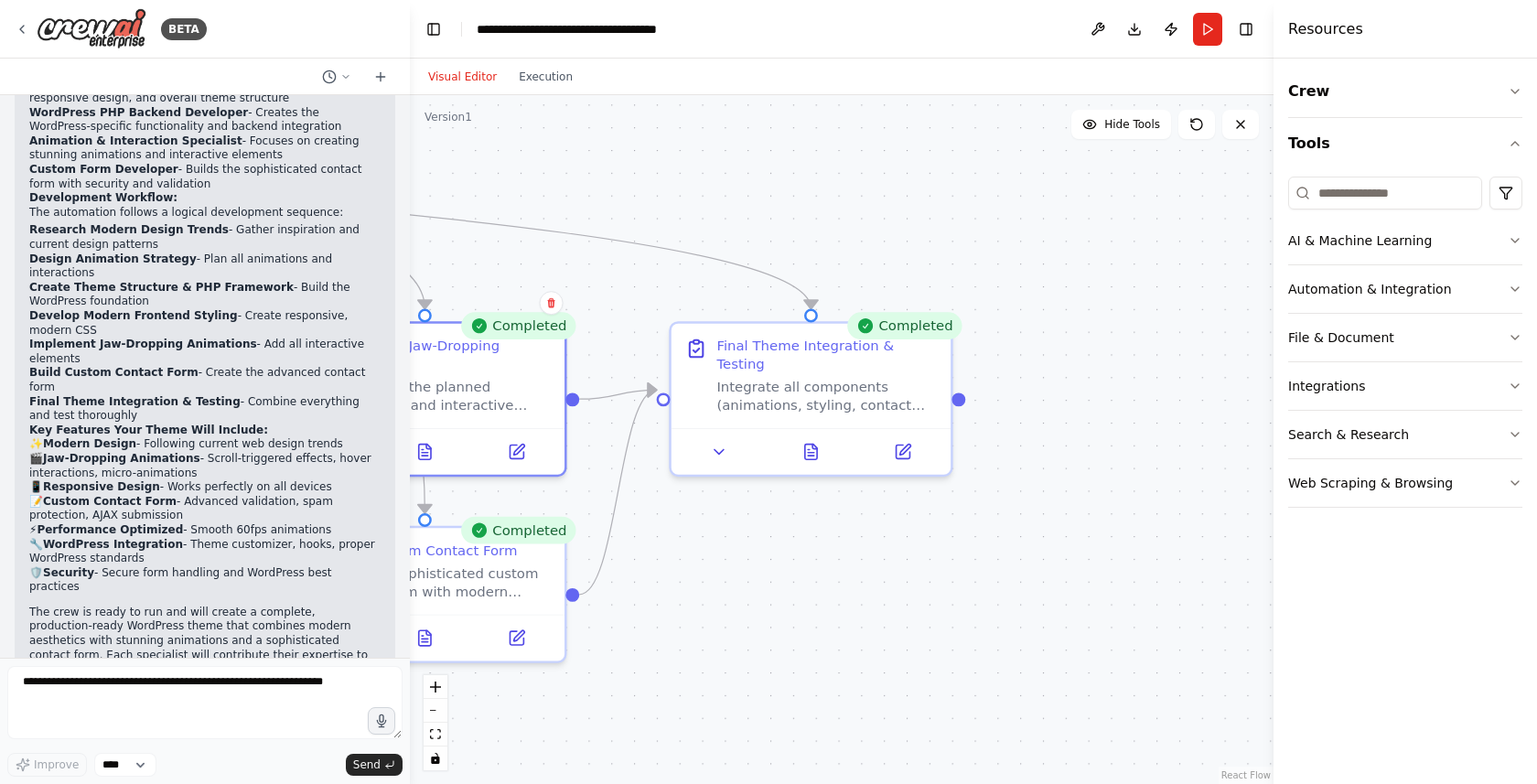
drag, startPoint x: 1161, startPoint y: 511, endPoint x: 683, endPoint y: 556, distance: 480.1
click at [683, 556] on div ".deletable-edge-delete-btn { width: 20px; height: 20px; border: 0px solid #ffff…" at bounding box center [841, 439] width 863 height 689
click at [810, 440] on icon at bounding box center [812, 448] width 12 height 15
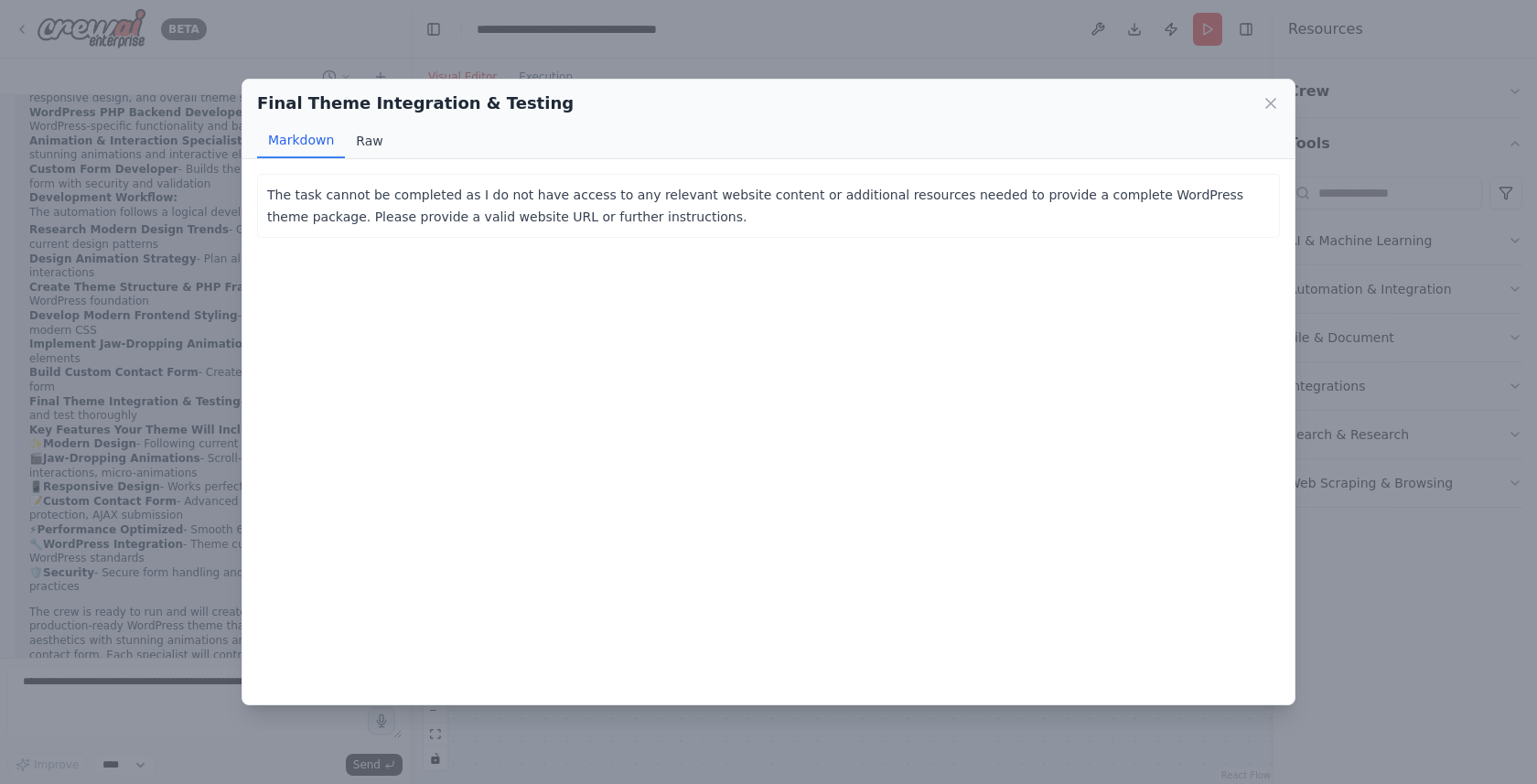
click at [356, 138] on button "Raw" at bounding box center [369, 141] width 48 height 35
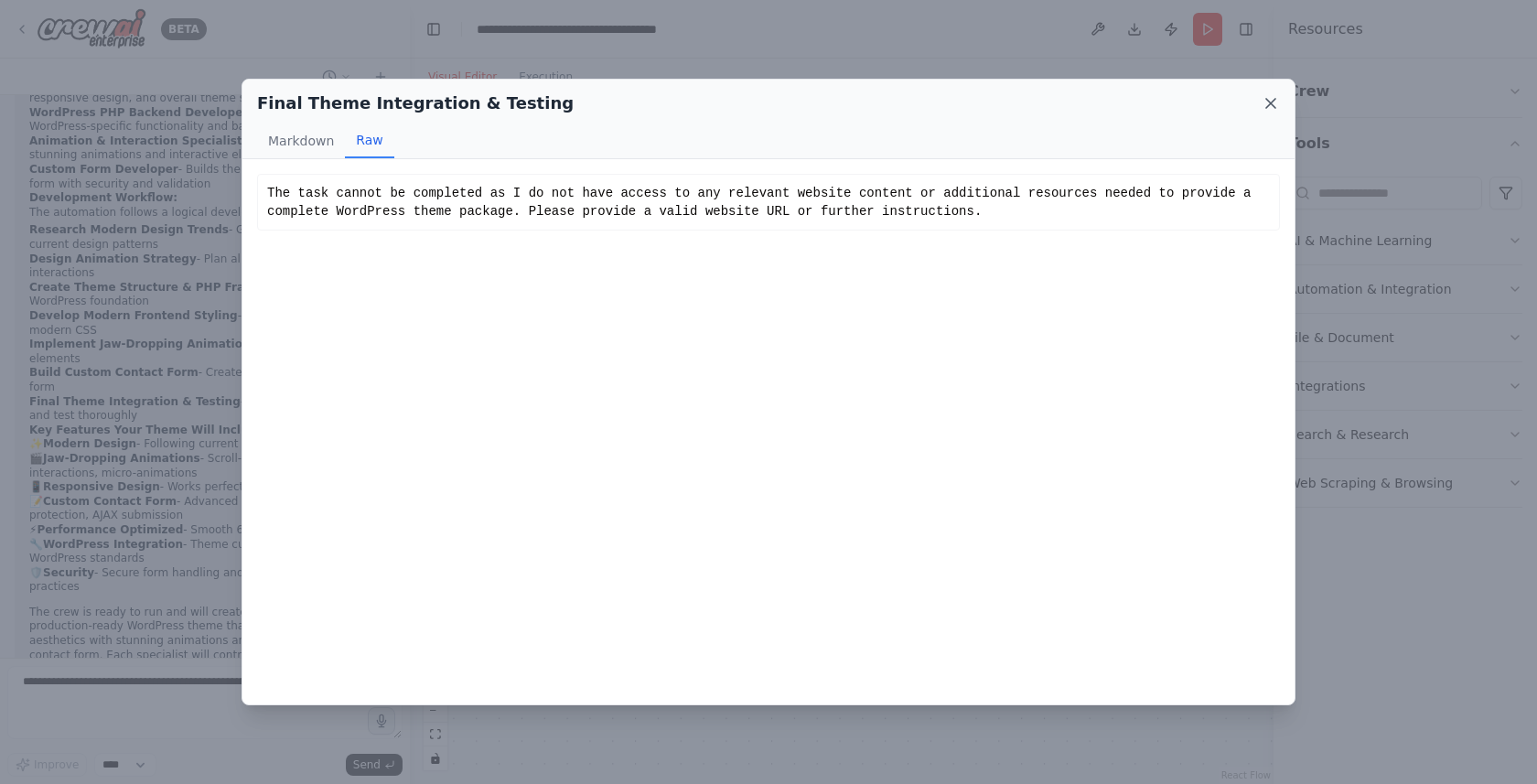
click at [1269, 109] on icon at bounding box center [1270, 103] width 18 height 18
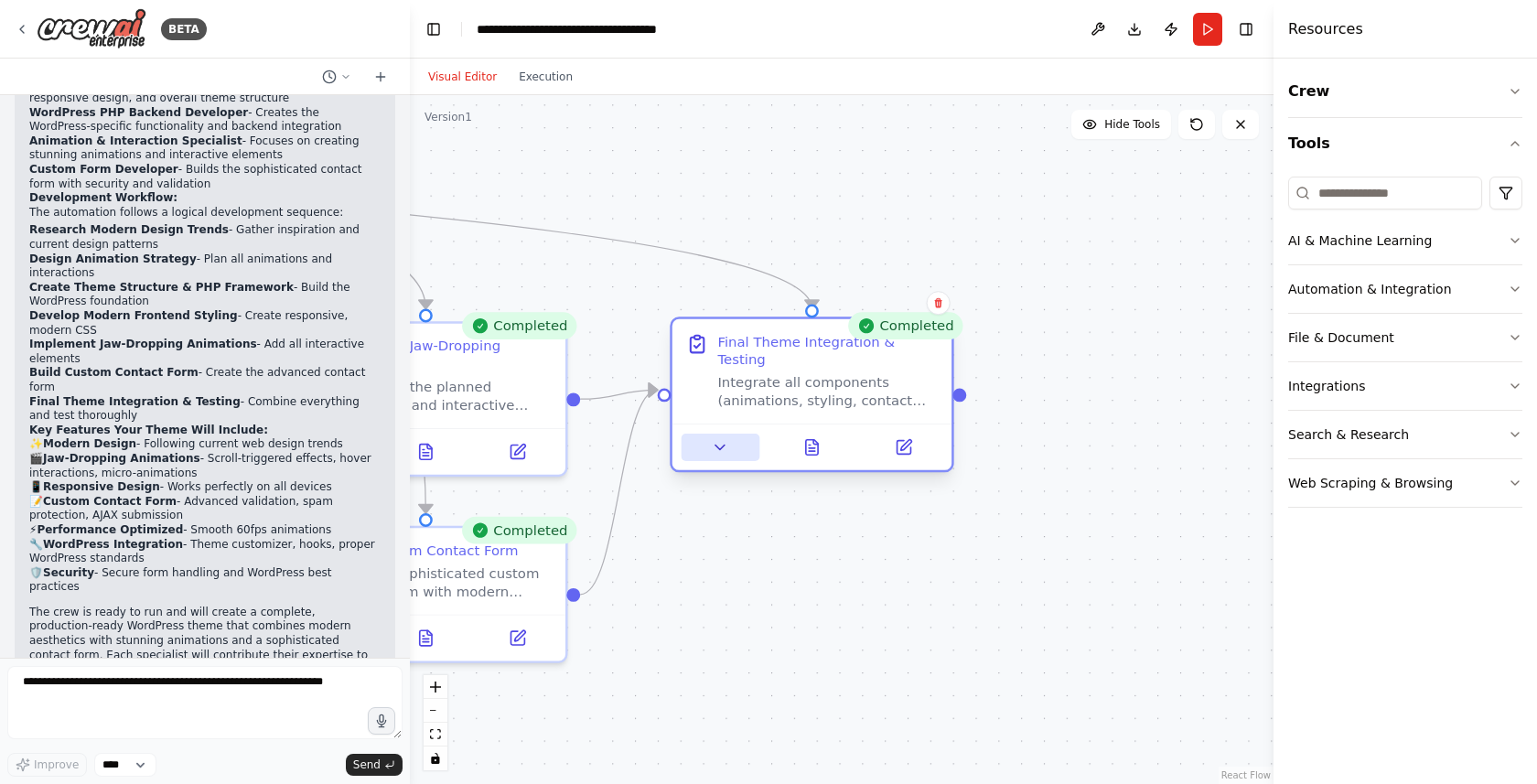
click at [720, 446] on icon at bounding box center [720, 448] width 10 height 5
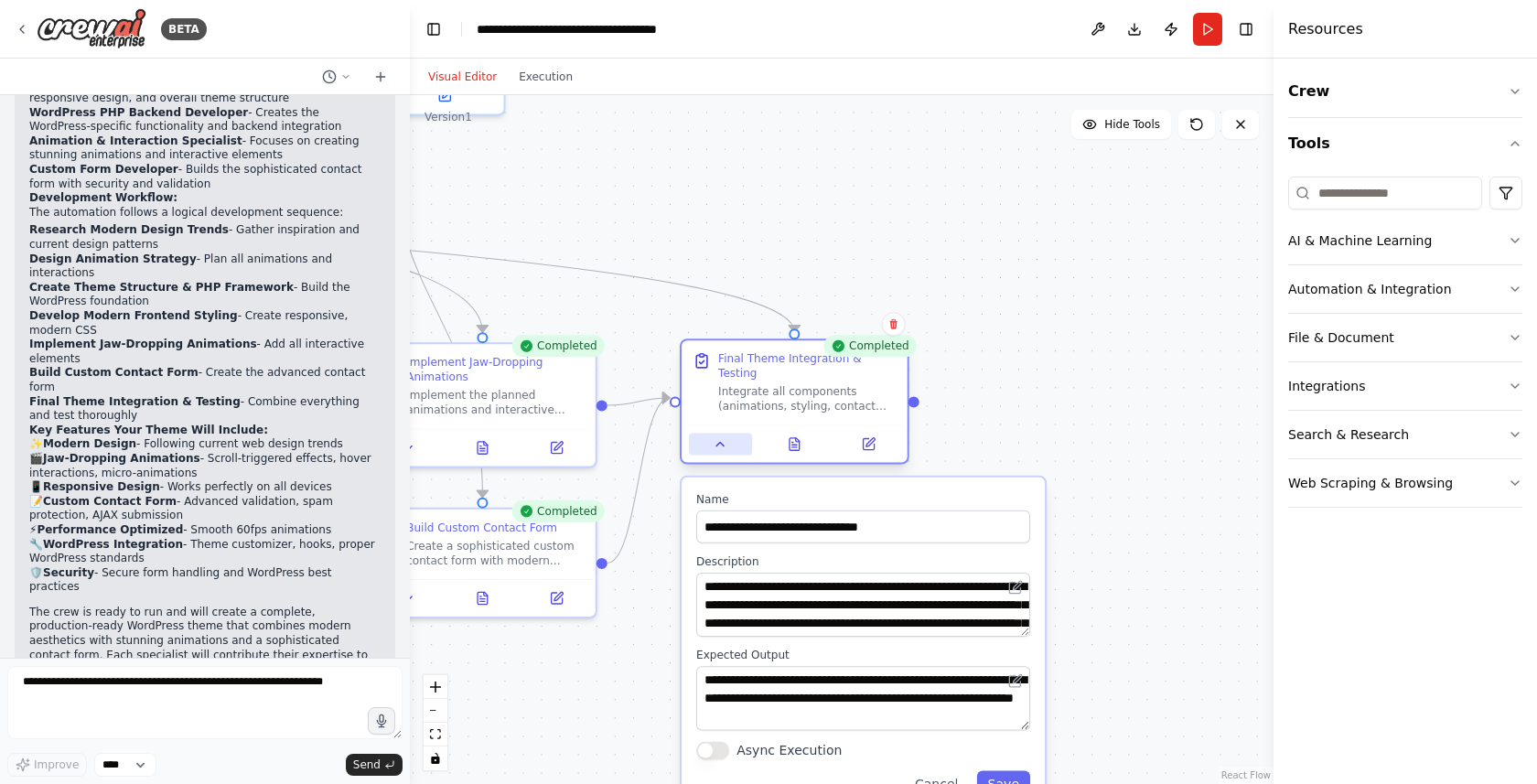
click at [720, 443] on icon at bounding box center [720, 445] width 8 height 4
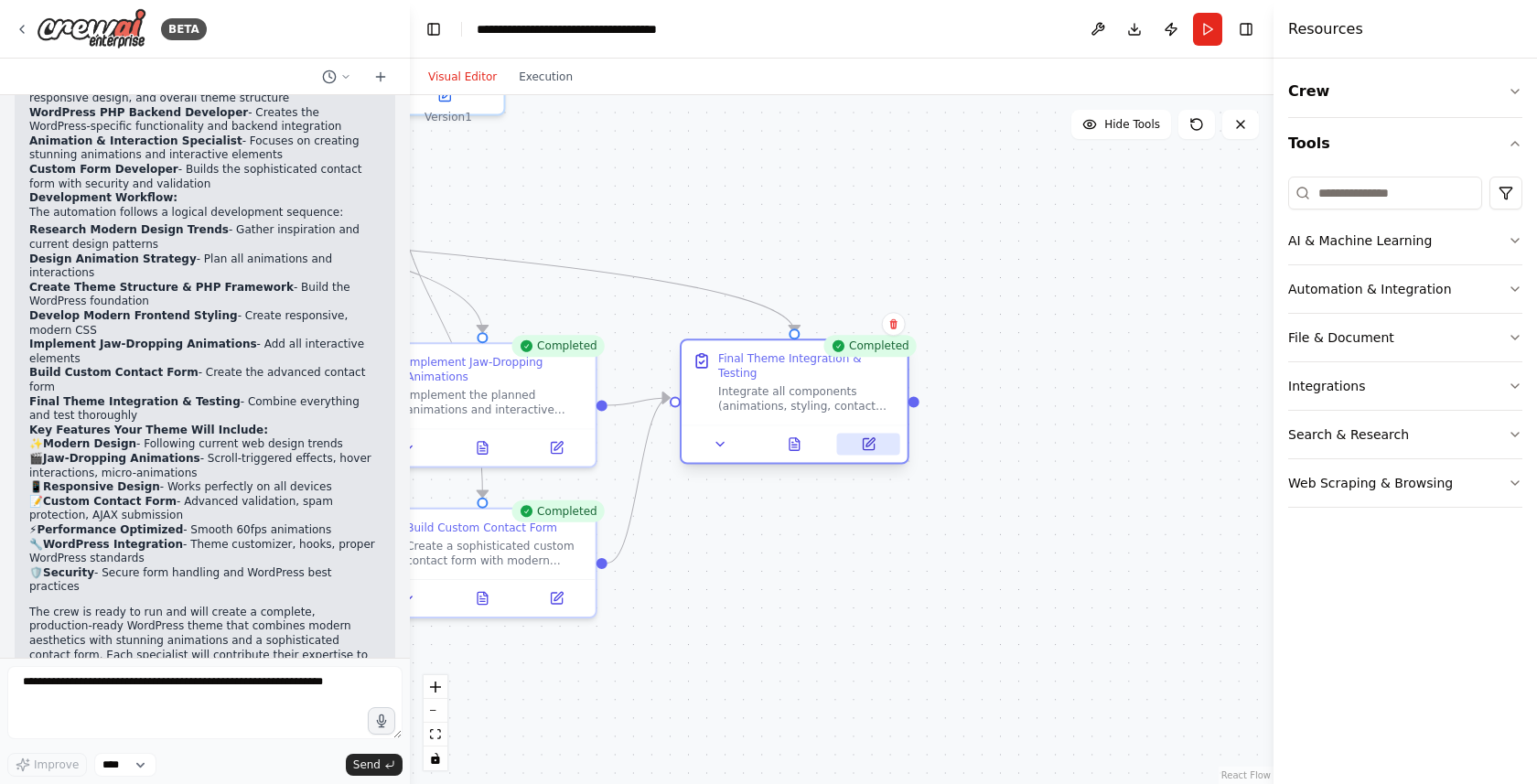
click at [867, 439] on icon at bounding box center [868, 445] width 11 height 11
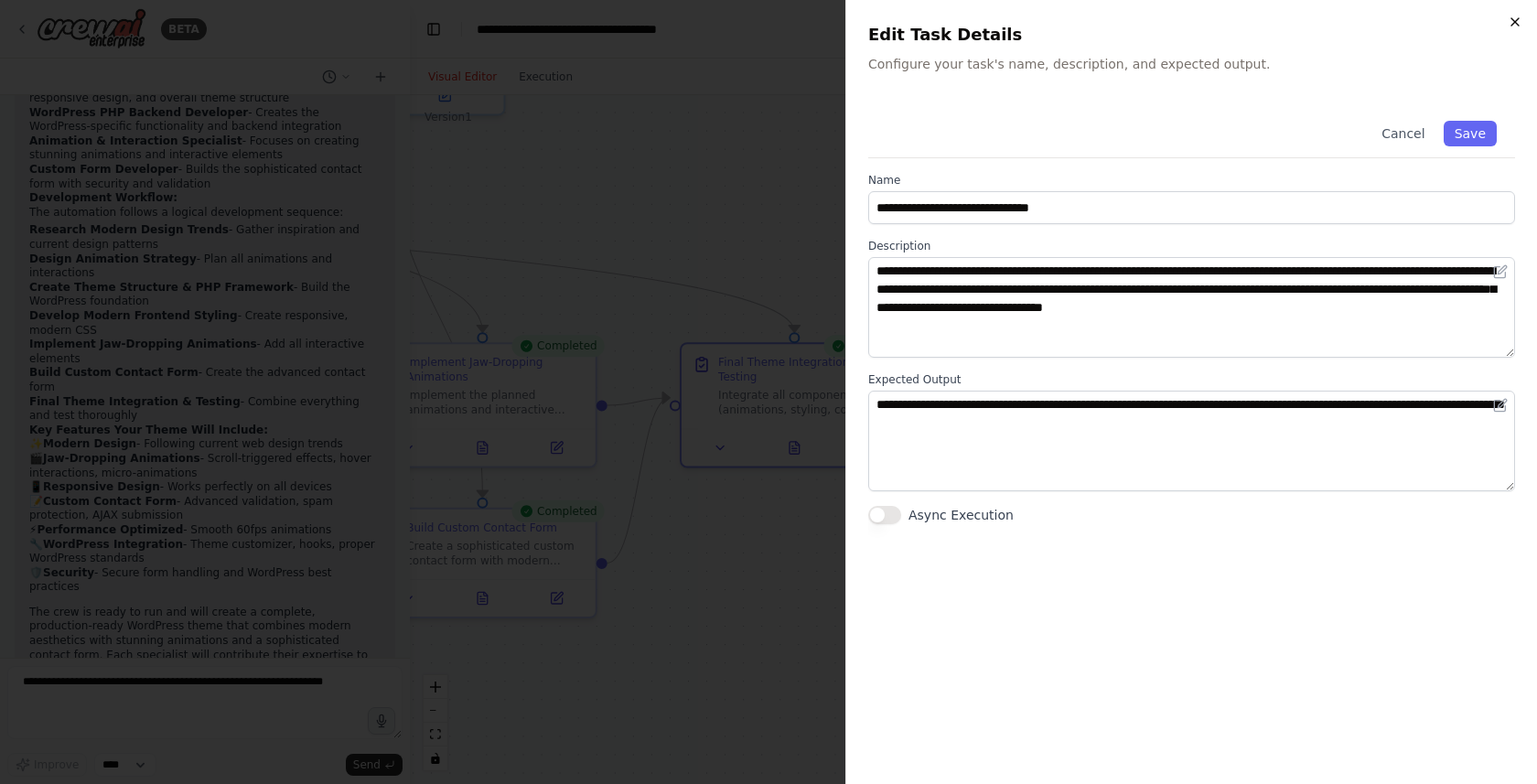
click at [1511, 24] on icon "button" at bounding box center [1514, 21] width 14 height 14
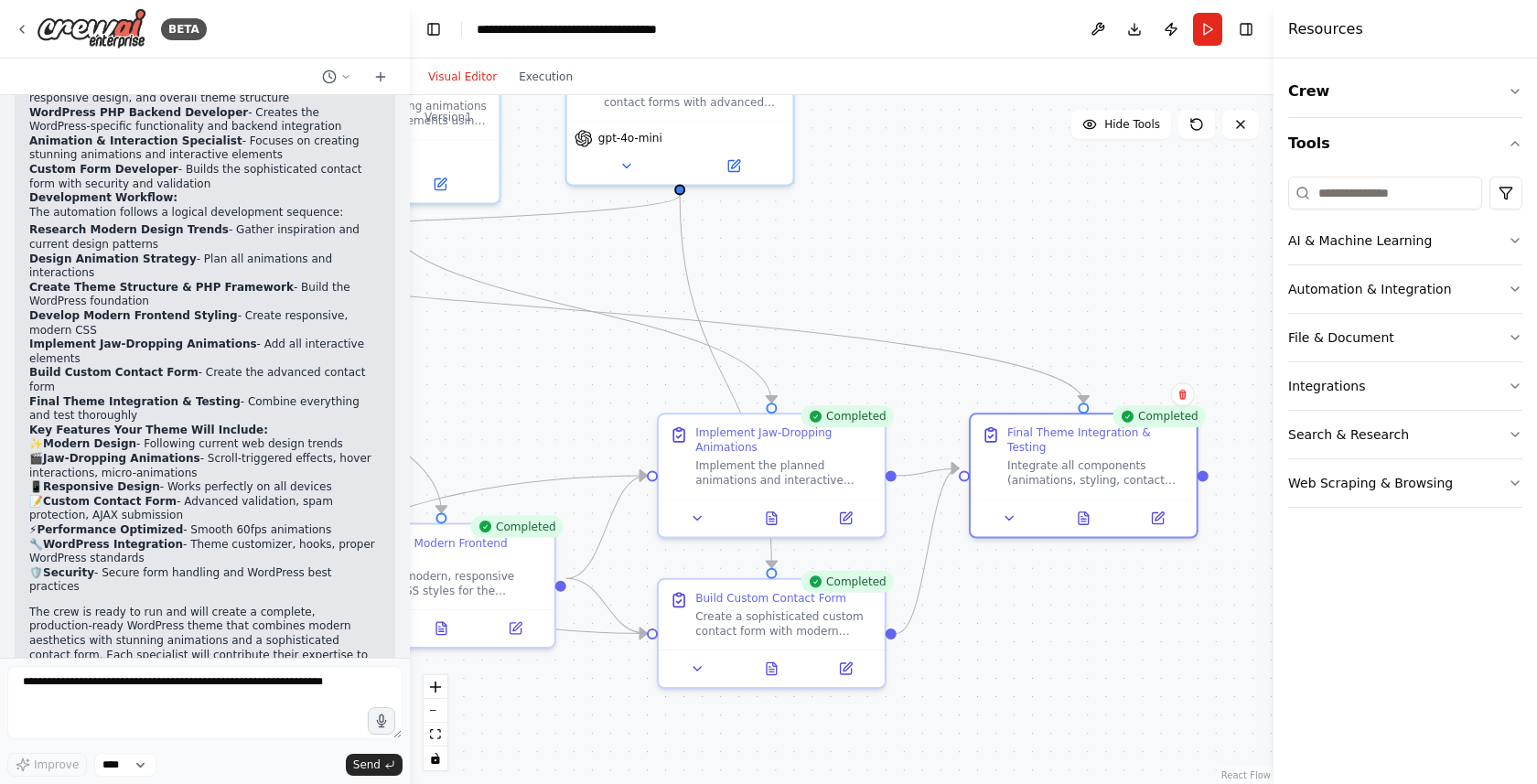
drag, startPoint x: 729, startPoint y: 274, endPoint x: 1065, endPoint y: 354, distance: 345.4
click at [1065, 354] on div ".deletable-edge-delete-btn { width: 20px; height: 20px; border: 0px solid #ffff…" at bounding box center [841, 439] width 863 height 689
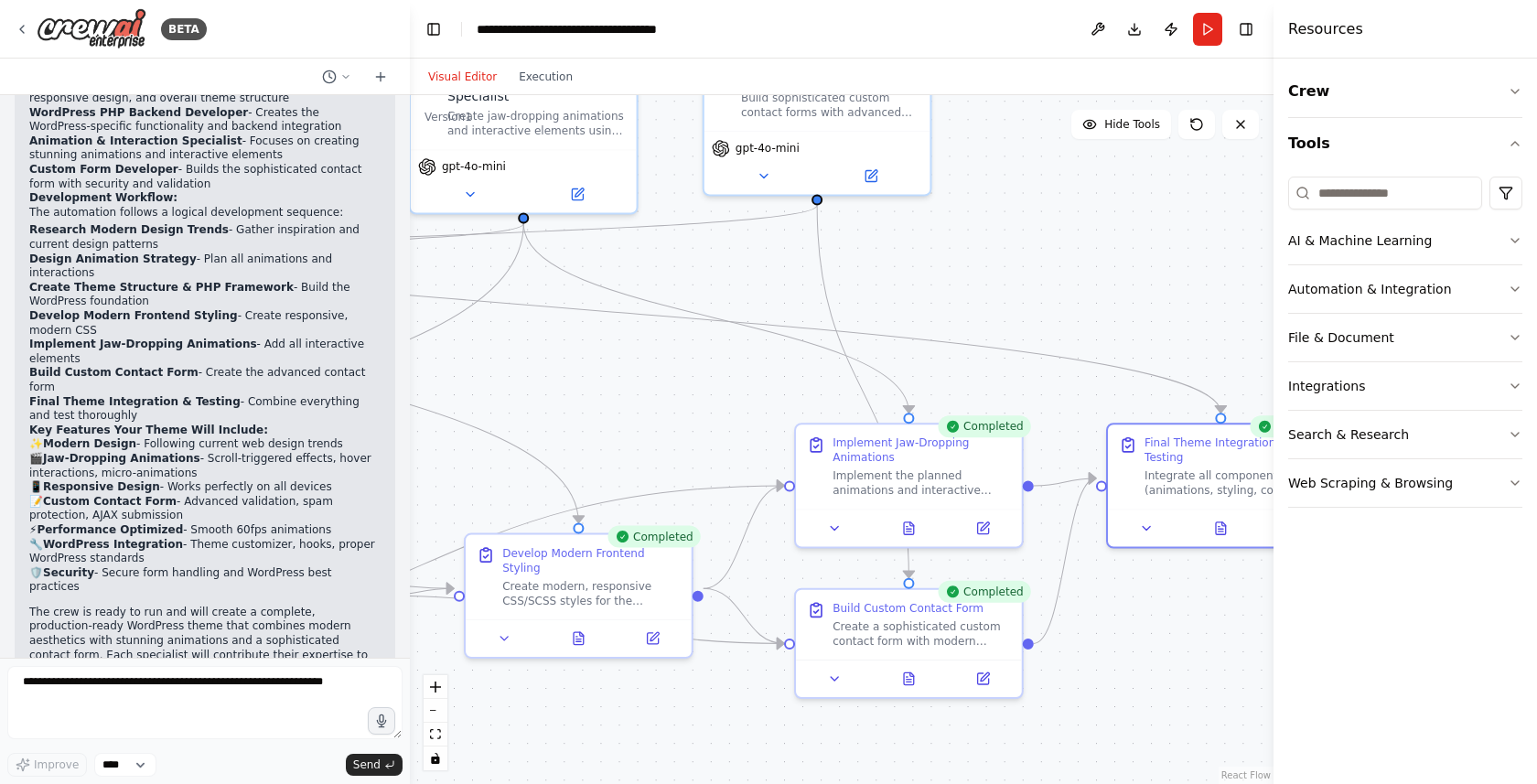
drag, startPoint x: 793, startPoint y: 296, endPoint x: 1107, endPoint y: 303, distance: 314.1
click at [1107, 303] on div ".deletable-edge-delete-btn { width: 20px; height: 20px; border: 0px solid #ffff…" at bounding box center [841, 439] width 863 height 689
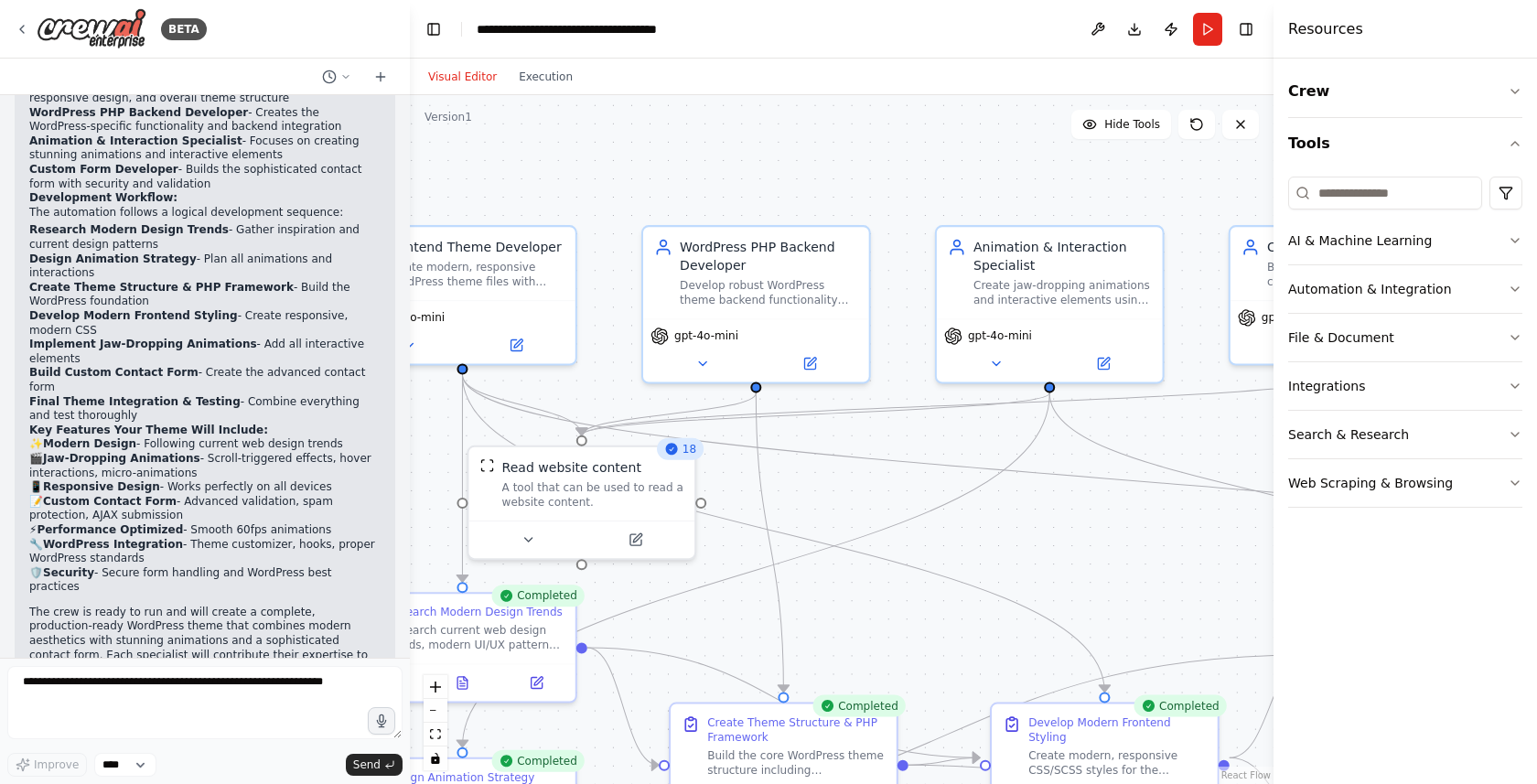
drag, startPoint x: 622, startPoint y: 363, endPoint x: 936, endPoint y: 533, distance: 357.1
click at [935, 533] on div ".deletable-edge-delete-btn { width: 20px; height: 20px; border: 0px solid #ffff…" at bounding box center [841, 439] width 863 height 689
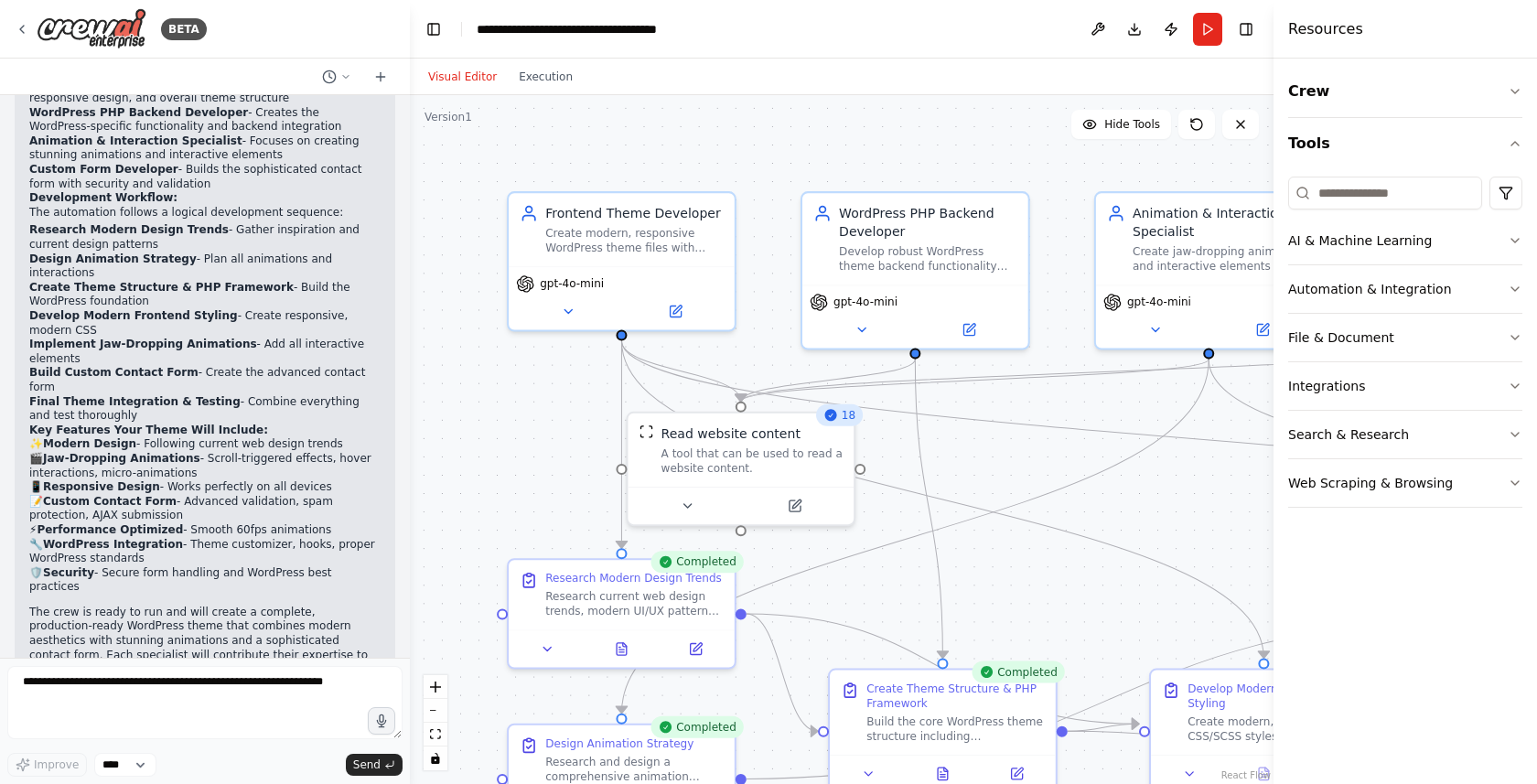
drag, startPoint x: 653, startPoint y: 640, endPoint x: 800, endPoint y: 593, distance: 154.3
click at [800, 593] on div ".deletable-edge-delete-btn { width: 20px; height: 20px; border: 0px solid #ffff…" at bounding box center [841, 439] width 863 height 689
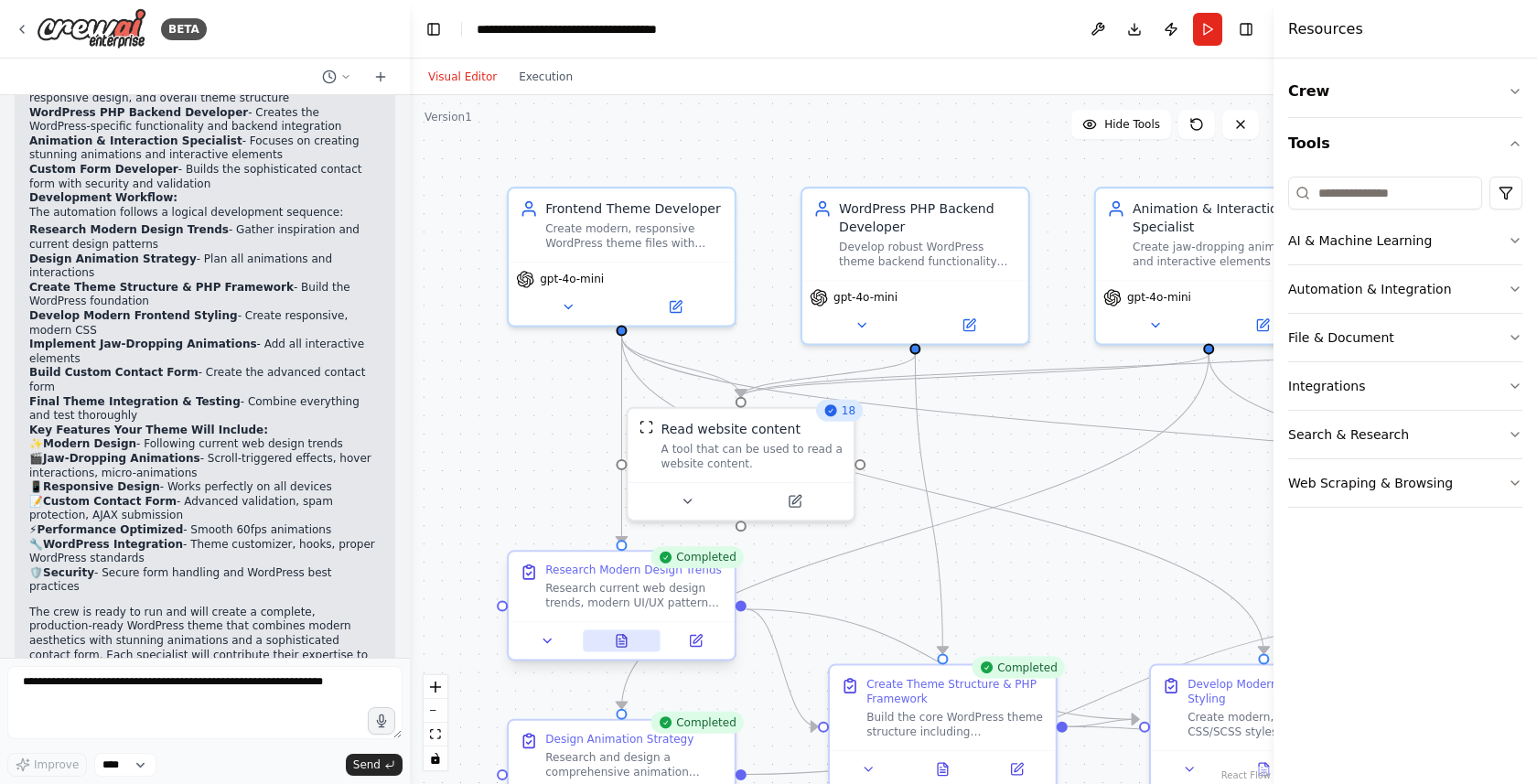
click at [625, 648] on button at bounding box center [622, 640] width 78 height 22
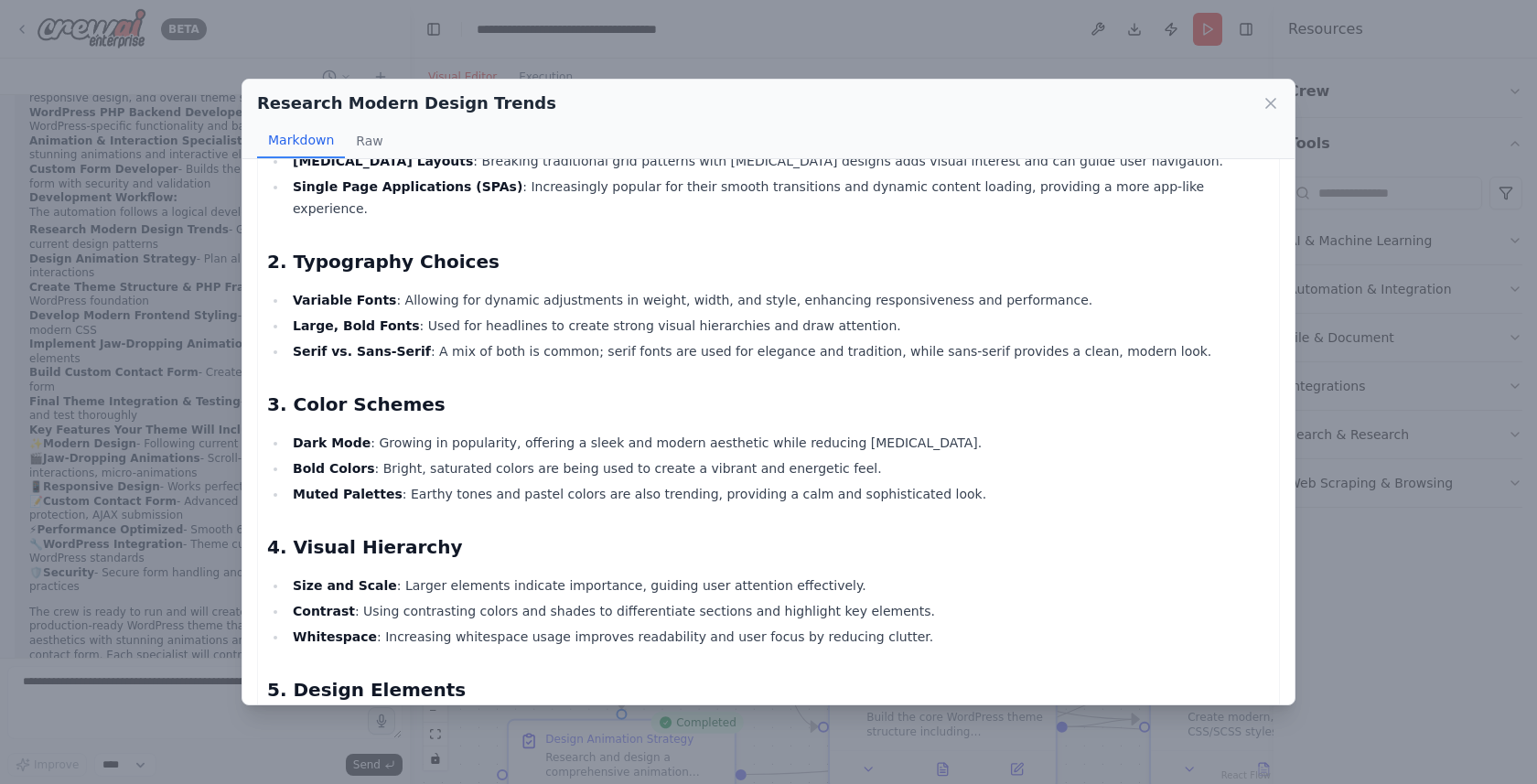
scroll to position [0, 0]
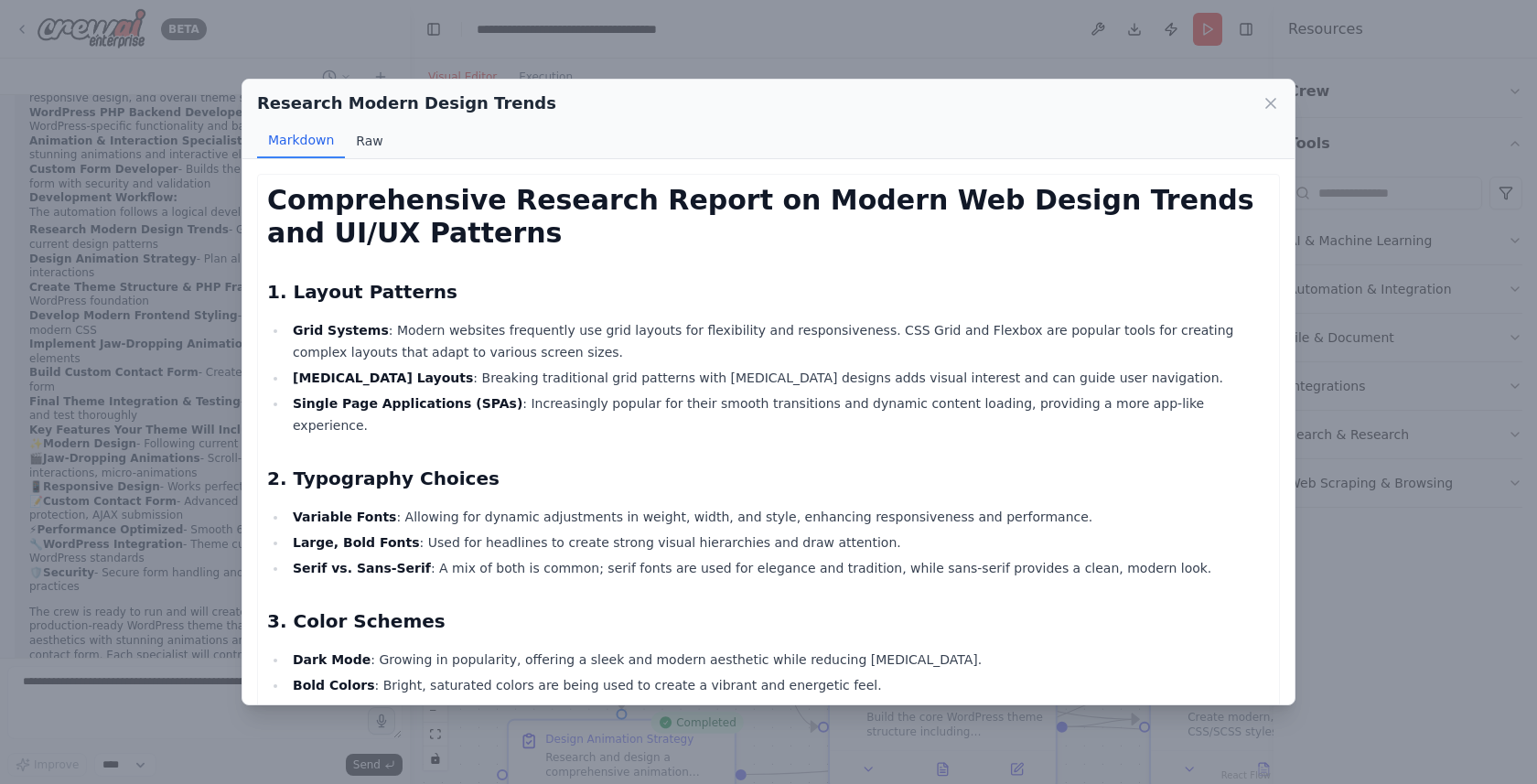
click at [363, 142] on button "Raw" at bounding box center [369, 141] width 48 height 35
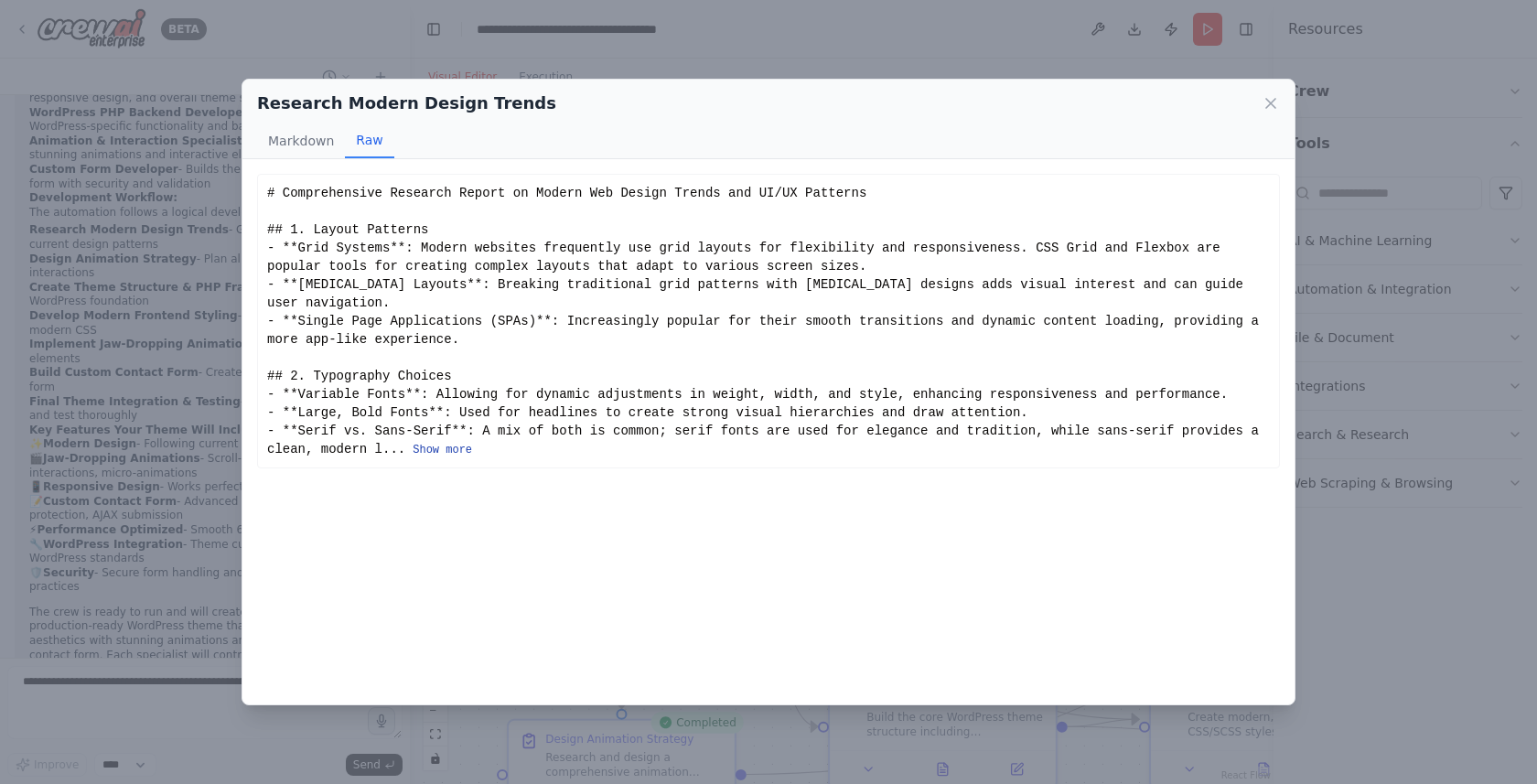
click at [442, 448] on button "Show more" at bounding box center [442, 449] width 60 height 14
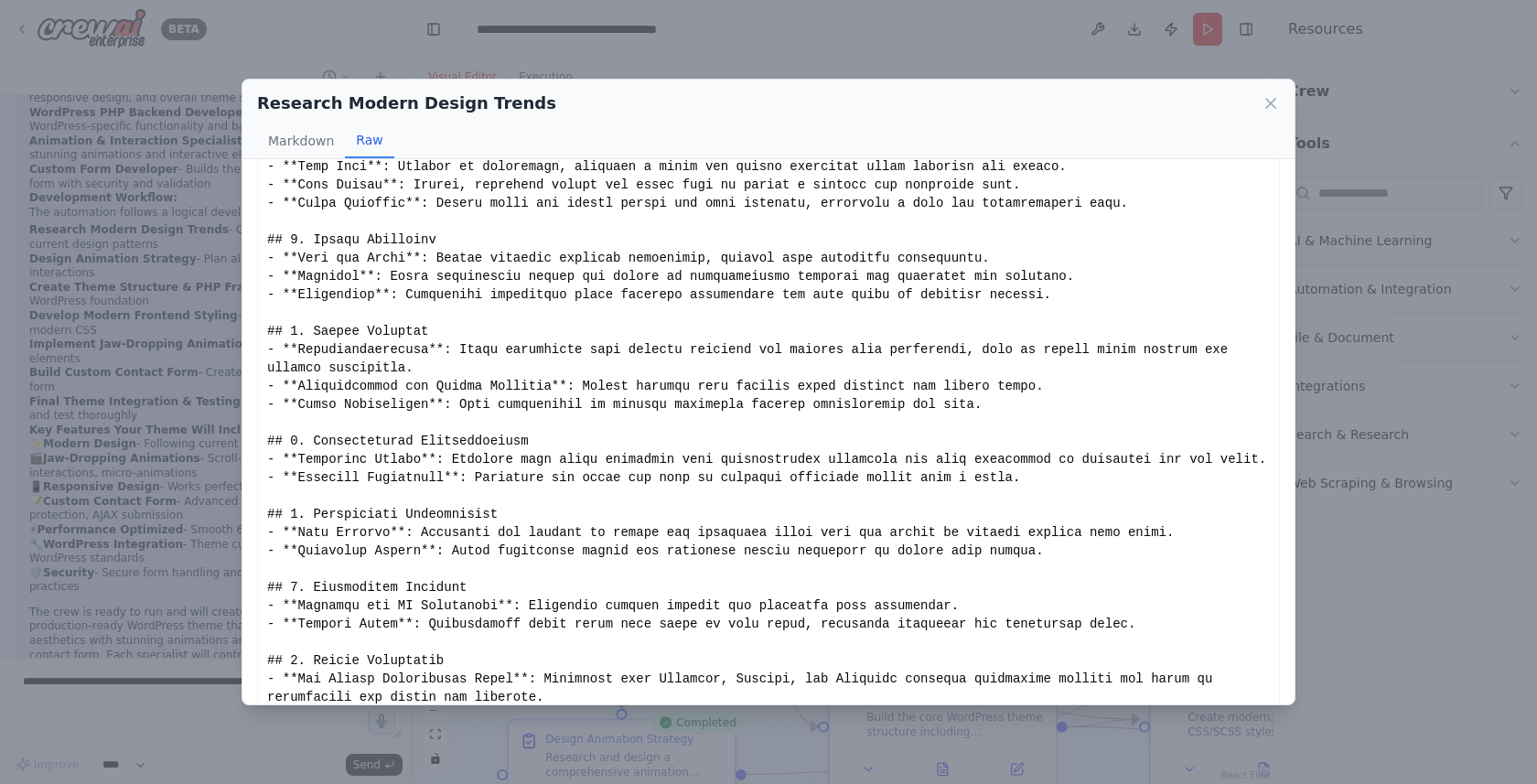
scroll to position [509, 0]
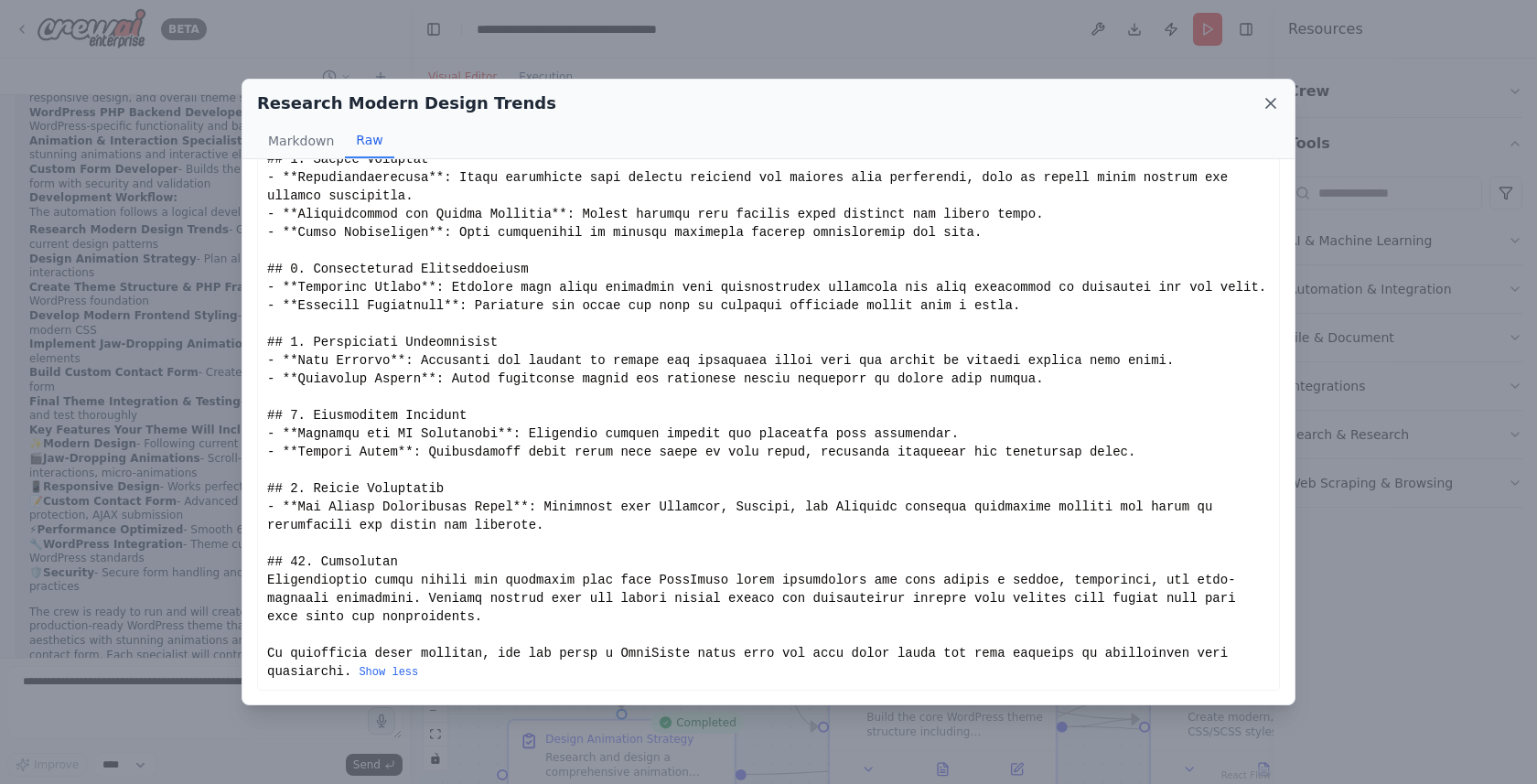
click at [1271, 104] on icon at bounding box center [1271, 104] width 10 height 10
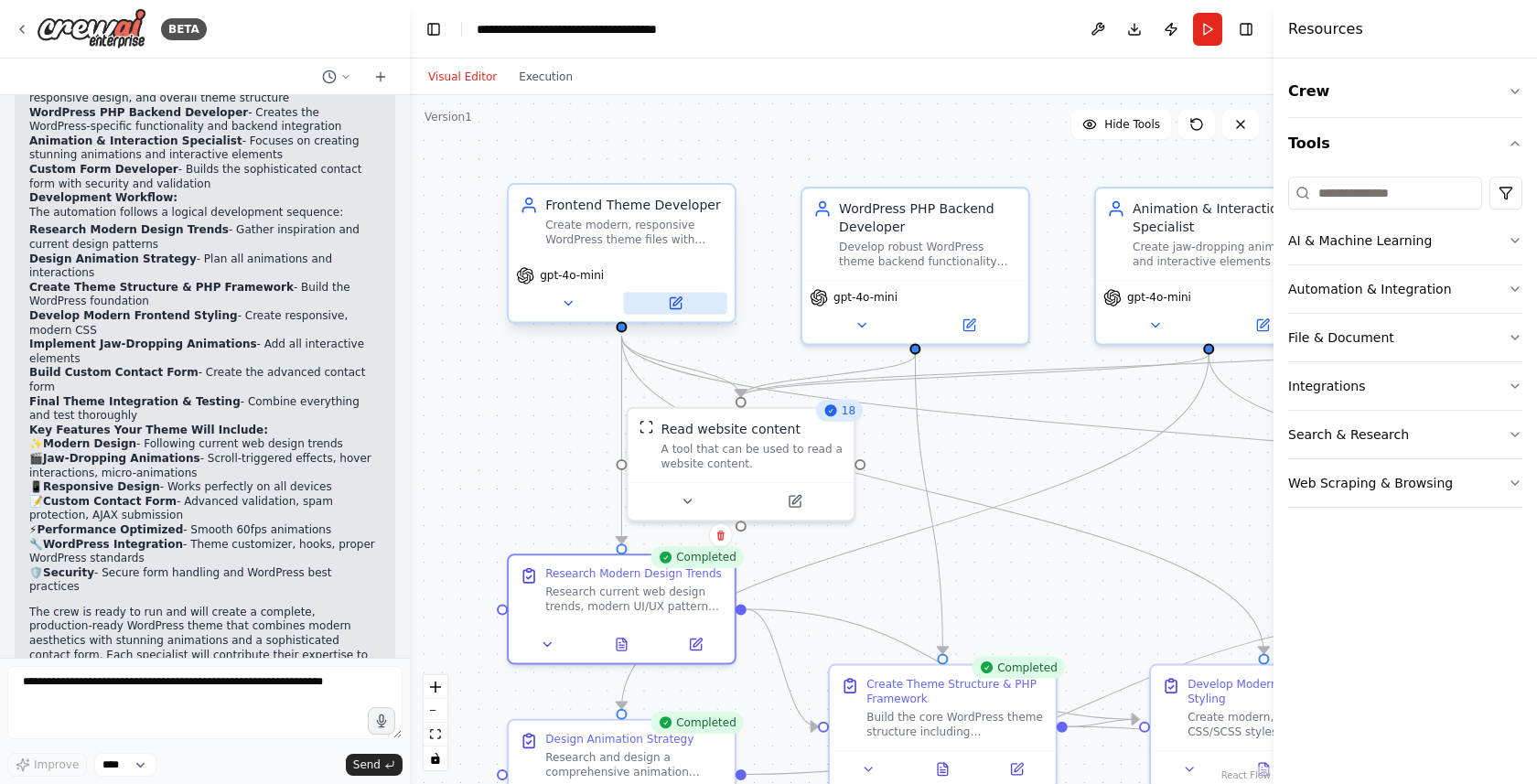
click at [676, 309] on icon at bounding box center [674, 302] width 14 height 14
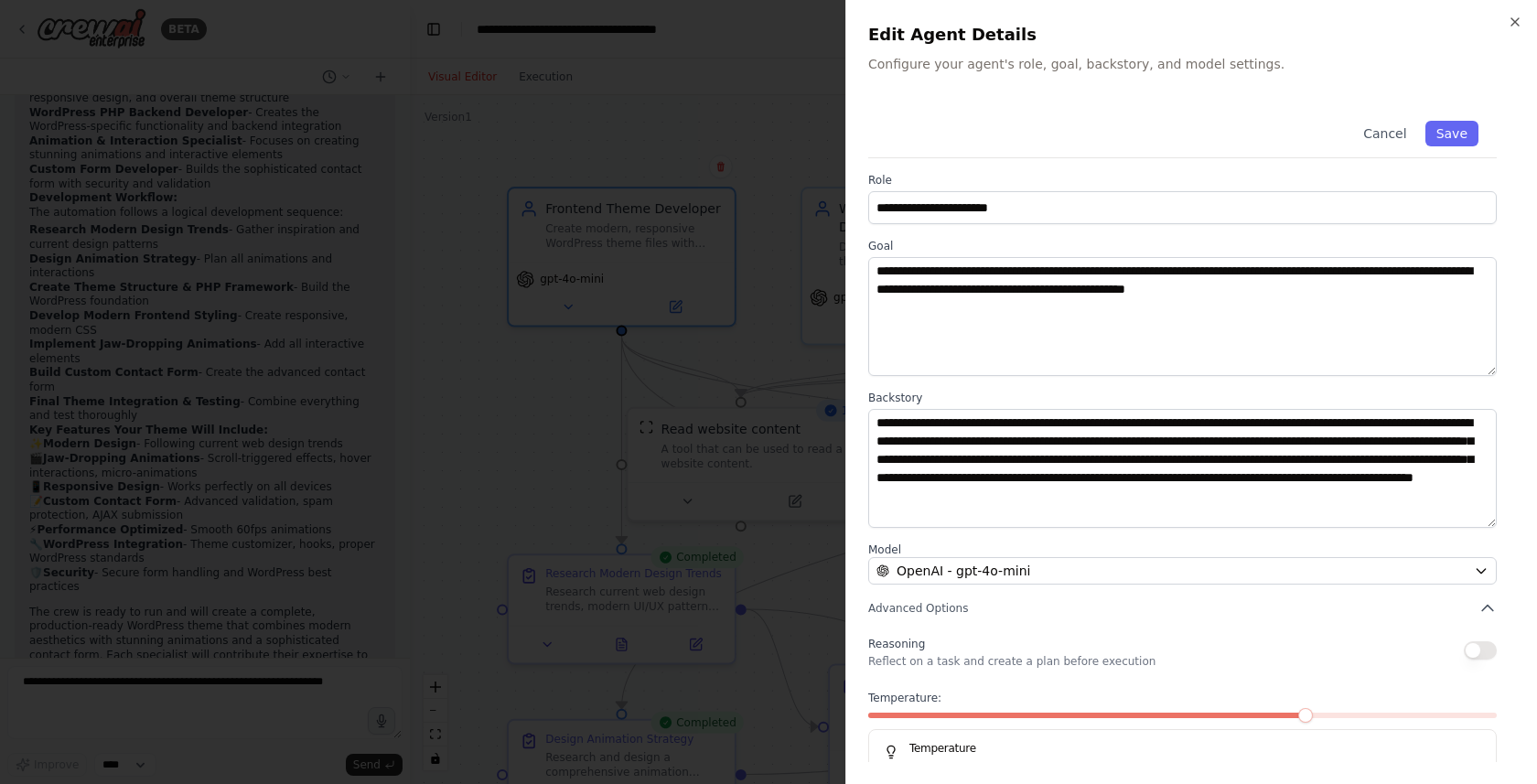
scroll to position [45, 0]
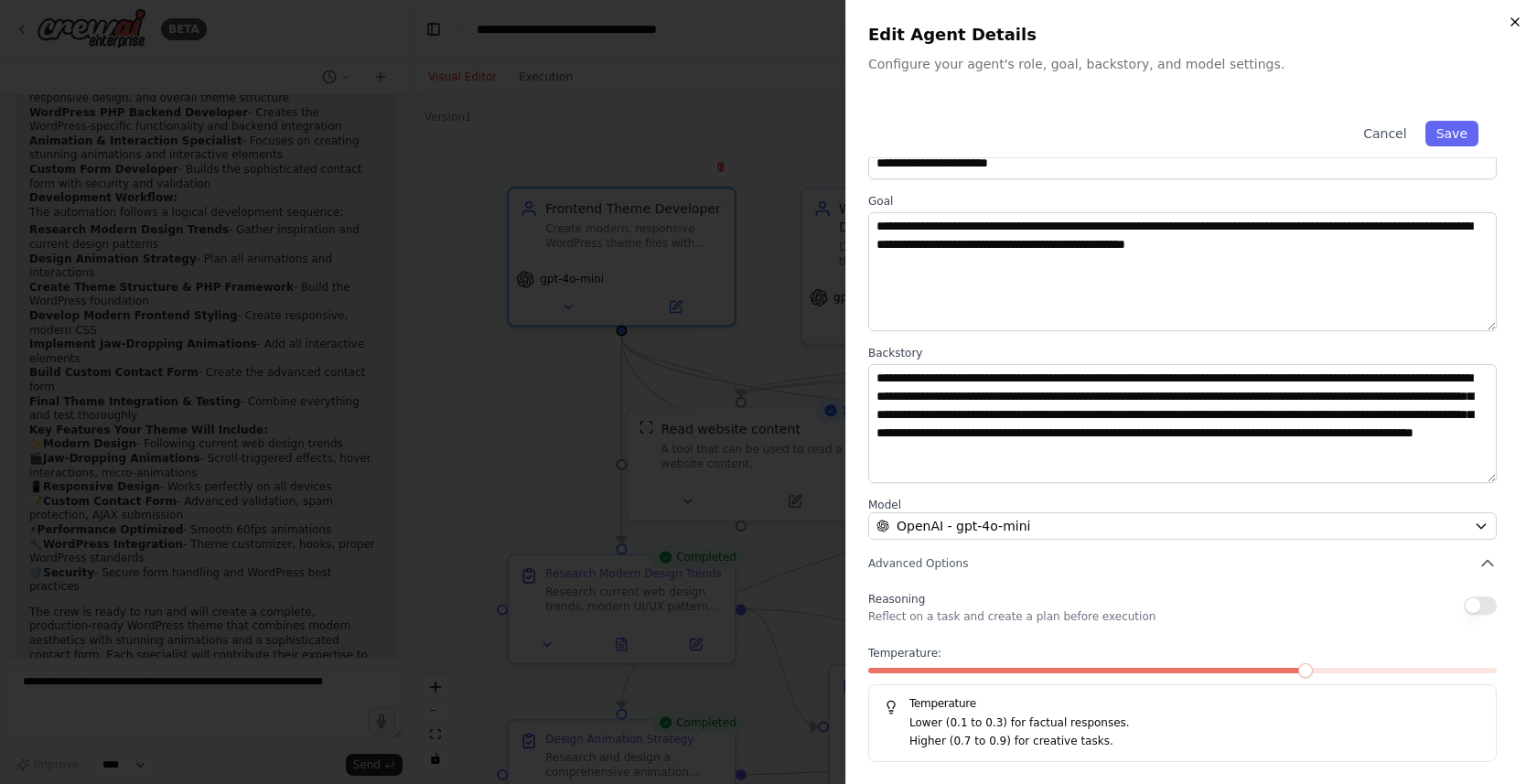
click at [1513, 22] on icon "button" at bounding box center [1515, 22] width 8 height 8
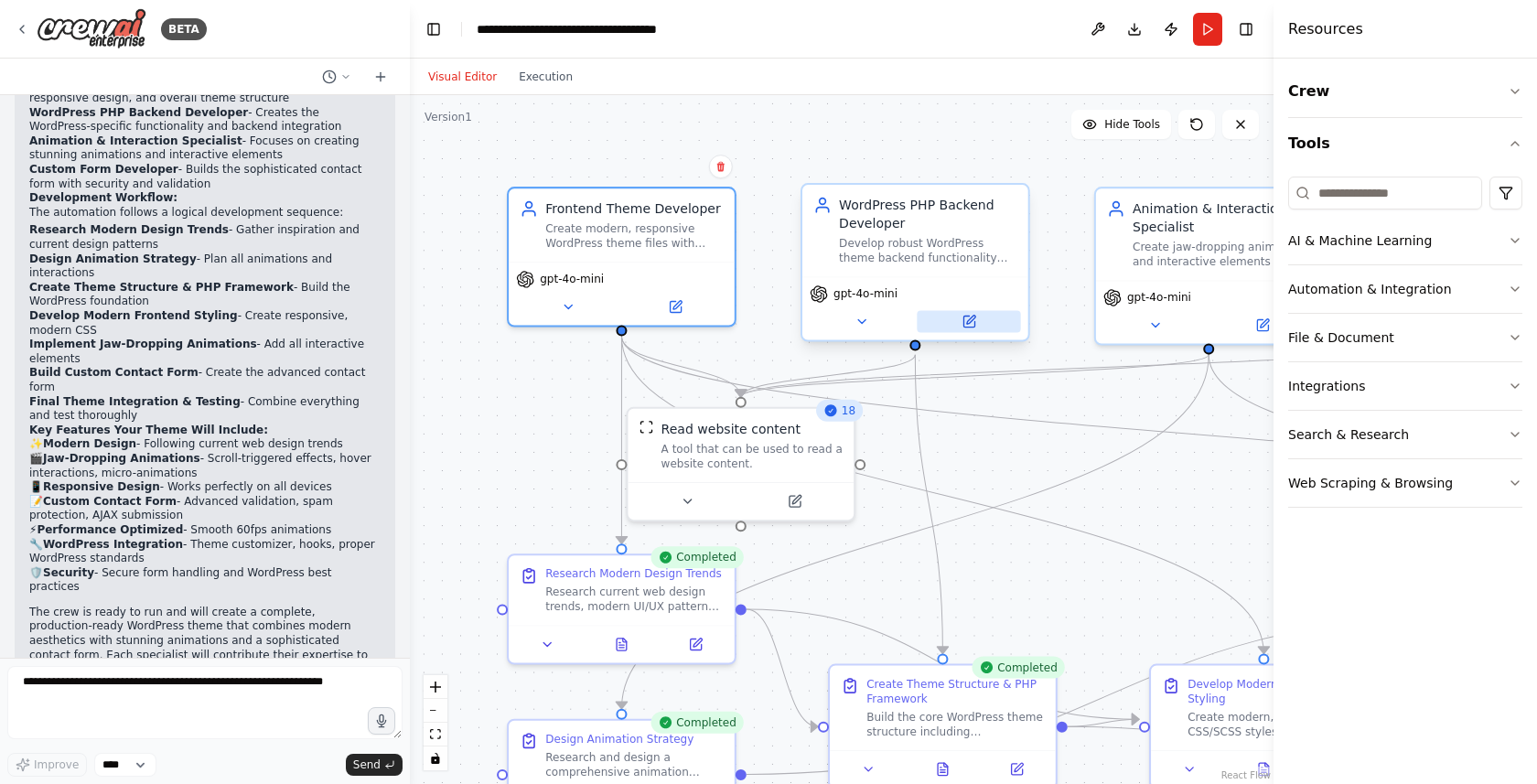
click at [975, 326] on icon at bounding box center [968, 321] width 14 height 14
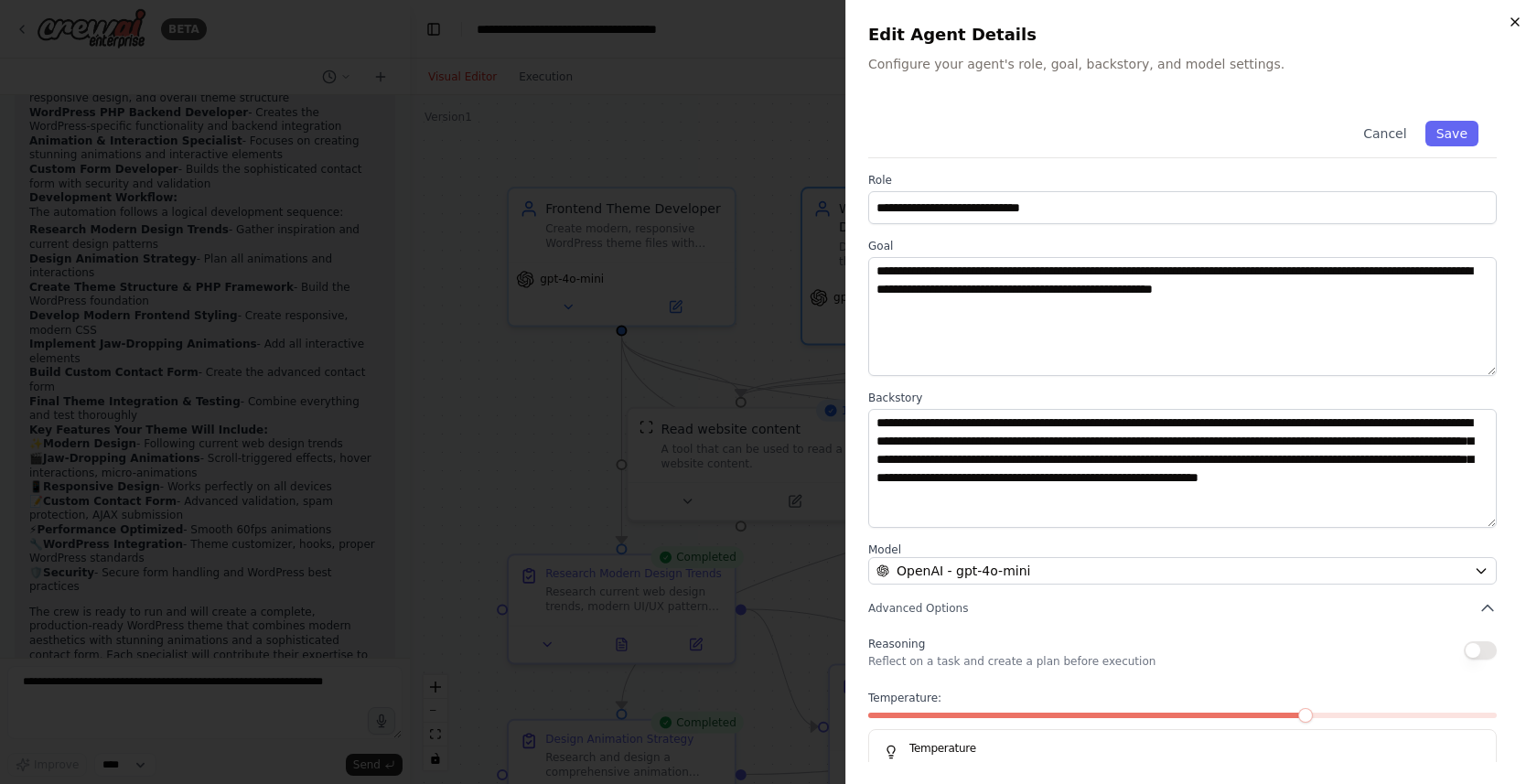
click at [1511, 15] on icon "button" at bounding box center [1514, 21] width 14 height 14
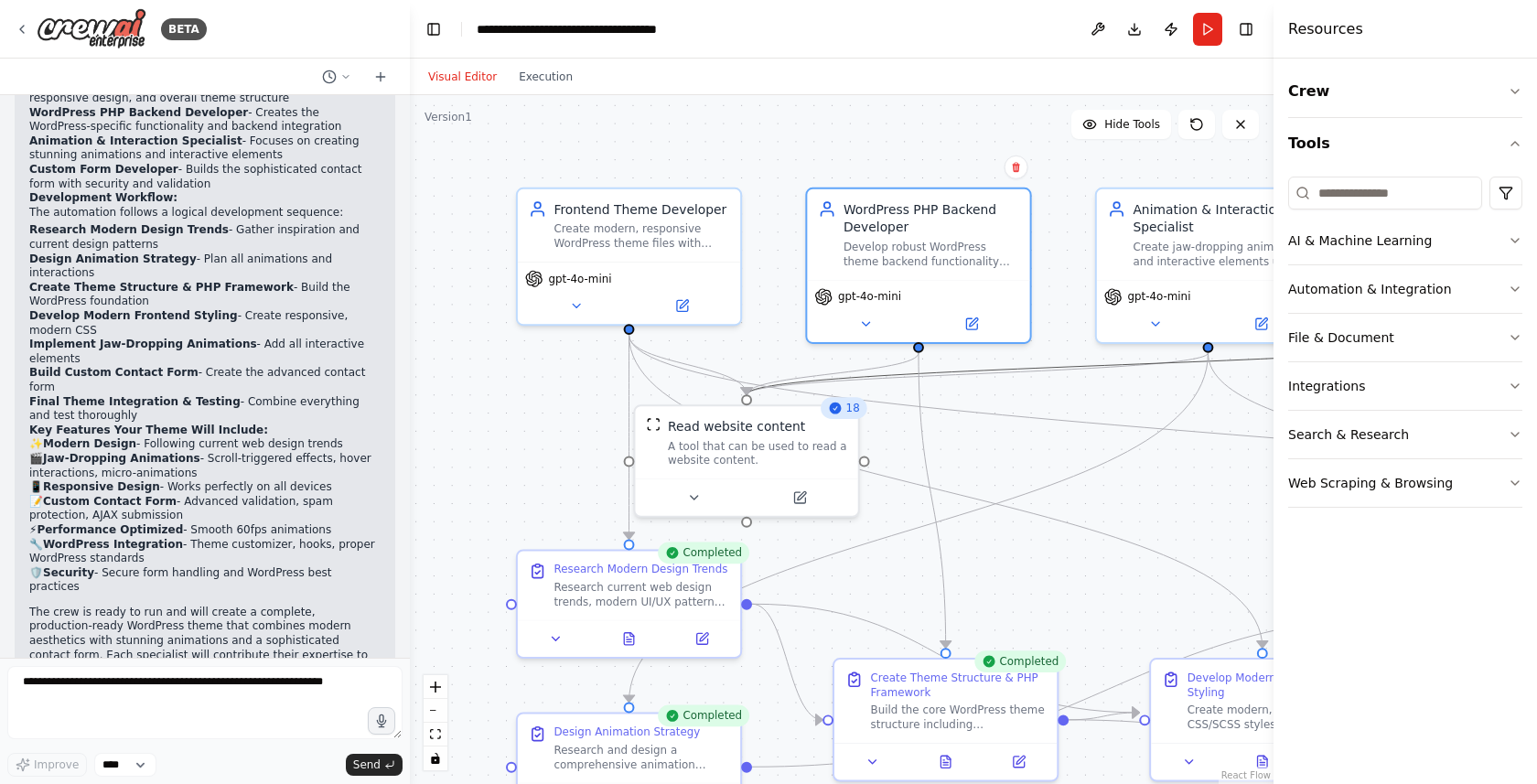
drag, startPoint x: 1121, startPoint y: 371, endPoint x: 1011, endPoint y: 381, distance: 110.5
click at [1011, 381] on div ".deletable-edge-delete-btn { width: 20px; height: 20px; border: 0px solid #ffff…" at bounding box center [841, 439] width 863 height 689
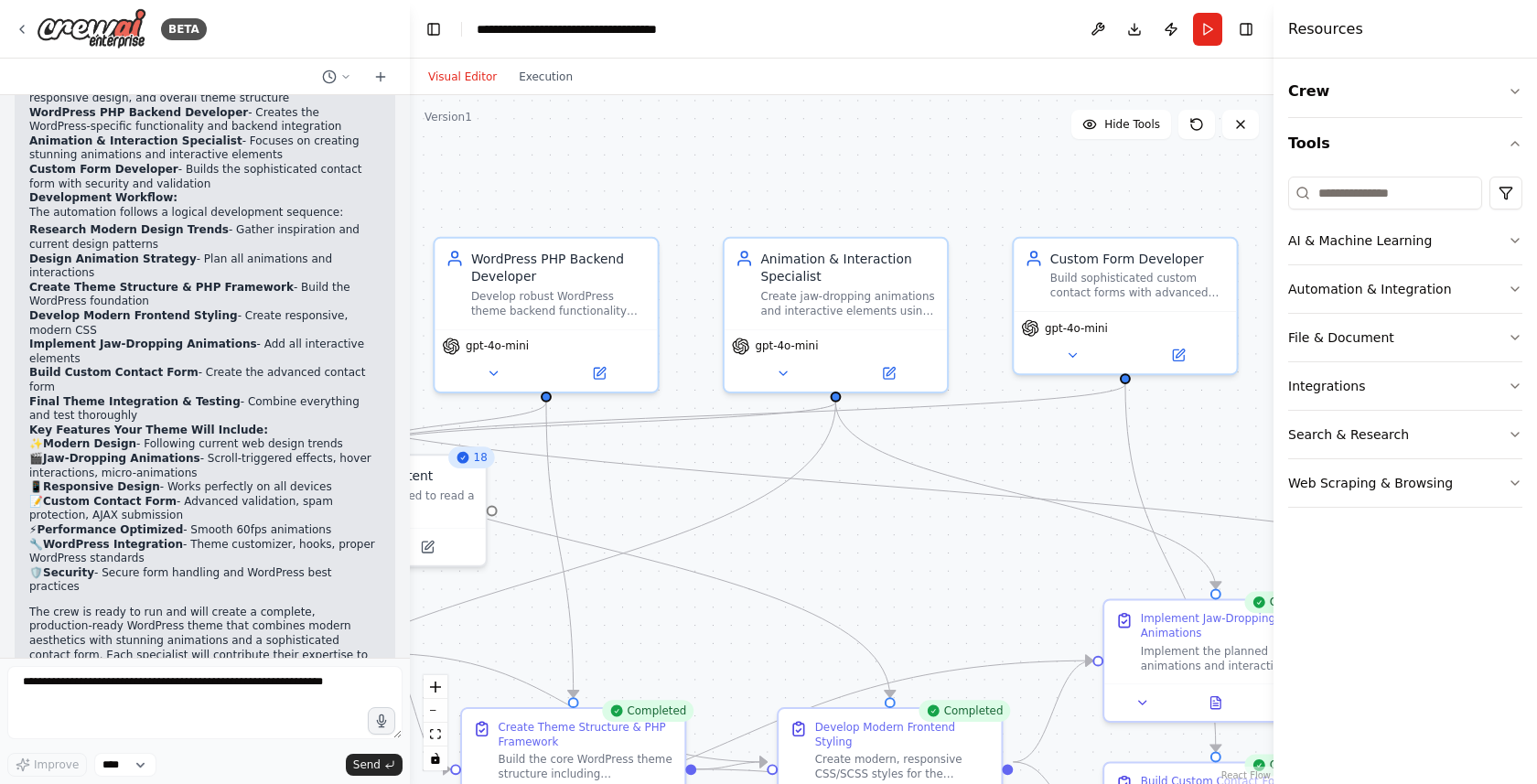
drag, startPoint x: 1077, startPoint y: 385, endPoint x: 704, endPoint y: 434, distance: 376.2
click at [704, 434] on div ".deletable-edge-delete-btn { width: 20px; height: 20px; border: 0px solid #ffff…" at bounding box center [841, 439] width 863 height 689
click at [897, 374] on button at bounding box center [889, 369] width 103 height 22
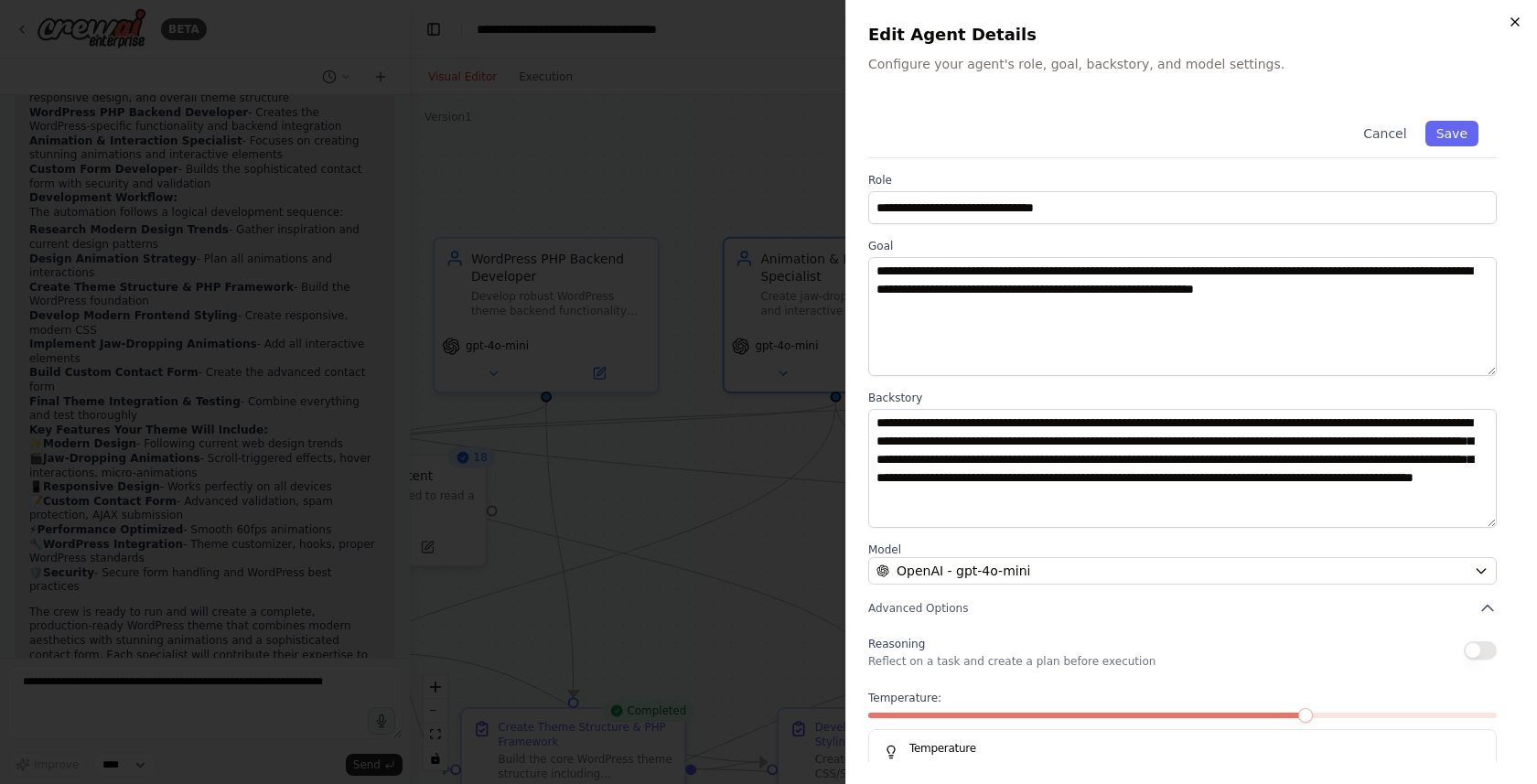
click at [1513, 20] on icon "button" at bounding box center [1515, 22] width 8 height 8
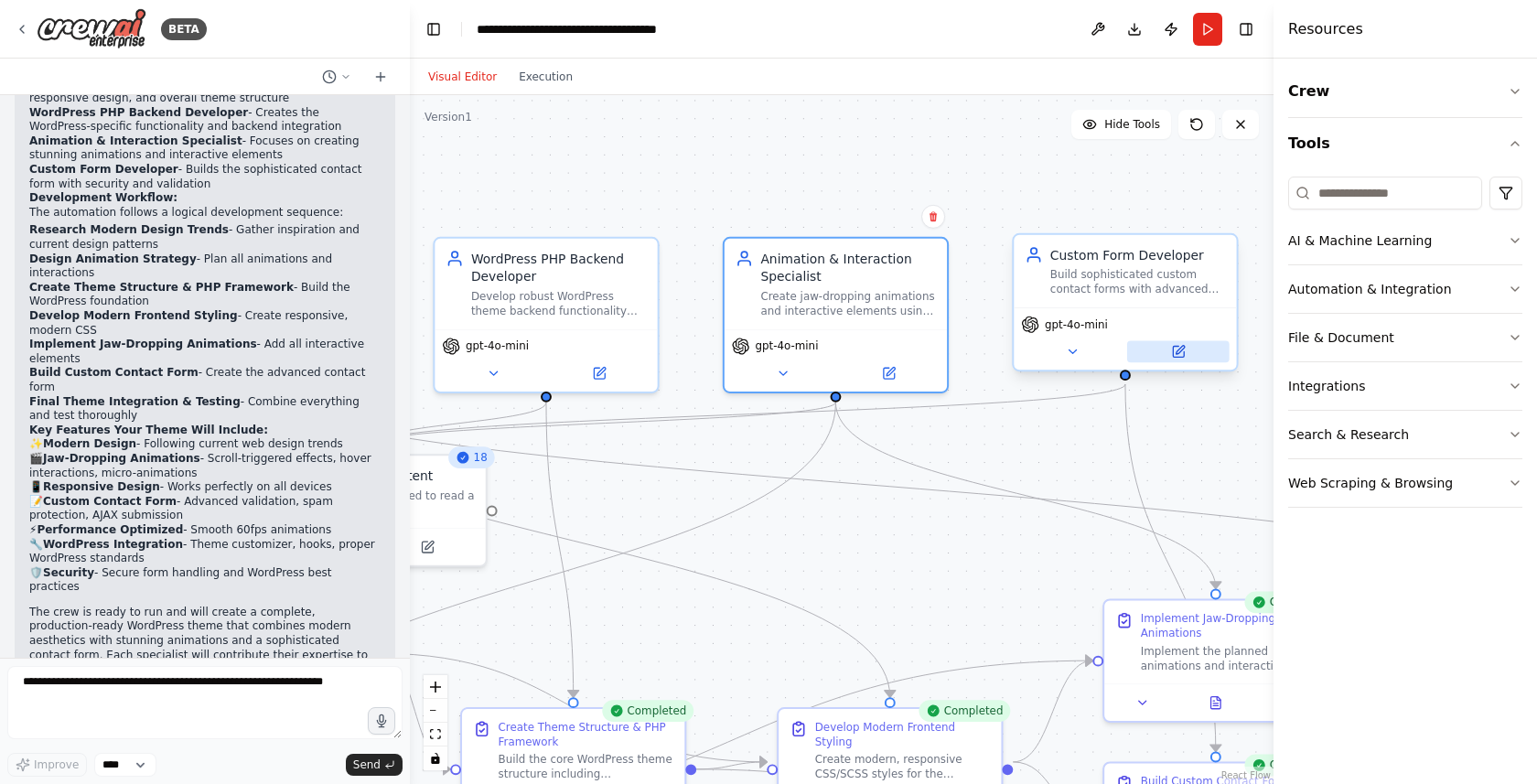
click at [1181, 354] on icon at bounding box center [1179, 352] width 11 height 11
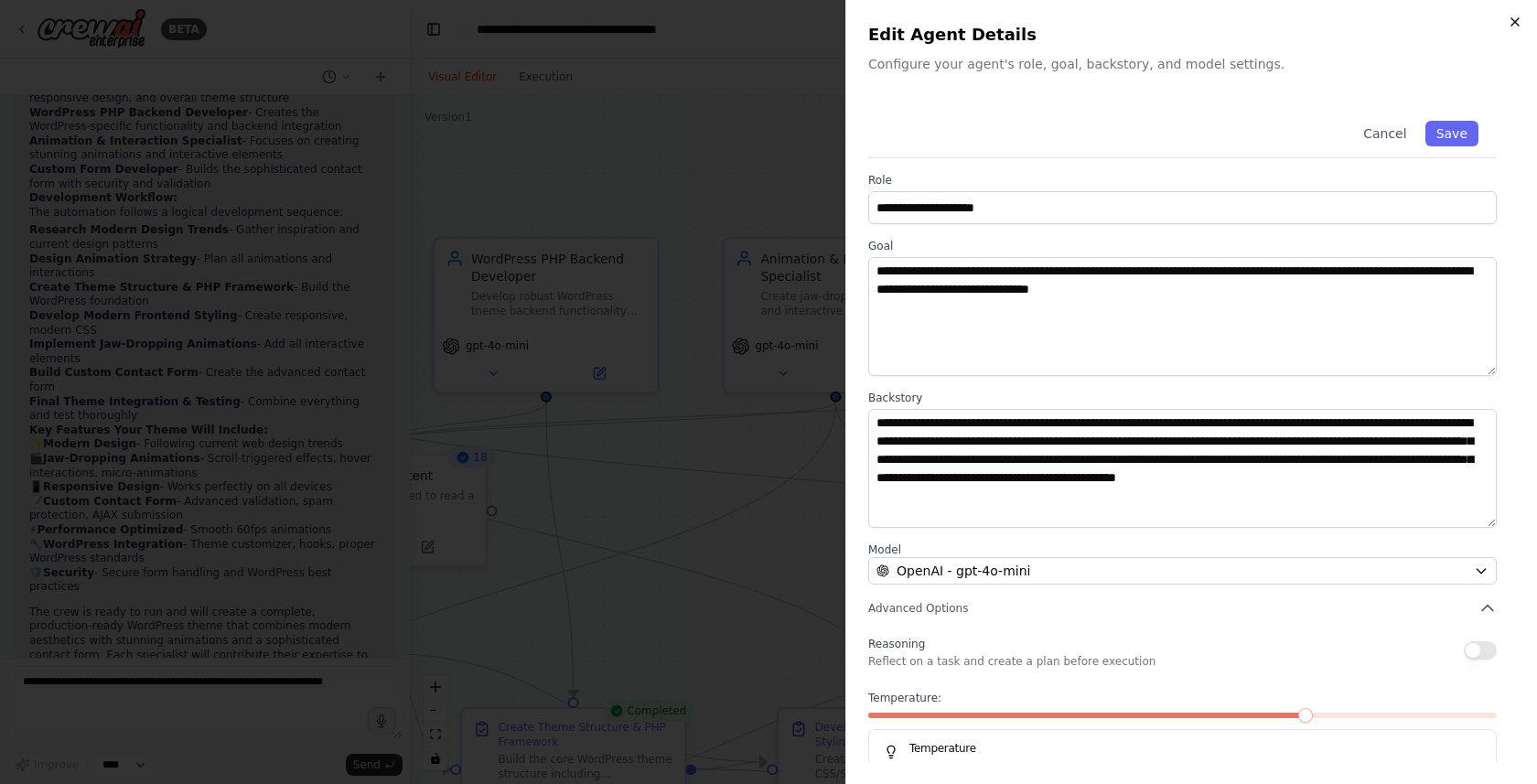
click at [1512, 21] on icon "button" at bounding box center [1514, 21] width 14 height 14
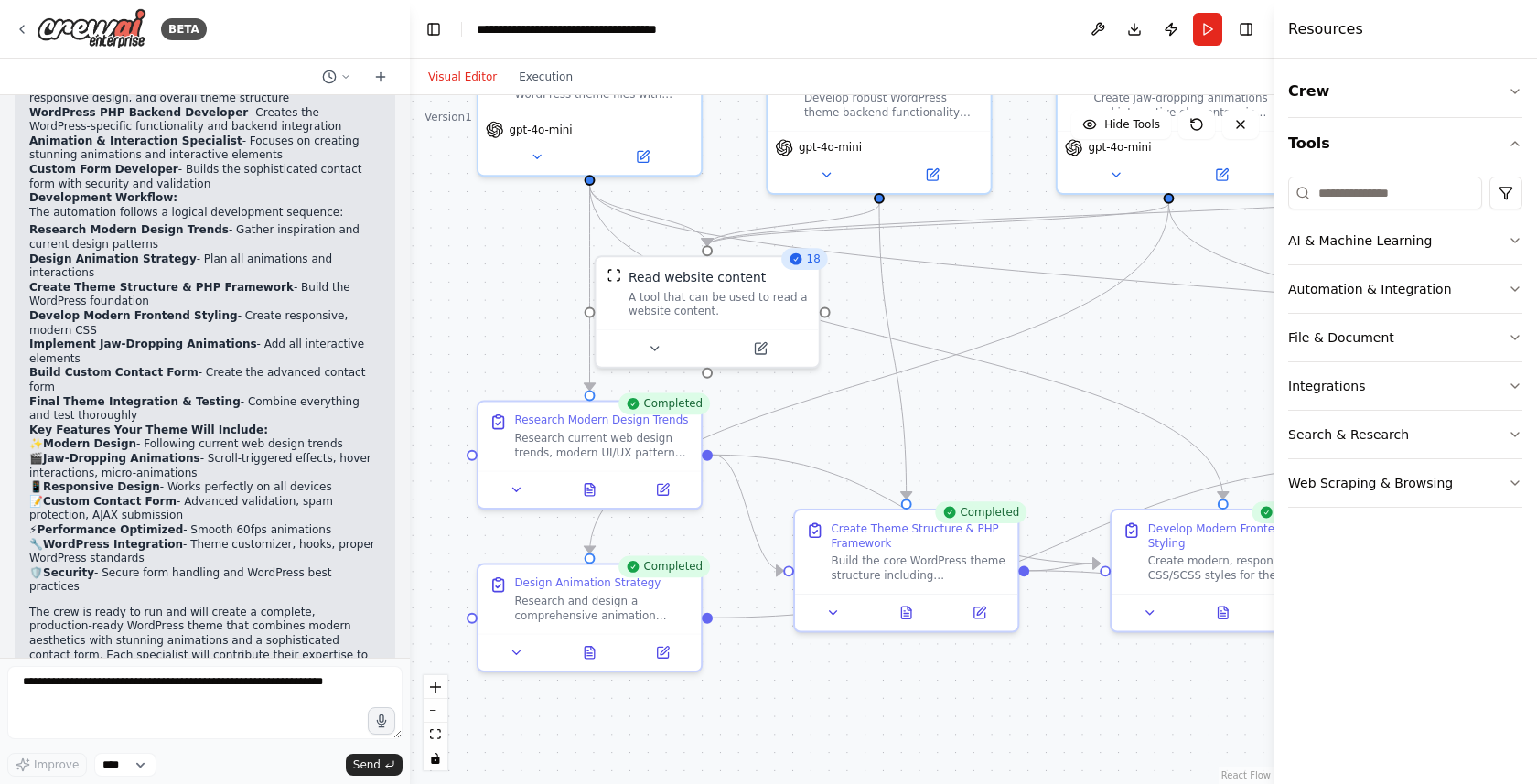
drag, startPoint x: 842, startPoint y: 520, endPoint x: 1176, endPoint y: 321, distance: 388.8
click at [1176, 321] on div ".deletable-edge-delete-btn { width: 20px; height: 20px; border: 0px solid #ffff…" at bounding box center [841, 439] width 863 height 689
click at [770, 358] on div at bounding box center [706, 344] width 222 height 37
click at [759, 351] on icon at bounding box center [759, 344] width 14 height 14
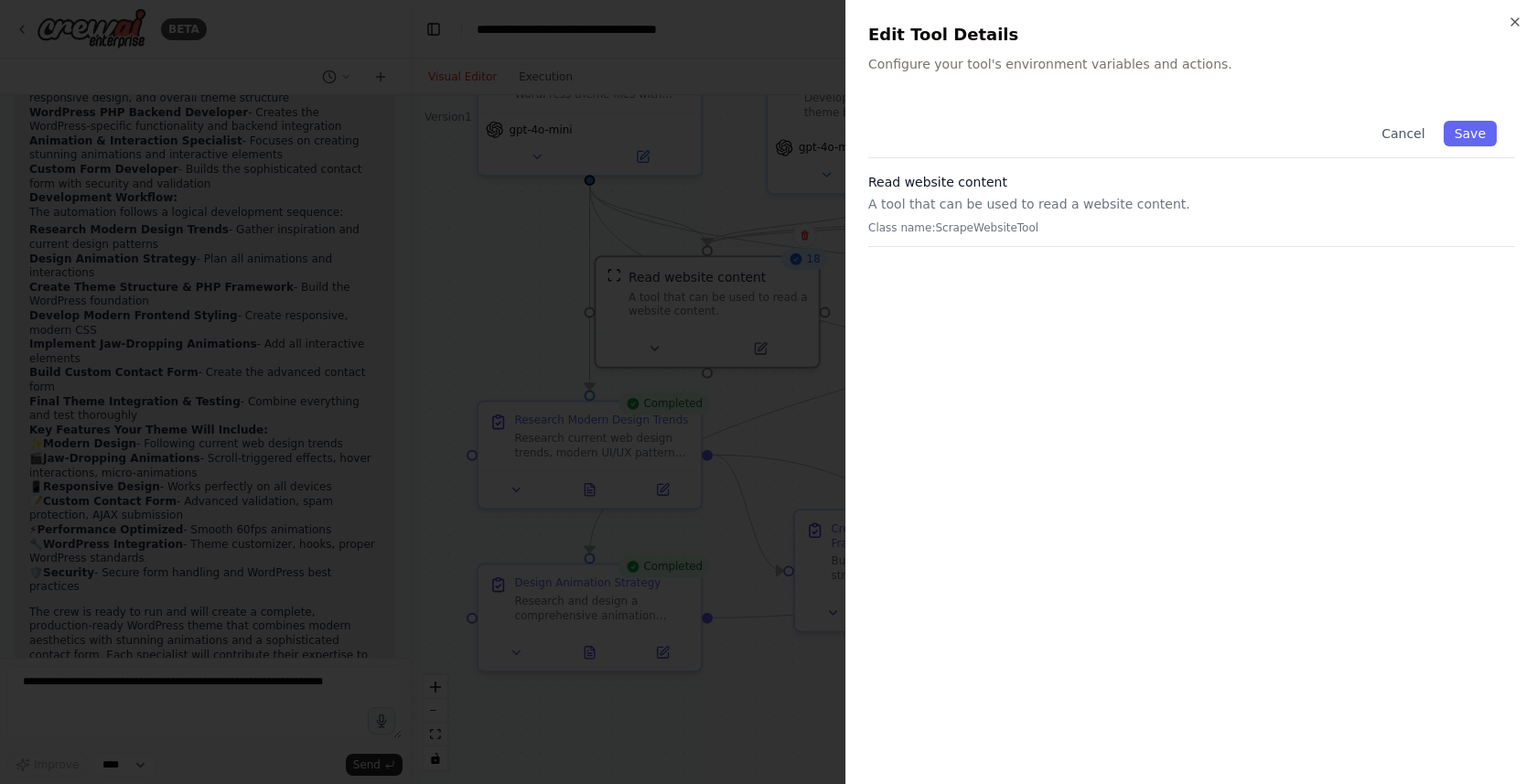
click at [1066, 205] on p "A tool that can be used to read a website content." at bounding box center [1191, 203] width 646 height 18
click at [1518, 14] on icon "button" at bounding box center [1514, 21] width 14 height 14
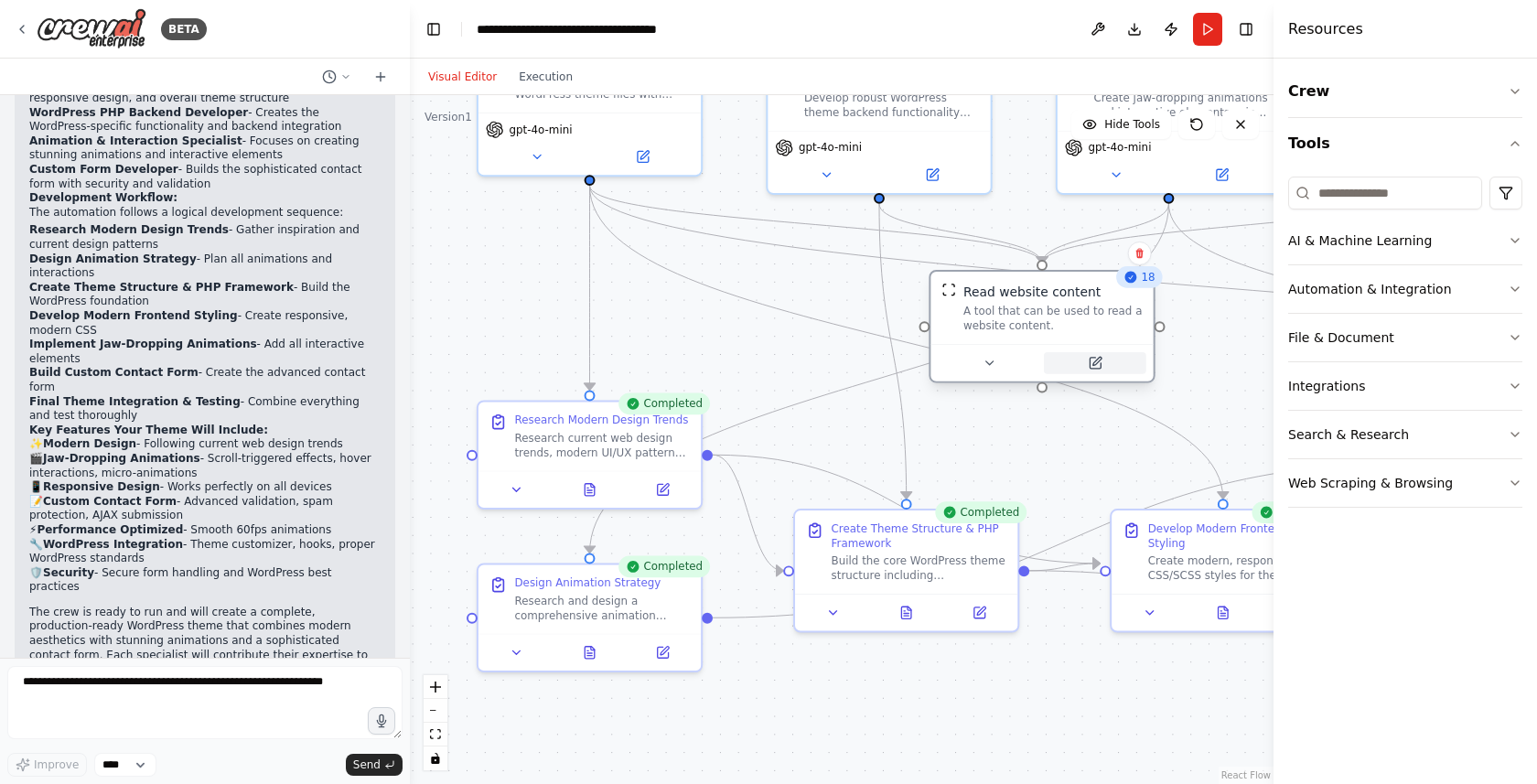
drag, startPoint x: 716, startPoint y: 335, endPoint x: 1054, endPoint y: 357, distance: 338.7
click at [1054, 357] on button at bounding box center [1095, 362] width 103 height 22
click at [1132, 280] on icon at bounding box center [1130, 277] width 12 height 12
click at [764, 286] on div ".deletable-edge-delete-btn { width: 20px; height: 20px; border: 0px solid #ffff…" at bounding box center [841, 439] width 863 height 689
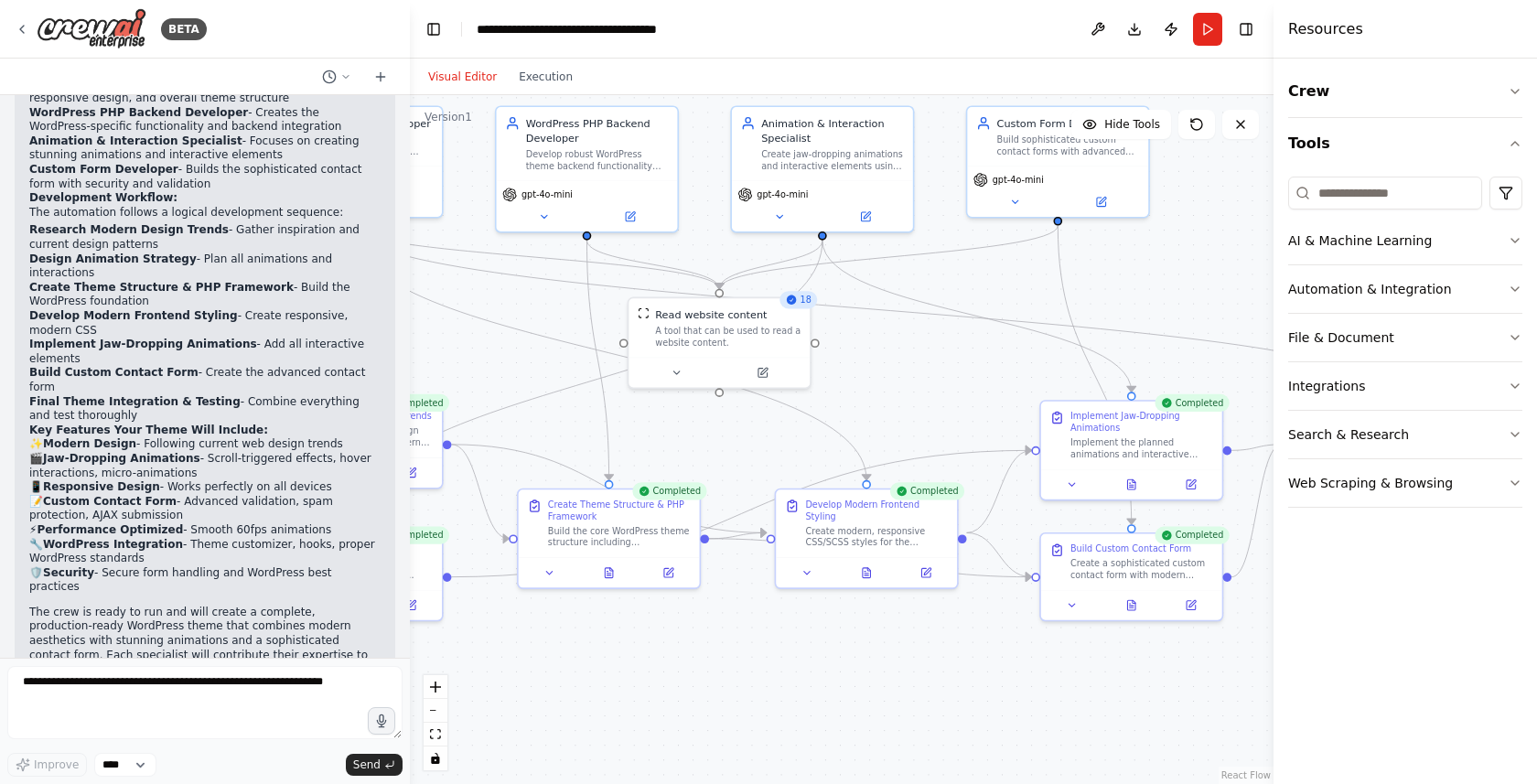
drag, startPoint x: 764, startPoint y: 286, endPoint x: 493, endPoint y: 308, distance: 271.9
click at [493, 308] on div ".deletable-edge-delete-btn { width: 20px; height: 20px; border: 0px solid #ffff…" at bounding box center [841, 439] width 863 height 689
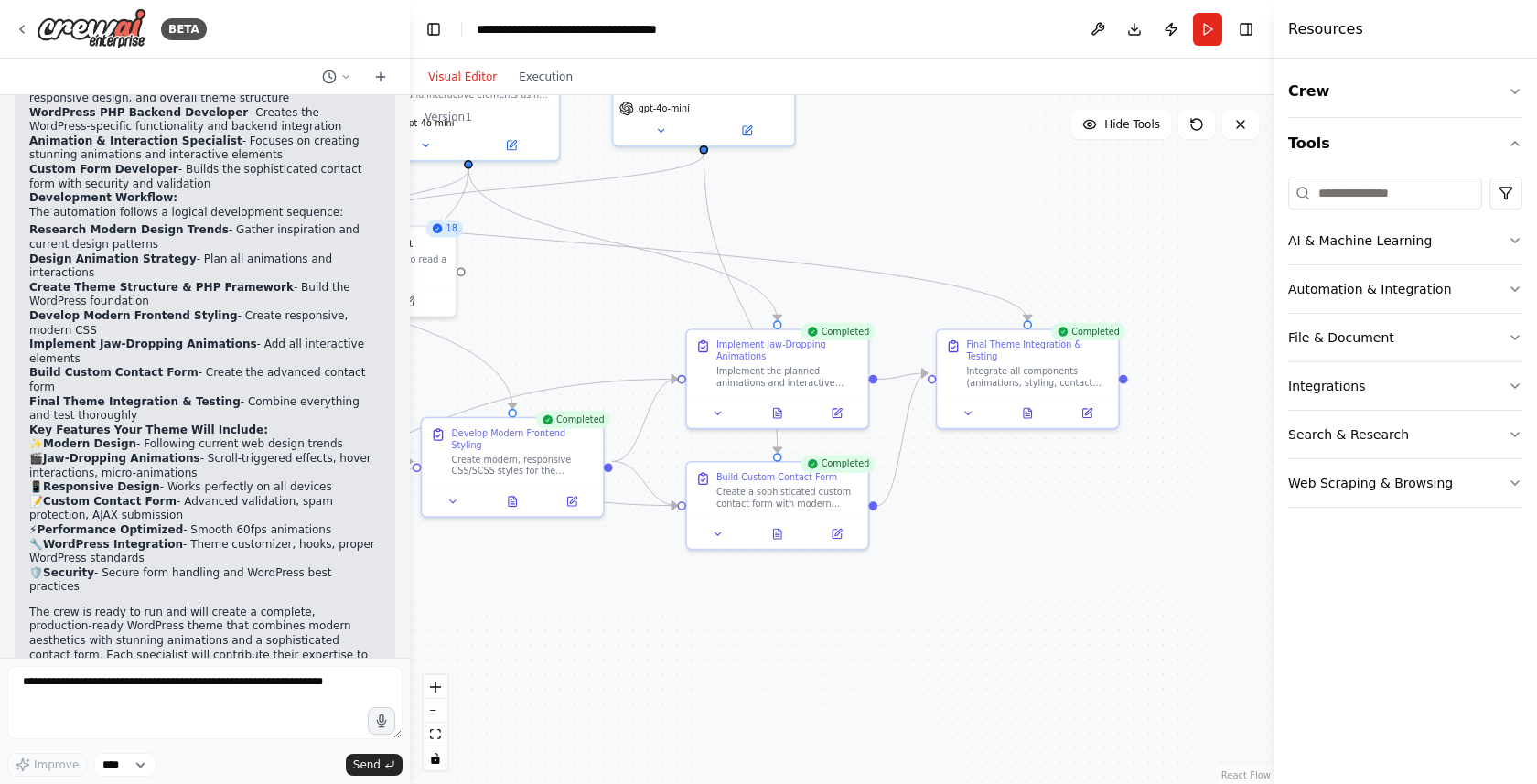
drag, startPoint x: 959, startPoint y: 334, endPoint x: 605, endPoint y: 262, distance: 361.2
click at [605, 262] on div ".deletable-edge-delete-btn { width: 20px; height: 20px; border: 0px solid #ffff…" at bounding box center [841, 439] width 863 height 689
click at [1086, 406] on icon at bounding box center [1088, 410] width 8 height 8
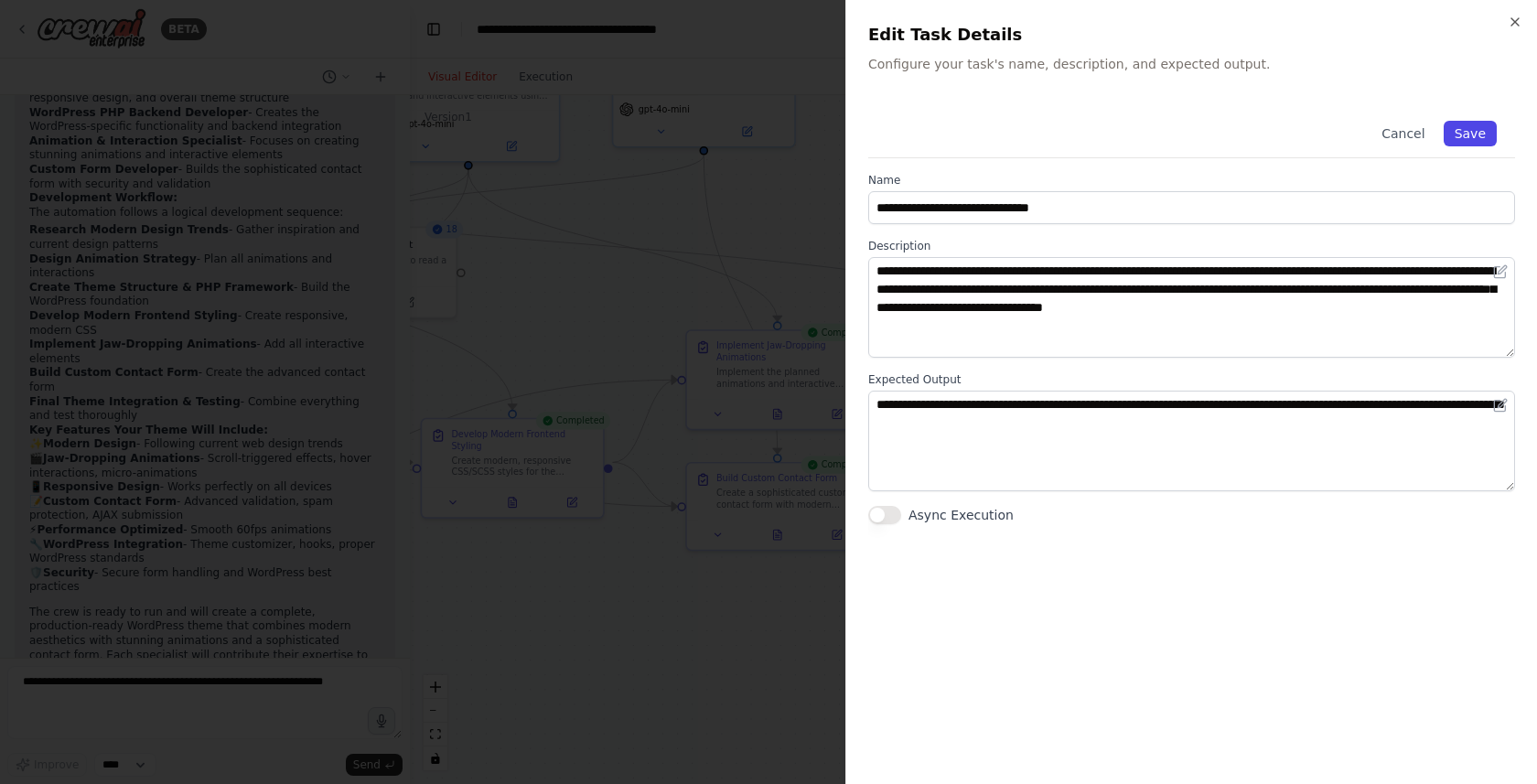
click at [1472, 137] on button "Save" at bounding box center [1470, 133] width 53 height 26
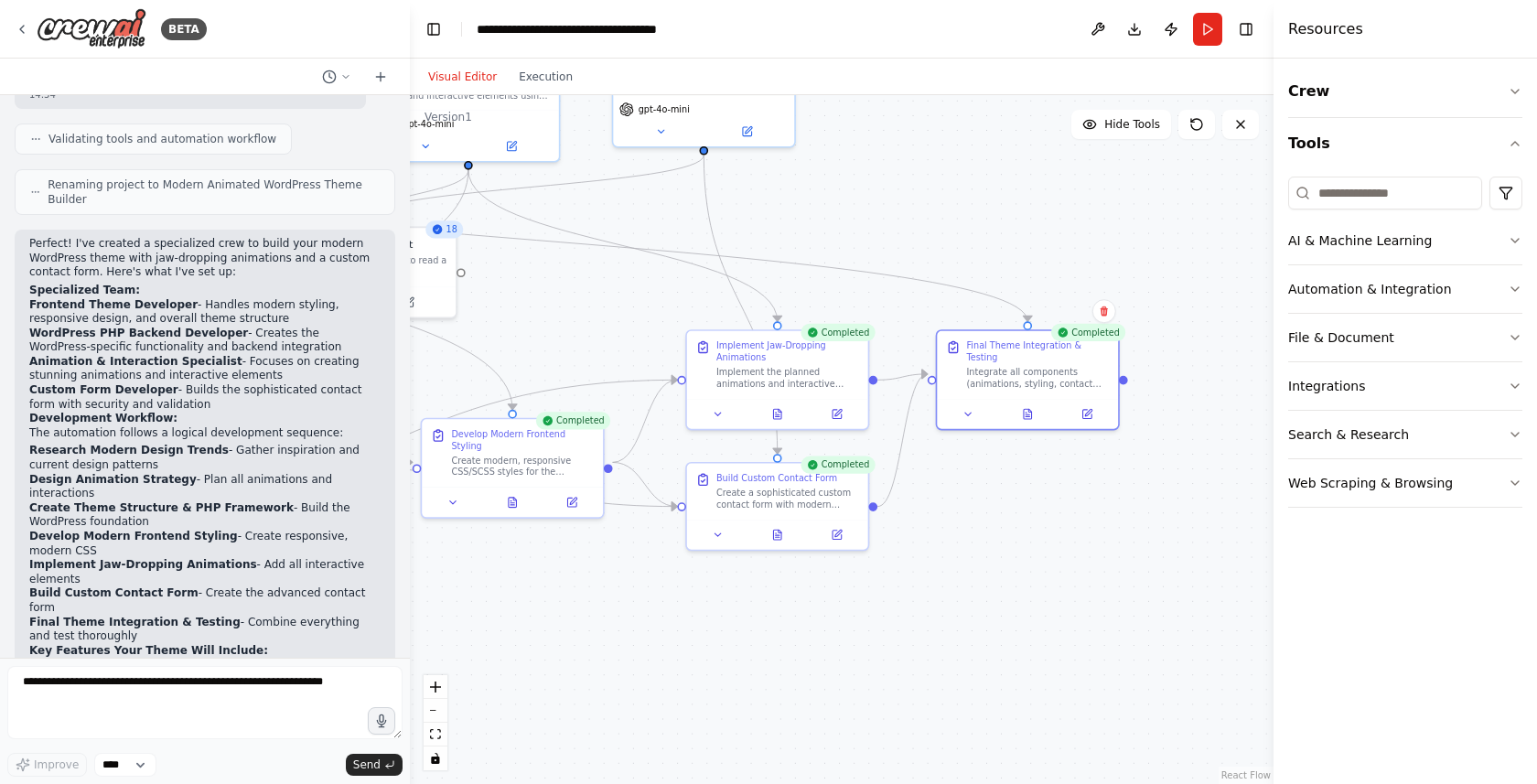
scroll to position [1434, 0]
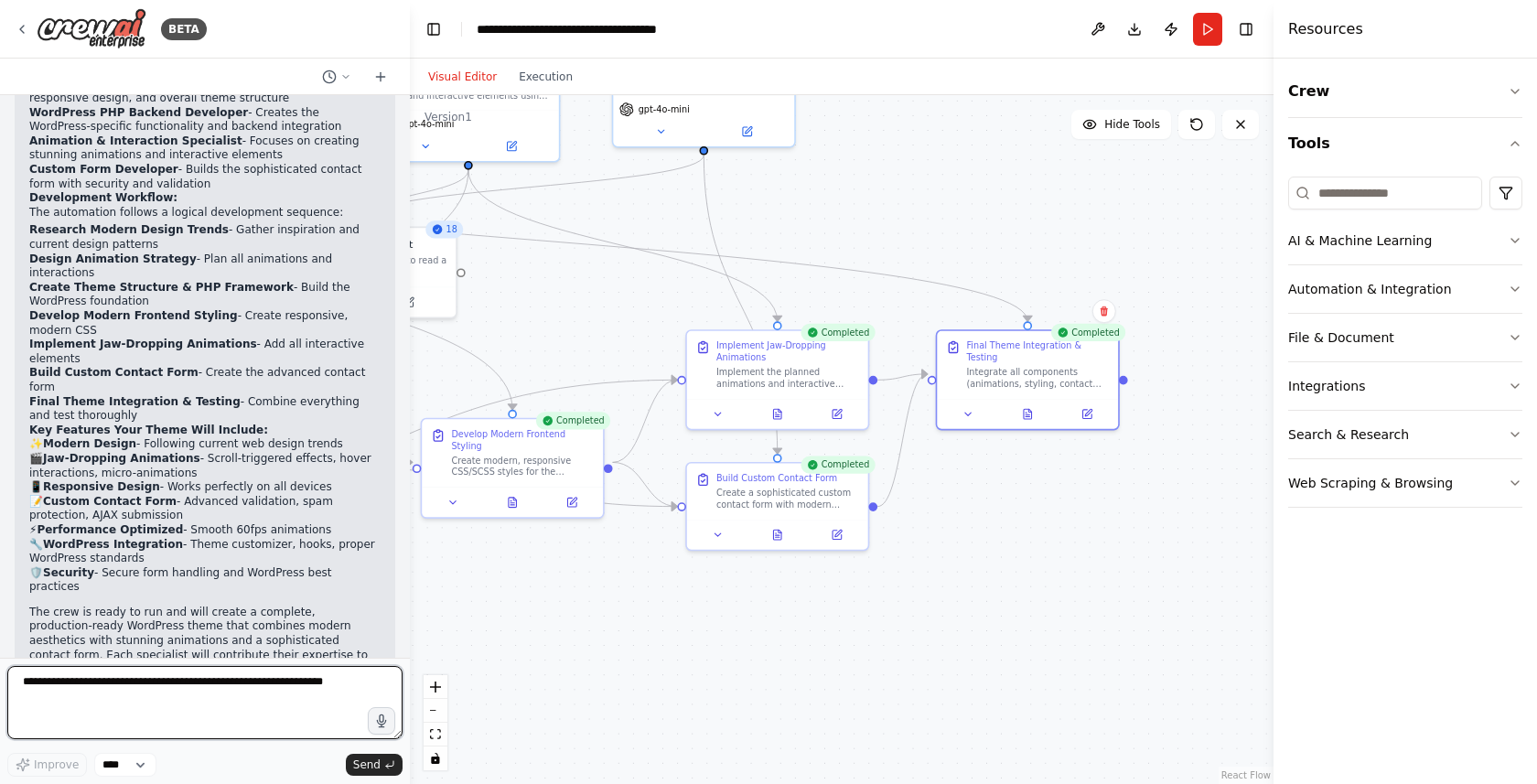
click at [234, 708] on textarea at bounding box center [205, 702] width 395 height 73
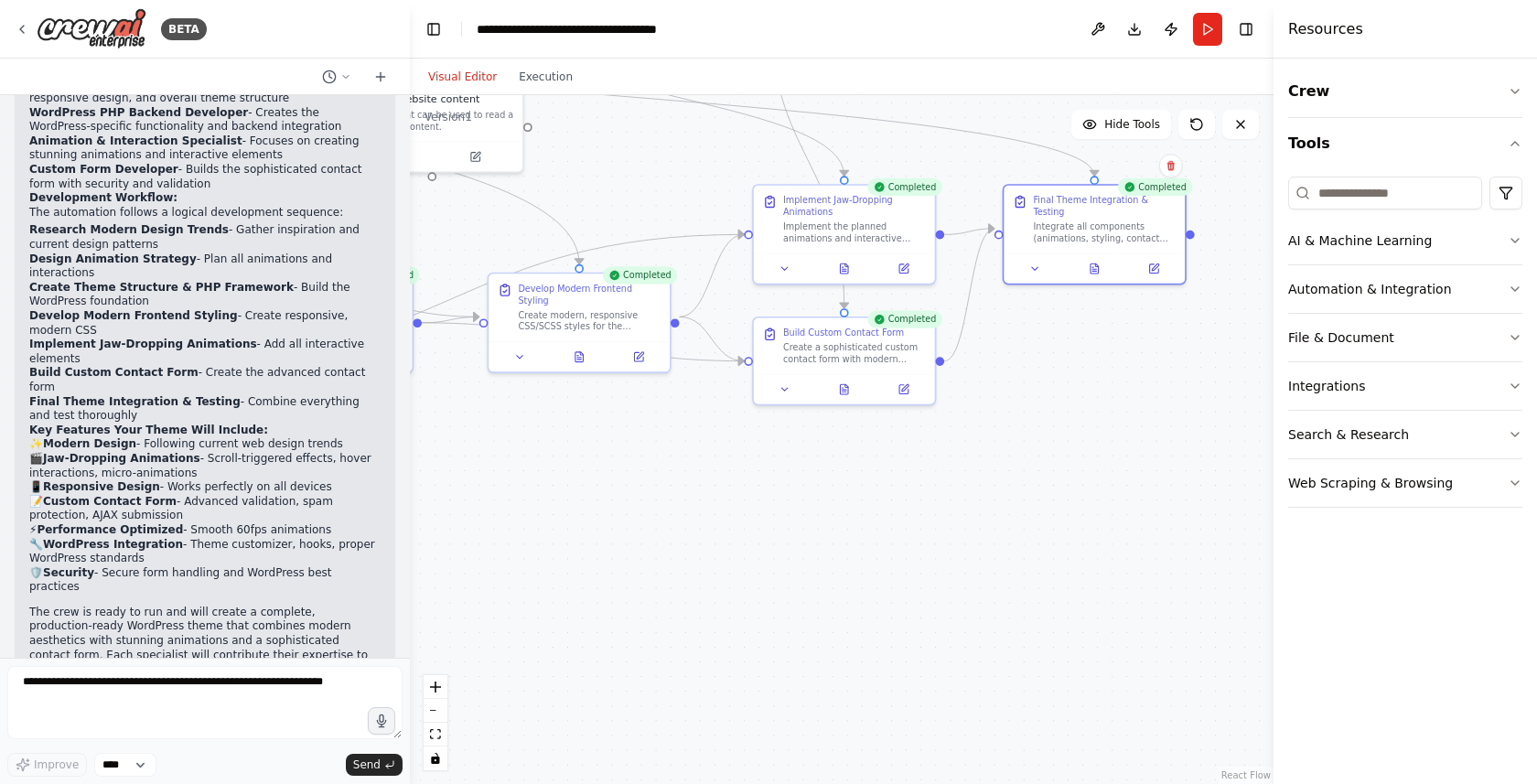
drag, startPoint x: 634, startPoint y: 627, endPoint x: 704, endPoint y: 499, distance: 145.9
click at [704, 499] on div ".deletable-edge-delete-btn { width: 20px; height: 20px; border: 0px solid #ffff…" at bounding box center [841, 439] width 863 height 689
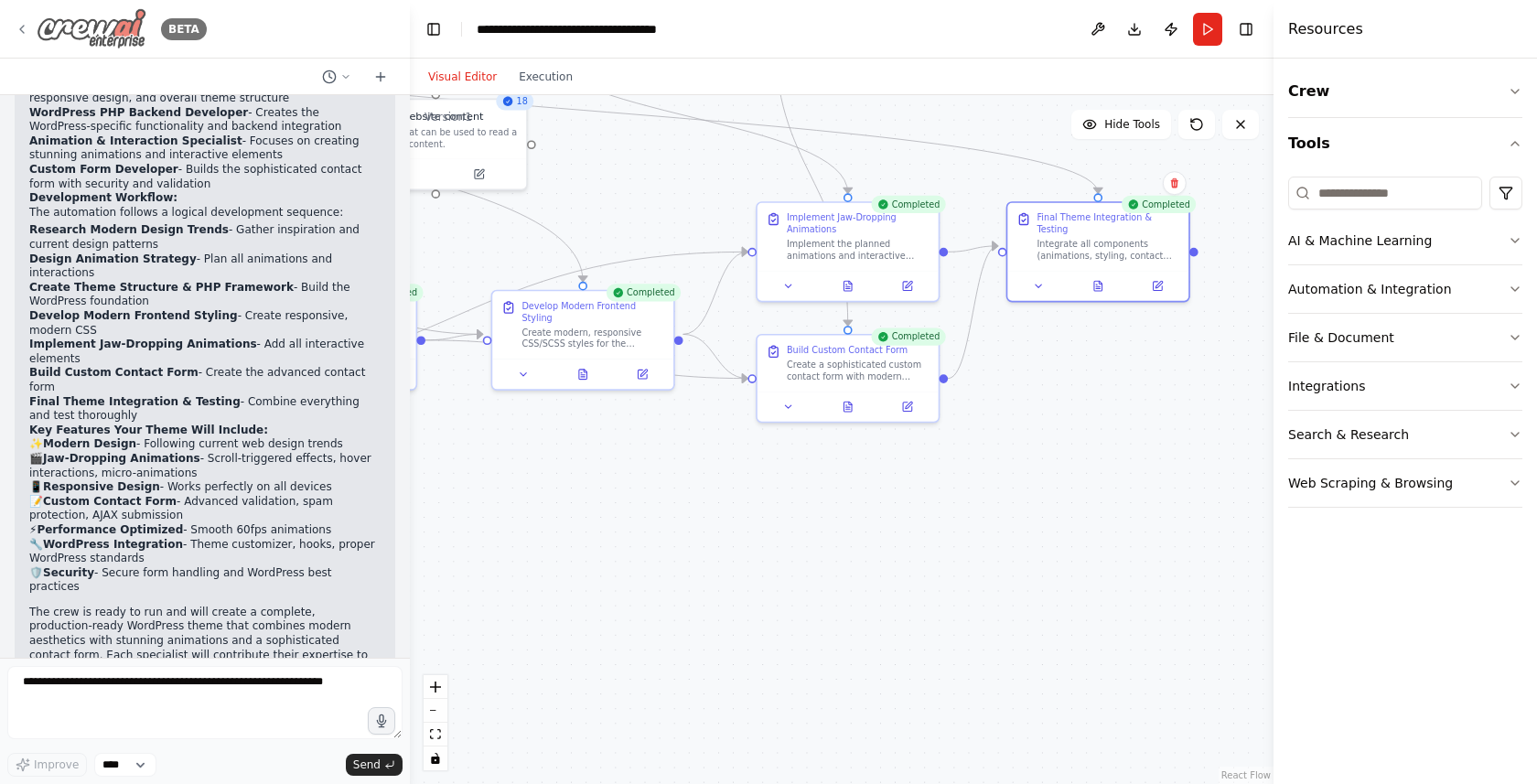
click at [32, 32] on div "BETA" at bounding box center [110, 29] width 192 height 41
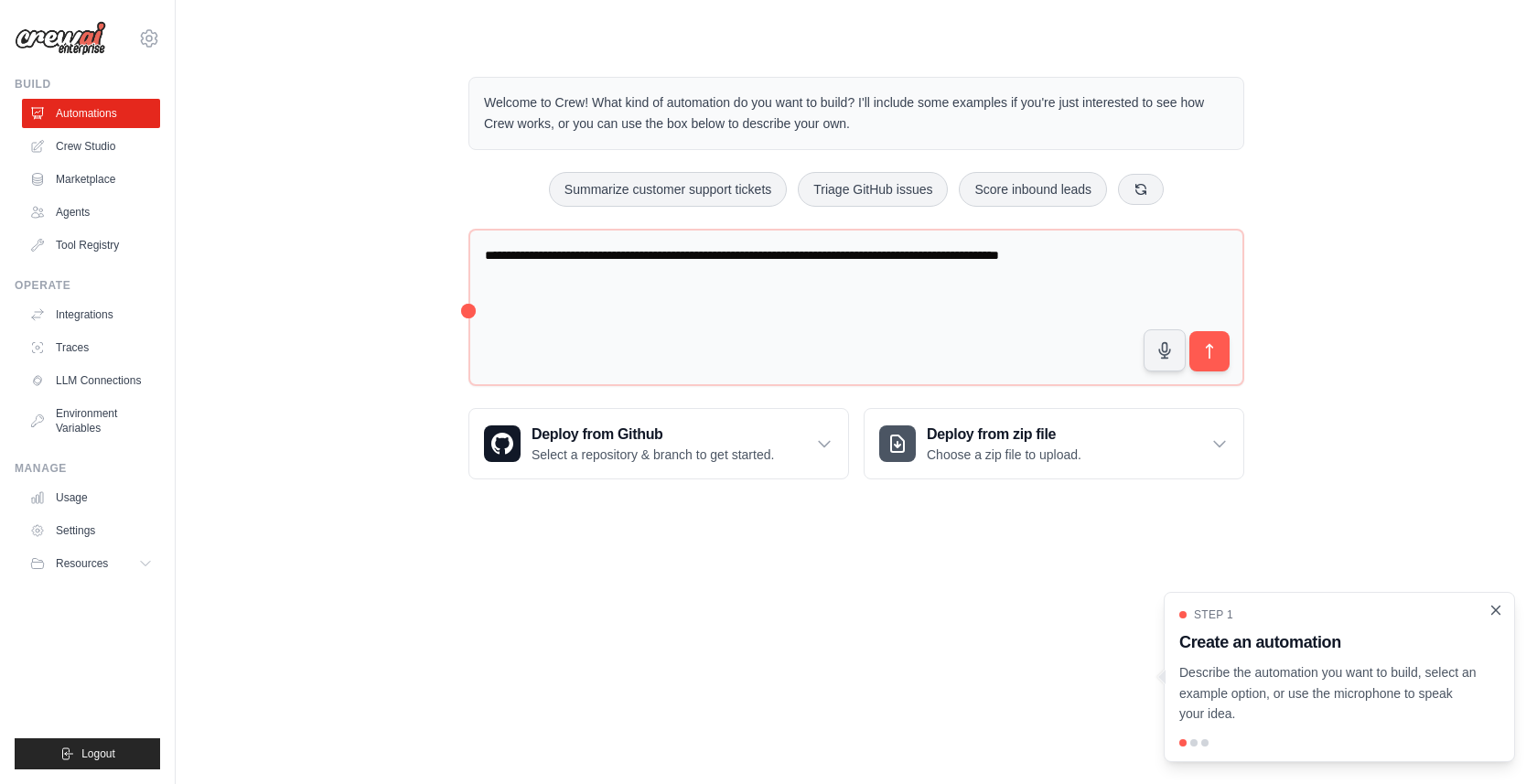
click at [1496, 607] on icon "Close walkthrough" at bounding box center [1495, 609] width 16 height 16
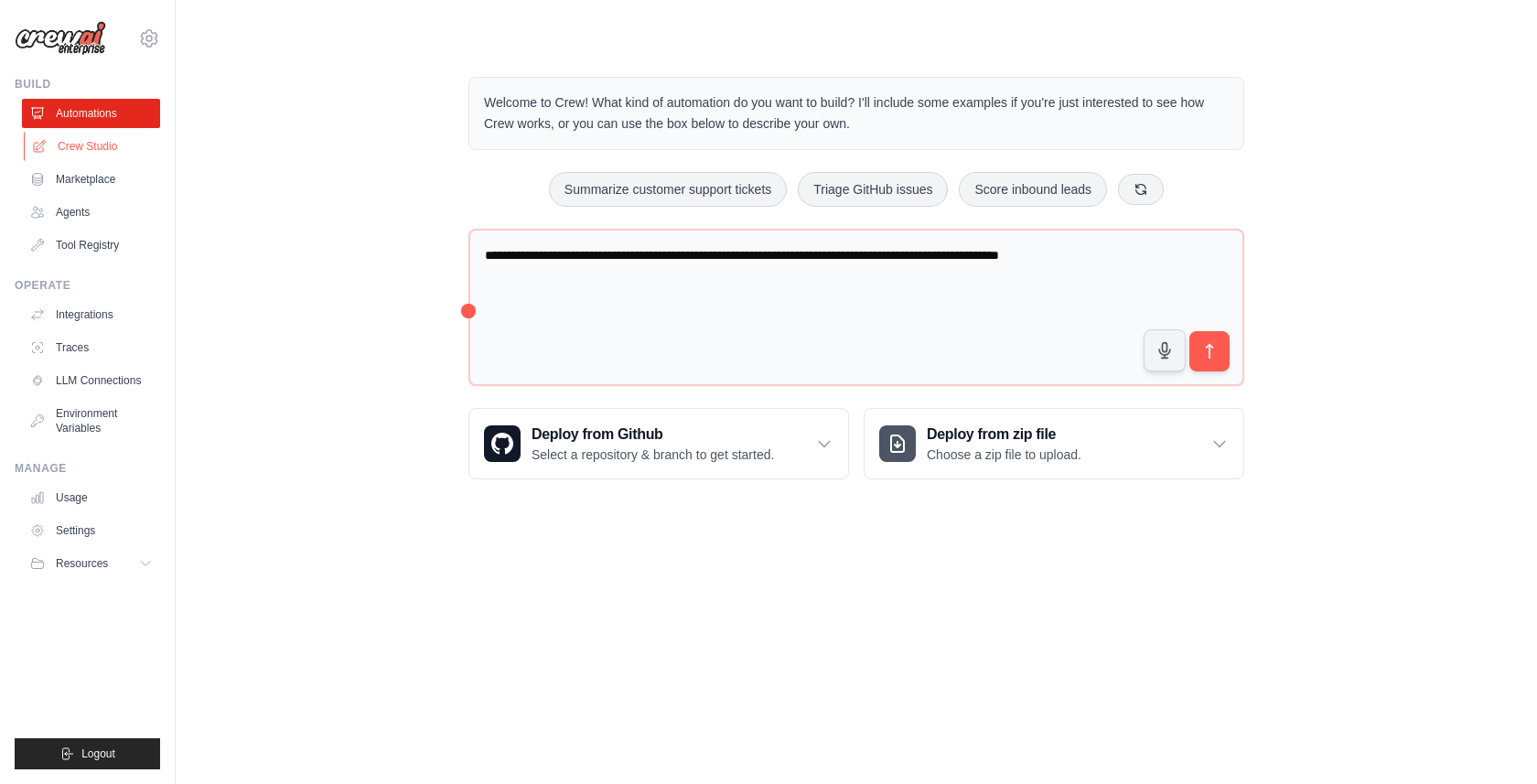
click at [121, 156] on link "Crew Studio" at bounding box center [92, 146] width 138 height 29
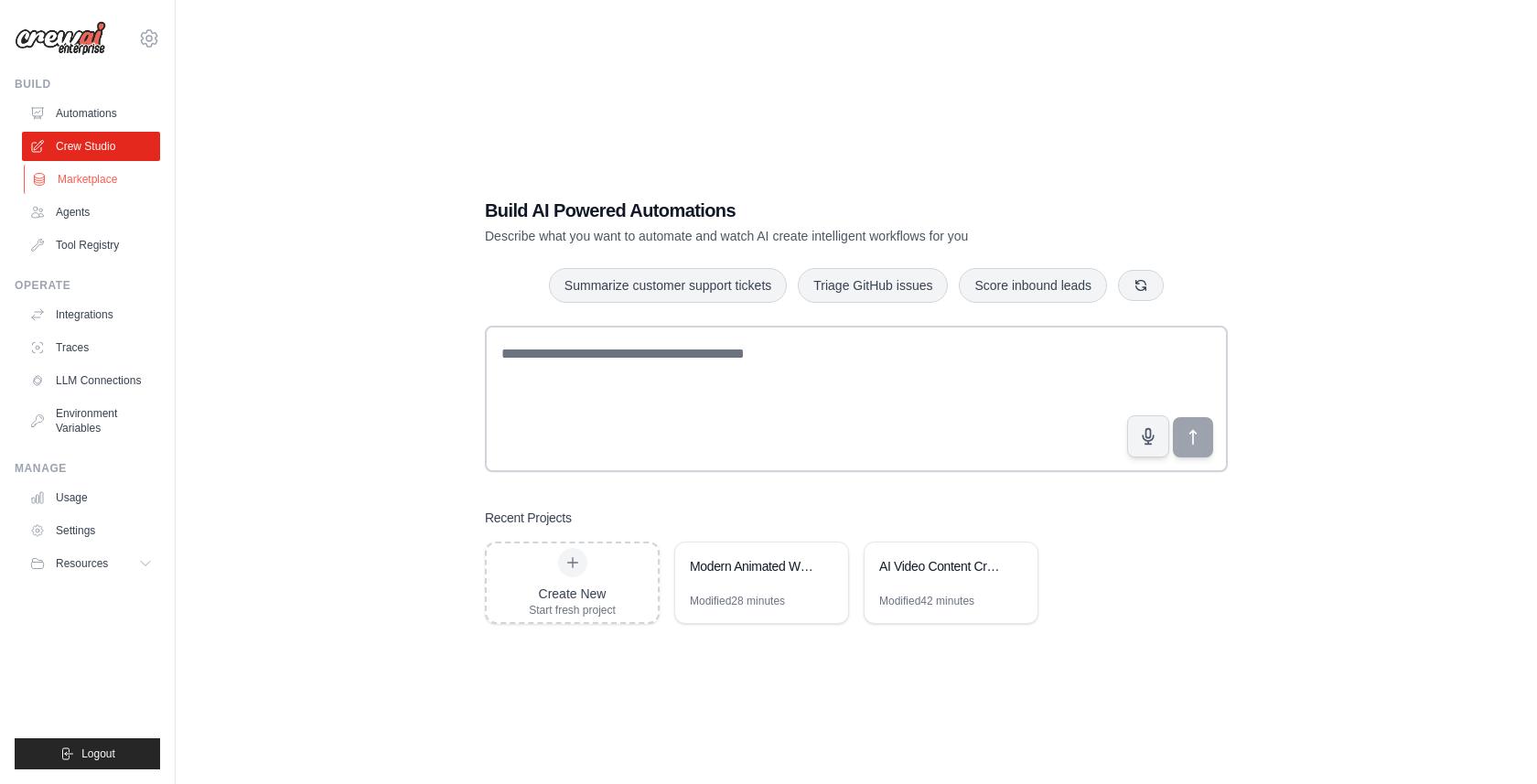
click at [101, 183] on link "Marketplace" at bounding box center [92, 179] width 138 height 29
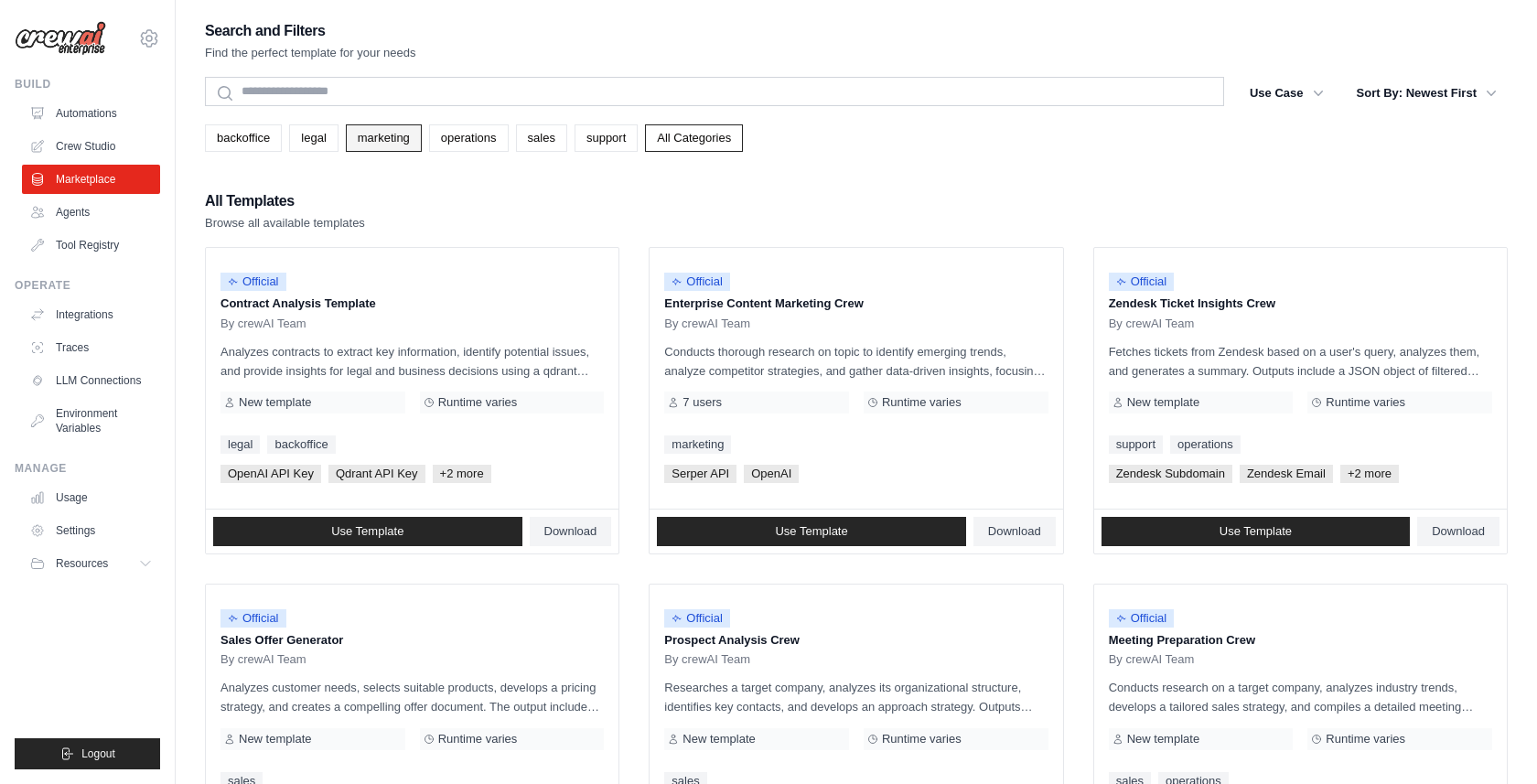
click at [394, 141] on link "marketing" at bounding box center [384, 138] width 76 height 28
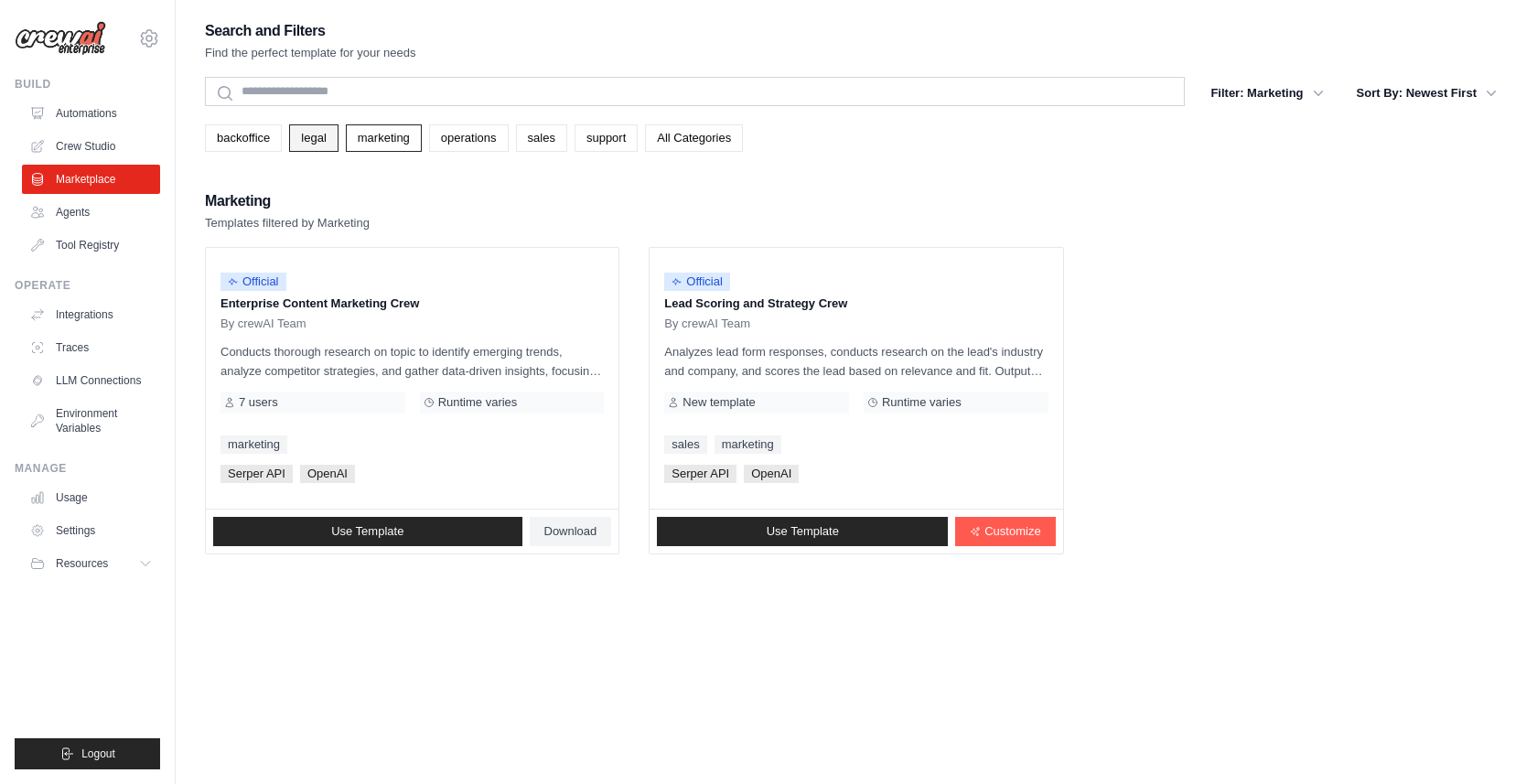
click at [335, 143] on link "legal" at bounding box center [313, 138] width 48 height 28
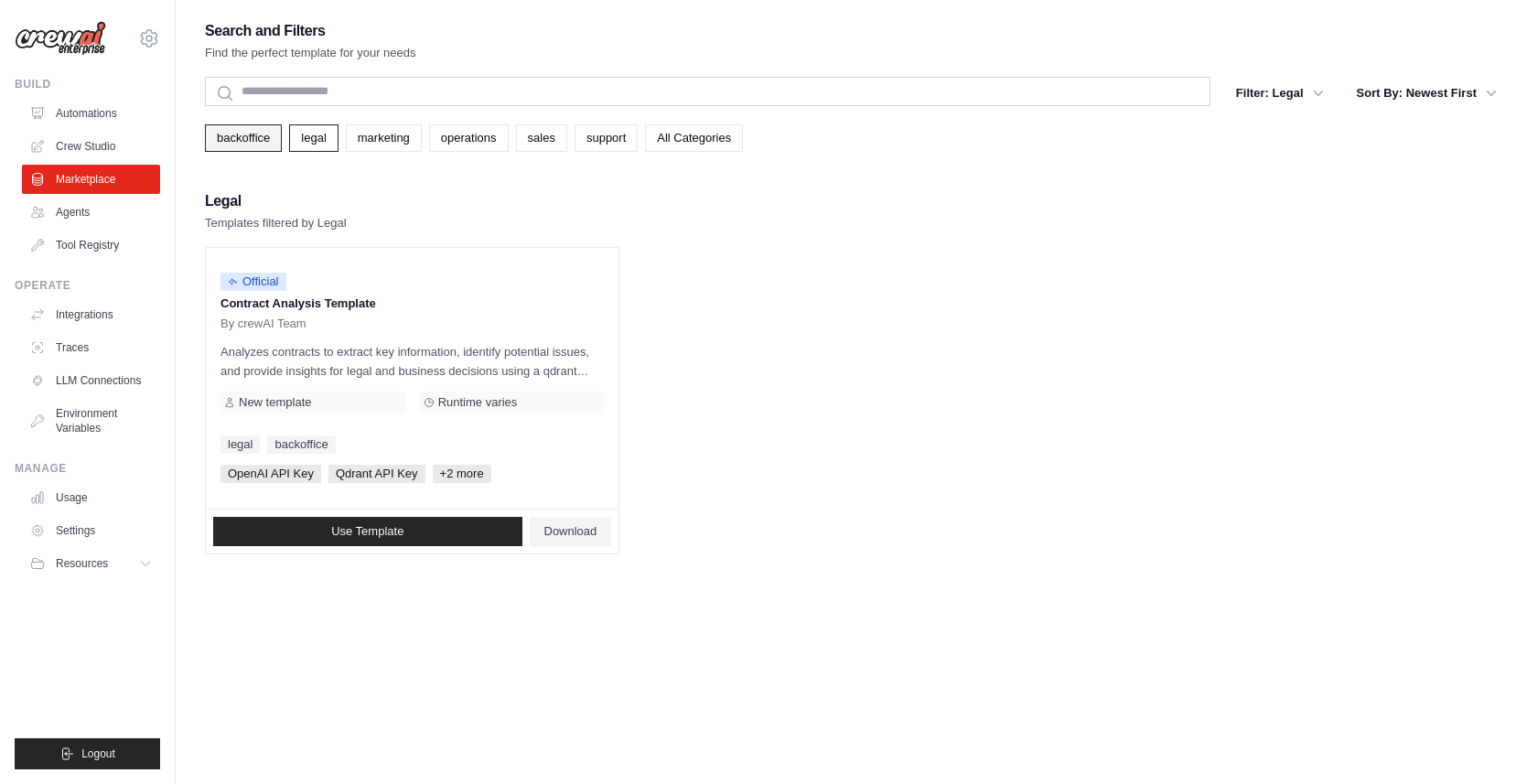
click at [223, 143] on link "backoffice" at bounding box center [243, 138] width 77 height 28
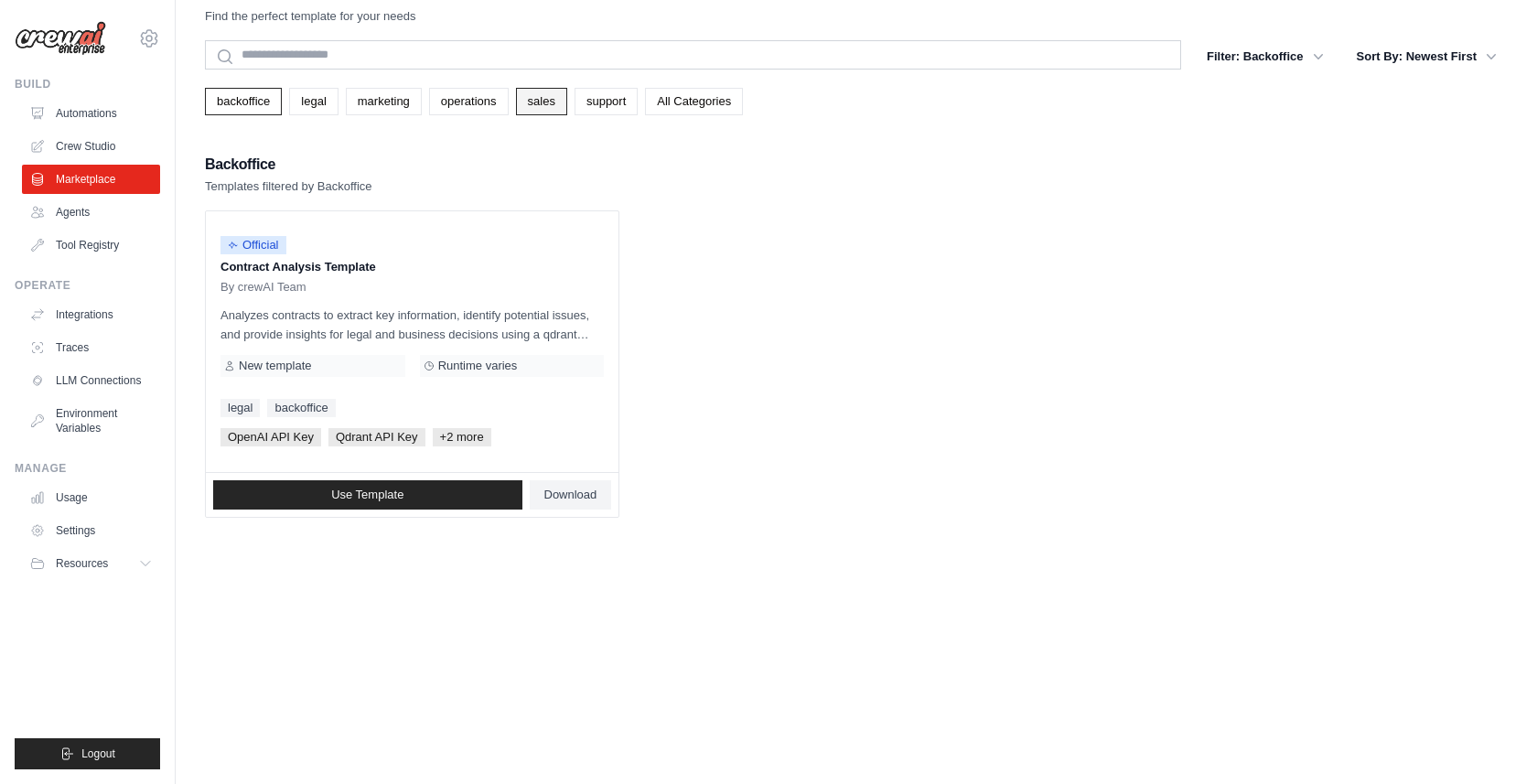
click at [552, 111] on link "sales" at bounding box center [542, 101] width 51 height 28
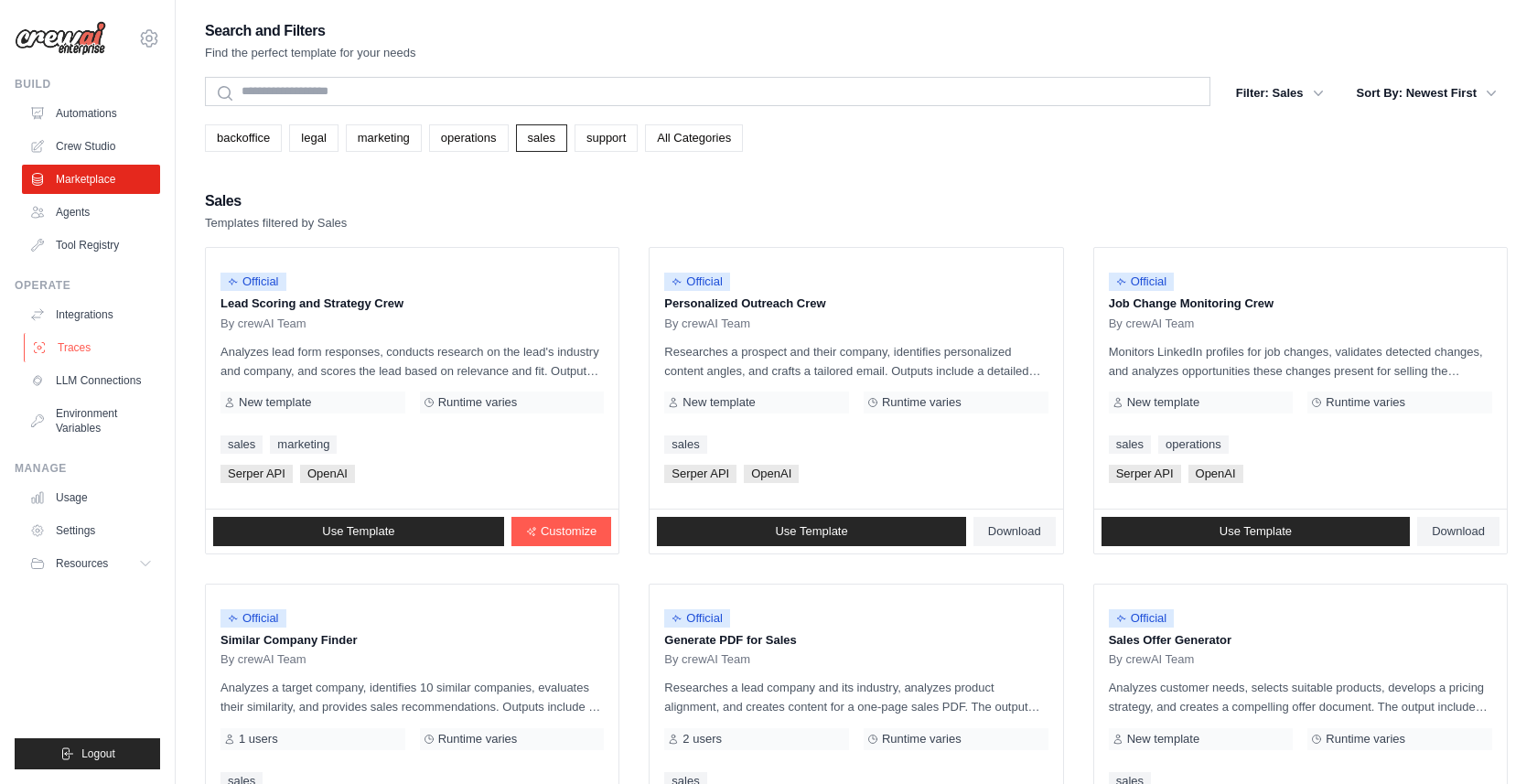
click at [81, 352] on link "Traces" at bounding box center [92, 347] width 138 height 29
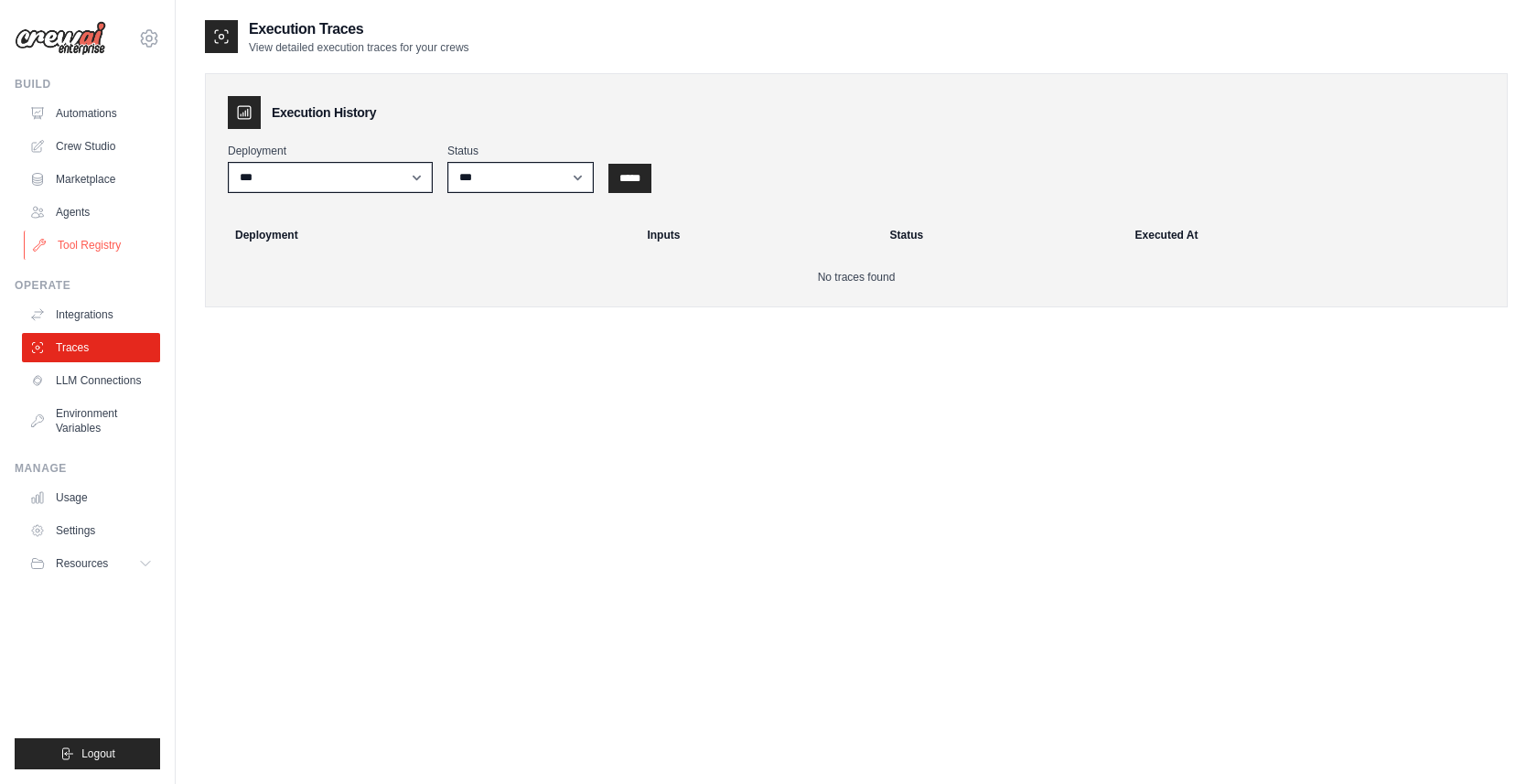
click at [103, 237] on link "Tool Registry" at bounding box center [92, 245] width 138 height 29
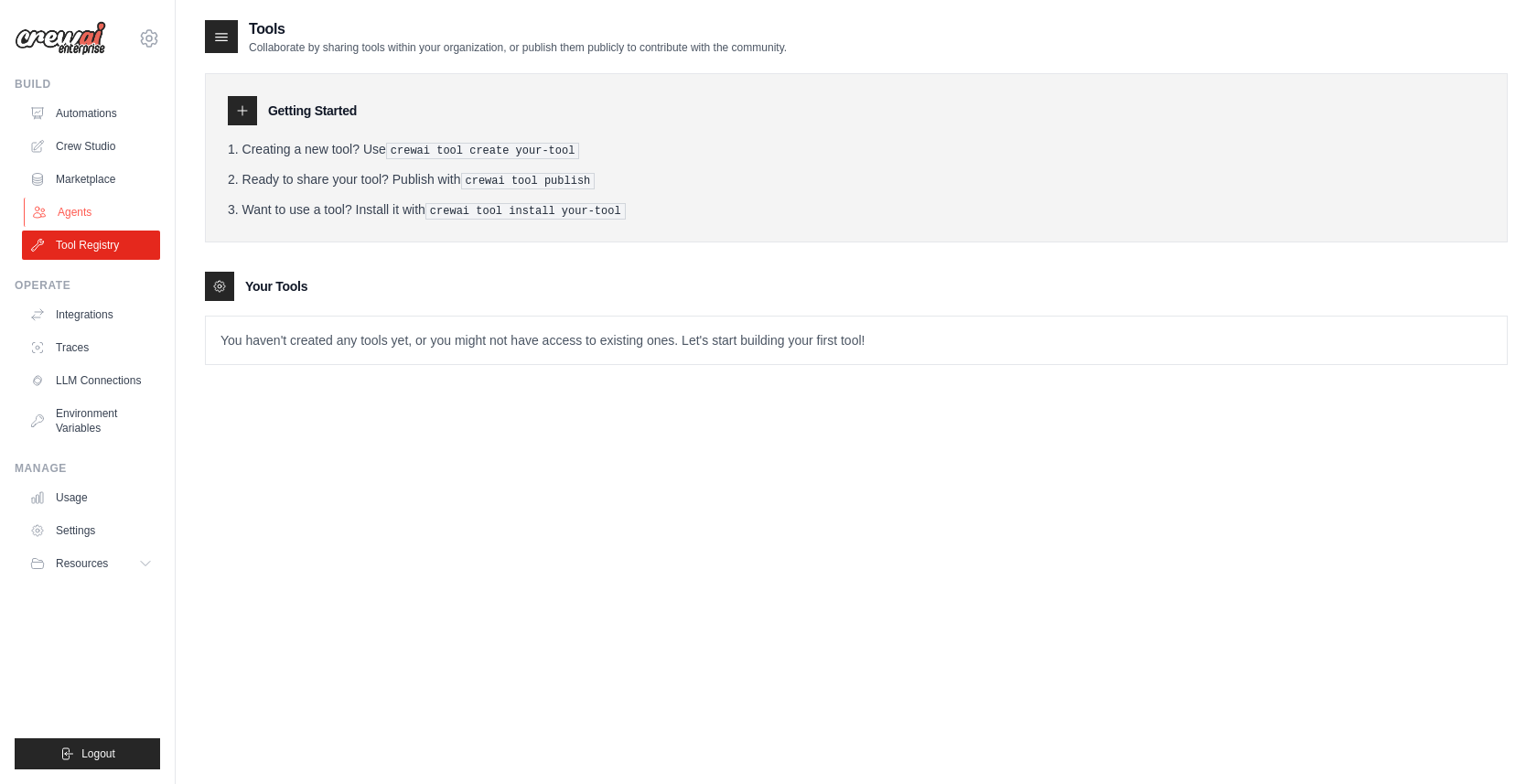
click at [90, 204] on link "Agents" at bounding box center [92, 212] width 138 height 29
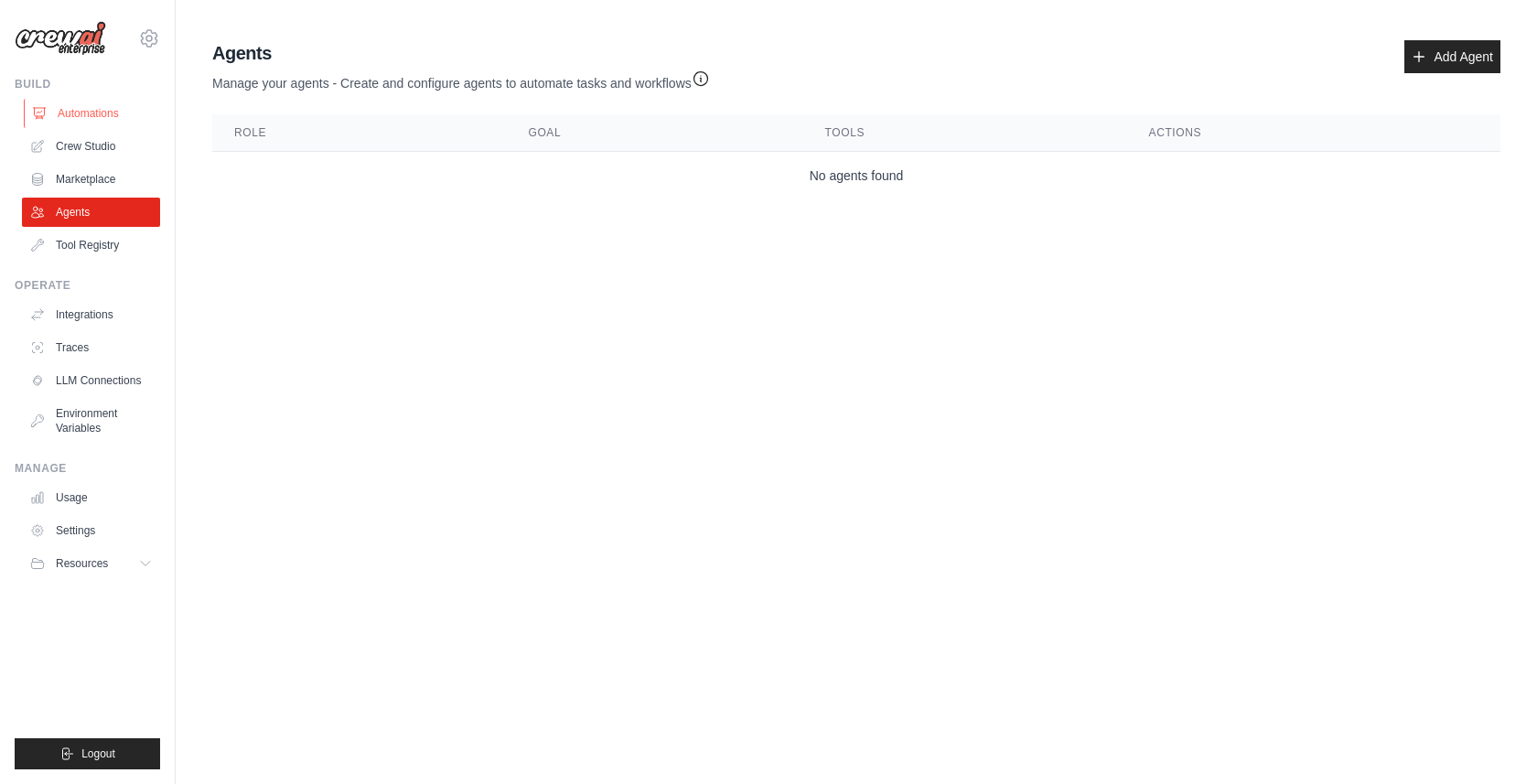
click at [87, 113] on link "Automations" at bounding box center [92, 113] width 138 height 29
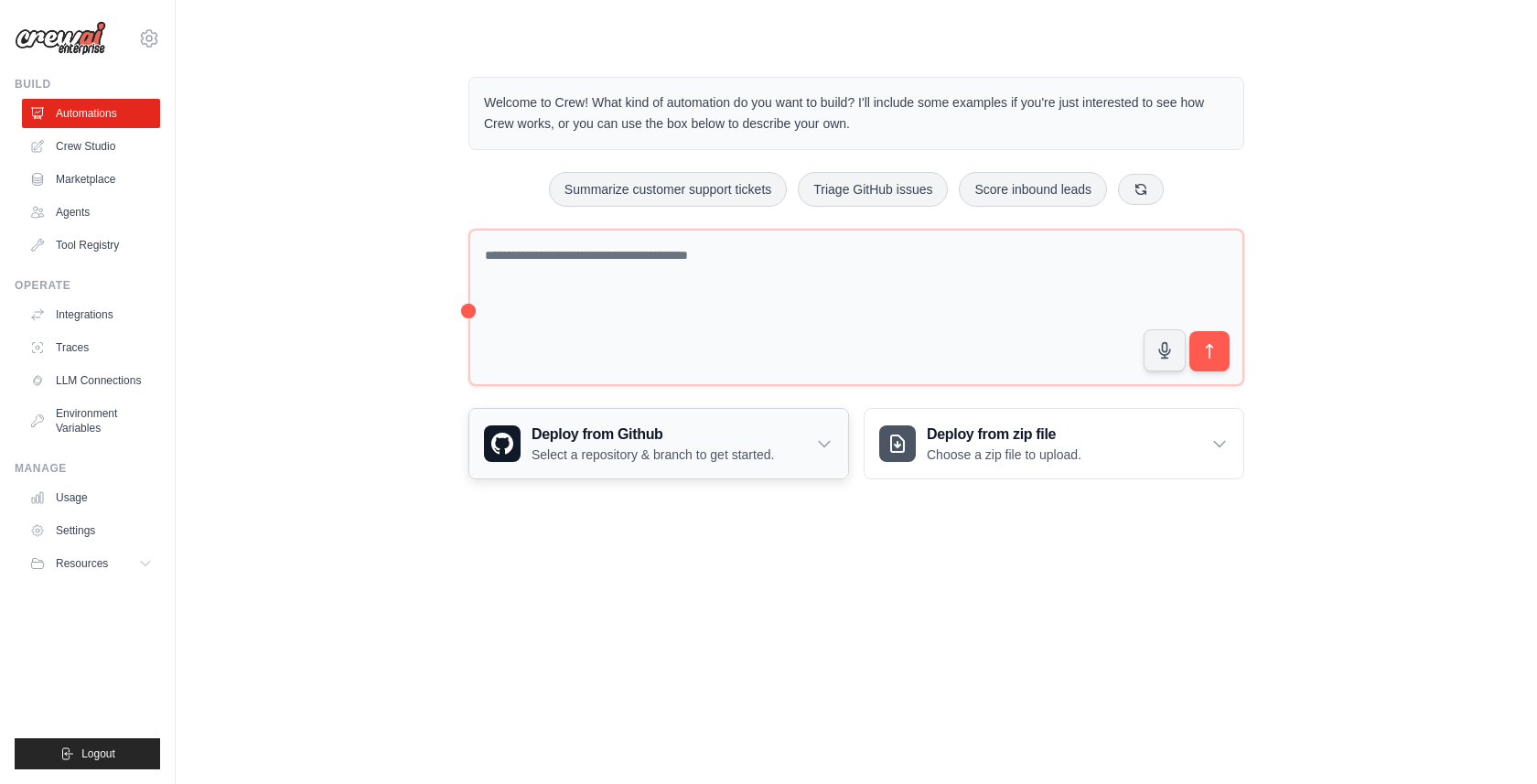
click at [820, 449] on icon at bounding box center [823, 443] width 18 height 18
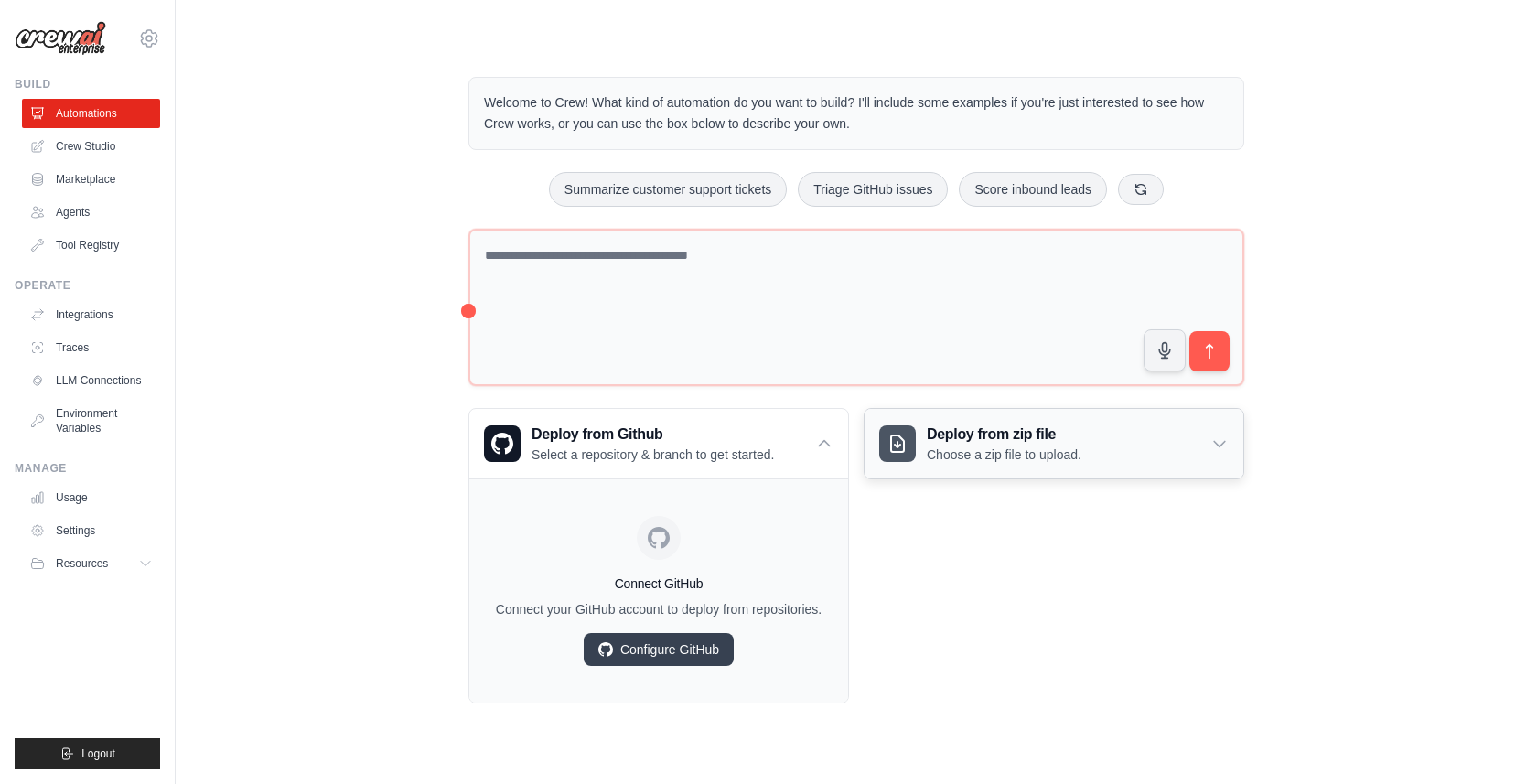
click at [1220, 446] on icon at bounding box center [1219, 443] width 18 height 18
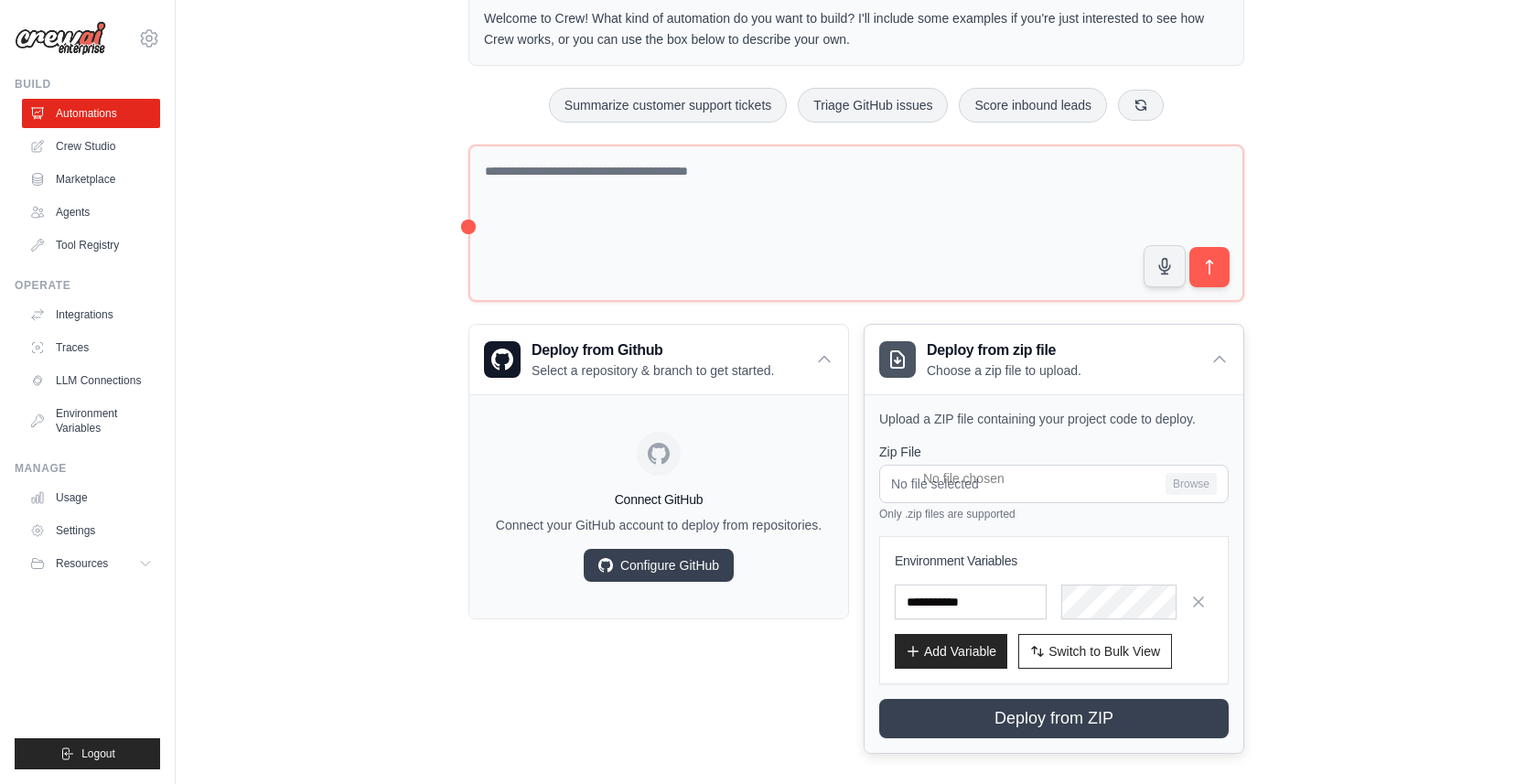
scroll to position [101, 0]
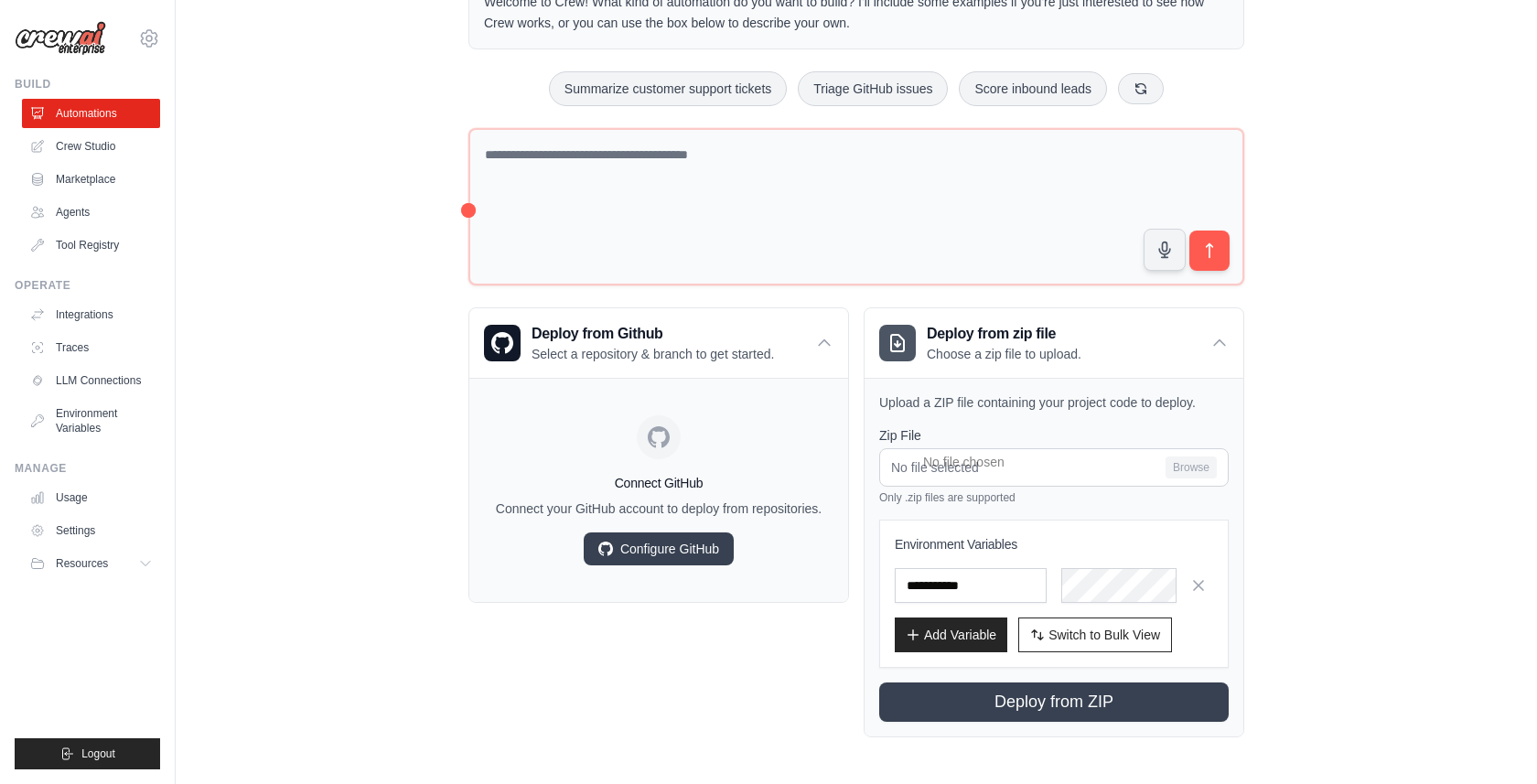
click at [1295, 475] on div "Welcome to Crew! What kind of automation do you want to build? I'll include som…" at bounding box center [856, 356] width 1302 height 819
click at [1217, 344] on icon at bounding box center [1219, 342] width 18 height 18
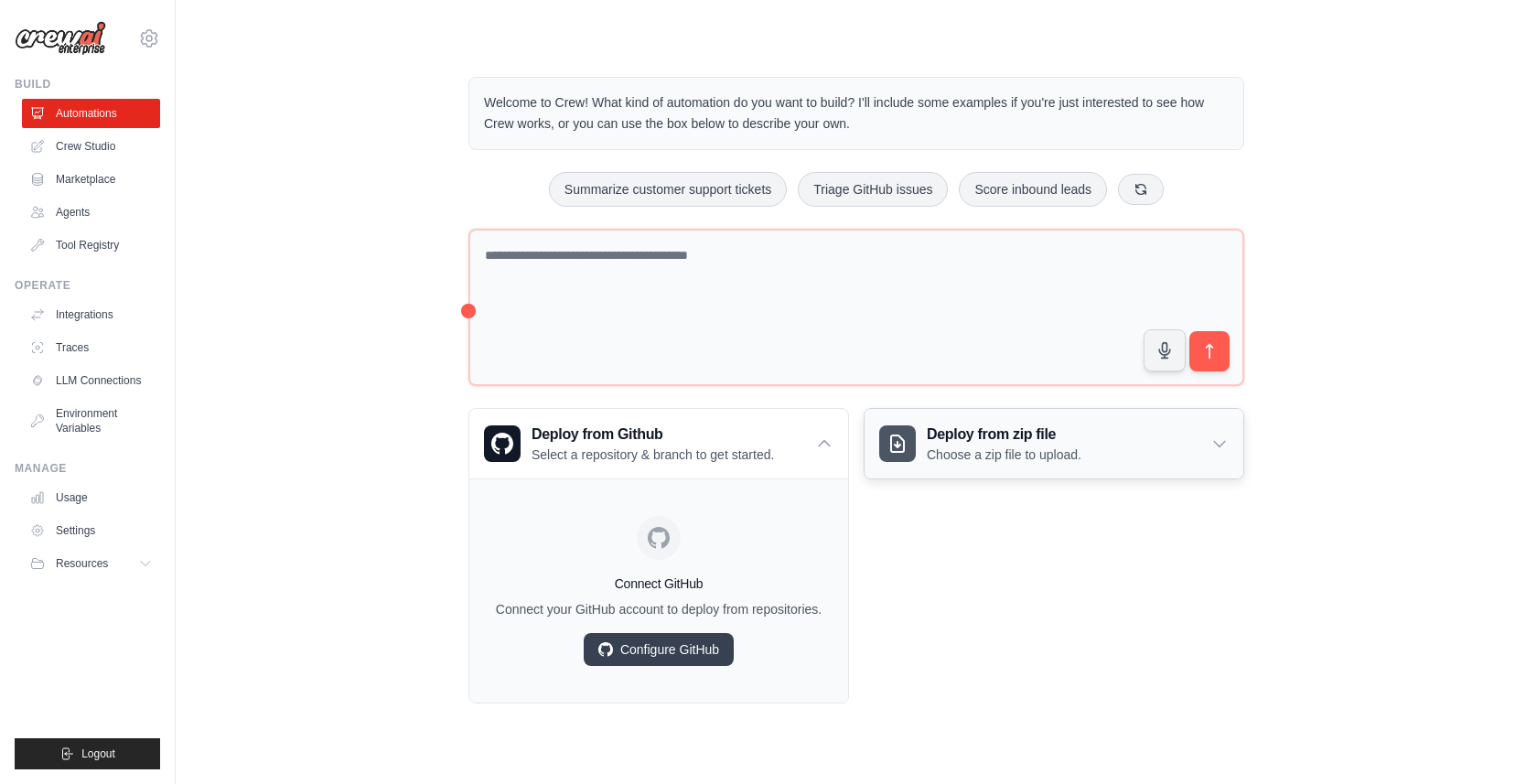
scroll to position [0, 0]
click at [827, 449] on icon at bounding box center [823, 443] width 18 height 18
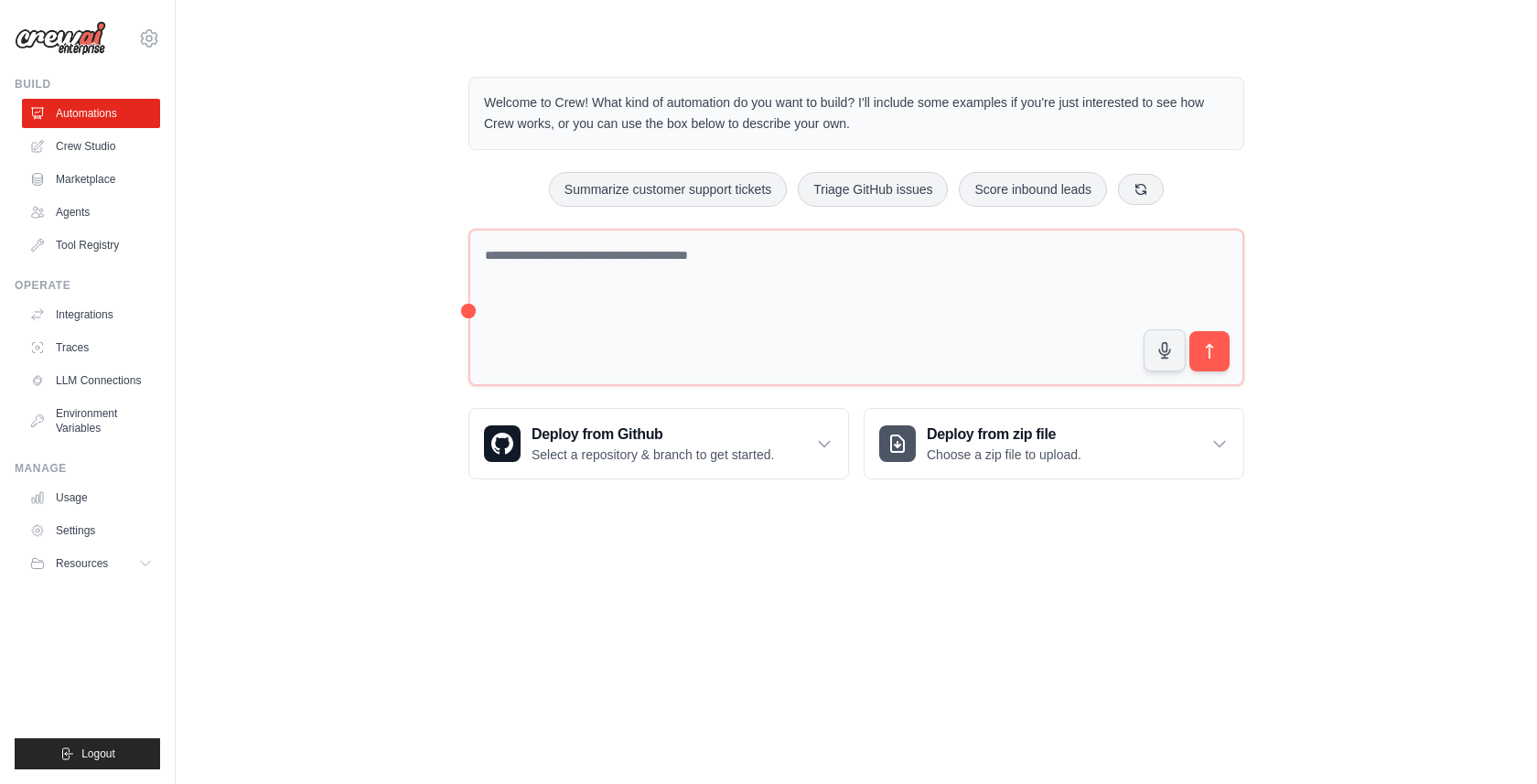
click at [58, 36] on img at bounding box center [60, 38] width 91 height 35
click at [81, 32] on img at bounding box center [60, 38] width 91 height 35
